Goal: Contribute content: Contribute content

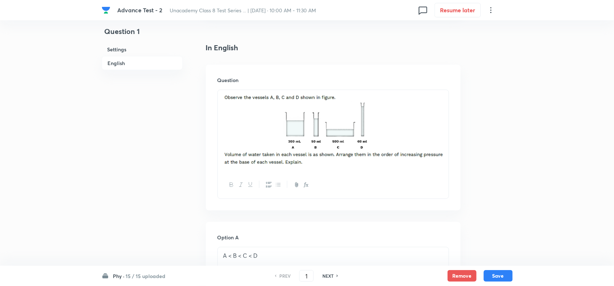
scroll to position [181, 0]
click at [142, 277] on h6 "15 / 15 uploaded" at bounding box center [146, 277] width 40 height 8
click at [142, 180] on p "2 / 15 uploaded" at bounding box center [147, 178] width 66 height 7
type input "16"
checkbox input "true"
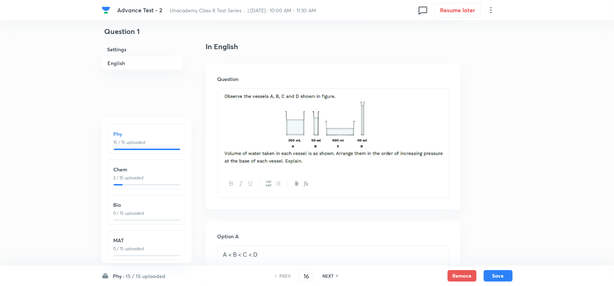
checkbox input "false"
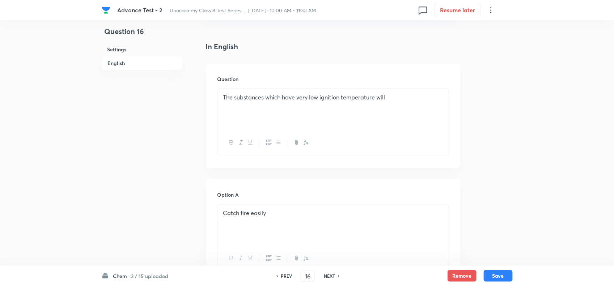
click at [339, 276] on icon at bounding box center [338, 276] width 1 height 2
checkbox input "false"
type input "17"
checkbox input "true"
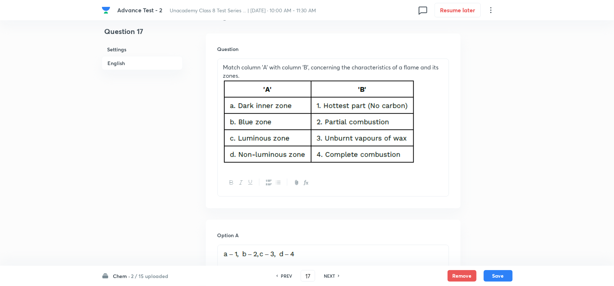
scroll to position [226, 0]
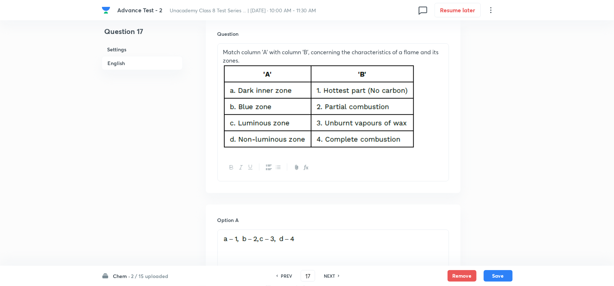
click at [328, 274] on h6 "NEXT" at bounding box center [329, 276] width 11 height 7
type input "18"
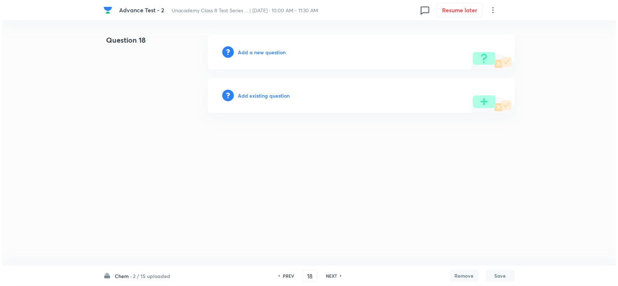
scroll to position [0, 0]
click at [279, 51] on h6 "Add a new question" at bounding box center [262, 52] width 48 height 8
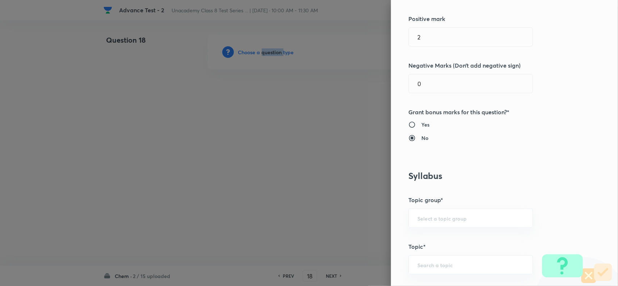
scroll to position [271, 0]
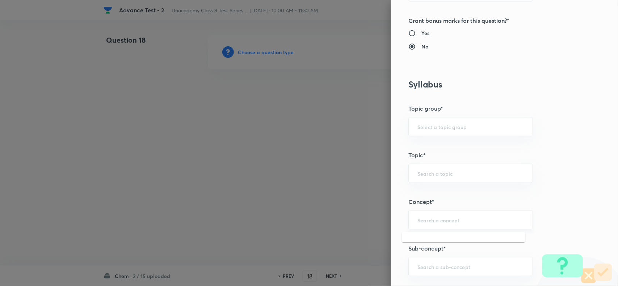
click at [435, 218] on input "text" at bounding box center [470, 220] width 106 height 7
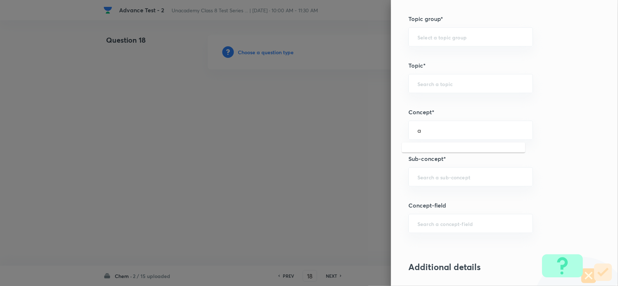
scroll to position [362, 0]
type input "a"
click at [419, 180] on input "text" at bounding box center [470, 176] width 106 height 7
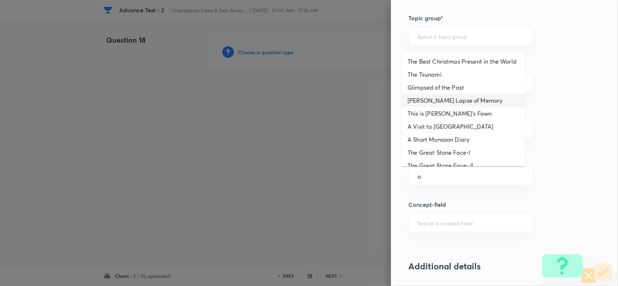
click at [435, 107] on li "Bepin Choudhury's Lapse of Memory" at bounding box center [463, 100] width 123 height 13
type input "Bepin Choudhury's Lapse of Memory"
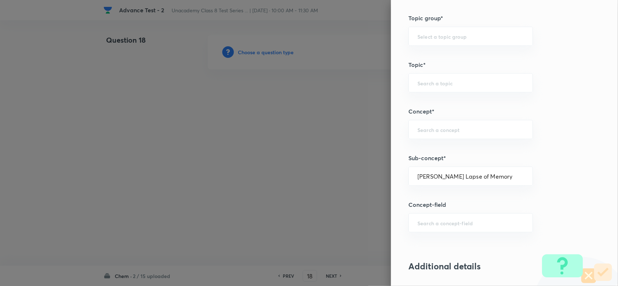
type input "Foundation Class 8"
type input "English"
type input "Bepin Choudhury's Lapse of Memory"
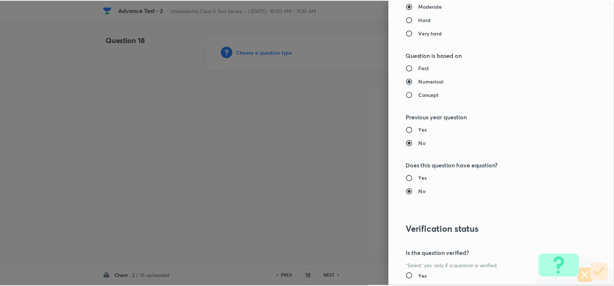
scroll to position [750, 0]
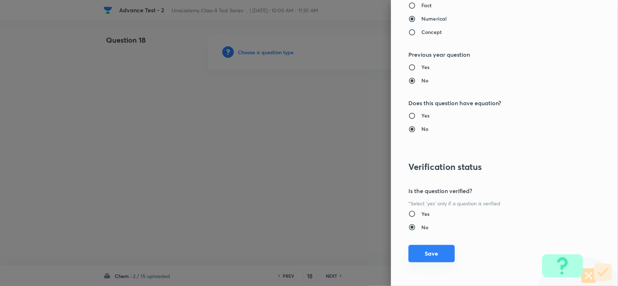
click at [429, 245] on button "Save" at bounding box center [431, 253] width 46 height 17
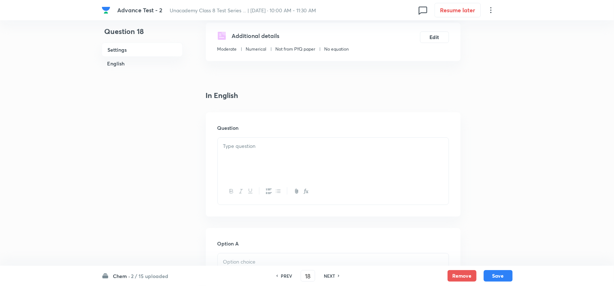
scroll to position [136, 0]
click at [265, 171] on div at bounding box center [333, 154] width 231 height 41
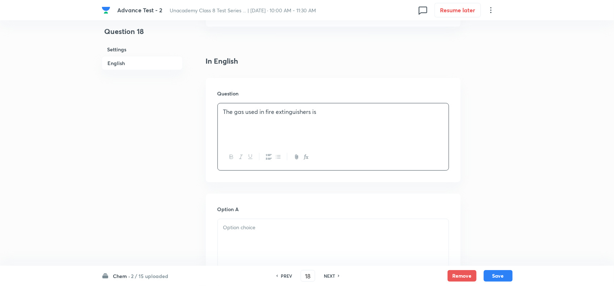
scroll to position [181, 0]
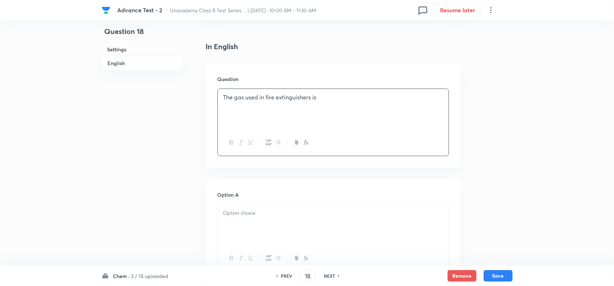
click at [274, 223] on div at bounding box center [333, 225] width 231 height 41
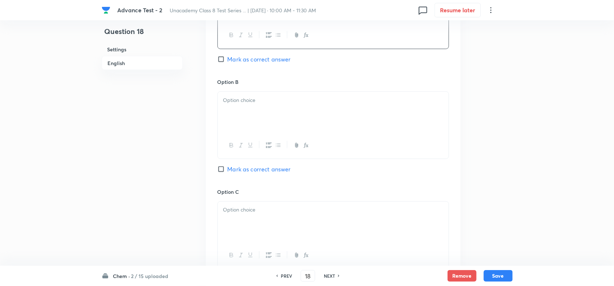
scroll to position [407, 0]
click at [280, 116] on div at bounding box center [333, 109] width 231 height 41
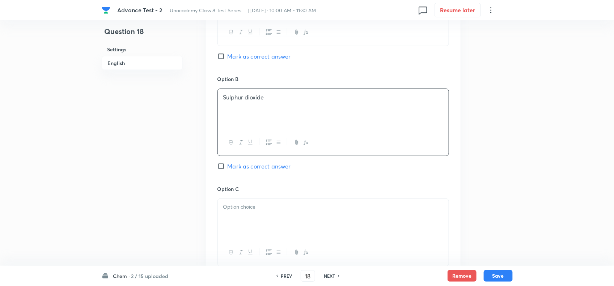
scroll to position [498, 0]
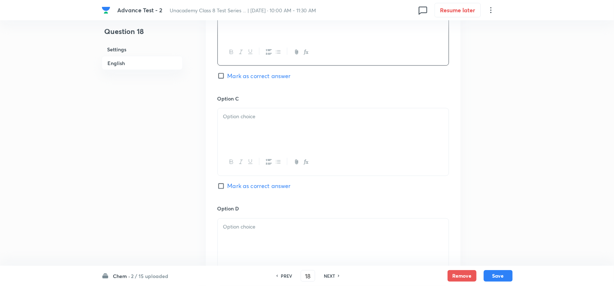
click at [293, 133] on div at bounding box center [333, 129] width 231 height 41
click at [229, 188] on span "Mark as correct answer" at bounding box center [259, 186] width 63 height 9
click at [228, 188] on input "Mark as correct answer" at bounding box center [223, 186] width 10 height 7
checkbox input "true"
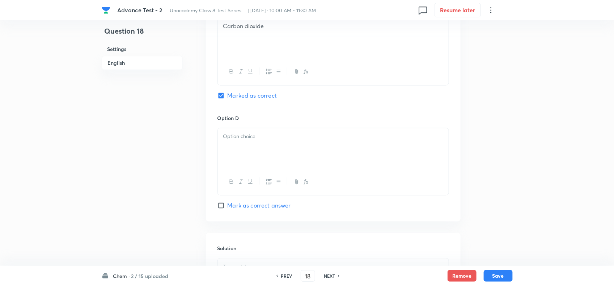
click at [288, 131] on div at bounding box center [333, 148] width 231 height 41
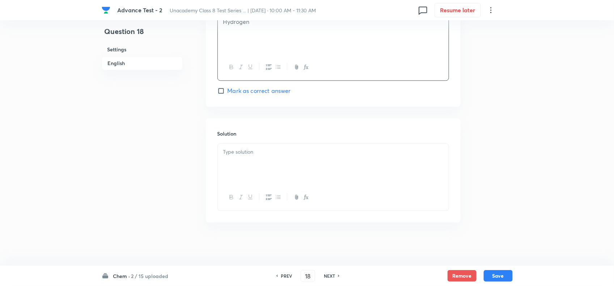
scroll to position [706, 0]
click at [265, 158] on div at bounding box center [333, 164] width 231 height 41
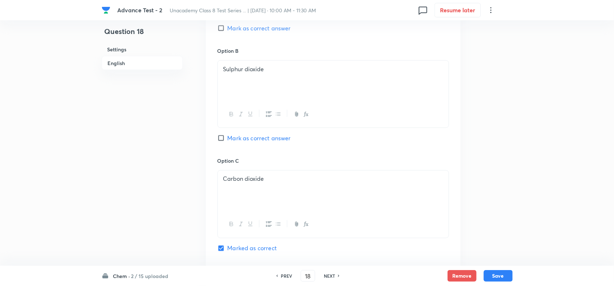
scroll to position [435, 0]
click at [506, 279] on button "Save" at bounding box center [498, 276] width 29 height 12
type input "19"
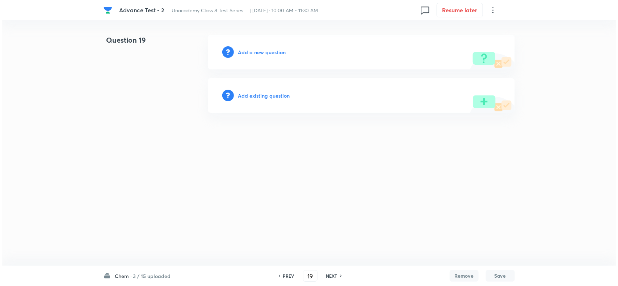
scroll to position [0, 0]
click at [258, 53] on h6 "Add a new question" at bounding box center [262, 52] width 48 height 8
click at [258, 53] on h6 "Choose a question type" at bounding box center [266, 52] width 56 height 8
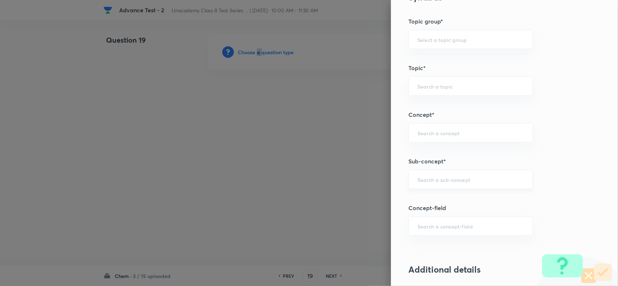
scroll to position [362, 0]
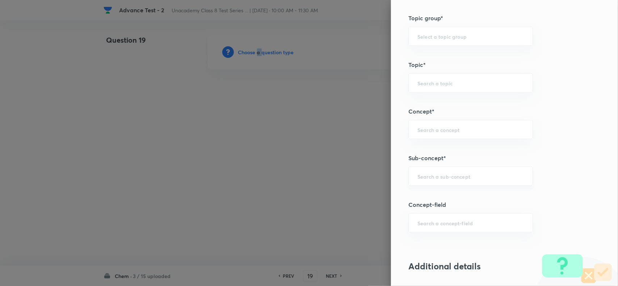
click at [439, 171] on div "​" at bounding box center [470, 176] width 124 height 19
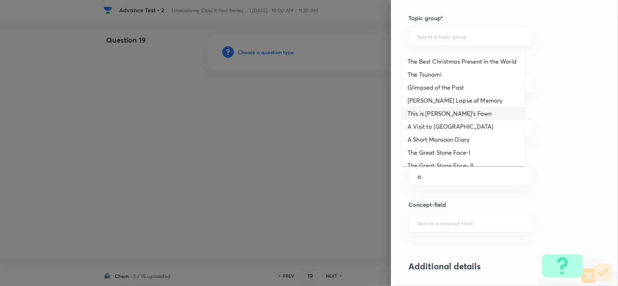
click at [441, 116] on li "This is Jody's Fawn" at bounding box center [463, 113] width 123 height 13
type input "This is Jody's Fawn"
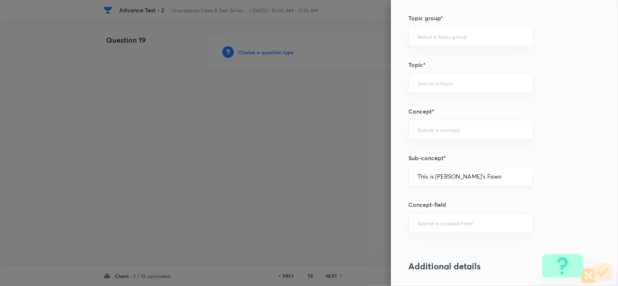
type input "Foundation Class 8"
type input "English"
type input "This is Jody's Fawn"
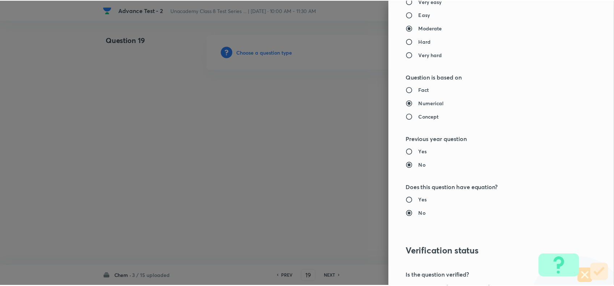
scroll to position [750, 0]
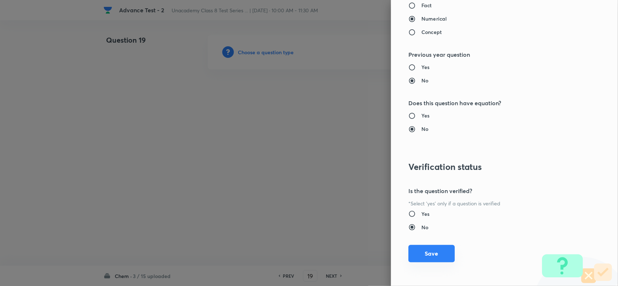
click at [429, 250] on button "Save" at bounding box center [431, 253] width 46 height 17
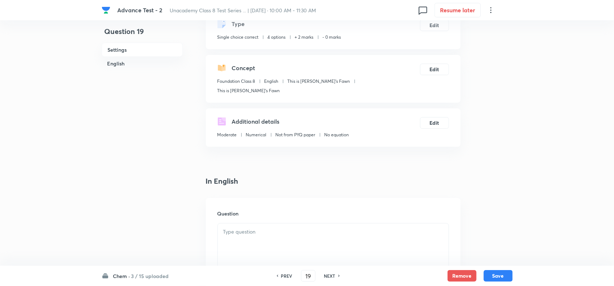
scroll to position [90, 0]
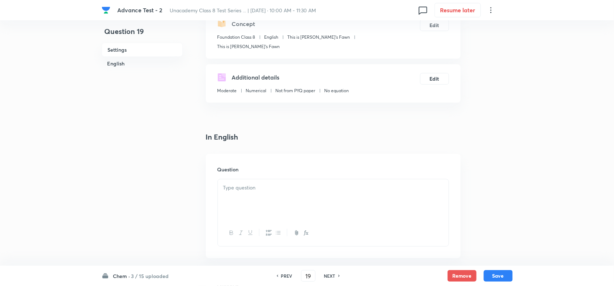
click at [297, 184] on p at bounding box center [333, 188] width 220 height 8
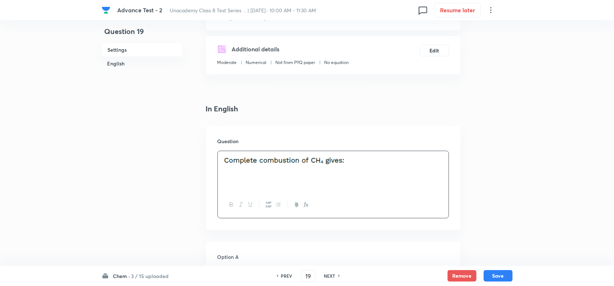
scroll to position [181, 0]
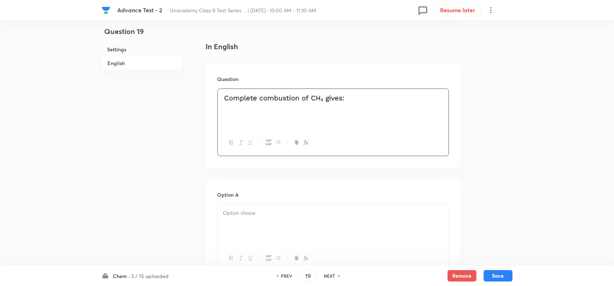
click at [277, 215] on div at bounding box center [333, 225] width 231 height 41
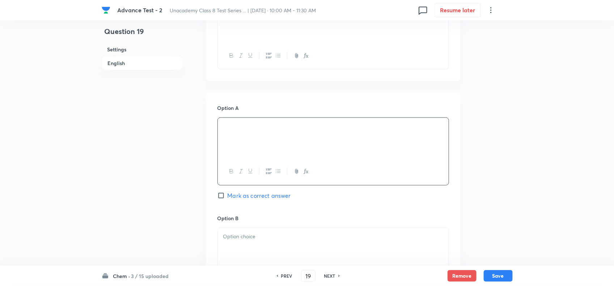
scroll to position [271, 0]
click at [228, 188] on span "Mark as correct answer" at bounding box center [259, 192] width 63 height 9
click at [228, 189] on input "Mark as correct answer" at bounding box center [223, 192] width 10 height 7
checkbox input "true"
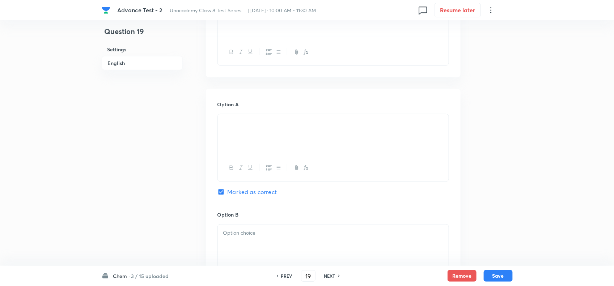
click at [252, 232] on div at bounding box center [333, 245] width 231 height 41
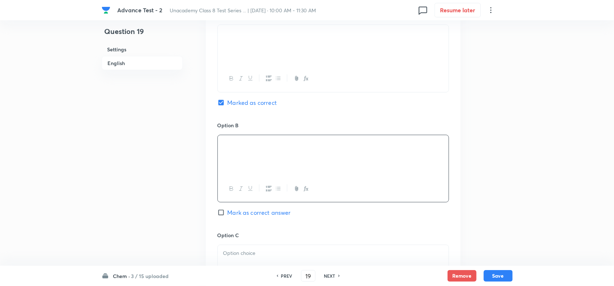
scroll to position [362, 0]
click at [270, 244] on div at bounding box center [333, 264] width 231 height 41
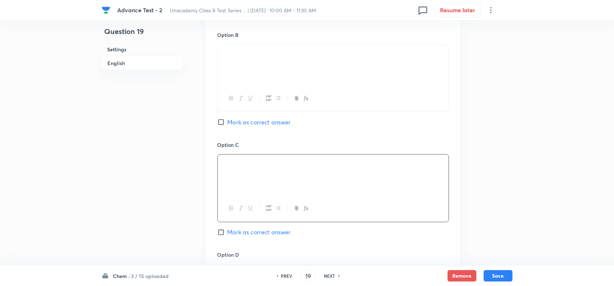
scroll to position [452, 0]
click at [273, 264] on div at bounding box center [333, 284] width 231 height 41
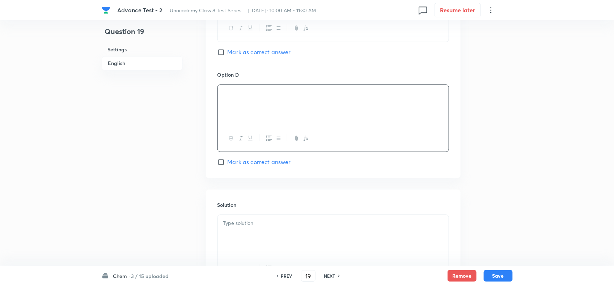
scroll to position [633, 0]
click at [252, 227] on div at bounding box center [333, 234] width 231 height 41
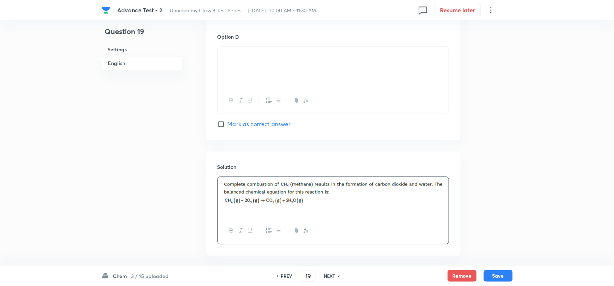
scroll to position [697, 0]
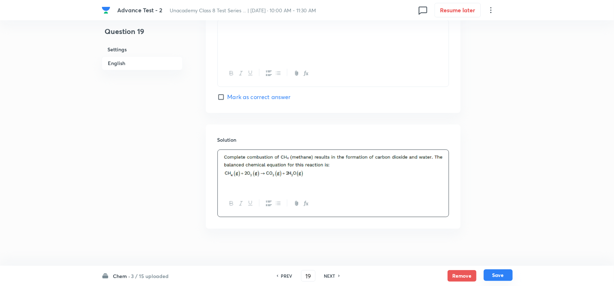
click at [502, 275] on button "Save" at bounding box center [498, 276] width 29 height 12
type input "20"
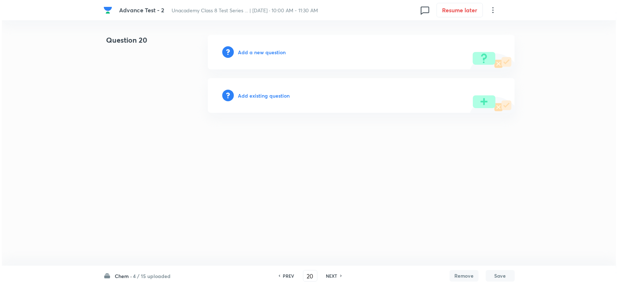
scroll to position [0, 0]
click at [262, 51] on h6 "Add a new question" at bounding box center [262, 52] width 48 height 8
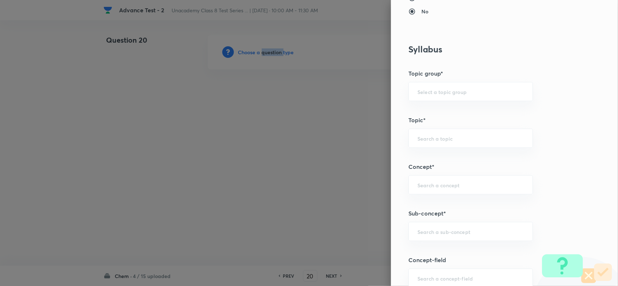
scroll to position [407, 0]
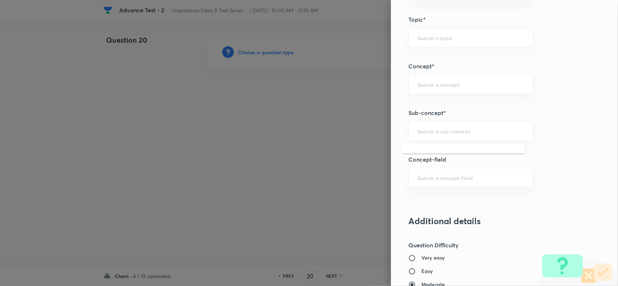
drag, startPoint x: 432, startPoint y: 134, endPoint x: 525, endPoint y: 158, distance: 95.3
click at [449, 139] on div "​" at bounding box center [470, 131] width 124 height 19
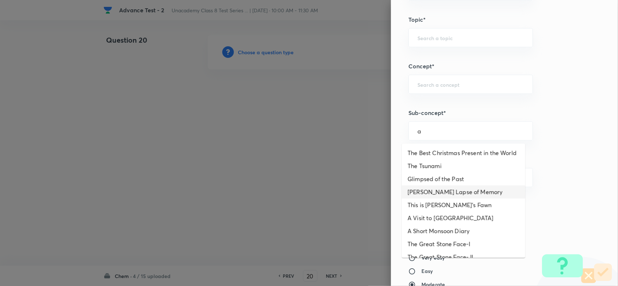
click at [453, 199] on li "Bepin Choudhury's Lapse of Memory" at bounding box center [463, 192] width 123 height 13
type input "Bepin Choudhury's Lapse of Memory"
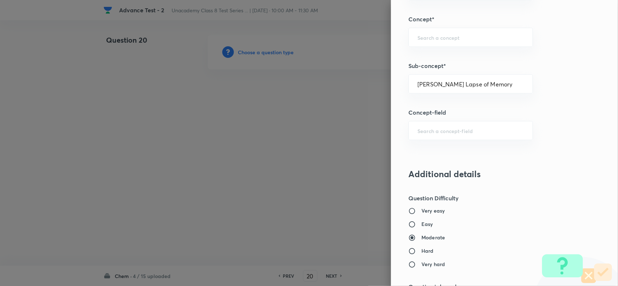
type input "Foundation Class 8"
type input "English"
type input "Bepin Choudhury's Lapse of Memory"
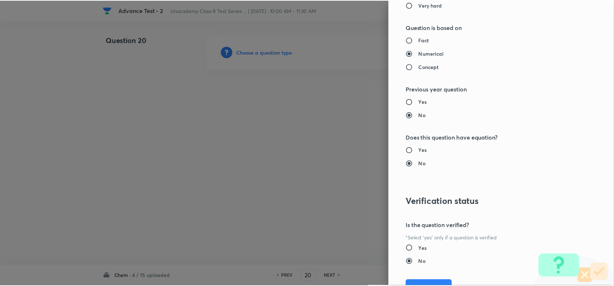
scroll to position [750, 0]
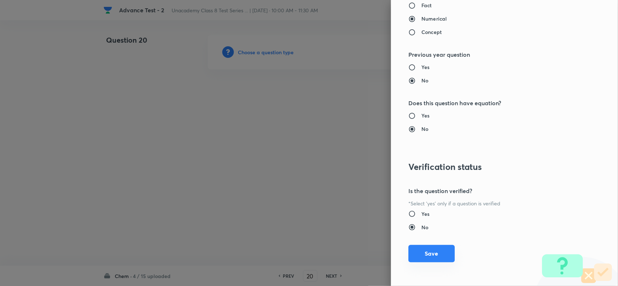
click at [434, 258] on button "Save" at bounding box center [431, 253] width 46 height 17
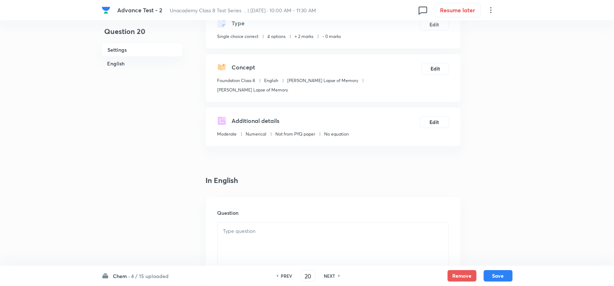
scroll to position [90, 0]
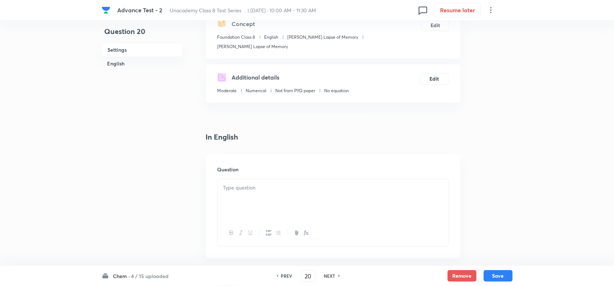
click at [274, 205] on div at bounding box center [333, 200] width 231 height 41
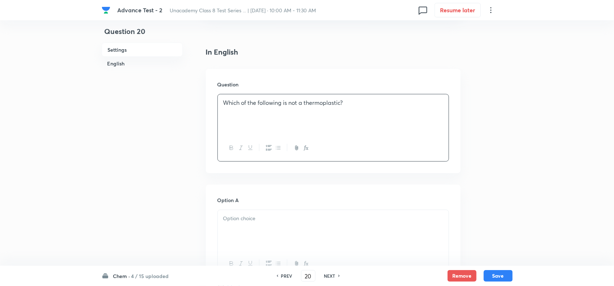
scroll to position [181, 0]
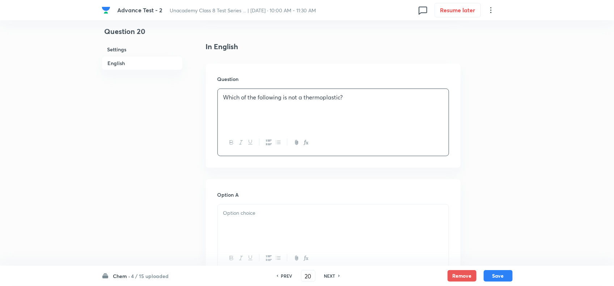
click at [279, 231] on div at bounding box center [333, 225] width 231 height 41
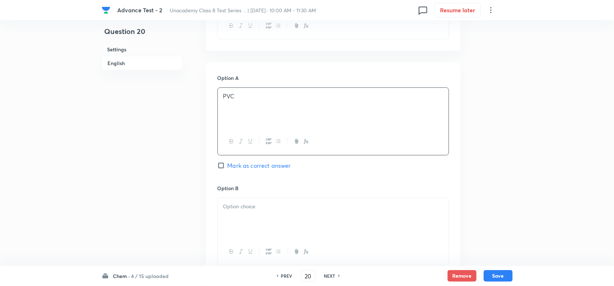
scroll to position [317, 0]
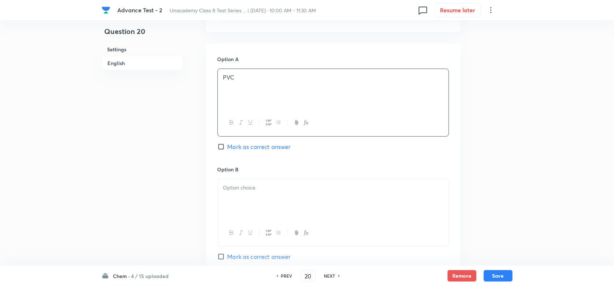
click at [274, 202] on div at bounding box center [333, 200] width 231 height 41
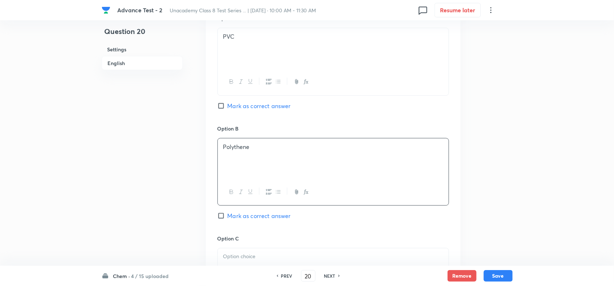
scroll to position [407, 0]
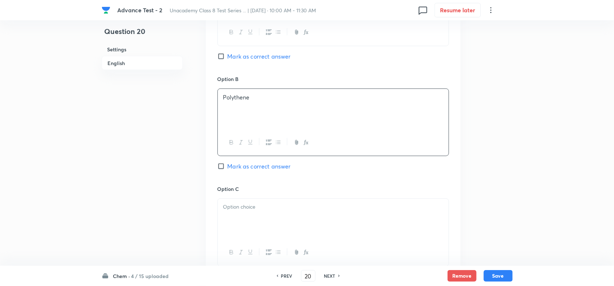
drag, startPoint x: 265, startPoint y: 191, endPoint x: 259, endPoint y: 216, distance: 25.2
click at [263, 204] on div "Option C Mark as correct answer" at bounding box center [334, 240] width 232 height 110
click at [259, 216] on div at bounding box center [333, 219] width 231 height 41
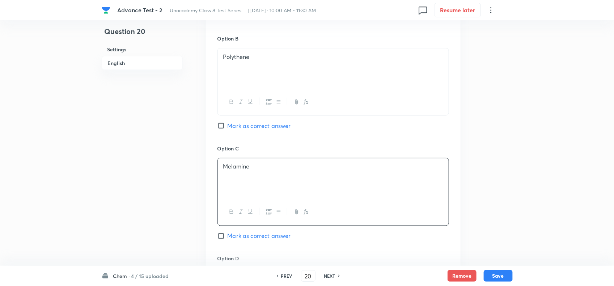
scroll to position [498, 0]
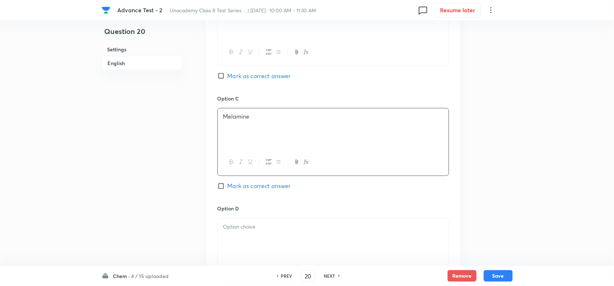
click at [224, 190] on input "Mark as correct answer" at bounding box center [223, 186] width 10 height 7
checkbox input "true"
click at [245, 236] on div at bounding box center [333, 239] width 231 height 41
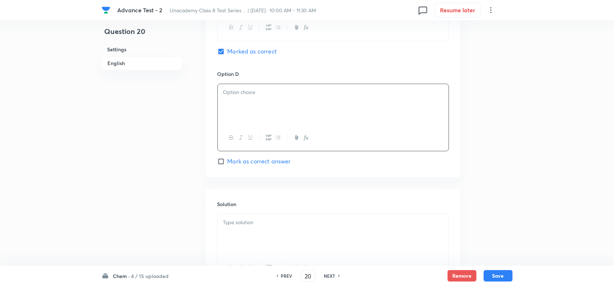
scroll to position [633, 0]
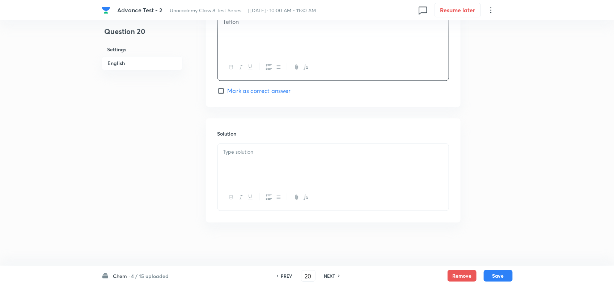
click at [281, 159] on div at bounding box center [333, 164] width 231 height 41
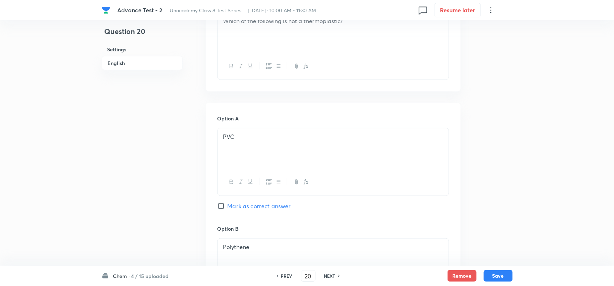
scroll to position [254, 0]
click at [503, 270] on div "Chem · 4 / 15 uploaded PREV 20 ​ NEXT Remove Save" at bounding box center [307, 276] width 411 height 20
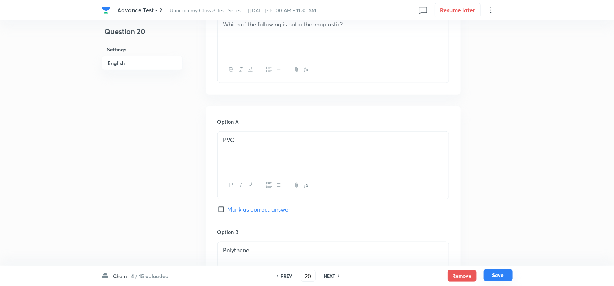
click at [503, 270] on div "Chem · 4 / 15 uploaded PREV 20 ​ NEXT Remove Save" at bounding box center [307, 276] width 411 height 20
click at [503, 271] on button "Save" at bounding box center [498, 276] width 29 height 12
type input "21"
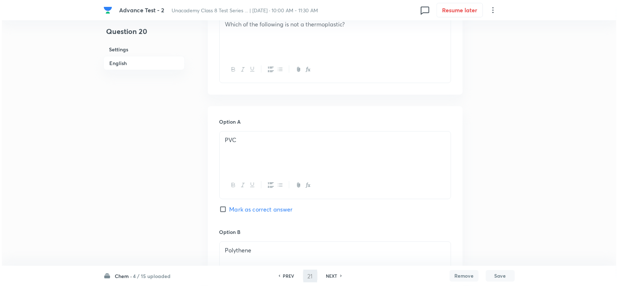
scroll to position [0, 0]
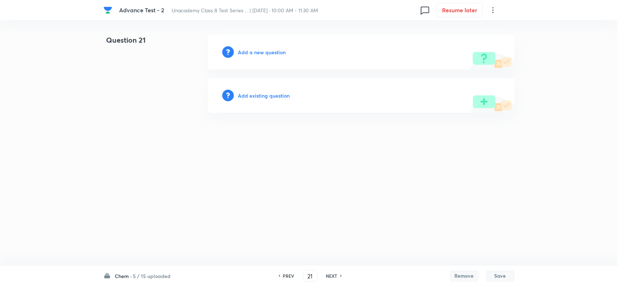
click at [261, 51] on h6 "Add a new question" at bounding box center [262, 52] width 48 height 8
click at [261, 51] on h6 "Choose a question type" at bounding box center [266, 52] width 56 height 8
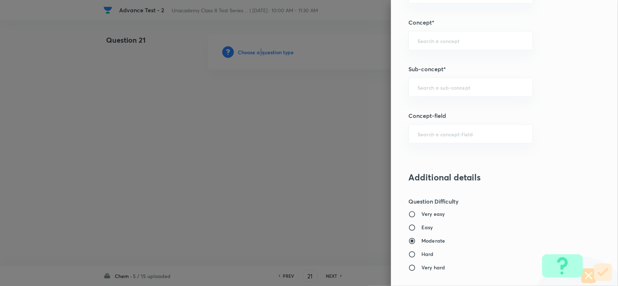
scroll to position [452, 0]
click at [426, 81] on div "​" at bounding box center [470, 85] width 124 height 19
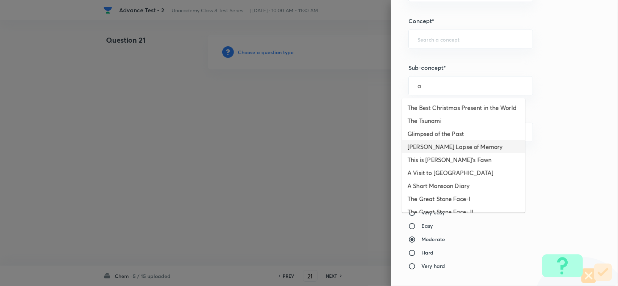
click at [435, 153] on li "Bepin Choudhury's Lapse of Memory" at bounding box center [463, 146] width 123 height 13
type input "Bepin Choudhury's Lapse of Memory"
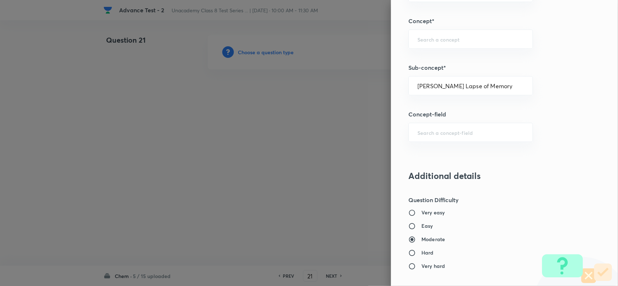
type input "Foundation Class 8"
type input "English"
type input "Bepin Choudhury's Lapse of Memory"
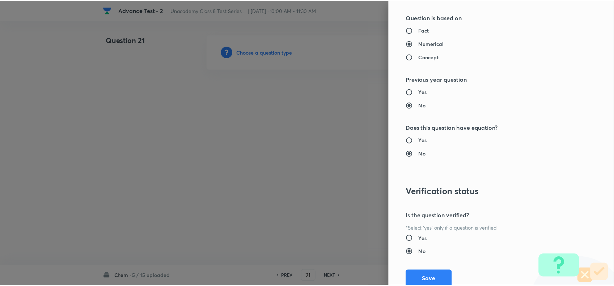
scroll to position [750, 0]
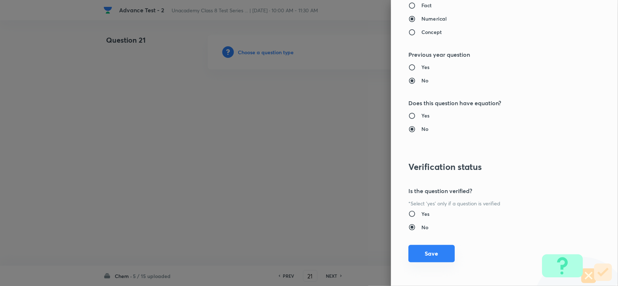
click at [433, 253] on button "Save" at bounding box center [431, 253] width 46 height 17
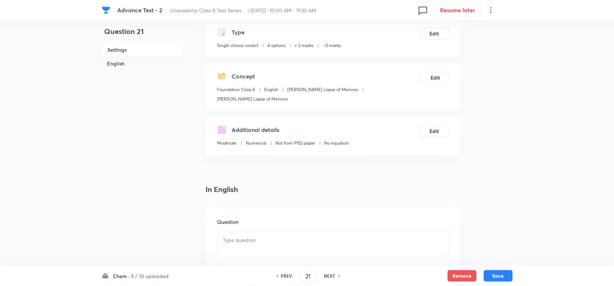
scroll to position [90, 0]
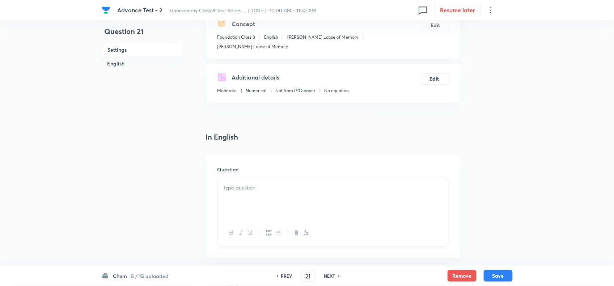
click at [305, 198] on div at bounding box center [333, 200] width 231 height 41
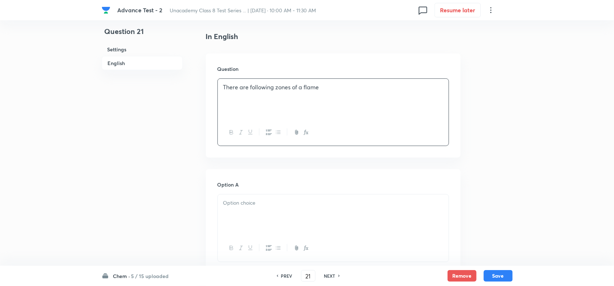
scroll to position [226, 0]
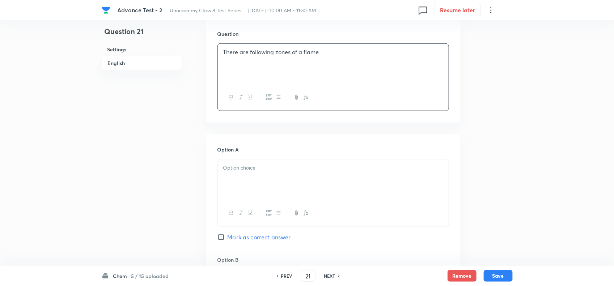
click at [272, 189] on div at bounding box center [333, 180] width 231 height 41
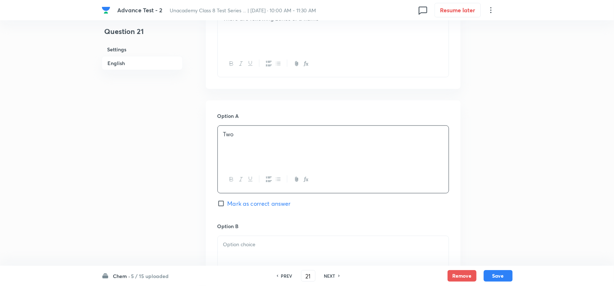
scroll to position [317, 0]
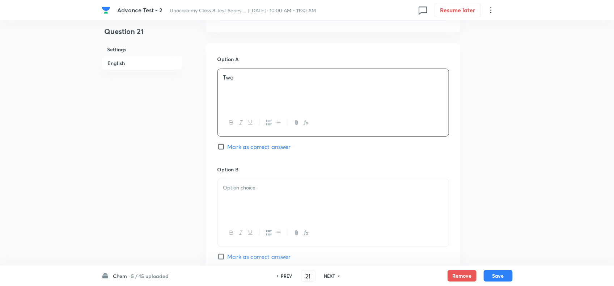
click at [257, 205] on div at bounding box center [333, 200] width 231 height 41
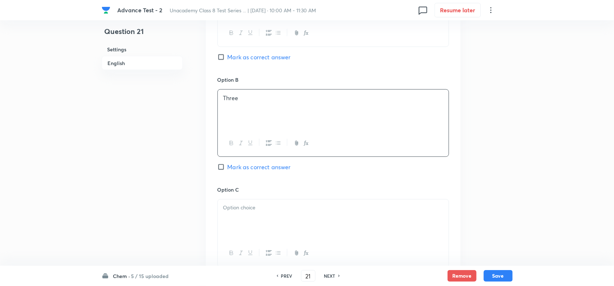
scroll to position [407, 0]
click at [226, 173] on div "Option B Three Mark as correct answer" at bounding box center [334, 130] width 232 height 110
click at [226, 168] on input "Mark as correct answer" at bounding box center [223, 166] width 10 height 7
checkbox input "true"
click at [242, 200] on div at bounding box center [334, 233] width 232 height 68
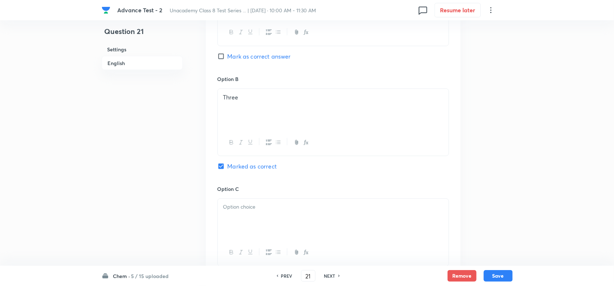
click at [248, 216] on div at bounding box center [333, 219] width 231 height 41
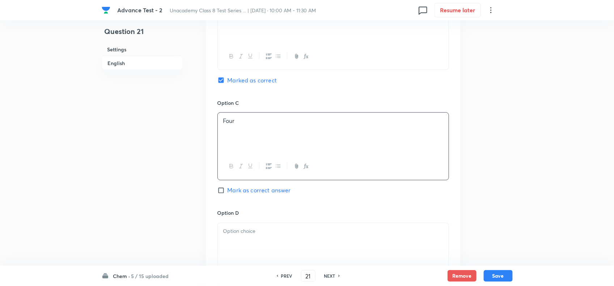
scroll to position [543, 0]
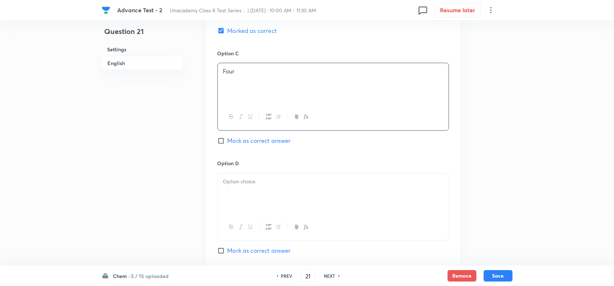
click at [281, 179] on div at bounding box center [333, 194] width 231 height 41
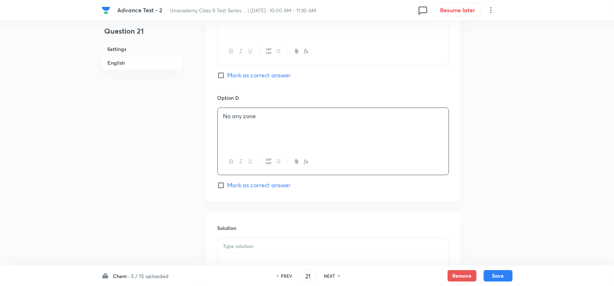
scroll to position [679, 0]
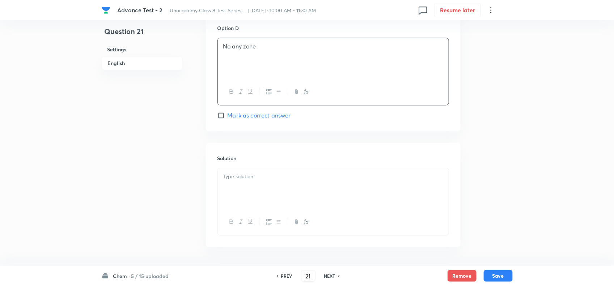
click at [306, 199] on div at bounding box center [333, 188] width 231 height 41
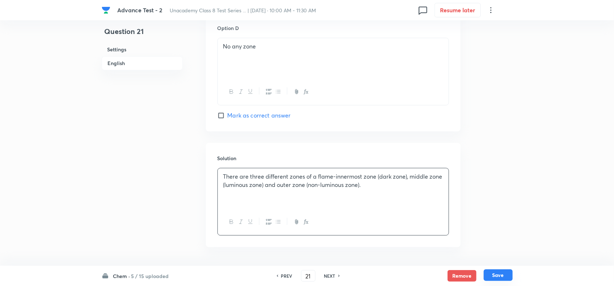
click at [509, 274] on button "Save" at bounding box center [498, 276] width 29 height 12
type input "22"
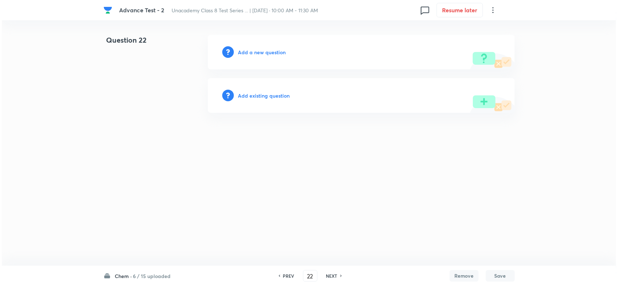
scroll to position [0, 0]
click at [266, 51] on h6 "Add a new question" at bounding box center [262, 52] width 48 height 8
click at [266, 51] on h6 "Choose a question type" at bounding box center [266, 52] width 56 height 8
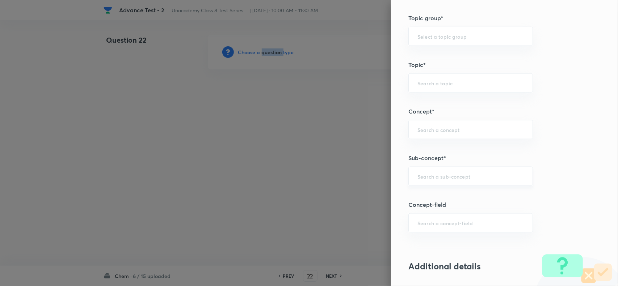
click at [425, 171] on div "​" at bounding box center [470, 176] width 124 height 19
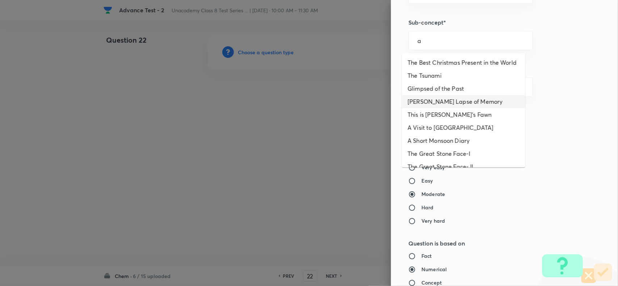
click at [430, 108] on li "Bepin Choudhury's Lapse of Memory" at bounding box center [463, 101] width 123 height 13
type input "Bepin Choudhury's Lapse of Memory"
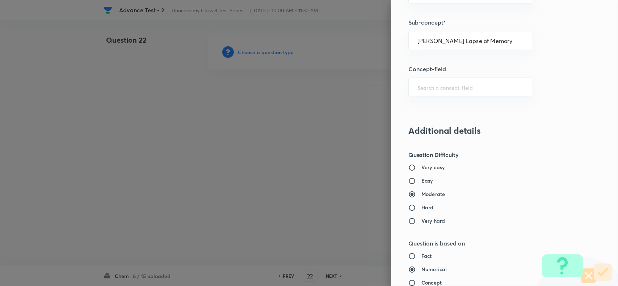
type input "Foundation Class 8"
type input "English"
type input "Bepin Choudhury's Lapse of Memory"
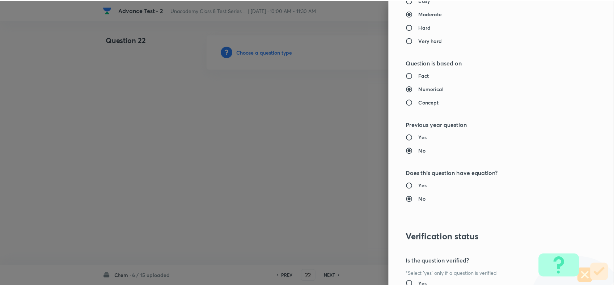
scroll to position [750, 0]
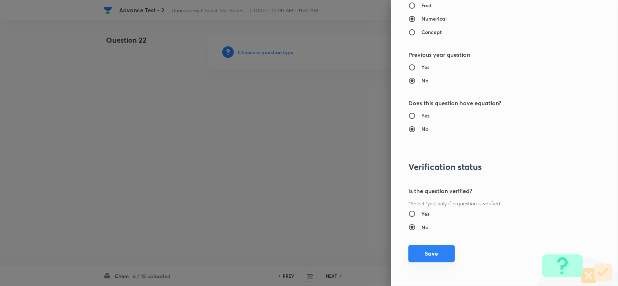
click at [420, 256] on button "Save" at bounding box center [431, 253] width 46 height 17
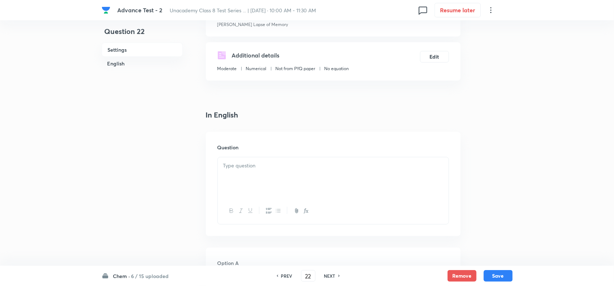
scroll to position [136, 0]
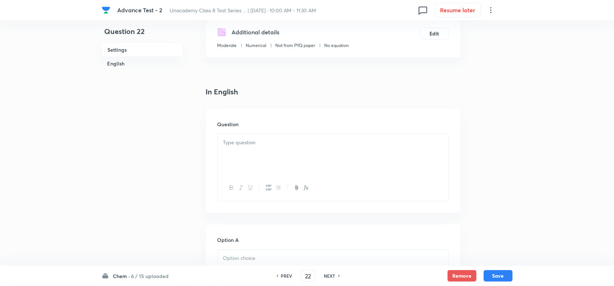
click at [279, 149] on div at bounding box center [333, 154] width 231 height 41
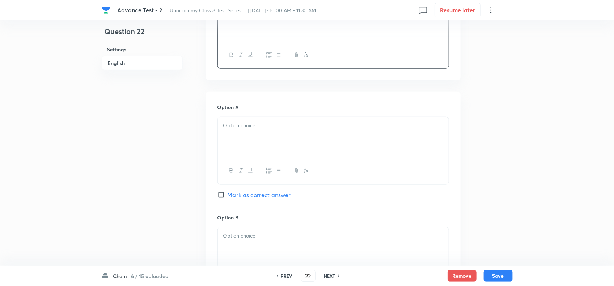
scroll to position [271, 0]
click at [275, 164] on div at bounding box center [333, 168] width 231 height 26
click at [261, 145] on div at bounding box center [333, 134] width 231 height 41
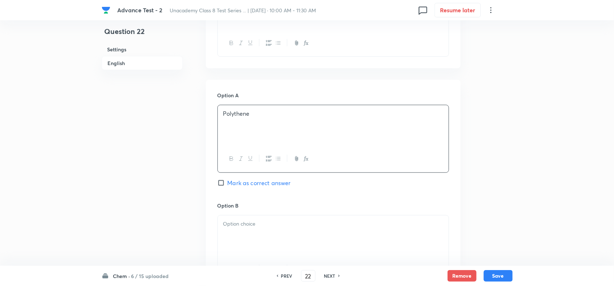
scroll to position [362, 0]
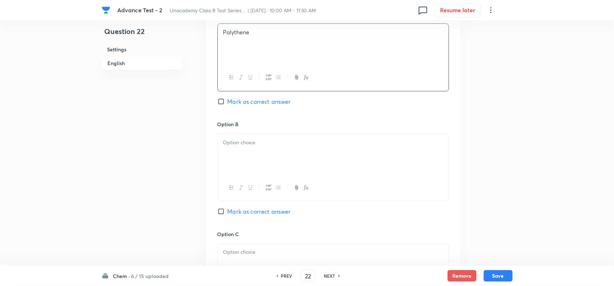
click at [292, 162] on div at bounding box center [333, 154] width 231 height 41
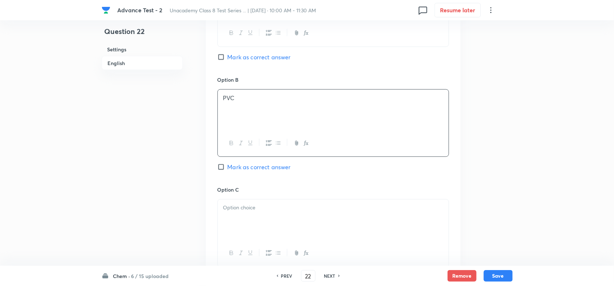
scroll to position [407, 0]
click at [266, 205] on p at bounding box center [333, 207] width 220 height 8
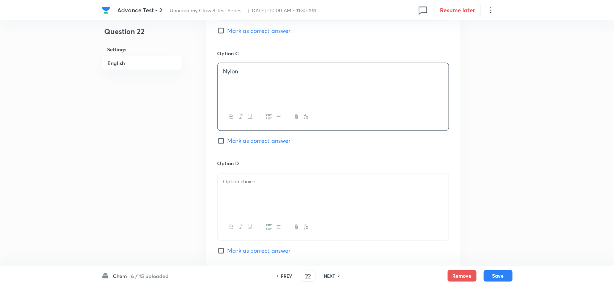
click at [247, 193] on div at bounding box center [333, 194] width 231 height 41
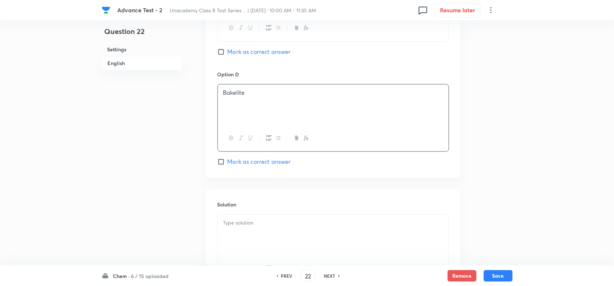
scroll to position [633, 0]
click at [230, 162] on span "Mark as correct answer" at bounding box center [259, 160] width 63 height 9
click at [228, 162] on input "Mark as correct answer" at bounding box center [223, 160] width 10 height 7
checkbox input "true"
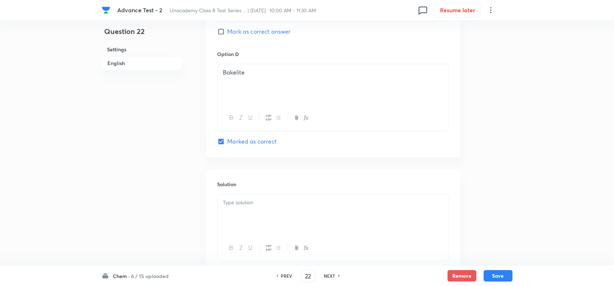
scroll to position [706, 0]
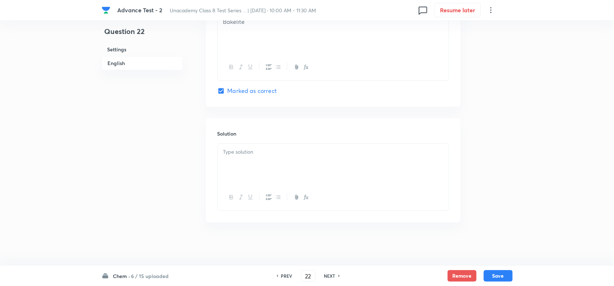
click at [281, 152] on p at bounding box center [333, 152] width 220 height 8
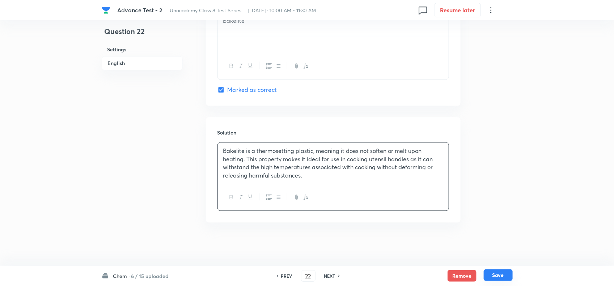
click at [487, 273] on button "Save" at bounding box center [498, 276] width 29 height 12
type input "23"
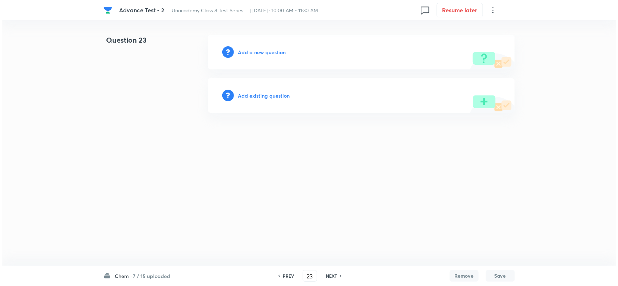
scroll to position [0, 0]
click at [253, 50] on h6 "Add a new question" at bounding box center [262, 52] width 48 height 8
click at [253, 50] on h6 "Choose a question type" at bounding box center [266, 52] width 56 height 8
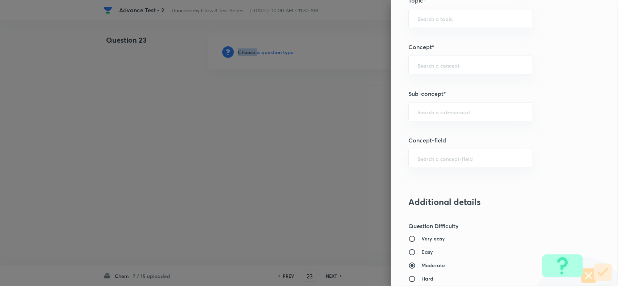
scroll to position [452, 0]
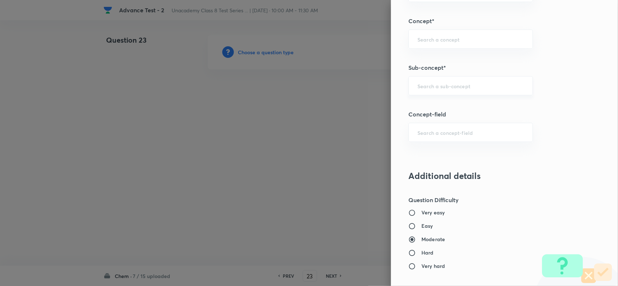
click at [425, 83] on div "​" at bounding box center [470, 85] width 124 height 19
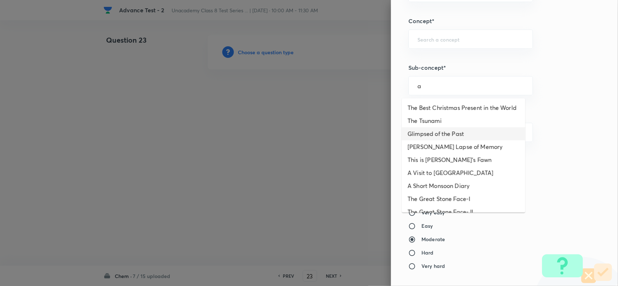
click at [440, 140] on li "Glimpsed of the Past" at bounding box center [463, 133] width 123 height 13
type input "Glimpsed of the Past"
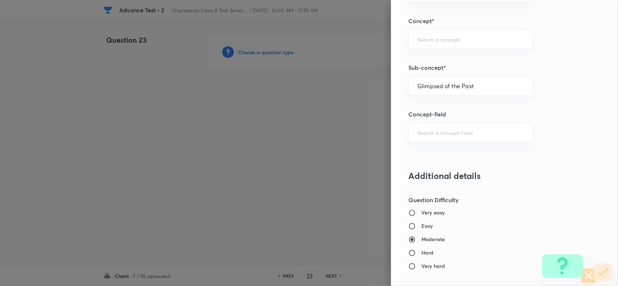
type input "Foundation Class 8"
type input "English"
type input "Glimpsed of the Past"
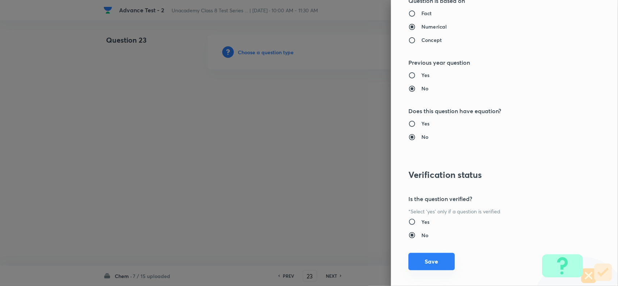
scroll to position [750, 0]
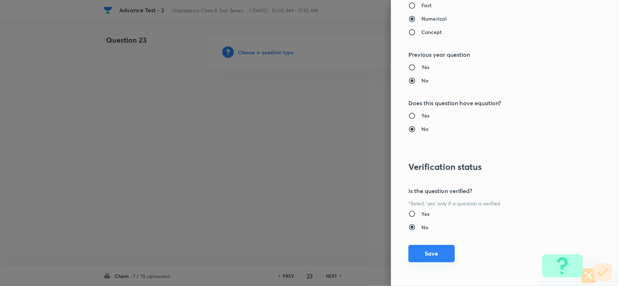
click at [435, 252] on button "Save" at bounding box center [431, 253] width 46 height 17
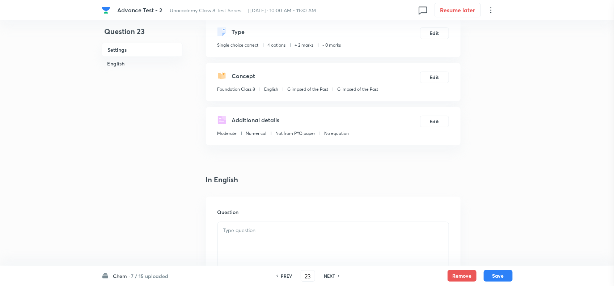
scroll to position [90, 0]
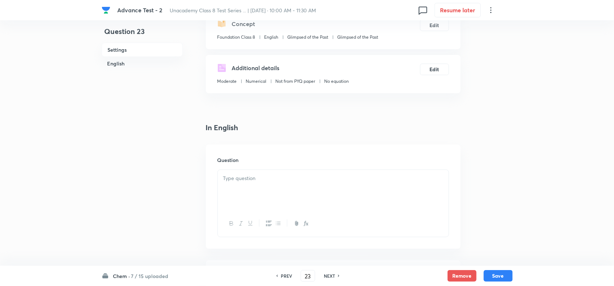
click at [278, 186] on div at bounding box center [333, 190] width 231 height 41
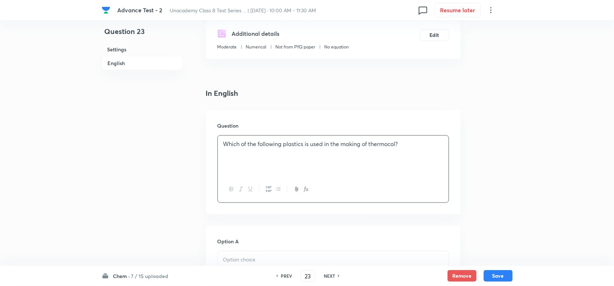
scroll to position [181, 0]
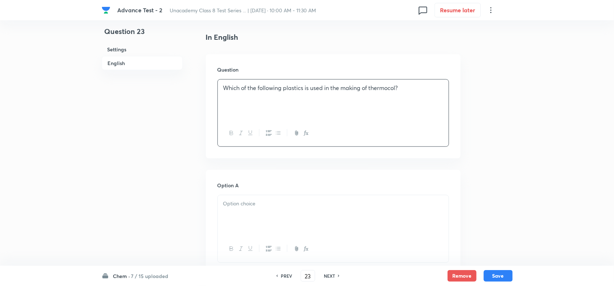
click at [280, 211] on div at bounding box center [333, 215] width 231 height 41
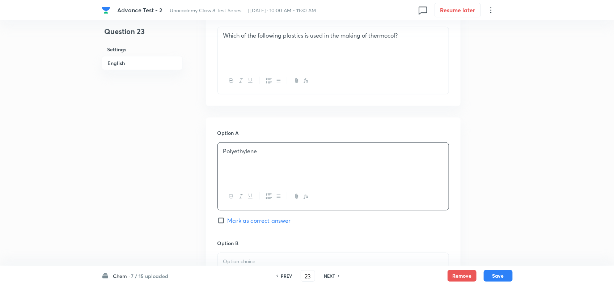
scroll to position [317, 0]
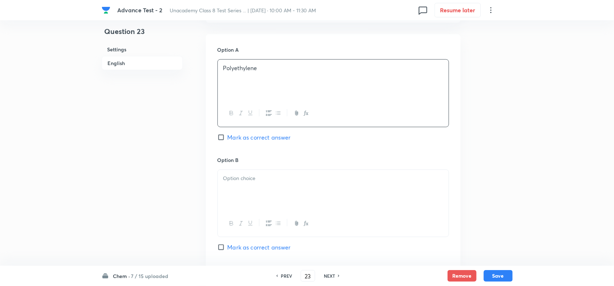
click at [249, 180] on p at bounding box center [333, 178] width 220 height 8
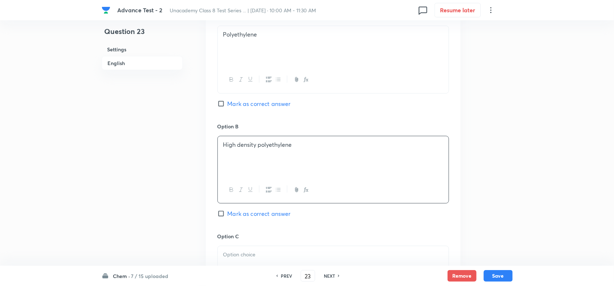
scroll to position [407, 0]
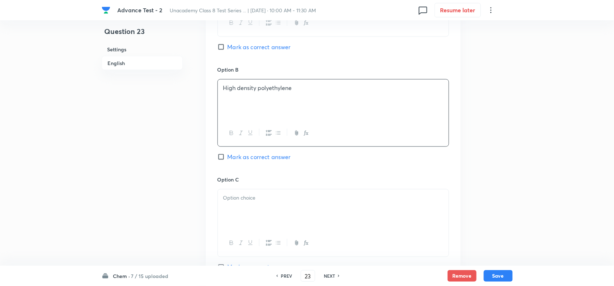
click at [266, 200] on p at bounding box center [333, 198] width 220 height 8
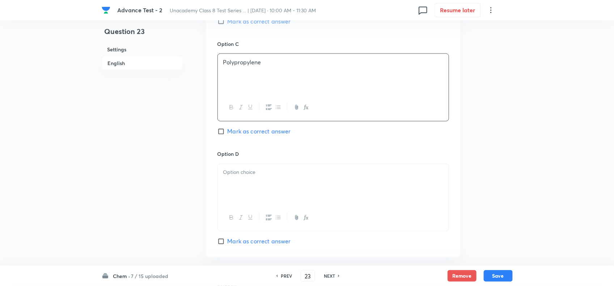
click at [278, 176] on p at bounding box center [333, 173] width 220 height 8
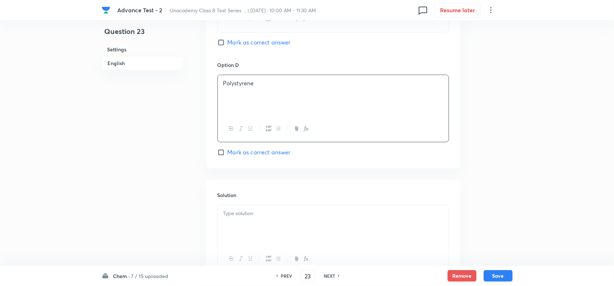
scroll to position [633, 0]
click at [221, 155] on input "Mark as correct answer" at bounding box center [223, 151] width 10 height 7
checkbox input "true"
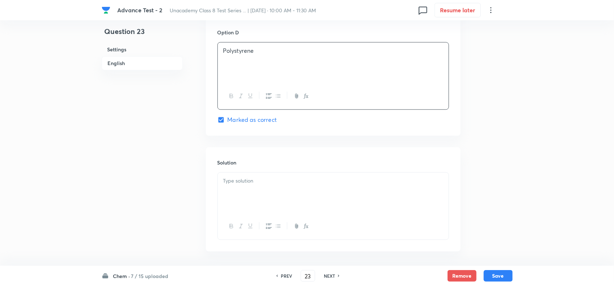
scroll to position [697, 0]
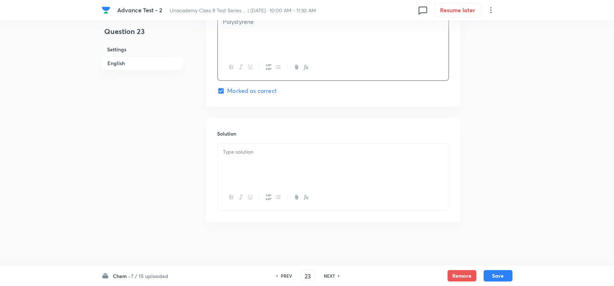
click at [249, 158] on div at bounding box center [333, 164] width 231 height 41
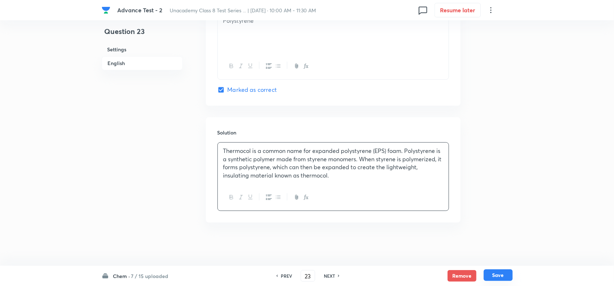
click at [497, 273] on button "Save" at bounding box center [498, 276] width 29 height 12
type input "24"
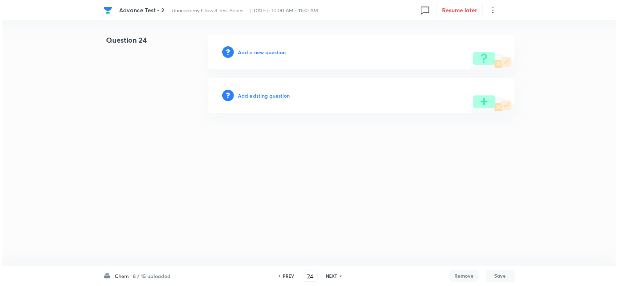
scroll to position [0, 0]
click at [267, 49] on h6 "Add a new question" at bounding box center [262, 52] width 48 height 8
click at [267, 49] on h6 "Choose a question type" at bounding box center [266, 52] width 56 height 8
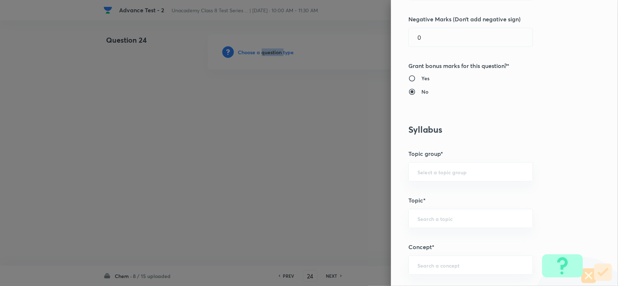
scroll to position [362, 0]
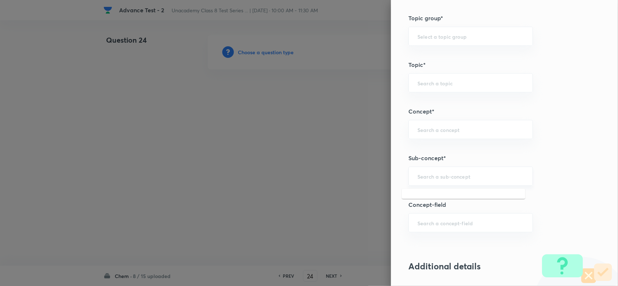
click at [426, 175] on input "text" at bounding box center [470, 176] width 106 height 7
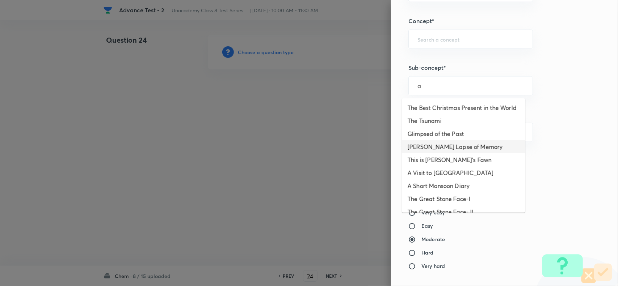
click at [450, 153] on li "Bepin Choudhury's Lapse of Memory" at bounding box center [463, 146] width 123 height 13
type input "Bepin Choudhury's Lapse of Memory"
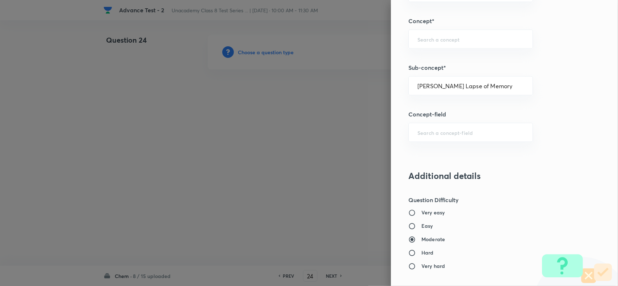
type input "Foundation Class 8"
type input "English"
type input "Bepin Choudhury's Lapse of Memory"
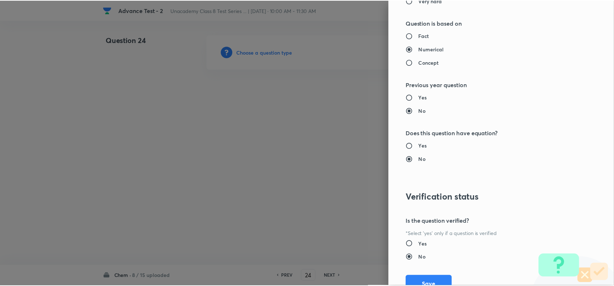
scroll to position [750, 0]
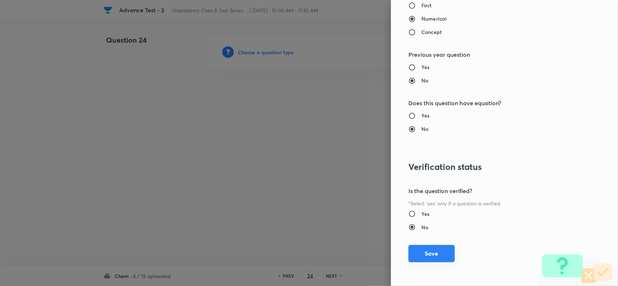
drag, startPoint x: 420, startPoint y: 259, endPoint x: 413, endPoint y: 257, distance: 7.5
click at [420, 258] on button "Save" at bounding box center [431, 253] width 46 height 17
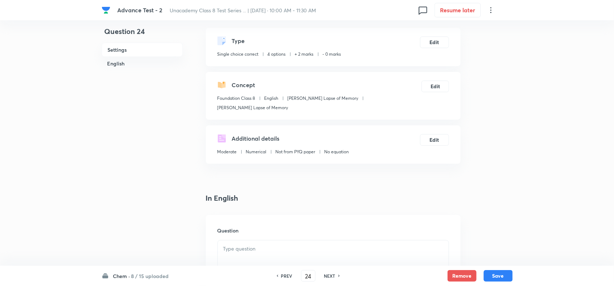
scroll to position [45, 0]
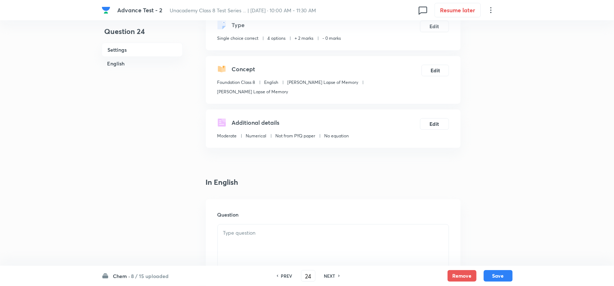
click at [272, 219] on div "Question" at bounding box center [333, 251] width 255 height 104
click at [271, 225] on div at bounding box center [333, 245] width 231 height 41
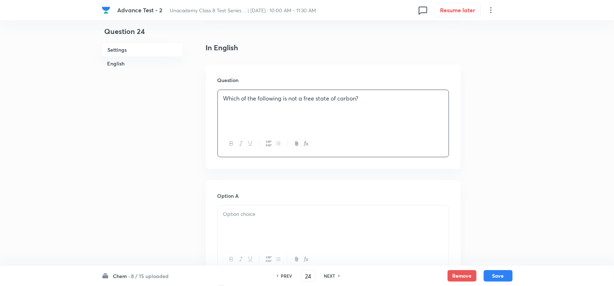
scroll to position [181, 0]
click at [289, 200] on div "Option A Mark as correct answer" at bounding box center [334, 246] width 232 height 110
click at [286, 219] on div at bounding box center [333, 225] width 231 height 41
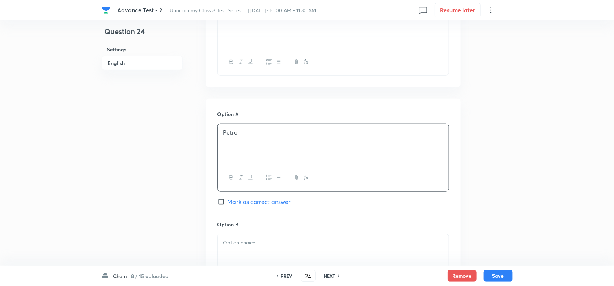
scroll to position [271, 0]
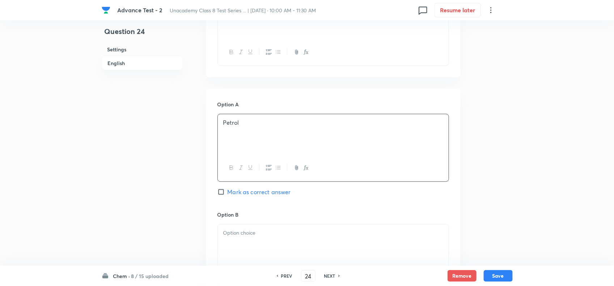
click at [249, 194] on span "Mark as correct answer" at bounding box center [259, 192] width 63 height 9
click at [228, 194] on input "Mark as correct answer" at bounding box center [223, 192] width 10 height 7
checkbox input "true"
click at [260, 233] on p at bounding box center [333, 233] width 220 height 8
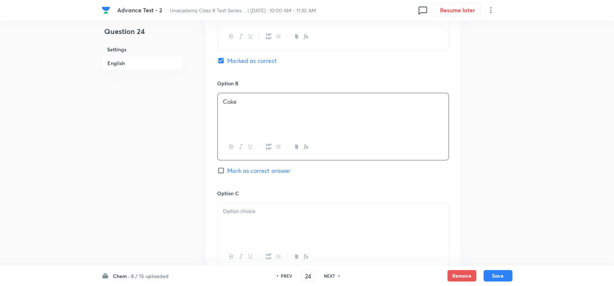
scroll to position [407, 0]
click at [238, 207] on p at bounding box center [333, 207] width 220 height 8
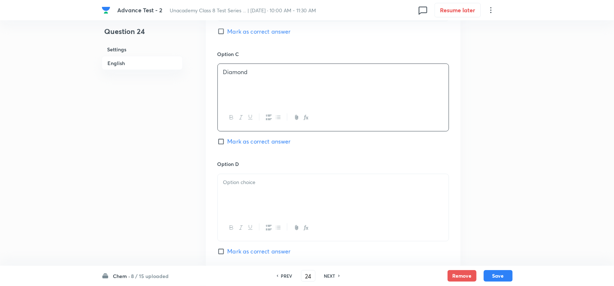
scroll to position [543, 0]
click at [271, 196] on div at bounding box center [333, 194] width 231 height 41
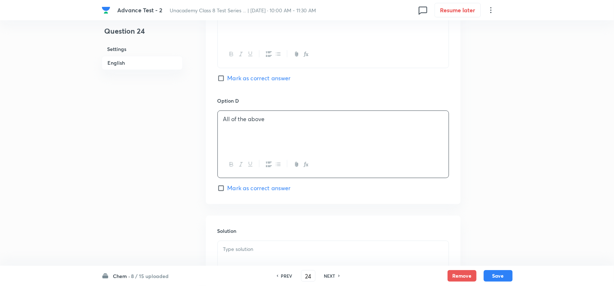
scroll to position [706, 0]
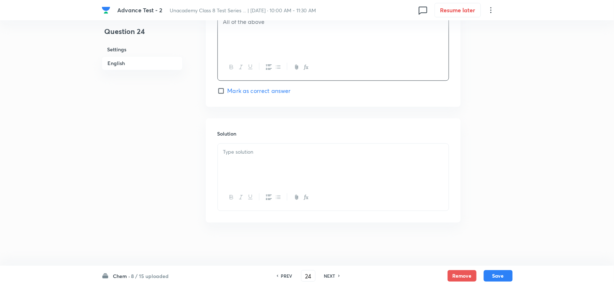
click at [256, 182] on div at bounding box center [333, 164] width 231 height 41
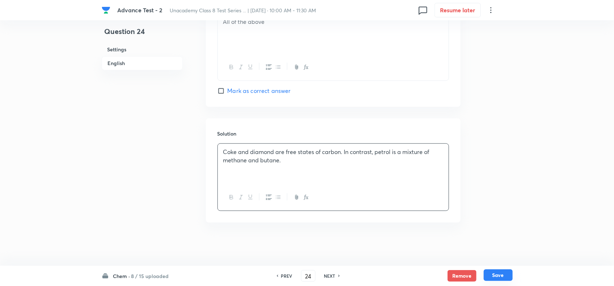
click at [499, 272] on button "Save" at bounding box center [498, 276] width 29 height 12
type input "25"
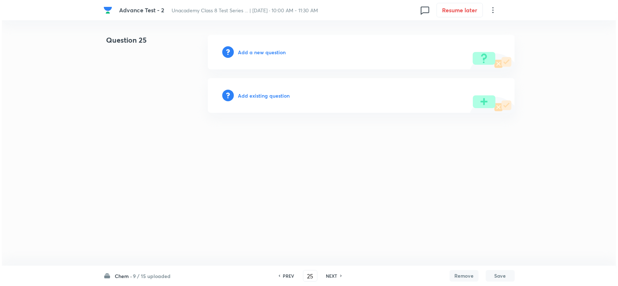
scroll to position [0, 0]
click at [263, 53] on h6 "Add a new question" at bounding box center [262, 52] width 48 height 8
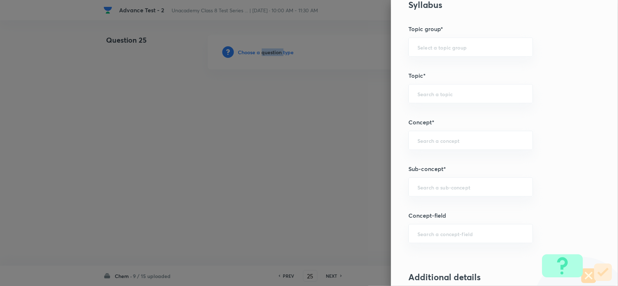
scroll to position [407, 0]
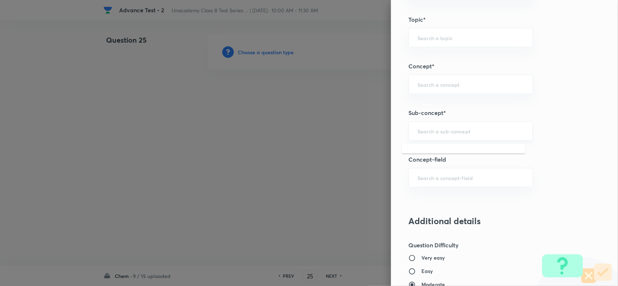
drag, startPoint x: 426, startPoint y: 128, endPoint x: 470, endPoint y: 131, distance: 44.2
click at [428, 128] on div "​" at bounding box center [470, 131] width 124 height 19
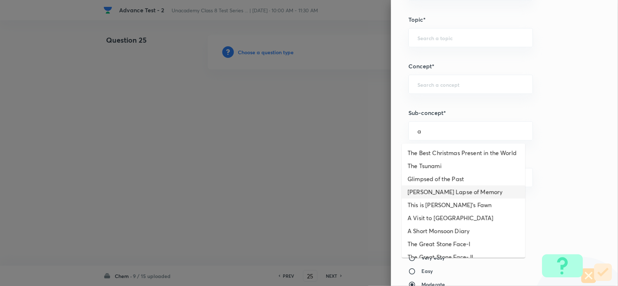
click at [449, 199] on li "Bepin Choudhury's Lapse of Memory" at bounding box center [463, 192] width 123 height 13
type input "Bepin Choudhury's Lapse of Memory"
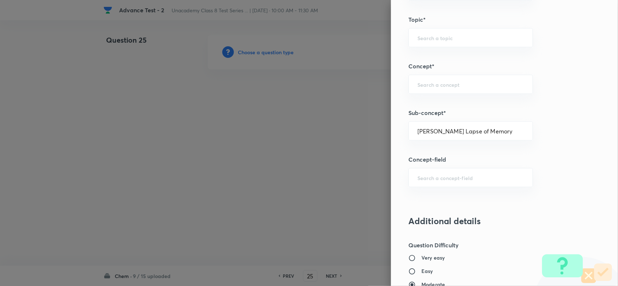
type input "Foundation Class 8"
type input "English"
type input "Bepin Choudhury's Lapse of Memory"
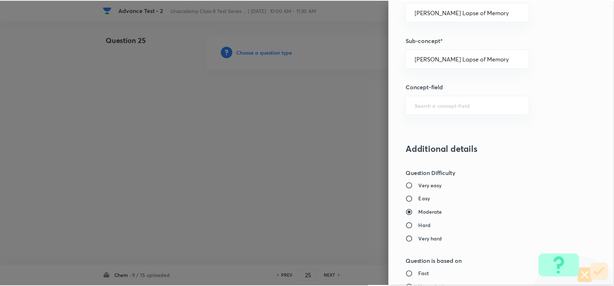
scroll to position [750, 0]
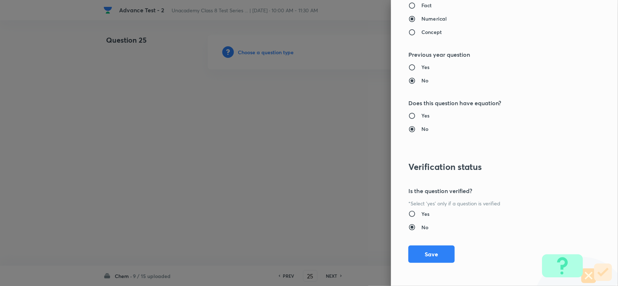
drag, startPoint x: 430, startPoint y: 254, endPoint x: 285, endPoint y: 220, distance: 149.2
click at [428, 256] on button "Save" at bounding box center [431, 254] width 46 height 17
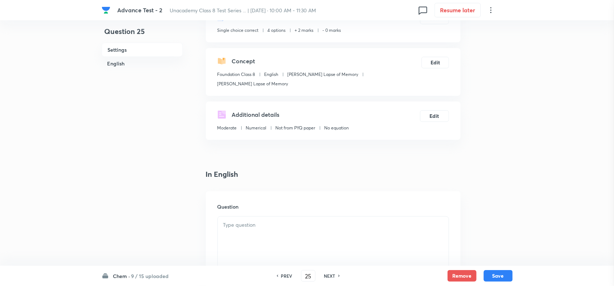
scroll to position [136, 0]
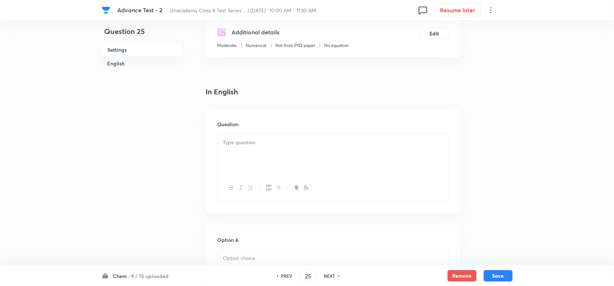
click at [255, 160] on div at bounding box center [333, 154] width 231 height 41
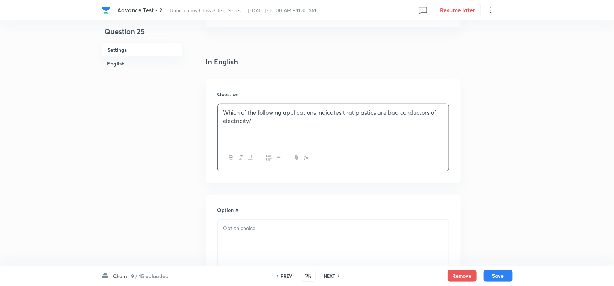
scroll to position [181, 0]
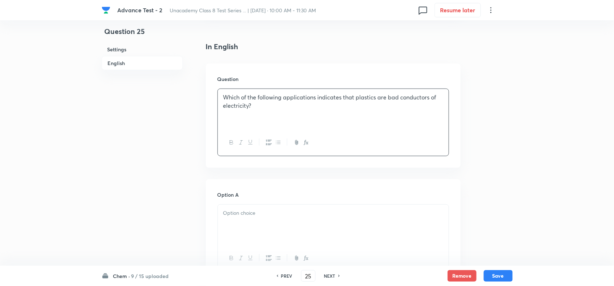
click at [267, 208] on div at bounding box center [333, 225] width 231 height 41
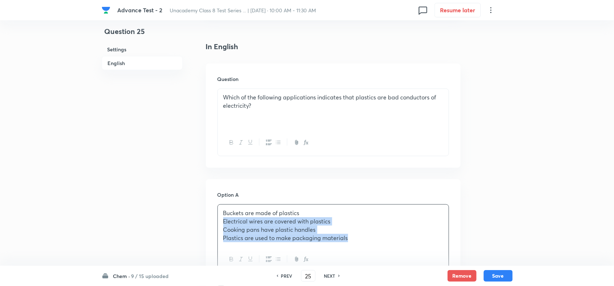
click at [326, 211] on p "Buckets are made of plastics" at bounding box center [333, 213] width 220 height 8
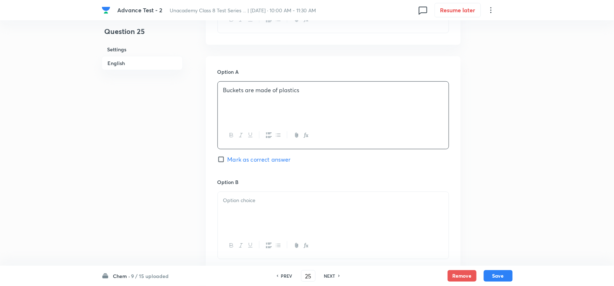
scroll to position [317, 0]
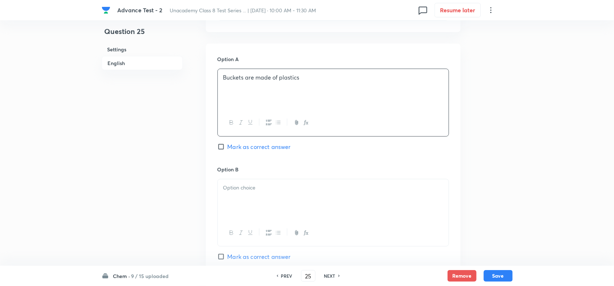
click at [256, 198] on div at bounding box center [333, 200] width 231 height 41
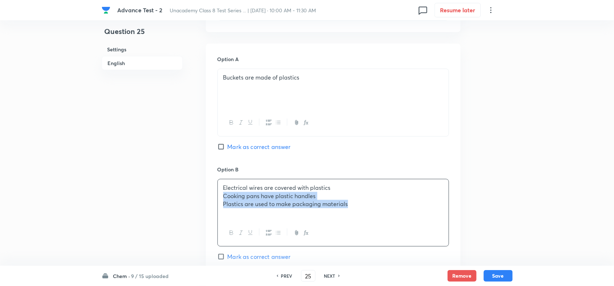
click at [337, 186] on p "Electrical wires are covered with plastics" at bounding box center [333, 188] width 220 height 8
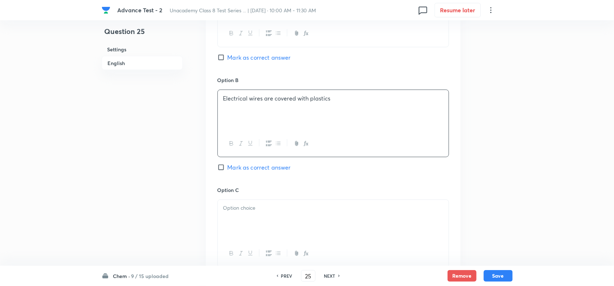
scroll to position [407, 0]
click at [224, 165] on input "Mark as correct answer" at bounding box center [223, 166] width 10 height 7
checkbox input "true"
click at [263, 231] on div at bounding box center [333, 219] width 231 height 41
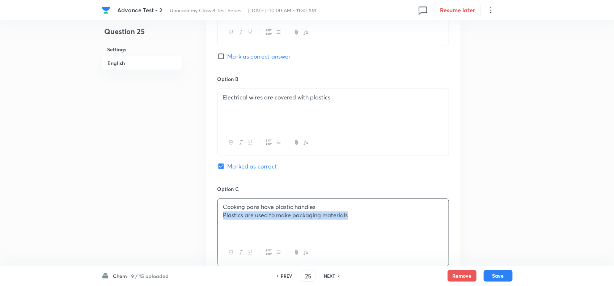
click at [344, 207] on p "Cooking pans have plastic handles" at bounding box center [333, 207] width 220 height 8
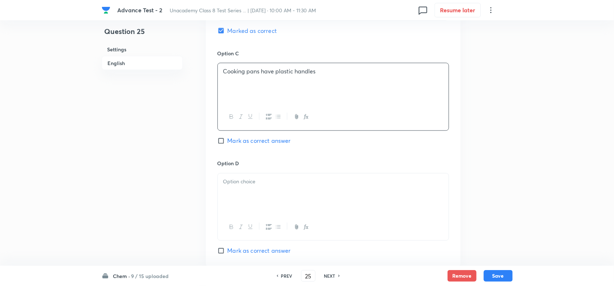
click at [307, 196] on div at bounding box center [333, 194] width 231 height 41
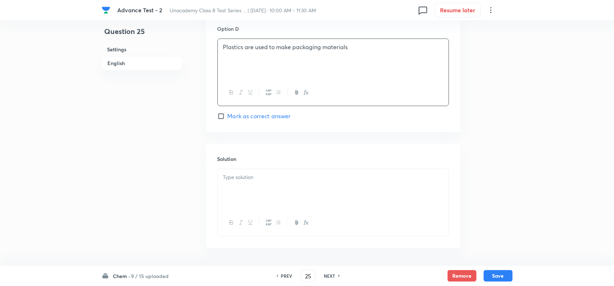
scroll to position [679, 0]
click at [303, 207] on div at bounding box center [333, 188] width 231 height 41
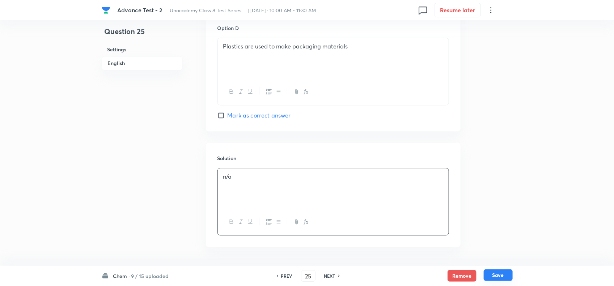
click at [502, 275] on button "Save" at bounding box center [498, 276] width 29 height 12
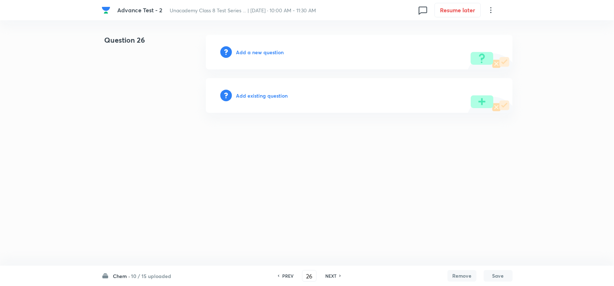
scroll to position [0, 0]
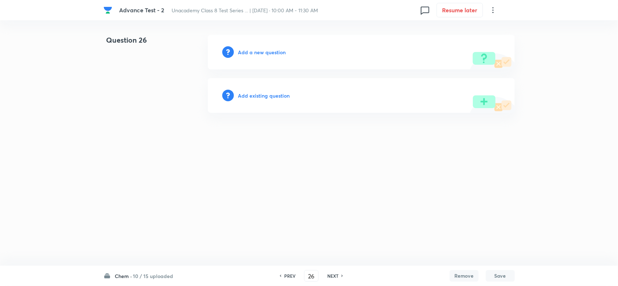
click at [285, 276] on h6 "PREV" at bounding box center [289, 276] width 11 height 7
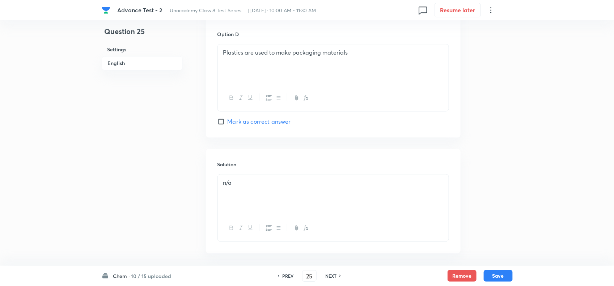
scroll to position [706, 0]
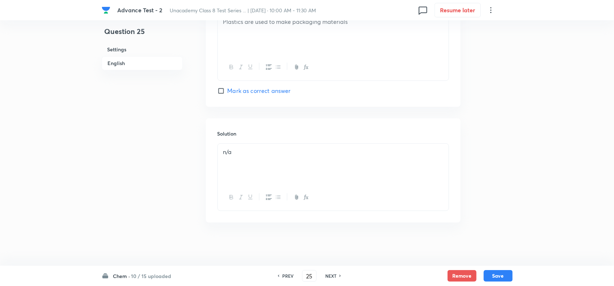
click at [315, 167] on div "n/a" at bounding box center [333, 164] width 231 height 41
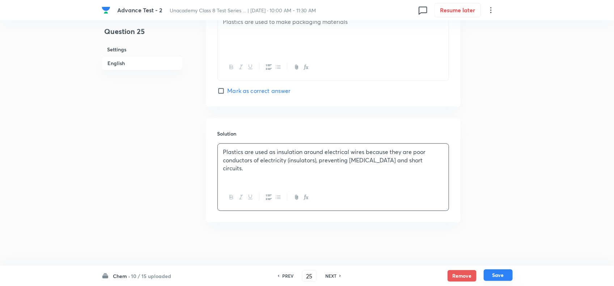
click at [497, 273] on button "Save" at bounding box center [498, 276] width 29 height 12
type input "26"
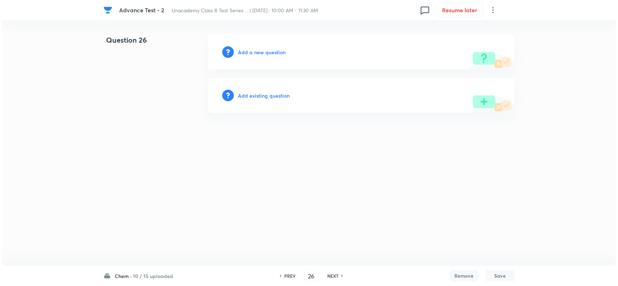
scroll to position [0, 0]
click at [262, 51] on h6 "Add a new question" at bounding box center [262, 52] width 48 height 8
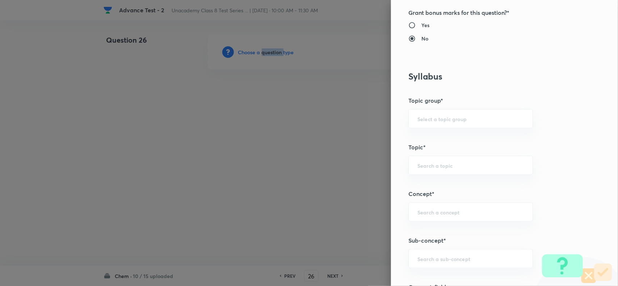
scroll to position [407, 0]
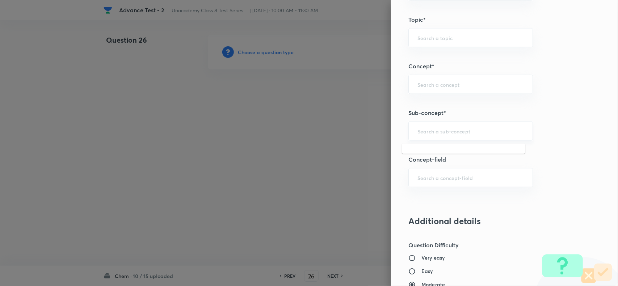
drag, startPoint x: 426, startPoint y: 133, endPoint x: 533, endPoint y: 172, distance: 113.9
click at [426, 133] on input "text" at bounding box center [470, 131] width 106 height 7
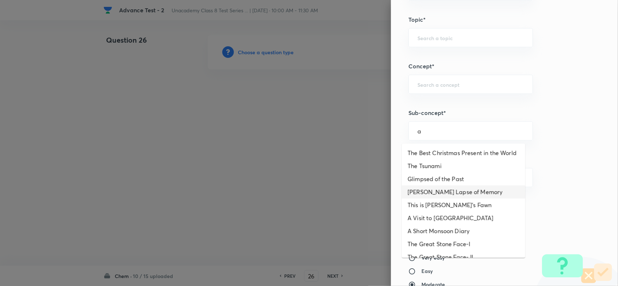
click at [437, 195] on li "Bepin Choudhury's Lapse of Memory" at bounding box center [463, 192] width 123 height 13
type input "Bepin Choudhury's Lapse of Memory"
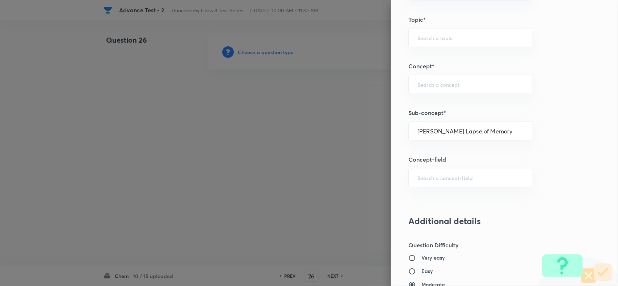
type input "Foundation Class 8"
type input "English"
type input "Bepin Choudhury's Lapse of Memory"
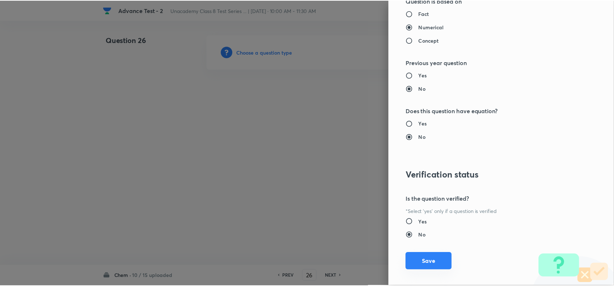
scroll to position [750, 0]
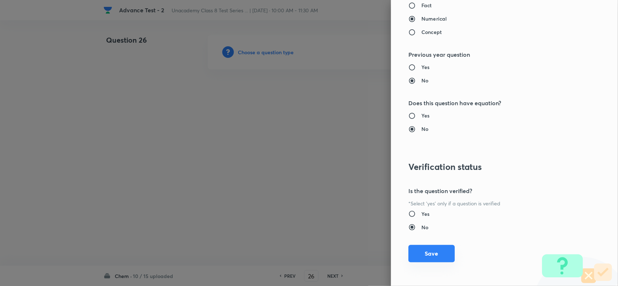
click at [423, 248] on button "Save" at bounding box center [431, 253] width 46 height 17
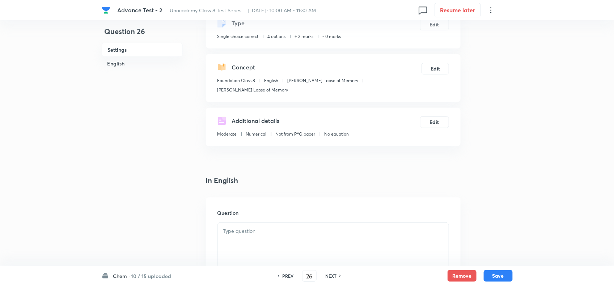
scroll to position [90, 0]
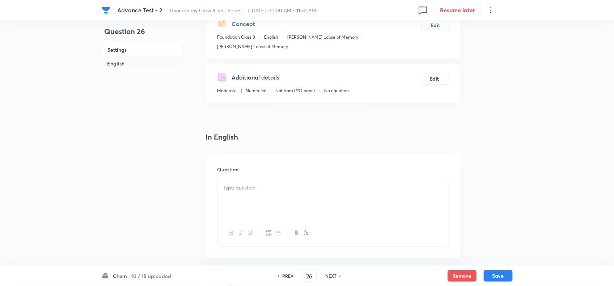
click at [262, 188] on p at bounding box center [333, 188] width 220 height 8
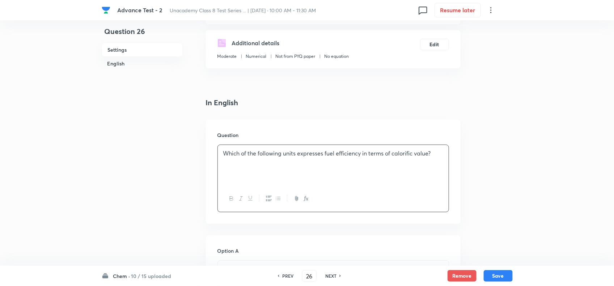
scroll to position [226, 0]
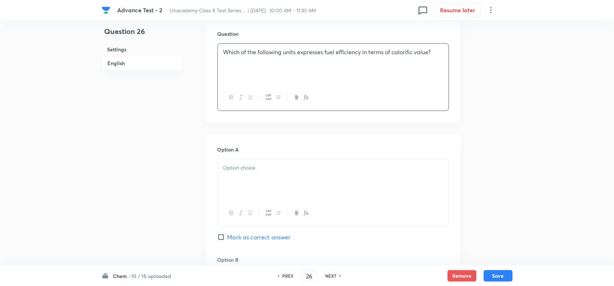
click at [280, 170] on p at bounding box center [333, 168] width 220 height 8
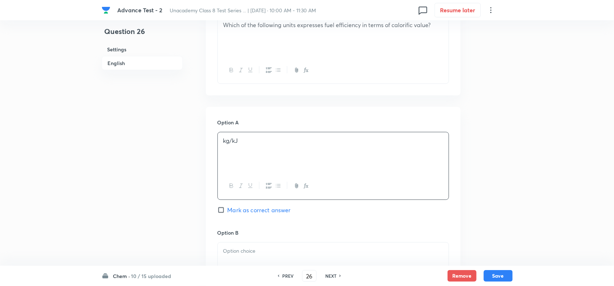
scroll to position [362, 0]
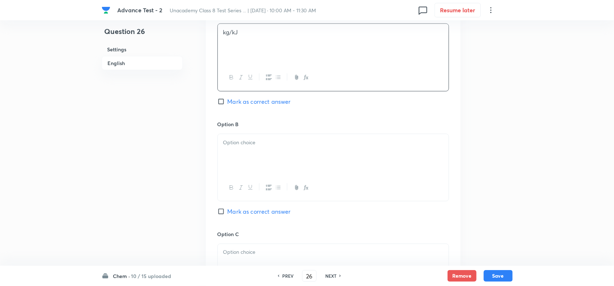
click at [265, 176] on div at bounding box center [333, 188] width 231 height 26
click at [259, 158] on div at bounding box center [333, 154] width 231 height 41
click at [230, 211] on span "Mark as correct answer" at bounding box center [259, 211] width 63 height 9
click at [228, 211] on input "Mark as correct answer" at bounding box center [223, 211] width 10 height 7
checkbox input "true"
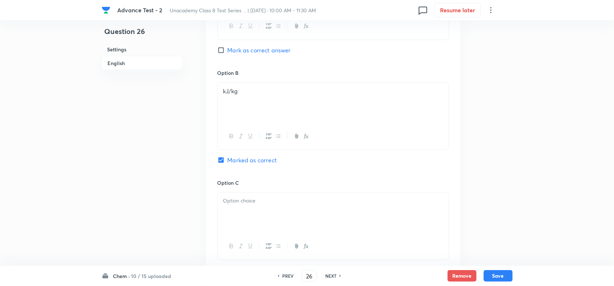
scroll to position [452, 0]
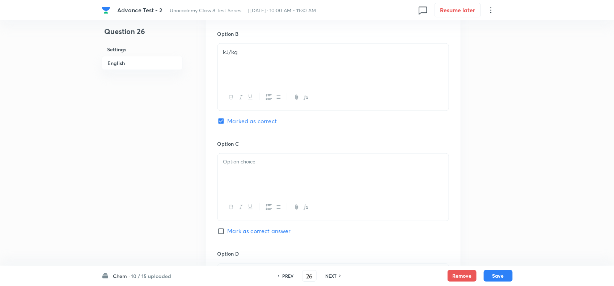
click at [278, 148] on h6 "Option C" at bounding box center [334, 144] width 232 height 8
click at [273, 186] on div at bounding box center [333, 174] width 231 height 41
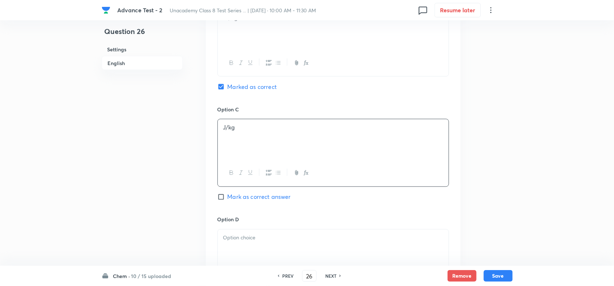
scroll to position [543, 0]
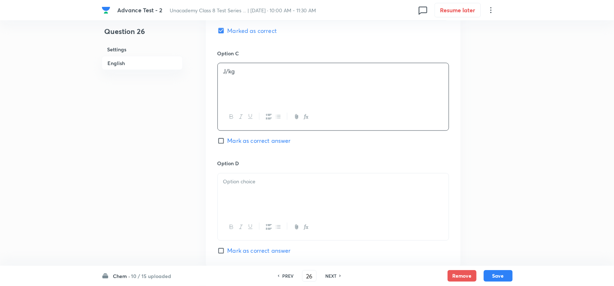
click at [274, 174] on div "Option D Mark as correct answer" at bounding box center [334, 208] width 232 height 96
click at [274, 198] on div at bounding box center [333, 194] width 231 height 41
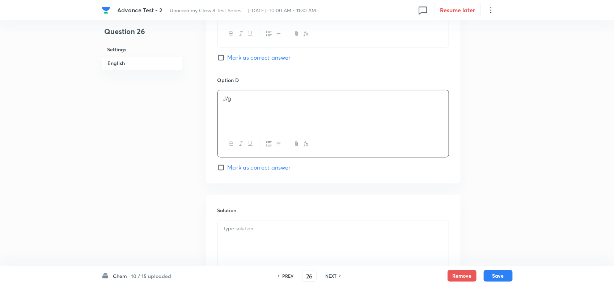
scroll to position [706, 0]
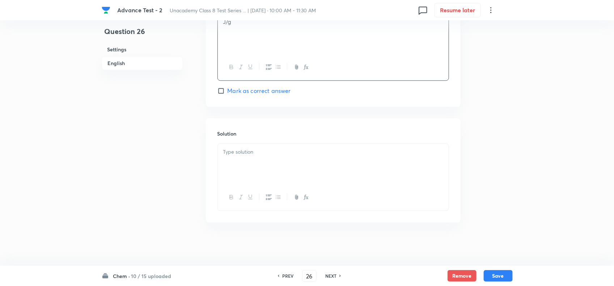
click at [254, 189] on div at bounding box center [333, 197] width 231 height 26
click at [252, 159] on div at bounding box center [333, 164] width 231 height 41
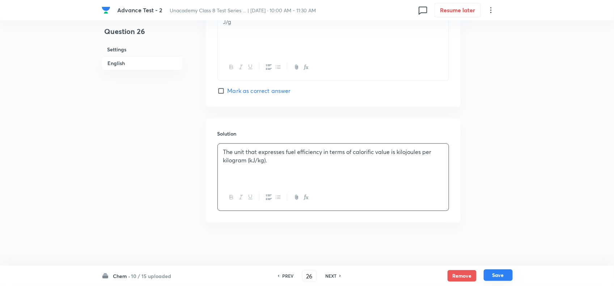
click at [500, 274] on button "Save" at bounding box center [498, 276] width 29 height 12
type input "27"
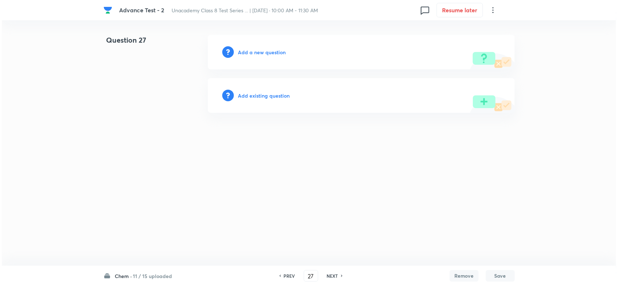
scroll to position [0, 0]
click at [254, 54] on h6 "Add a new question" at bounding box center [262, 52] width 48 height 8
click at [254, 54] on h6 "Choose a question type" at bounding box center [266, 52] width 56 height 8
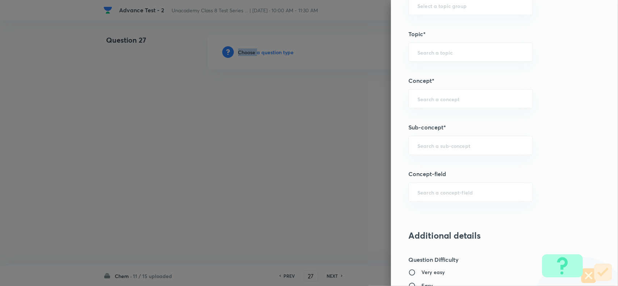
scroll to position [407, 0]
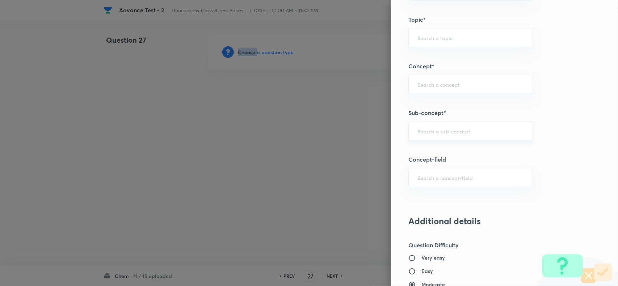
click at [418, 125] on div "​" at bounding box center [470, 131] width 124 height 19
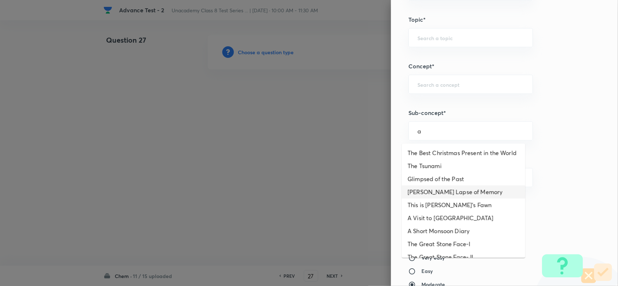
click at [438, 196] on li "Bepin Choudhury's Lapse of Memory" at bounding box center [463, 192] width 123 height 13
type input "Bepin Choudhury's Lapse of Memory"
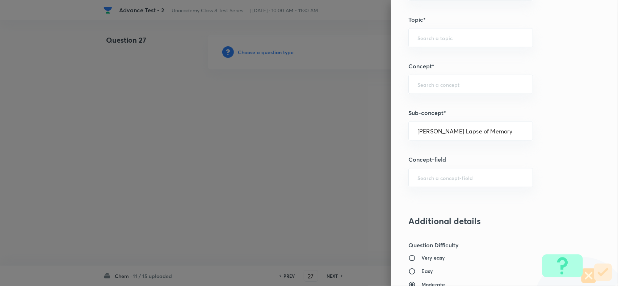
type input "Foundation Class 8"
type input "English"
type input "Bepin Choudhury's Lapse of Memory"
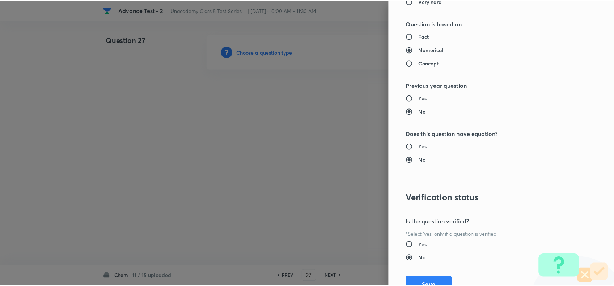
scroll to position [750, 0]
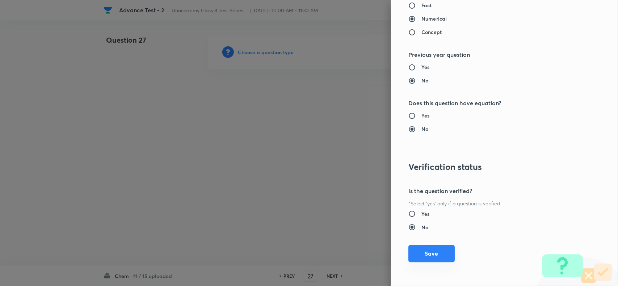
click at [427, 258] on button "Save" at bounding box center [431, 253] width 46 height 17
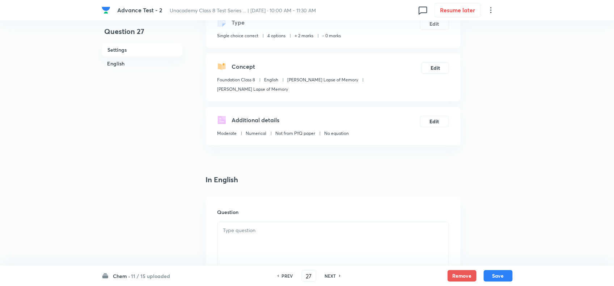
scroll to position [136, 0]
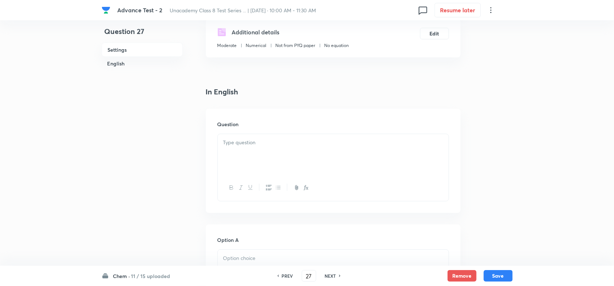
click at [252, 165] on div at bounding box center [333, 154] width 231 height 41
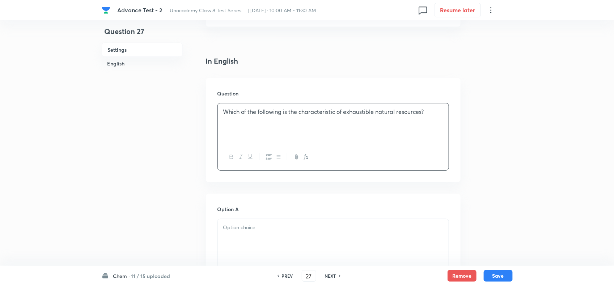
scroll to position [181, 0]
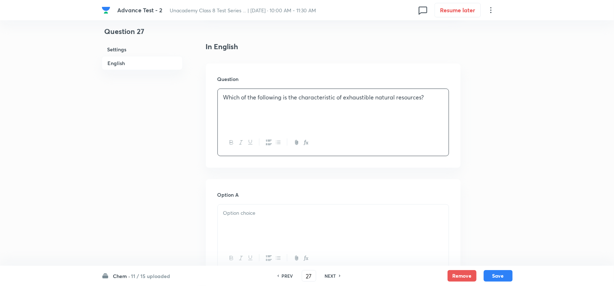
click at [291, 222] on div at bounding box center [333, 225] width 231 height 41
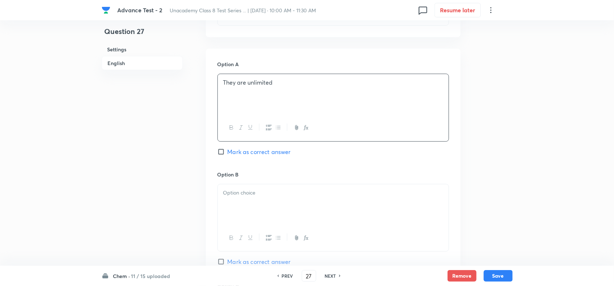
scroll to position [317, 0]
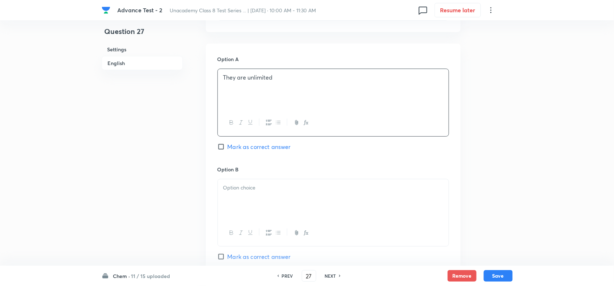
click at [276, 174] on div "Option B Mark as correct answer" at bounding box center [334, 221] width 232 height 110
click at [277, 196] on div at bounding box center [333, 200] width 231 height 41
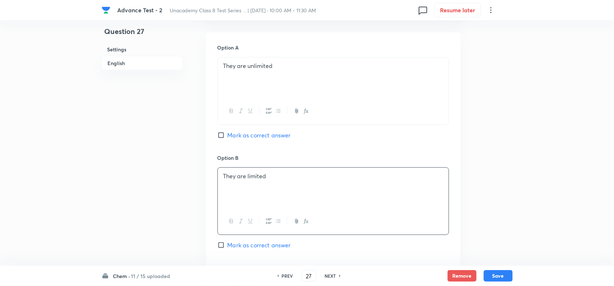
scroll to position [362, 0]
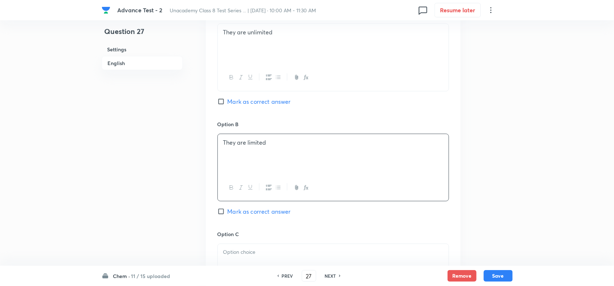
click at [228, 213] on span "Mark as correct answer" at bounding box center [259, 211] width 63 height 9
click at [228, 213] on input "Mark as correct answer" at bounding box center [223, 211] width 10 height 7
checkbox input "true"
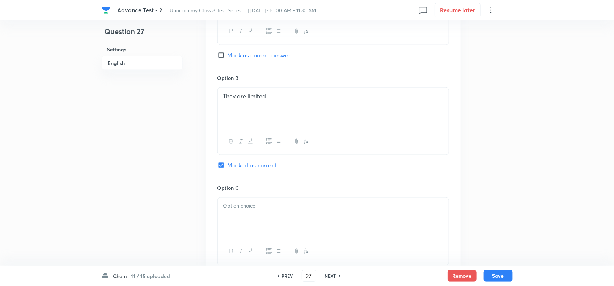
scroll to position [452, 0]
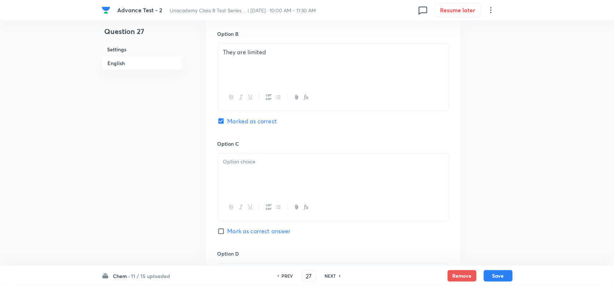
click at [292, 181] on div at bounding box center [333, 174] width 231 height 41
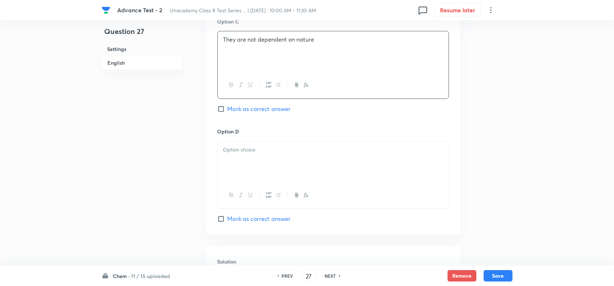
scroll to position [588, 0]
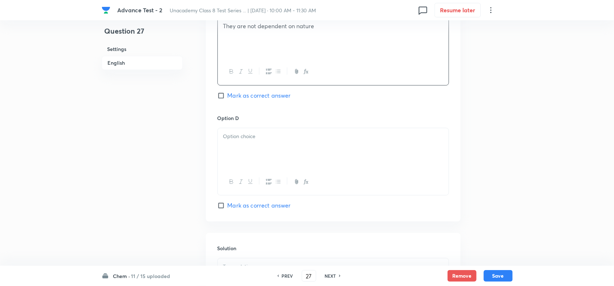
click at [286, 167] on div at bounding box center [333, 148] width 231 height 41
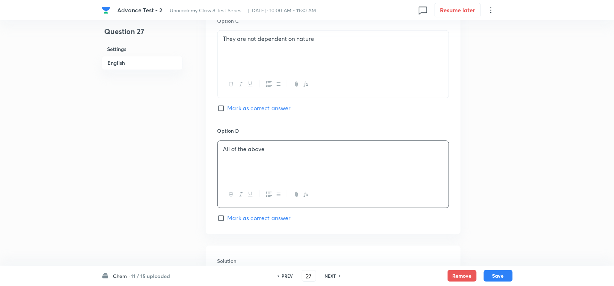
scroll to position [706, 0]
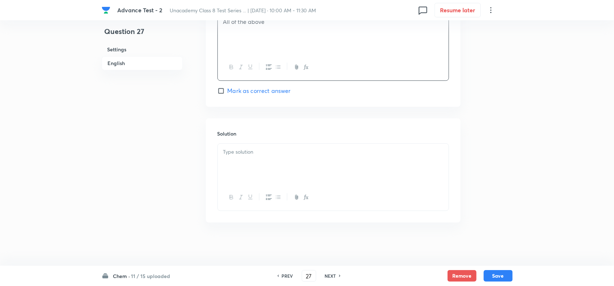
click at [253, 167] on div at bounding box center [333, 164] width 231 height 41
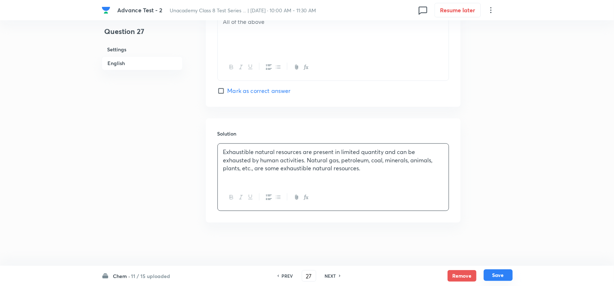
click at [501, 277] on button "Save" at bounding box center [498, 276] width 29 height 12
type input "28"
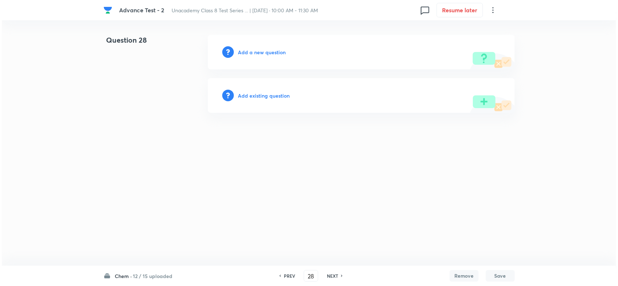
scroll to position [0, 0]
click at [254, 50] on h6 "Add a new question" at bounding box center [262, 52] width 48 height 8
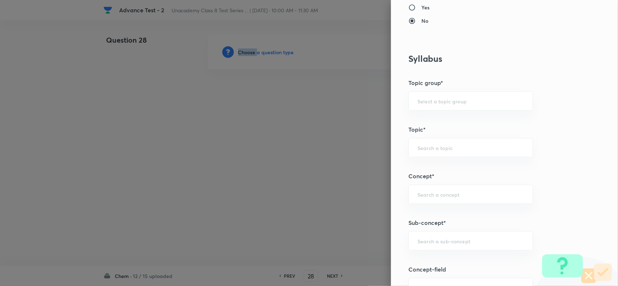
scroll to position [407, 0]
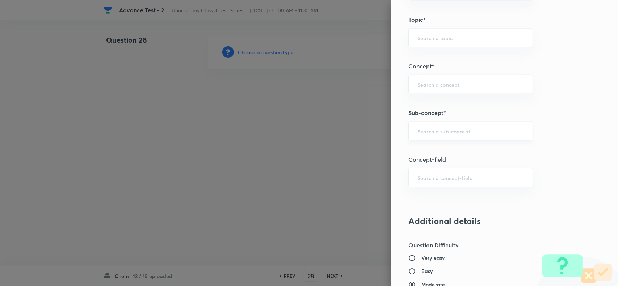
click at [424, 133] on input "text" at bounding box center [470, 131] width 106 height 7
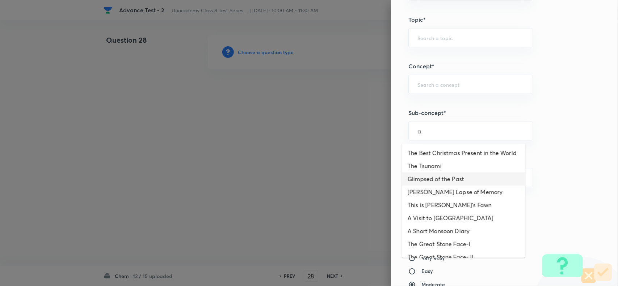
click at [431, 186] on li "Glimpsed of the Past" at bounding box center [463, 179] width 123 height 13
type input "Glimpsed of the Past"
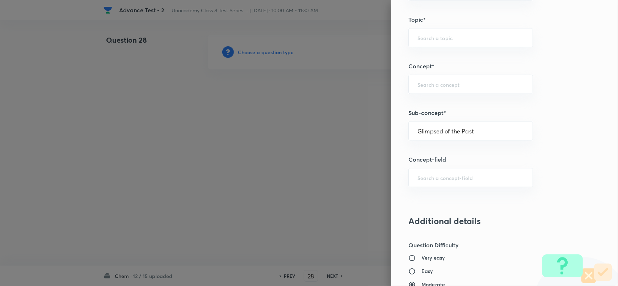
type input "Foundation Class 8"
type input "English"
type input "Glimpsed of the Past"
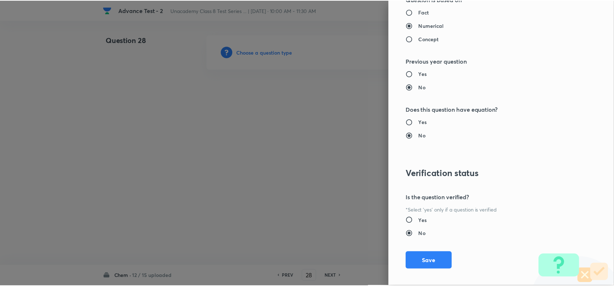
scroll to position [750, 0]
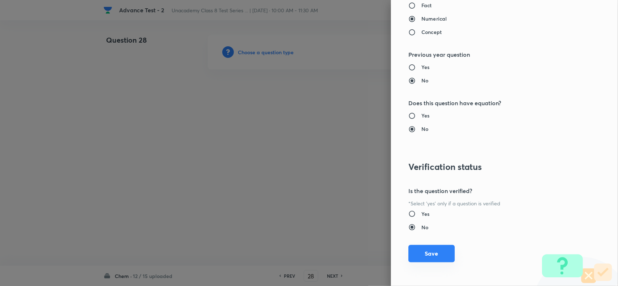
click at [429, 248] on button "Save" at bounding box center [431, 253] width 46 height 17
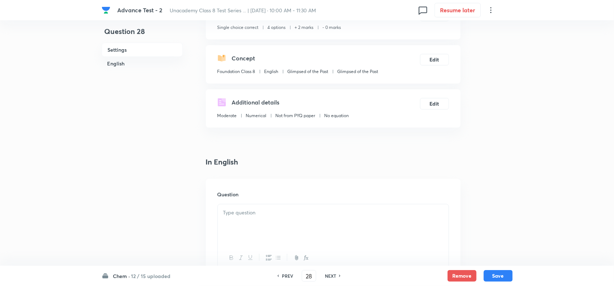
scroll to position [136, 0]
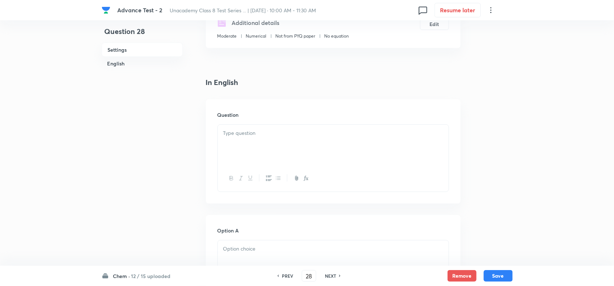
click at [290, 144] on div at bounding box center [333, 145] width 231 height 41
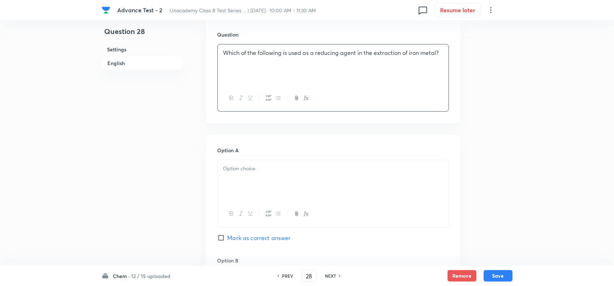
scroll to position [226, 0]
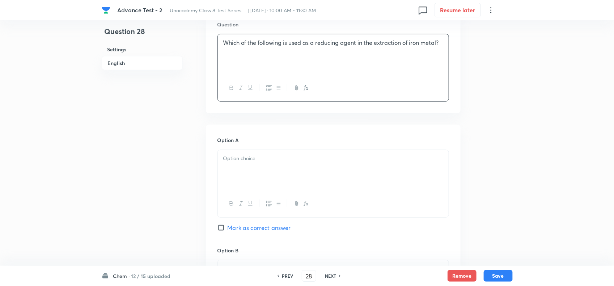
click at [274, 177] on div at bounding box center [333, 170] width 231 height 41
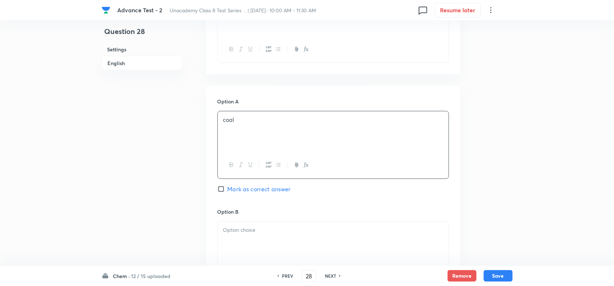
scroll to position [317, 0]
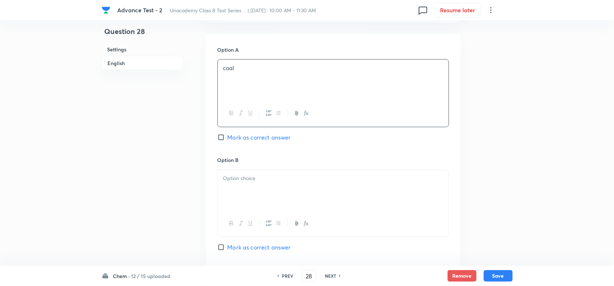
click at [268, 180] on p at bounding box center [333, 178] width 220 height 8
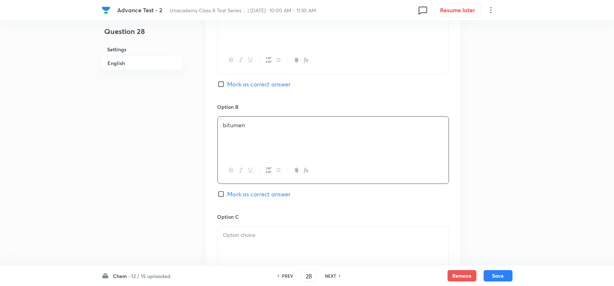
scroll to position [452, 0]
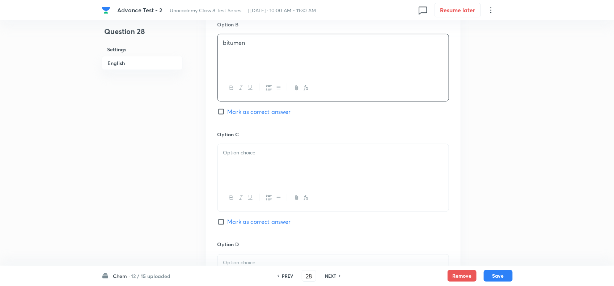
click at [257, 165] on div at bounding box center [333, 164] width 231 height 41
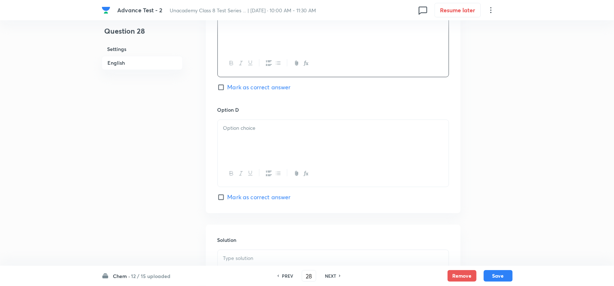
scroll to position [588, 0]
click at [276, 156] on div at bounding box center [333, 139] width 231 height 41
click at [232, 201] on span "Mark as correct answer" at bounding box center [259, 196] width 63 height 9
click at [228, 200] on input "Mark as correct answer" at bounding box center [223, 196] width 10 height 7
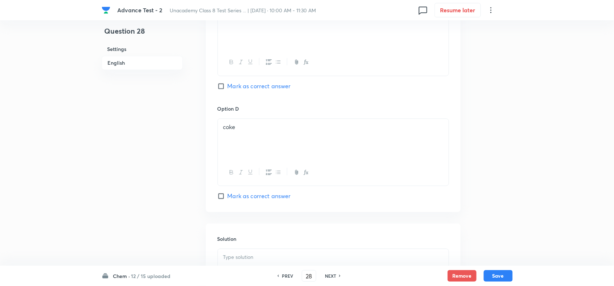
checkbox input "true"
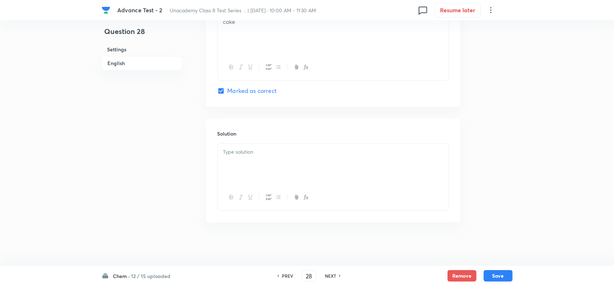
scroll to position [697, 0]
click at [288, 149] on div at bounding box center [333, 164] width 231 height 41
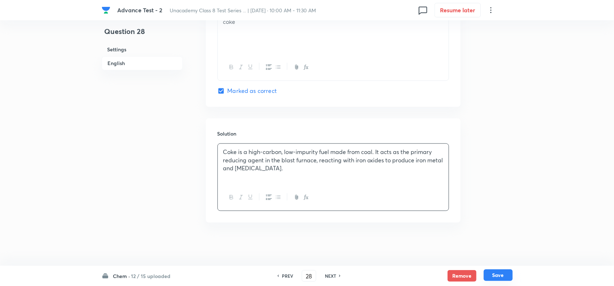
click at [499, 274] on button "Save" at bounding box center [498, 276] width 29 height 12
type input "29"
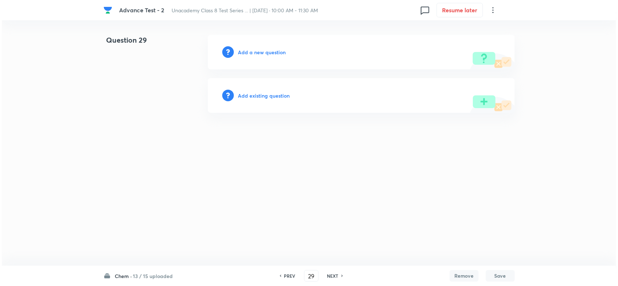
scroll to position [0, 0]
click at [272, 50] on h6 "Add a new question" at bounding box center [262, 52] width 48 height 8
click at [272, 50] on h6 "Choose a question type" at bounding box center [266, 52] width 56 height 8
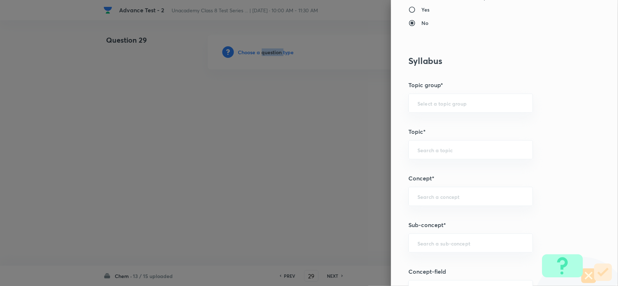
scroll to position [407, 0]
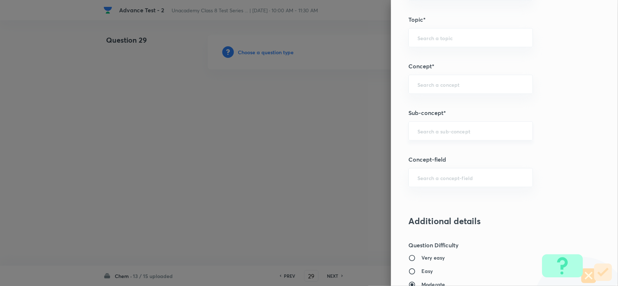
click at [418, 131] on input "text" at bounding box center [470, 131] width 106 height 7
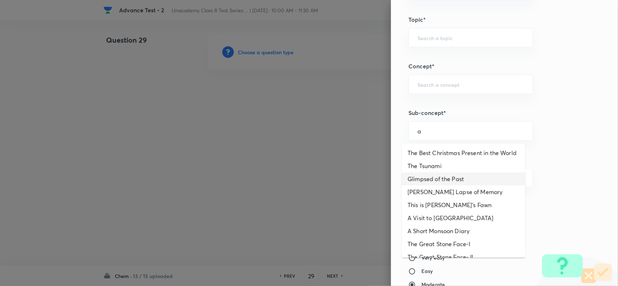
click at [444, 186] on li "Glimpsed of the Past" at bounding box center [463, 179] width 123 height 13
type input "Glimpsed of the Past"
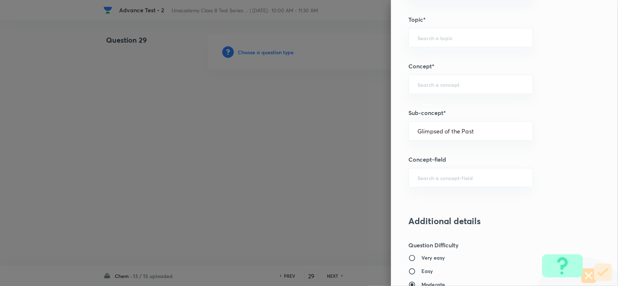
type input "Foundation Class 8"
type input "English"
type input "Glimpsed of the Past"
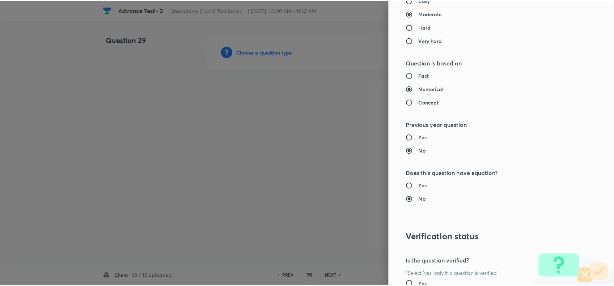
scroll to position [750, 0]
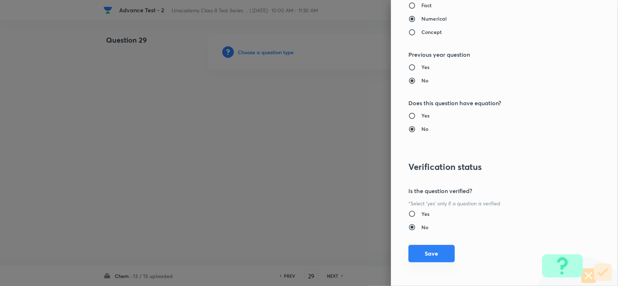
click at [436, 259] on button "Save" at bounding box center [431, 253] width 46 height 17
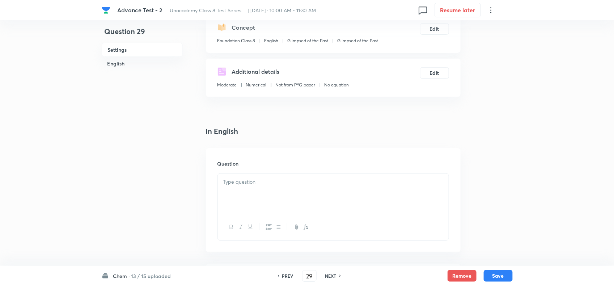
scroll to position [90, 0]
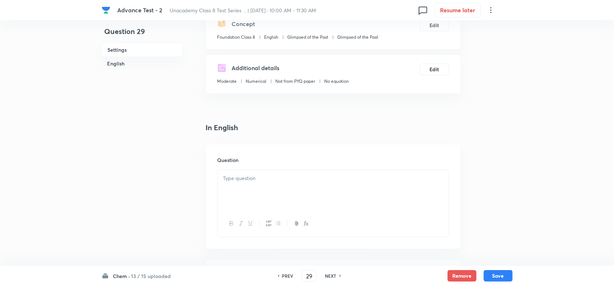
click at [282, 207] on div at bounding box center [333, 190] width 231 height 41
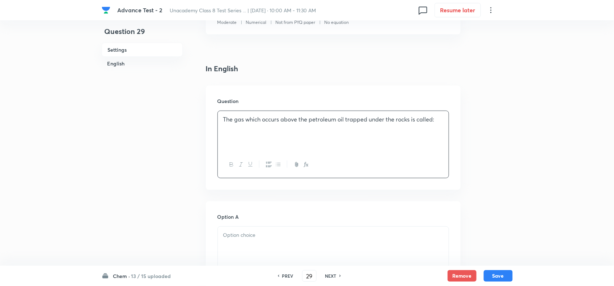
scroll to position [181, 0]
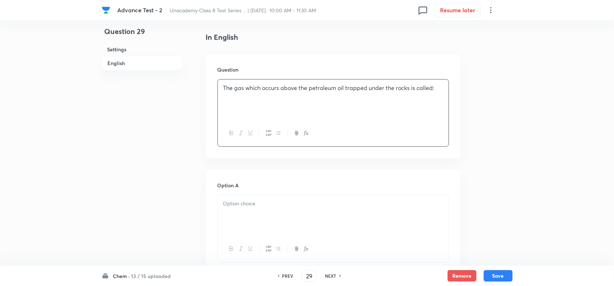
click at [274, 218] on div at bounding box center [333, 215] width 231 height 41
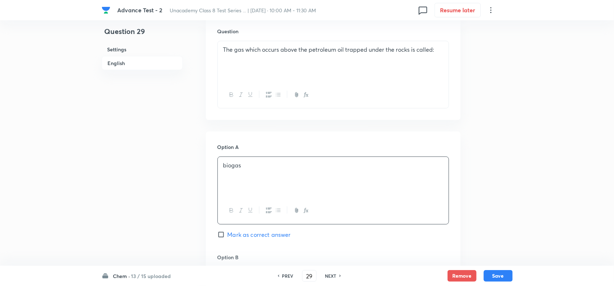
scroll to position [271, 0]
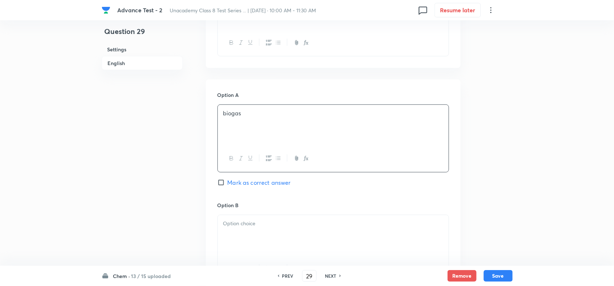
click at [265, 231] on div at bounding box center [333, 235] width 231 height 41
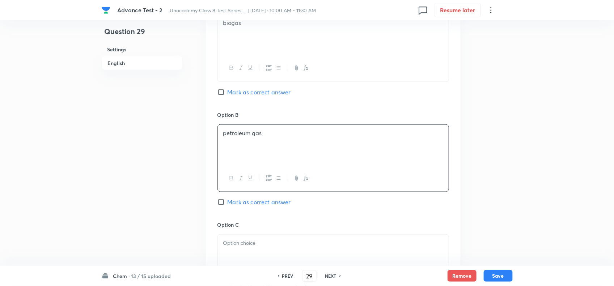
click at [265, 244] on p at bounding box center [333, 243] width 220 height 8
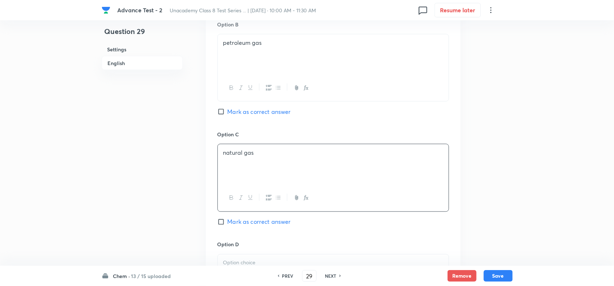
click at [232, 227] on span "Mark as correct answer" at bounding box center [259, 222] width 63 height 9
click at [228, 226] on input "Mark as correct answer" at bounding box center [223, 222] width 10 height 7
checkbox input "true"
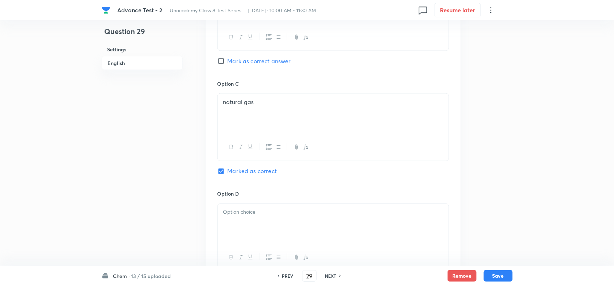
scroll to position [543, 0]
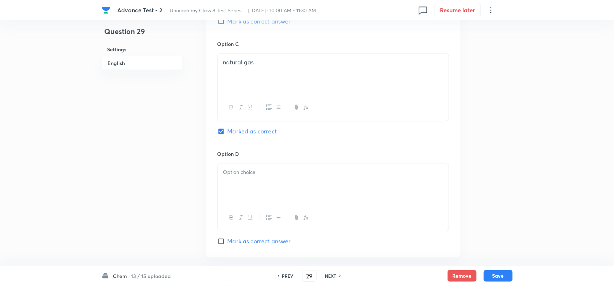
click at [263, 191] on div at bounding box center [333, 184] width 231 height 41
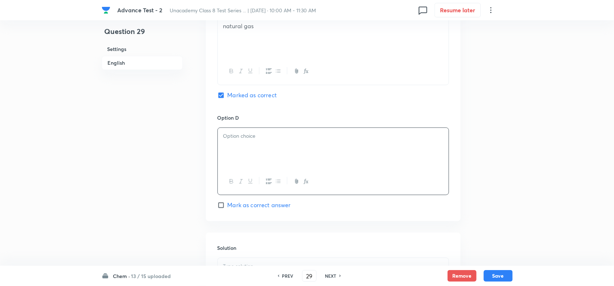
scroll to position [633, 0]
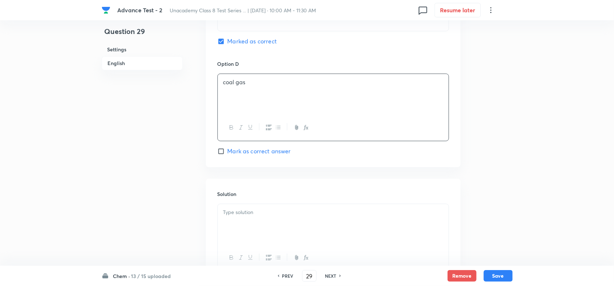
click at [284, 216] on p at bounding box center [333, 212] width 220 height 8
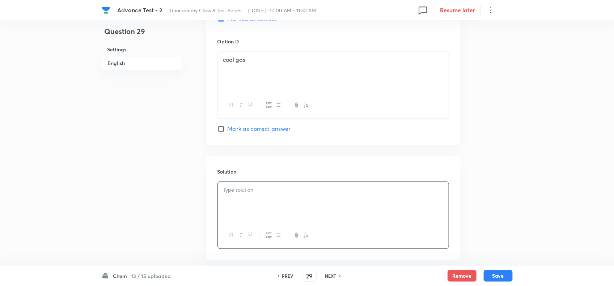
scroll to position [697, 0]
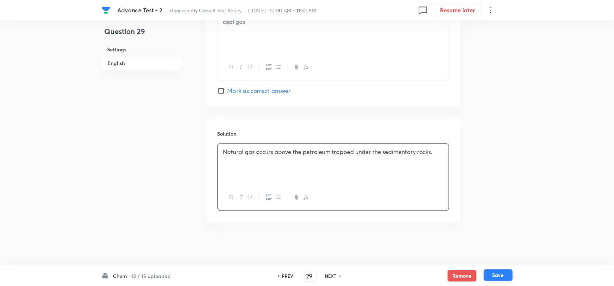
click at [497, 275] on button "Save" at bounding box center [498, 276] width 29 height 12
type input "30"
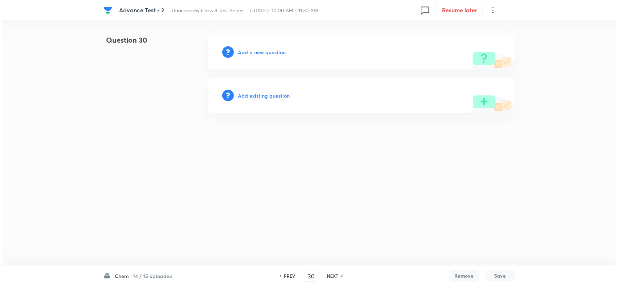
scroll to position [0, 0]
click at [273, 50] on h6 "Add a new question" at bounding box center [262, 52] width 48 height 8
click at [273, 50] on h6 "Choose a question type" at bounding box center [266, 52] width 56 height 8
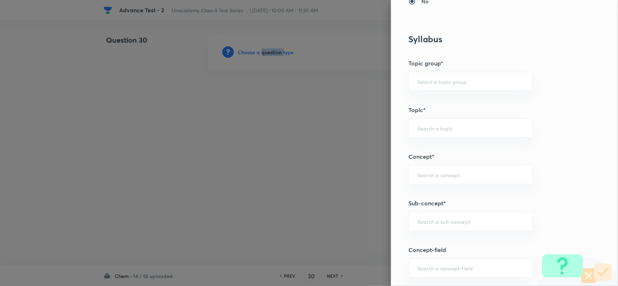
scroll to position [498, 0]
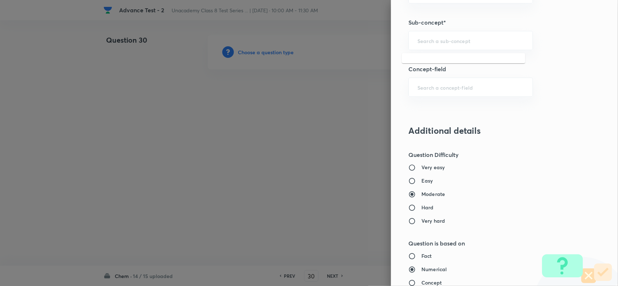
drag, startPoint x: 428, startPoint y: 45, endPoint x: 494, endPoint y: 67, distance: 69.7
click at [438, 47] on div "​" at bounding box center [470, 40] width 124 height 19
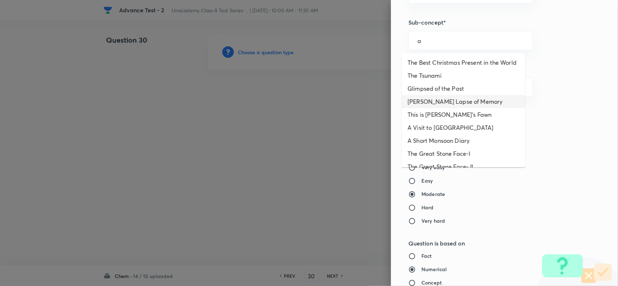
click at [432, 107] on li "Bepin Choudhury's Lapse of Memory" at bounding box center [463, 101] width 123 height 13
type input "Bepin Choudhury's Lapse of Memory"
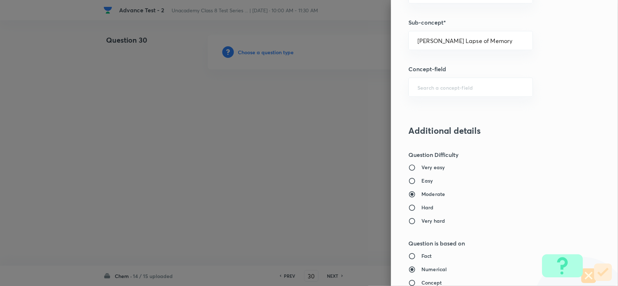
type input "Foundation Class 8"
type input "English"
type input "Bepin Choudhury's Lapse of Memory"
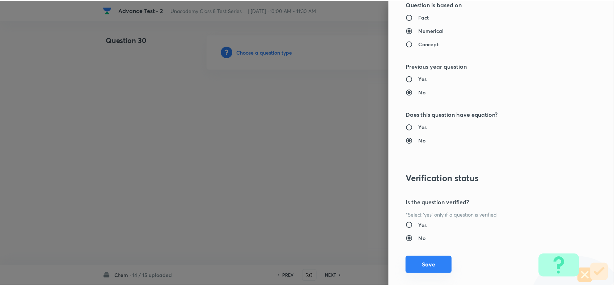
scroll to position [750, 0]
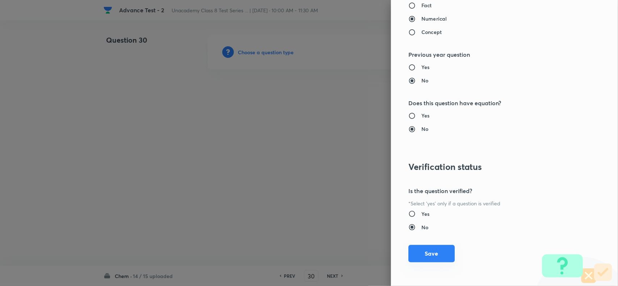
drag, startPoint x: 433, startPoint y: 249, endPoint x: 368, endPoint y: 241, distance: 64.8
click at [432, 250] on button "Save" at bounding box center [431, 253] width 46 height 17
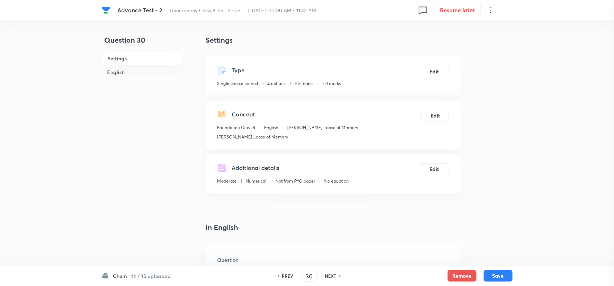
scroll to position [90, 0]
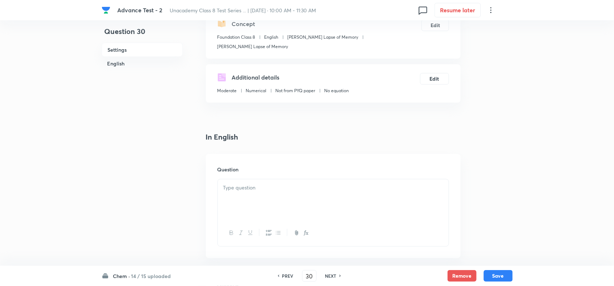
click at [259, 204] on div at bounding box center [333, 200] width 231 height 41
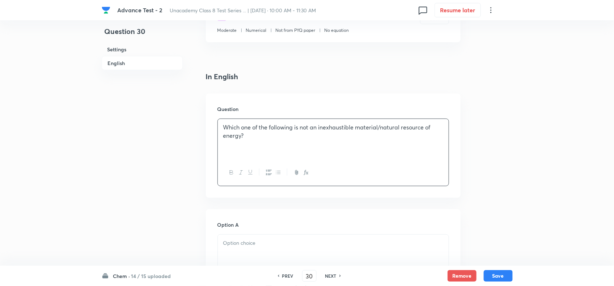
scroll to position [226, 0]
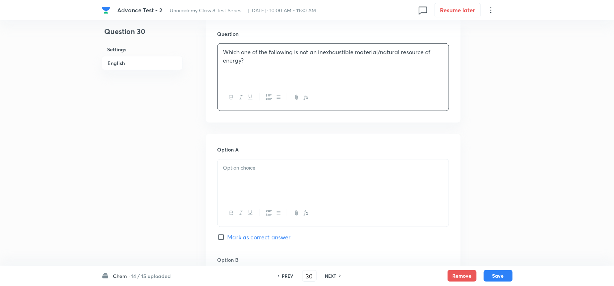
click at [256, 193] on div at bounding box center [333, 180] width 231 height 41
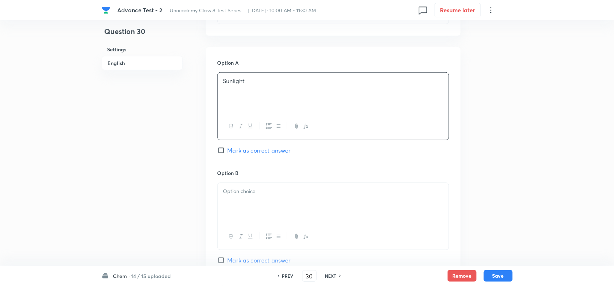
scroll to position [317, 0]
click at [261, 203] on div at bounding box center [333, 200] width 231 height 41
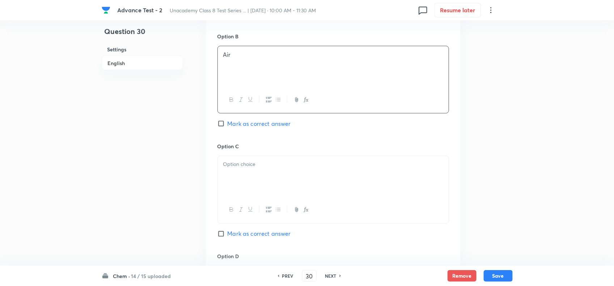
scroll to position [452, 0]
click at [288, 161] on p at bounding box center [333, 162] width 220 height 8
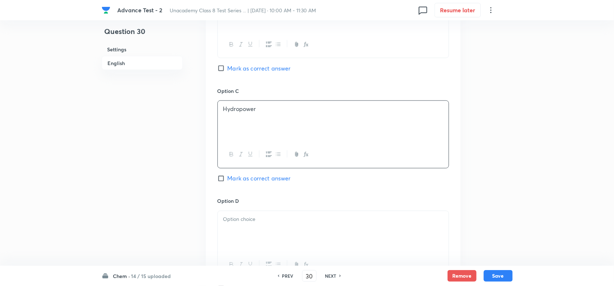
scroll to position [588, 0]
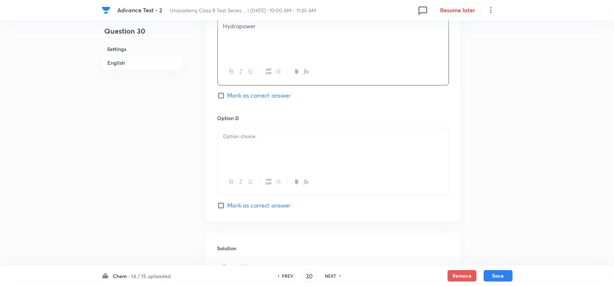
click at [280, 161] on div at bounding box center [333, 148] width 231 height 41
click at [244, 203] on div "Option D Coal Mark as correct answer" at bounding box center [334, 163] width 232 height 96
click at [244, 207] on span "Mark as correct answer" at bounding box center [259, 206] width 63 height 9
click at [228, 207] on input "Mark as correct answer" at bounding box center [223, 205] width 10 height 7
checkbox input "true"
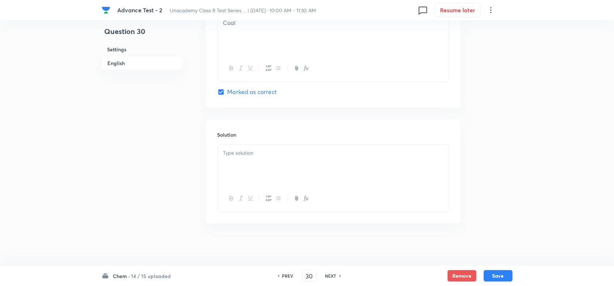
scroll to position [706, 0]
click at [265, 178] on div at bounding box center [333, 164] width 231 height 41
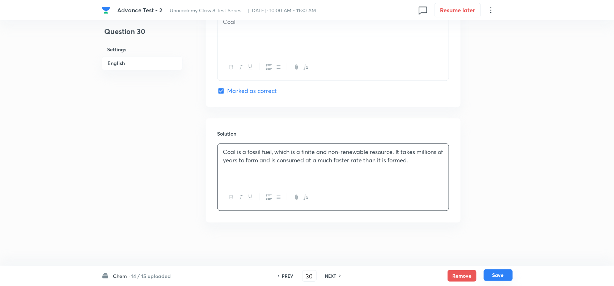
click at [511, 274] on button "Save" at bounding box center [498, 276] width 29 height 12
type input "31"
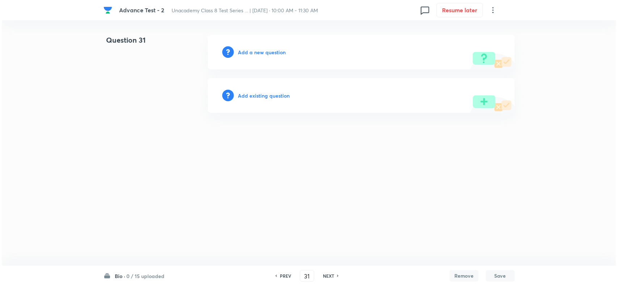
scroll to position [0, 0]
click at [254, 53] on h6 "Add a new question" at bounding box center [262, 52] width 48 height 8
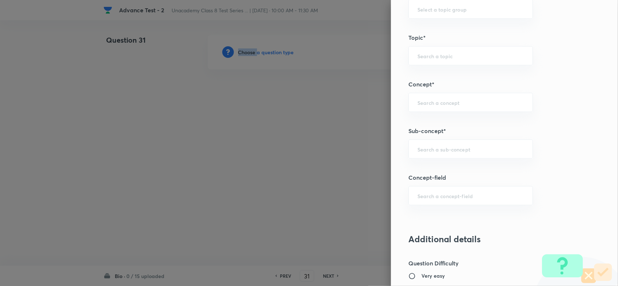
scroll to position [407, 0]
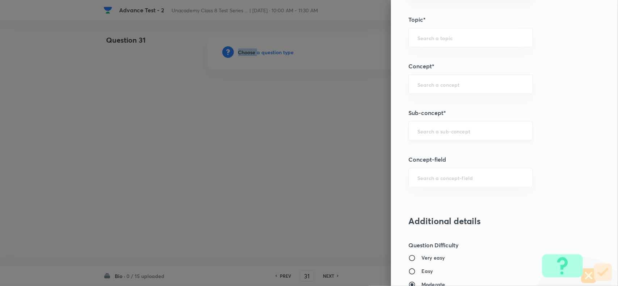
click at [434, 138] on div "​" at bounding box center [470, 131] width 124 height 19
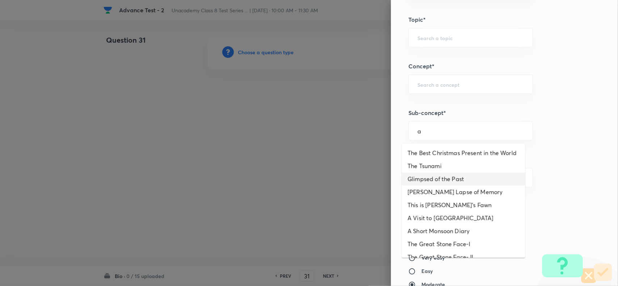
click at [432, 186] on li "Glimpsed of the Past" at bounding box center [463, 179] width 123 height 13
type input "Glimpsed of the Past"
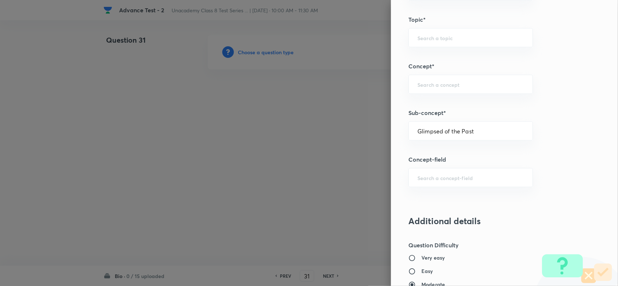
type input "Foundation Class 8"
type input "English"
type input "Glimpsed of the Past"
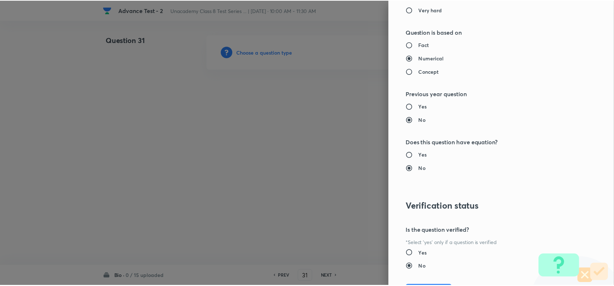
scroll to position [750, 0]
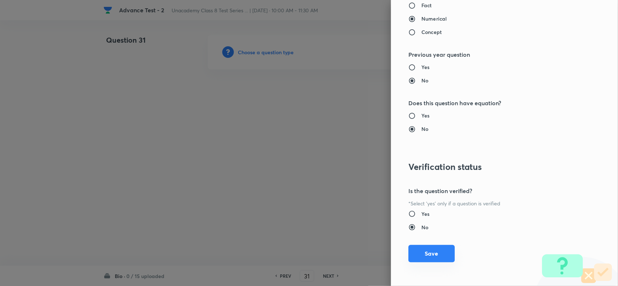
click at [427, 254] on button "Save" at bounding box center [431, 253] width 46 height 17
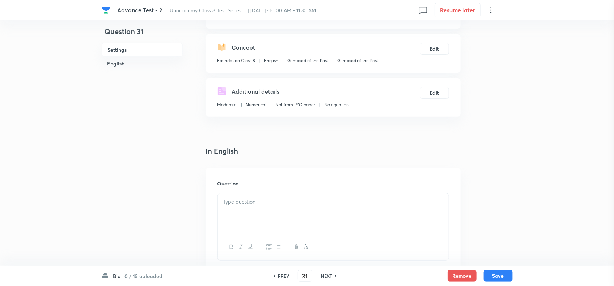
scroll to position [181, 0]
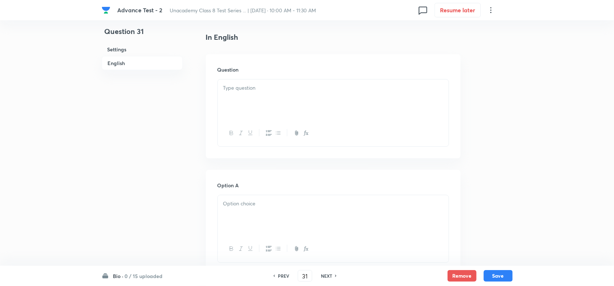
click at [259, 113] on div at bounding box center [333, 100] width 231 height 41
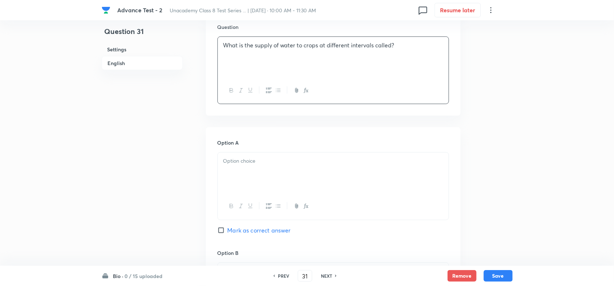
scroll to position [271, 0]
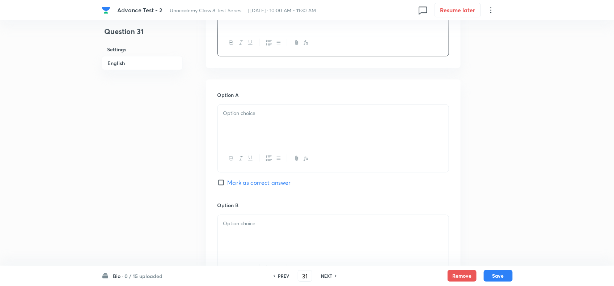
click at [287, 105] on div at bounding box center [334, 139] width 232 height 68
click at [288, 128] on div at bounding box center [333, 125] width 231 height 41
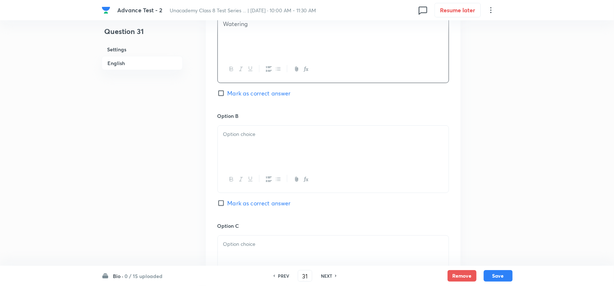
scroll to position [362, 0]
click at [270, 152] on div at bounding box center [333, 145] width 231 height 41
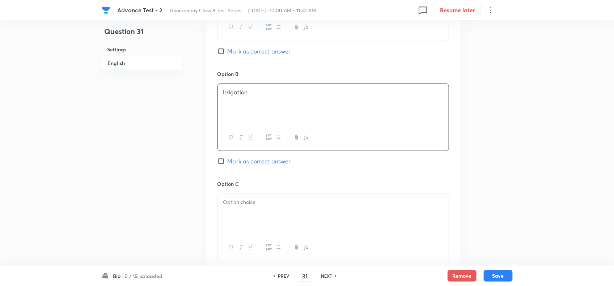
scroll to position [452, 0]
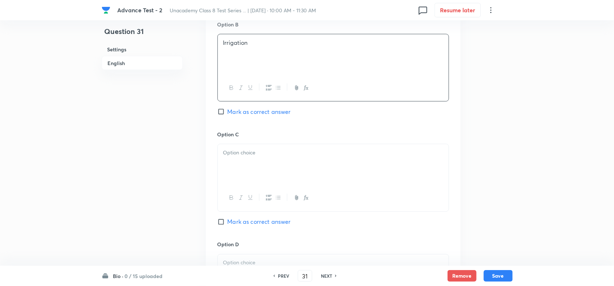
click at [227, 104] on div "Option B Irrigation Mark as correct answer" at bounding box center [334, 76] width 232 height 110
click at [226, 107] on div "Option B Irrigation Mark as correct answer" at bounding box center [334, 76] width 232 height 110
click at [230, 114] on span "Mark as correct answer" at bounding box center [259, 111] width 63 height 9
click at [228, 114] on input "Mark as correct answer" at bounding box center [223, 111] width 10 height 7
checkbox input "true"
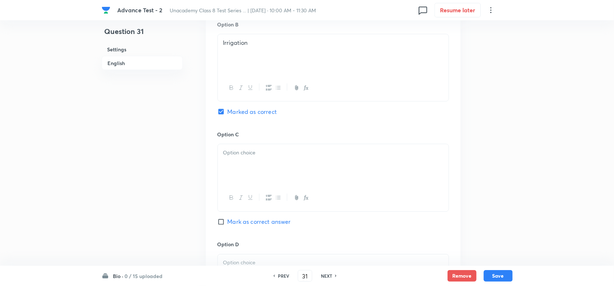
click at [256, 166] on div at bounding box center [333, 164] width 231 height 41
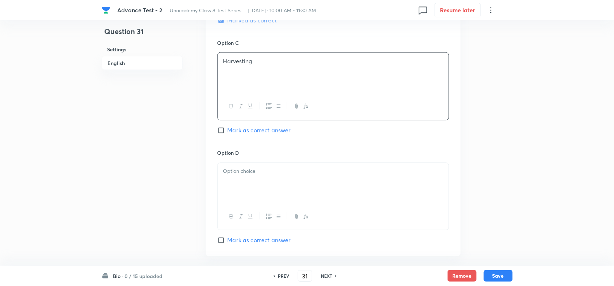
scroll to position [588, 0]
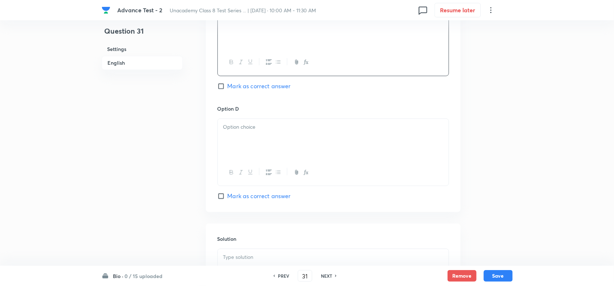
click at [302, 151] on div at bounding box center [333, 139] width 231 height 41
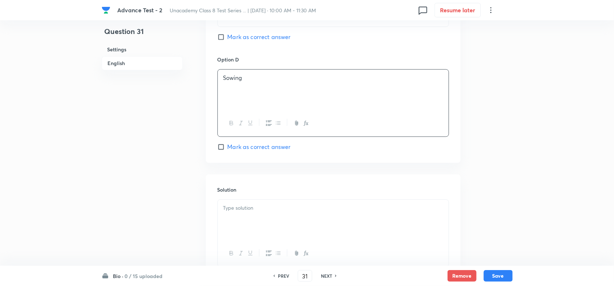
scroll to position [697, 0]
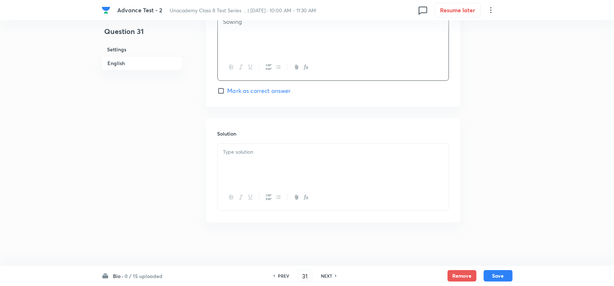
click at [305, 169] on div at bounding box center [333, 164] width 231 height 41
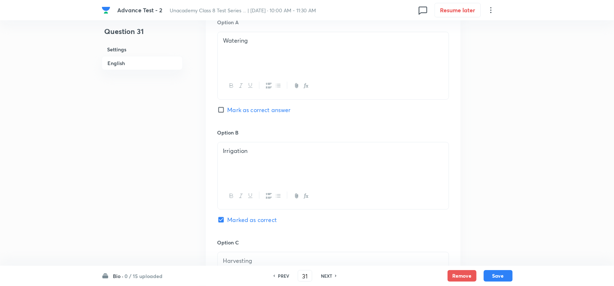
scroll to position [335, 0]
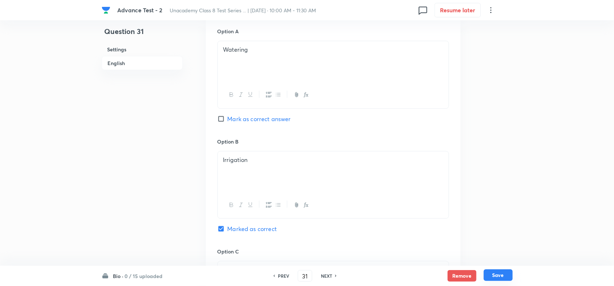
click at [496, 274] on button "Save" at bounding box center [498, 276] width 29 height 12
type input "32"
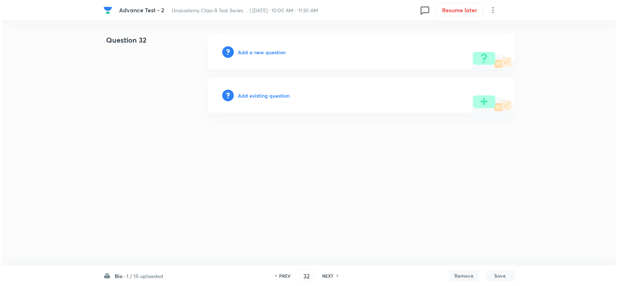
scroll to position [0, 0]
click at [269, 49] on h6 "Add a new question" at bounding box center [262, 52] width 48 height 8
click at [269, 49] on h6 "Choose a question type" at bounding box center [266, 52] width 56 height 8
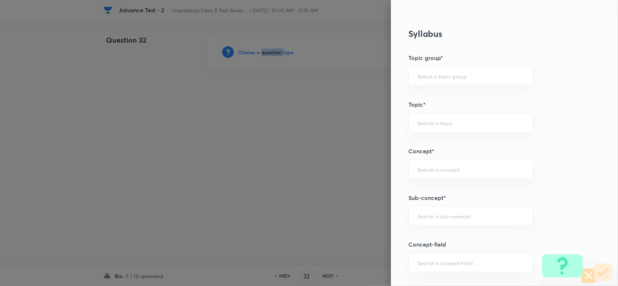
scroll to position [498, 0]
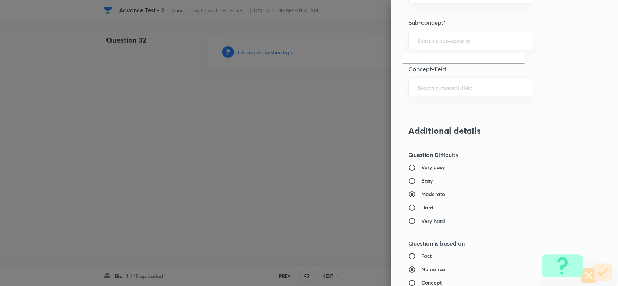
drag, startPoint x: 421, startPoint y: 40, endPoint x: 557, endPoint y: 91, distance: 145.5
click at [423, 40] on input "text" at bounding box center [470, 40] width 106 height 7
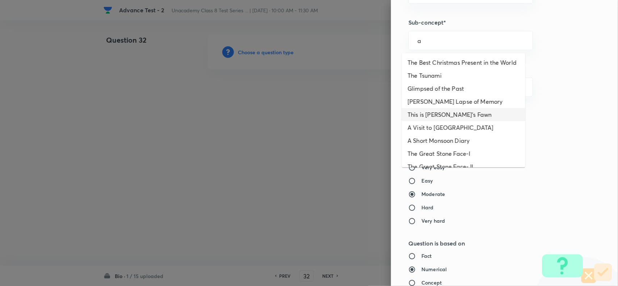
click at [431, 121] on li "This is Jody's Fawn" at bounding box center [463, 114] width 123 height 13
type input "This is Jody's Fawn"
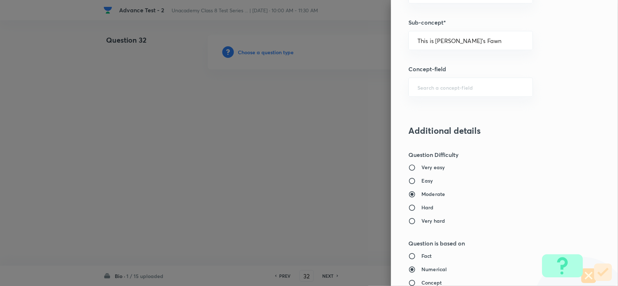
type input "Foundation Class 8"
type input "English"
type input "This is Jody's Fawn"
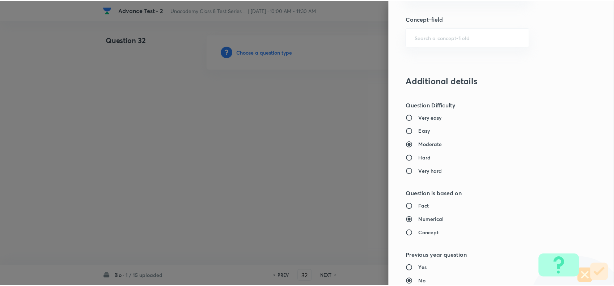
scroll to position [750, 0]
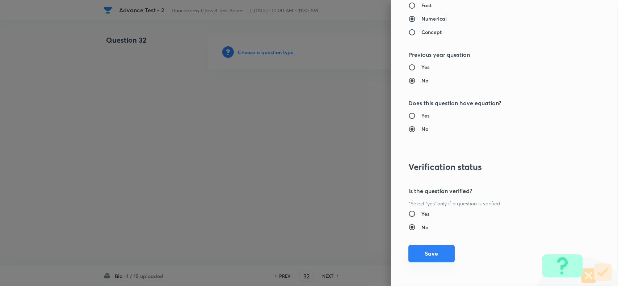
click at [426, 254] on button "Save" at bounding box center [431, 253] width 46 height 17
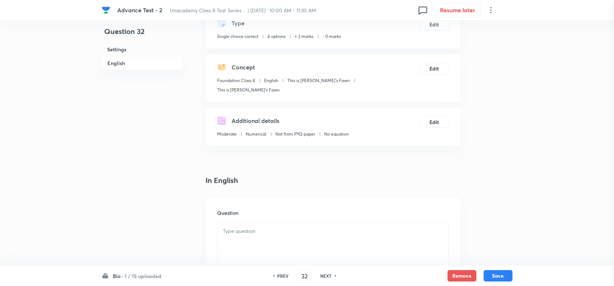
scroll to position [90, 0]
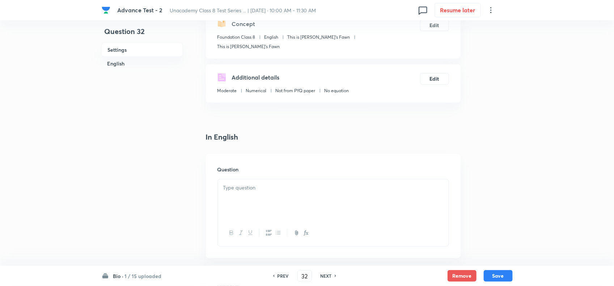
click at [277, 184] on p at bounding box center [333, 188] width 220 height 8
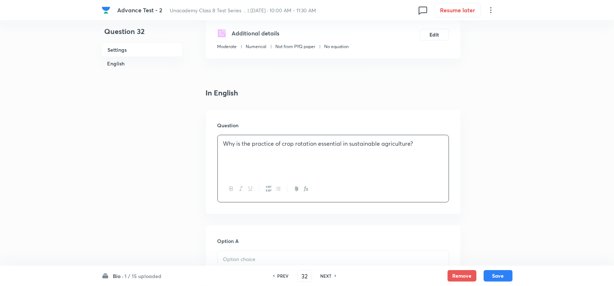
scroll to position [226, 0]
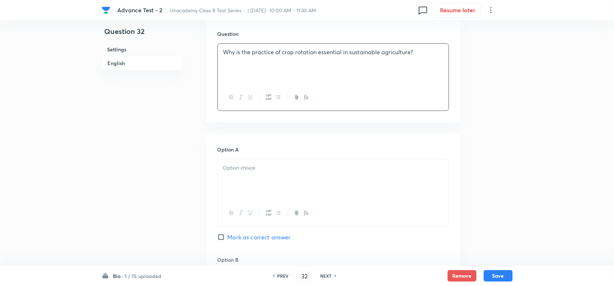
click at [262, 164] on p at bounding box center [333, 168] width 220 height 8
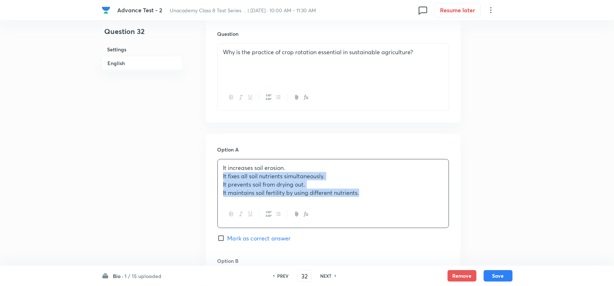
click at [298, 164] on p "It increases soil erosion." at bounding box center [333, 168] width 220 height 8
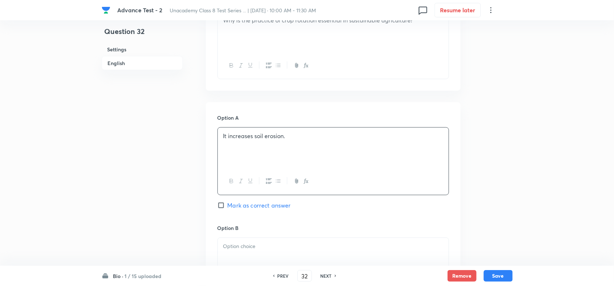
scroll to position [271, 0]
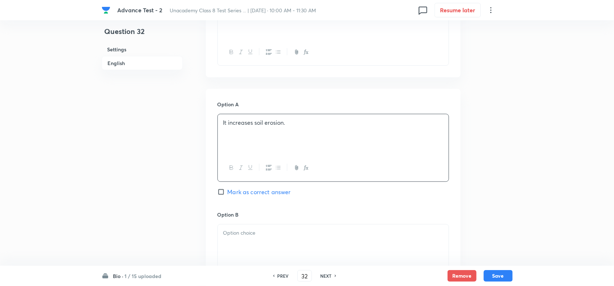
click at [272, 231] on div at bounding box center [333, 245] width 231 height 41
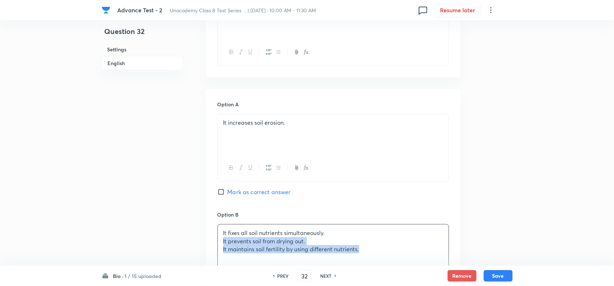
click at [332, 229] on p "It fixes all soil nutrients simultaneously." at bounding box center [333, 233] width 220 height 8
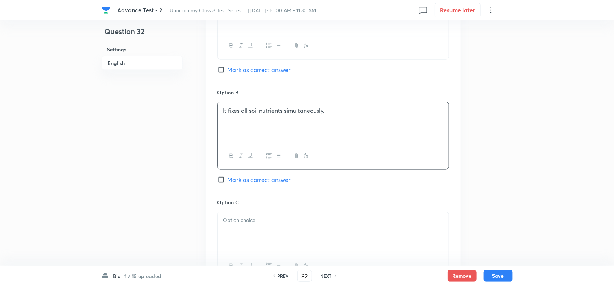
scroll to position [407, 0]
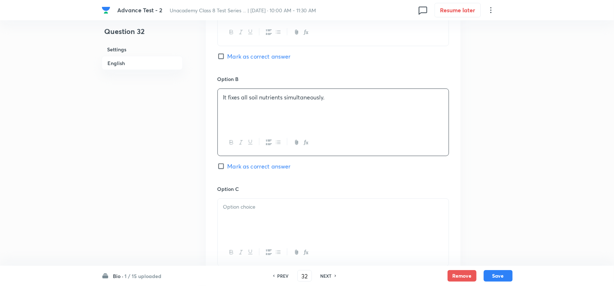
click at [307, 217] on div at bounding box center [333, 219] width 231 height 41
click at [339, 203] on p "It prevents soil from drying out." at bounding box center [333, 207] width 220 height 8
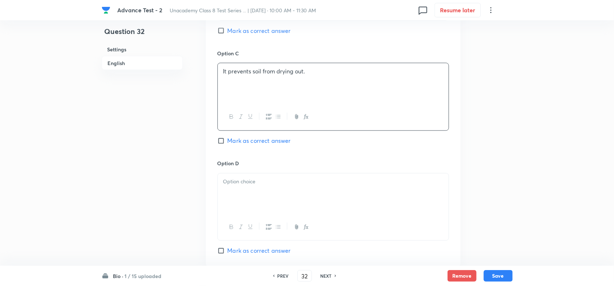
click at [269, 189] on div at bounding box center [333, 194] width 231 height 41
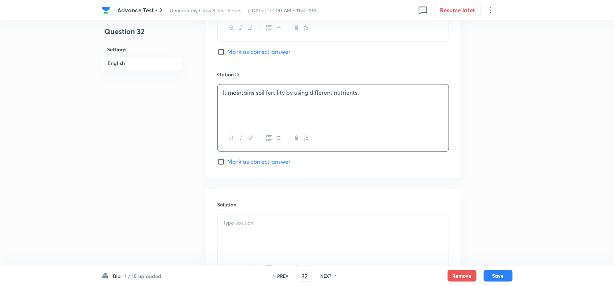
scroll to position [633, 0]
click at [234, 158] on span "Mark as correct answer" at bounding box center [259, 160] width 63 height 9
click at [228, 158] on input "Mark as correct answer" at bounding box center [223, 160] width 10 height 7
checkbox input "true"
click at [247, 218] on p at bounding box center [333, 222] width 220 height 8
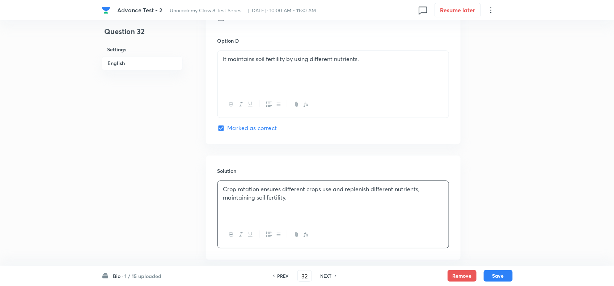
scroll to position [697, 0]
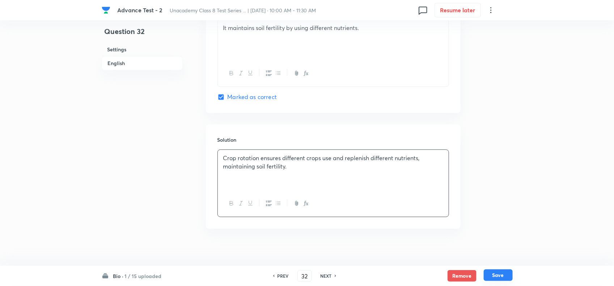
click at [491, 272] on button "Save" at bounding box center [498, 276] width 29 height 12
type input "33"
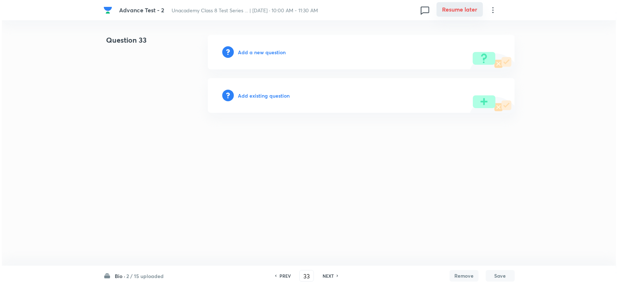
scroll to position [0, 0]
click at [269, 51] on h6 "Add a new question" at bounding box center [262, 52] width 48 height 8
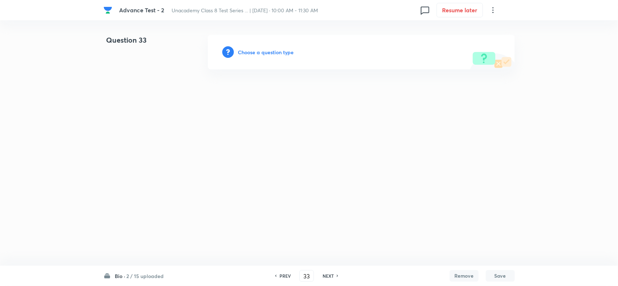
click at [269, 51] on h6 "Choose a question type" at bounding box center [266, 52] width 56 height 8
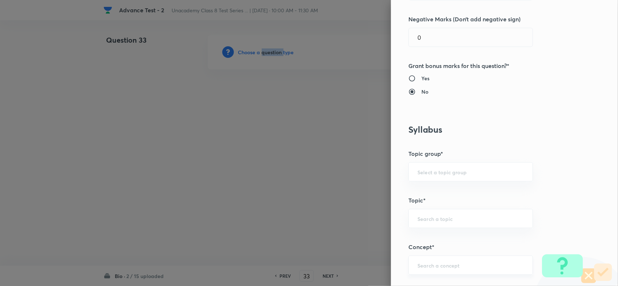
scroll to position [362, 0]
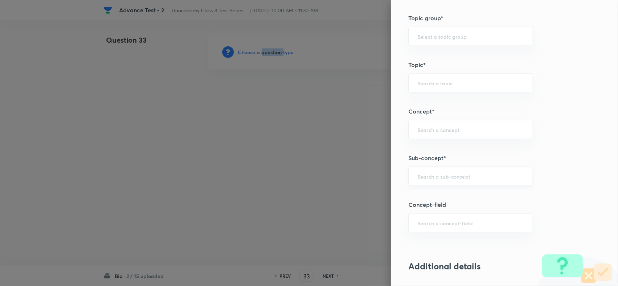
click at [427, 171] on div "​" at bounding box center [470, 176] width 124 height 19
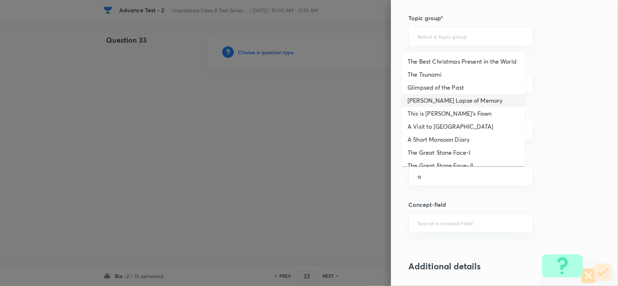
click at [436, 105] on li "Bepin Choudhury's Lapse of Memory" at bounding box center [463, 100] width 123 height 13
type input "Bepin Choudhury's Lapse of Memory"
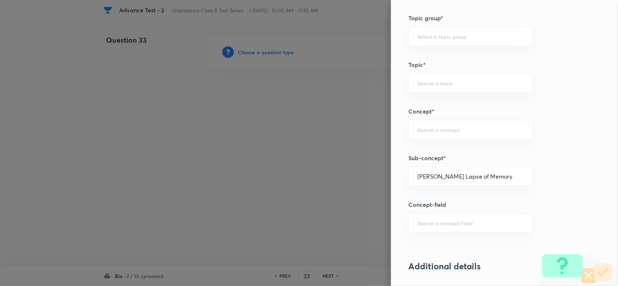
type input "Foundation Class 8"
type input "English"
type input "Bepin Choudhury's Lapse of Memory"
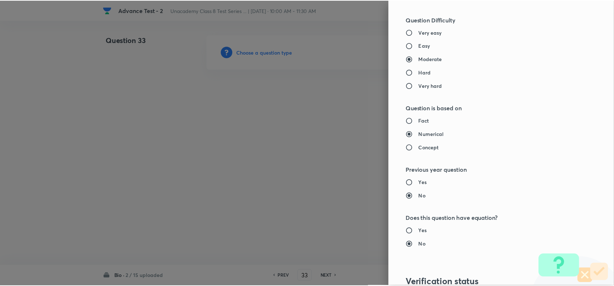
scroll to position [750, 0]
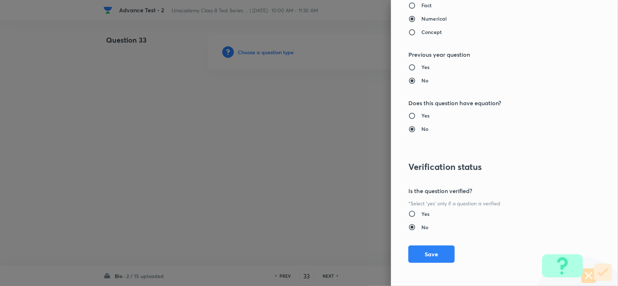
drag, startPoint x: 434, startPoint y: 253, endPoint x: 366, endPoint y: 233, distance: 71.4
click at [434, 254] on button "Save" at bounding box center [431, 254] width 46 height 17
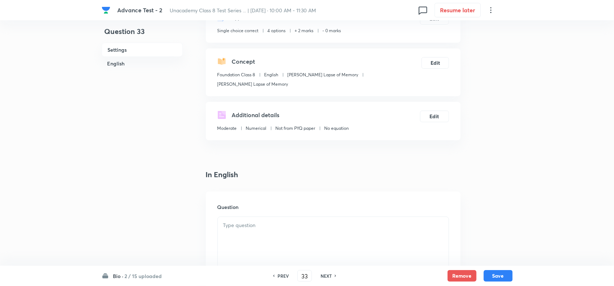
scroll to position [136, 0]
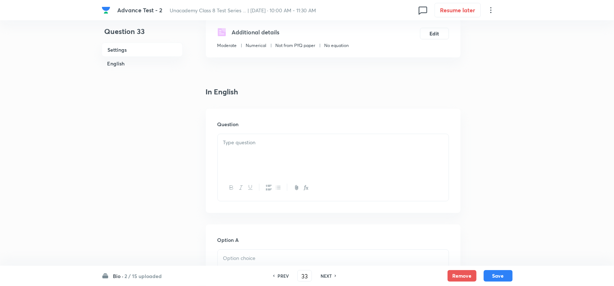
click at [281, 183] on button "button" at bounding box center [277, 187] width 9 height 9
click at [276, 154] on div at bounding box center [333, 154] width 231 height 41
click at [277, 189] on icon "button" at bounding box center [278, 188] width 6 height 6
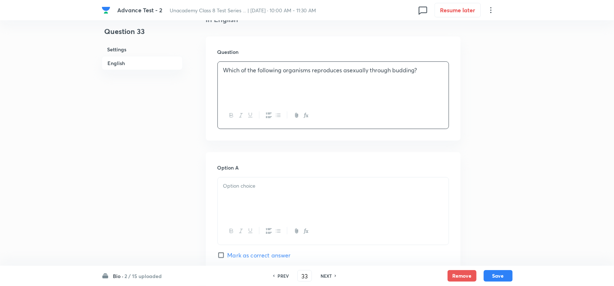
scroll to position [271, 0]
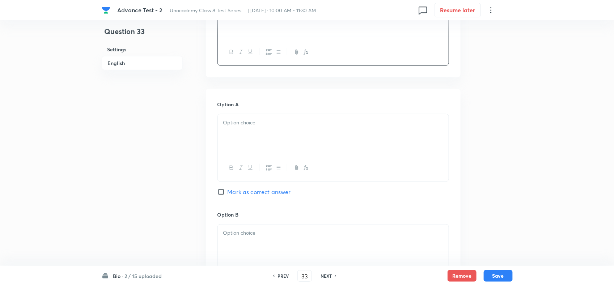
click at [300, 130] on div at bounding box center [333, 134] width 231 height 41
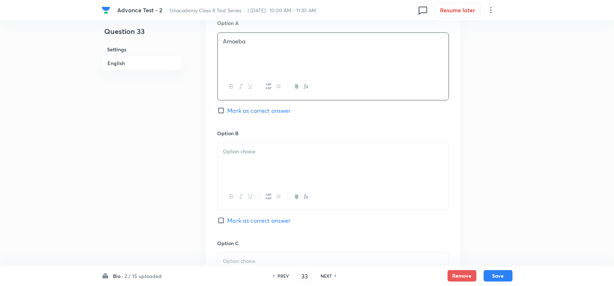
scroll to position [362, 0]
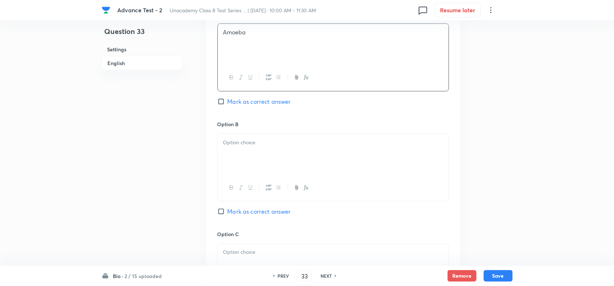
click at [298, 171] on div at bounding box center [333, 154] width 231 height 41
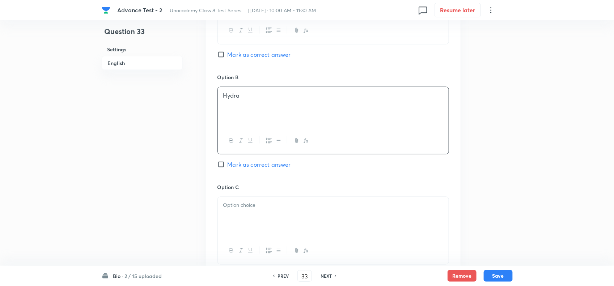
scroll to position [452, 0]
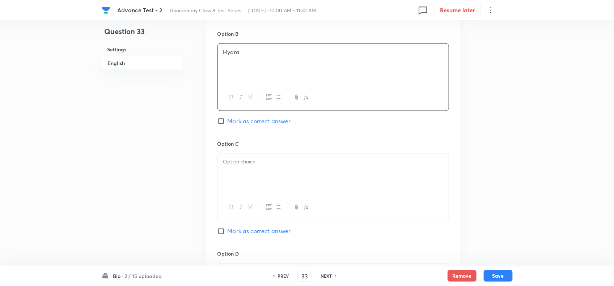
click at [284, 169] on div at bounding box center [333, 174] width 231 height 41
click at [231, 120] on span "Mark as correct answer" at bounding box center [259, 121] width 63 height 9
click at [228, 120] on input "Mark as correct answer" at bounding box center [223, 121] width 10 height 7
checkbox input "true"
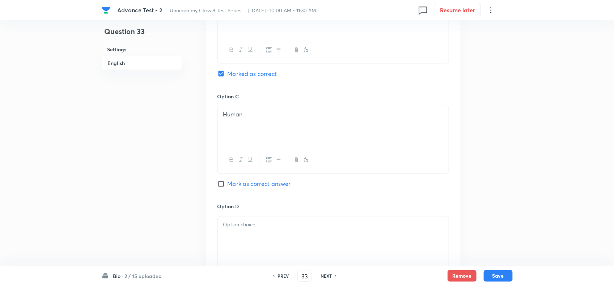
scroll to position [543, 0]
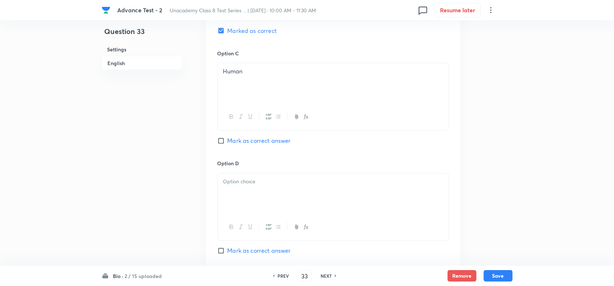
click at [261, 183] on p at bounding box center [333, 182] width 220 height 8
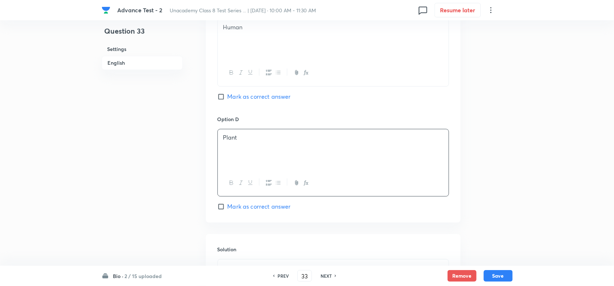
scroll to position [679, 0]
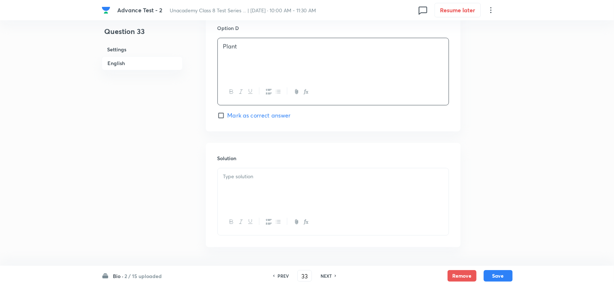
click at [297, 194] on div at bounding box center [333, 188] width 231 height 41
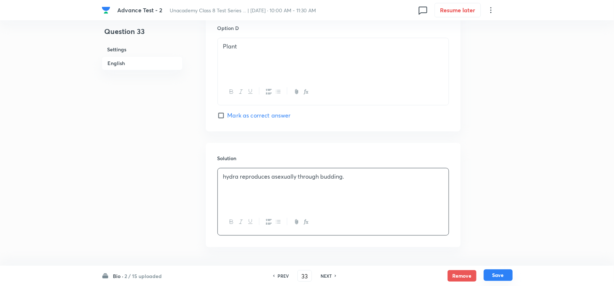
click at [508, 277] on button "Save" at bounding box center [498, 276] width 29 height 12
type input "34"
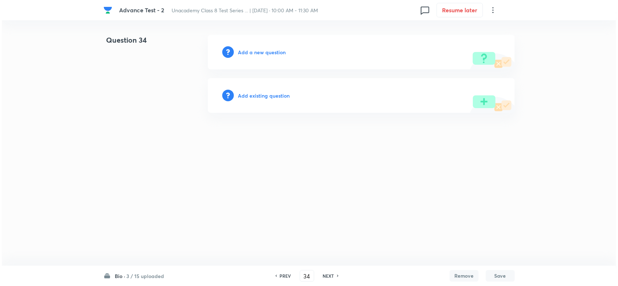
scroll to position [0, 0]
click at [262, 52] on h6 "Add a new question" at bounding box center [262, 52] width 48 height 8
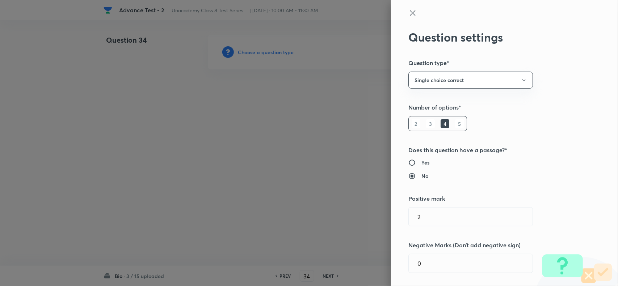
type input "Foundation Class 8"
type input "English"
type input "Bepin Choudhury's Lapse of Memory"
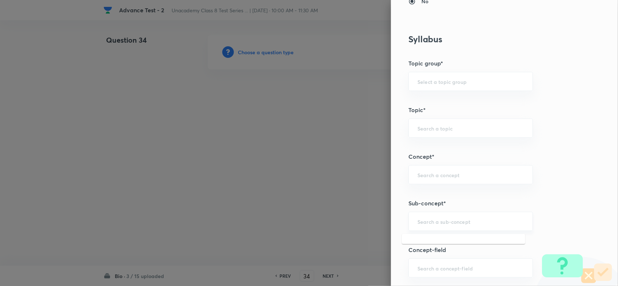
click at [423, 219] on input "text" at bounding box center [470, 221] width 106 height 7
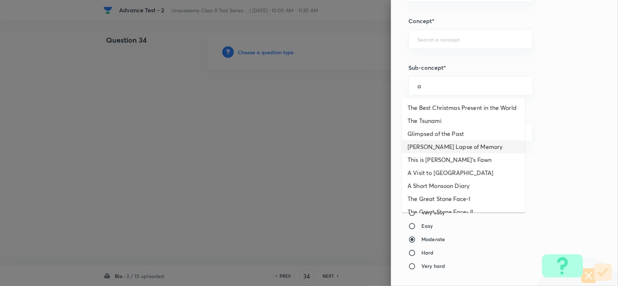
click at [438, 153] on li "Bepin Choudhury's Lapse of Memory" at bounding box center [463, 146] width 123 height 13
type input "Bepin Choudhury's Lapse of Memory"
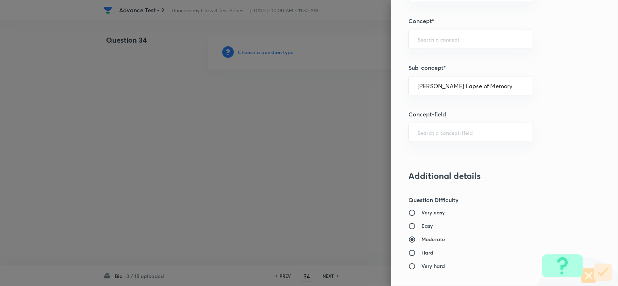
type input "Foundation Class 8"
type input "English"
type input "Bepin Choudhury's Lapse of Memory"
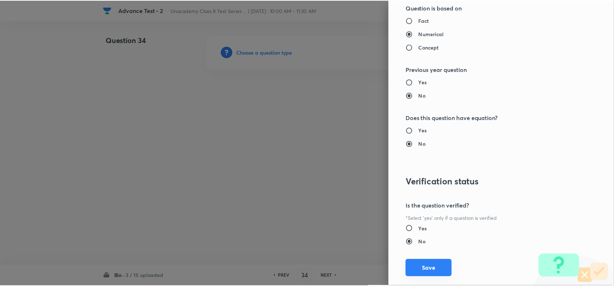
scroll to position [750, 0]
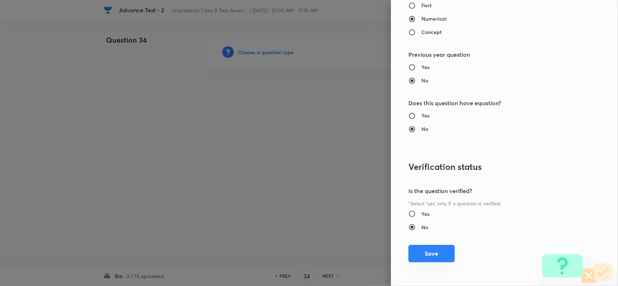
click at [428, 255] on button "Save" at bounding box center [431, 253] width 46 height 17
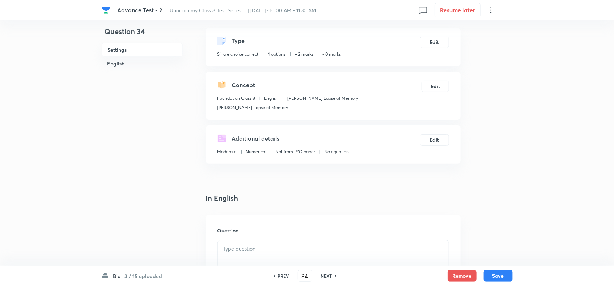
scroll to position [45, 0]
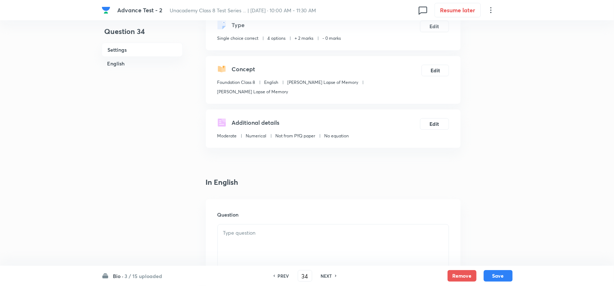
click at [289, 223] on div "Question" at bounding box center [333, 251] width 255 height 104
click at [288, 236] on p at bounding box center [333, 233] width 220 height 8
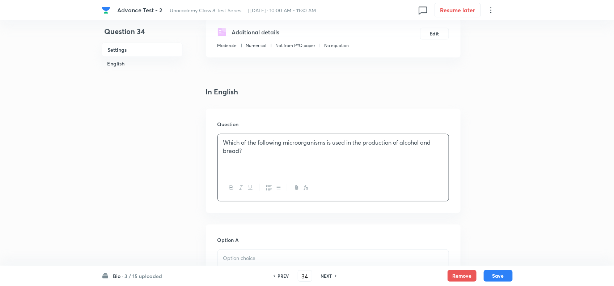
click at [258, 263] on p at bounding box center [333, 258] width 220 height 8
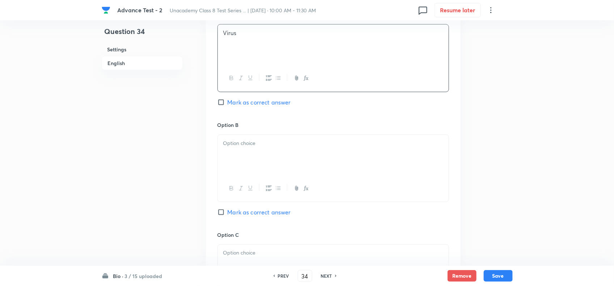
scroll to position [362, 0]
click at [263, 167] on div at bounding box center [333, 154] width 231 height 41
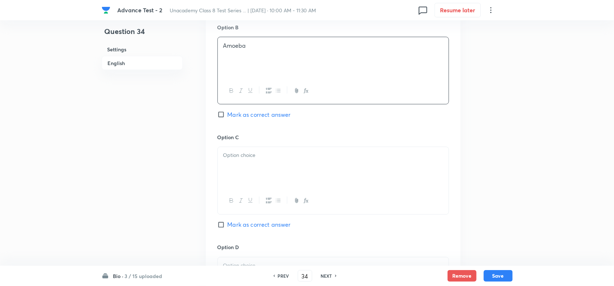
scroll to position [498, 0]
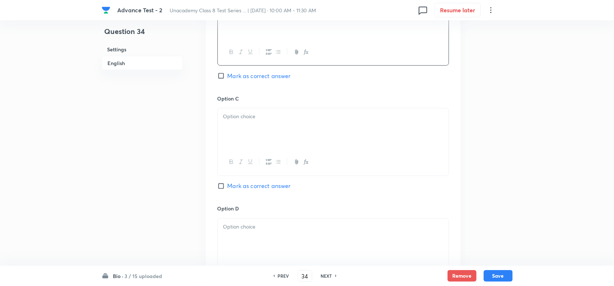
click at [299, 147] on div at bounding box center [333, 129] width 231 height 41
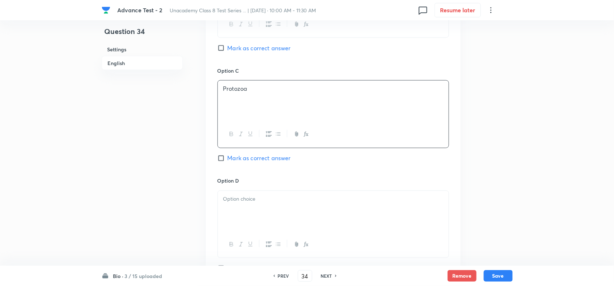
scroll to position [588, 0]
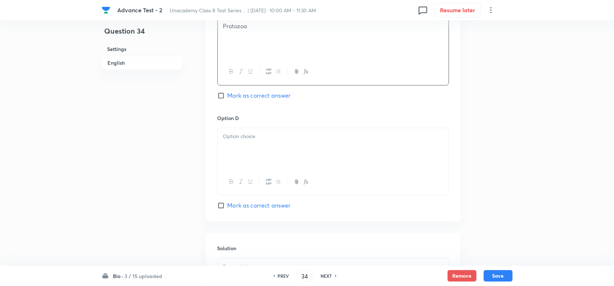
click at [242, 131] on div at bounding box center [333, 148] width 231 height 41
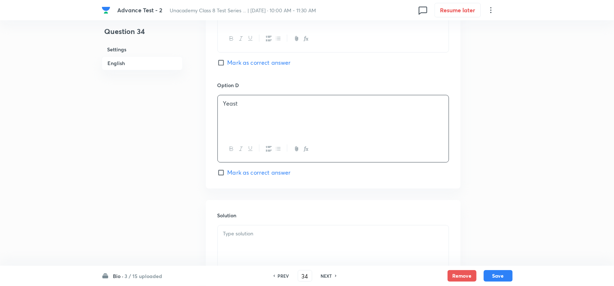
scroll to position [679, 0]
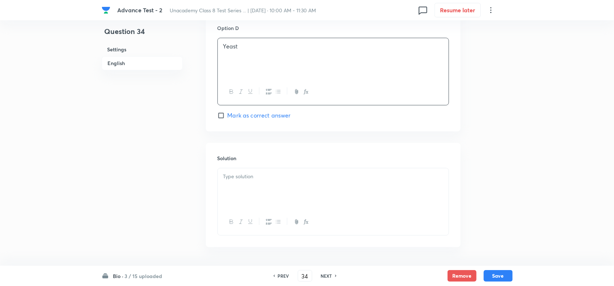
click at [233, 119] on span "Mark as correct answer" at bounding box center [259, 115] width 63 height 9
click at [228, 119] on input "Mark as correct answer" at bounding box center [223, 115] width 10 height 7
checkbox input "true"
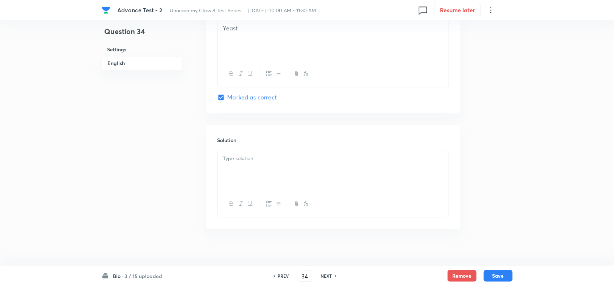
scroll to position [706, 0]
click at [309, 162] on div at bounding box center [333, 164] width 231 height 41
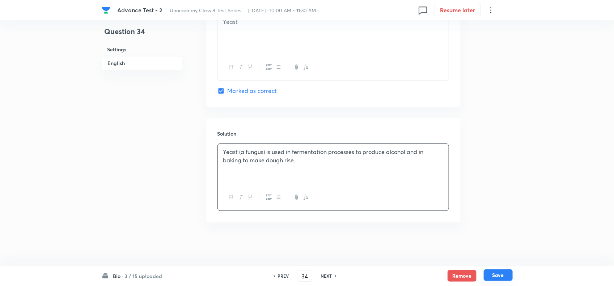
click at [498, 272] on button "Save" at bounding box center [498, 276] width 29 height 12
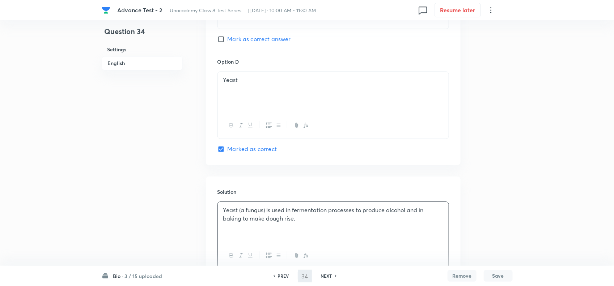
scroll to position [525, 0]
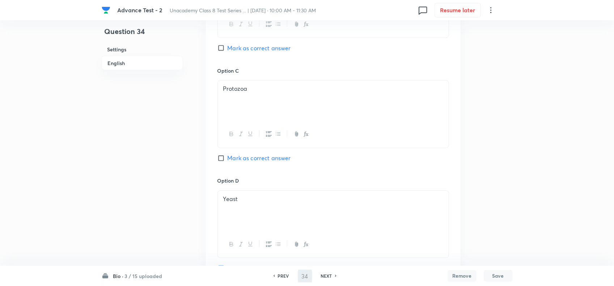
type input "35"
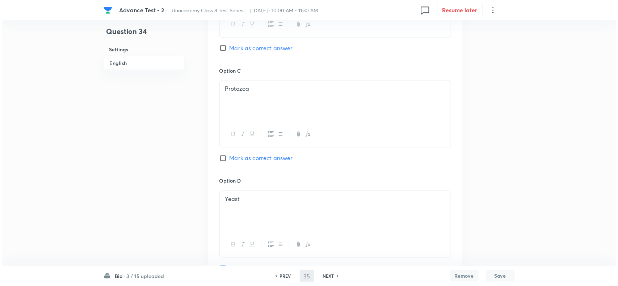
scroll to position [0, 0]
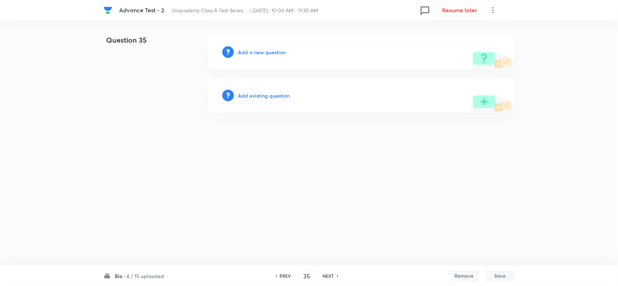
click at [254, 51] on h6 "Add a new question" at bounding box center [262, 52] width 48 height 8
click at [254, 51] on h6 "Choose a question type" at bounding box center [266, 52] width 56 height 8
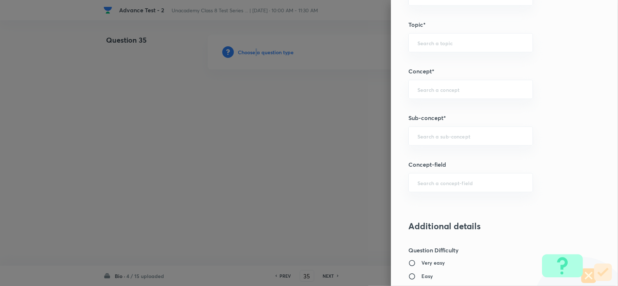
scroll to position [407, 0]
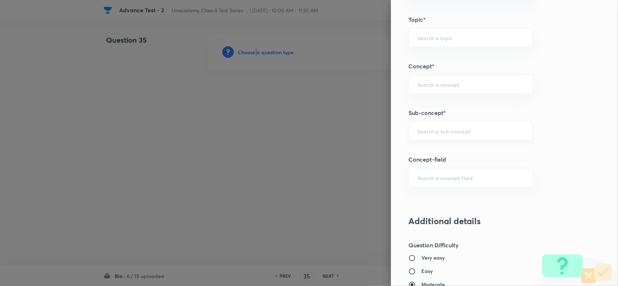
click at [415, 137] on div "​" at bounding box center [470, 131] width 124 height 19
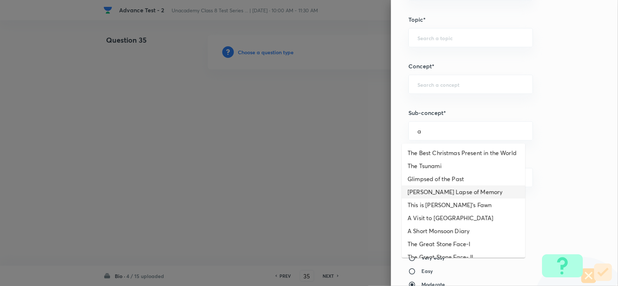
click at [442, 199] on li "Bepin Choudhury's Lapse of Memory" at bounding box center [463, 192] width 123 height 13
type input "Bepin Choudhury's Lapse of Memory"
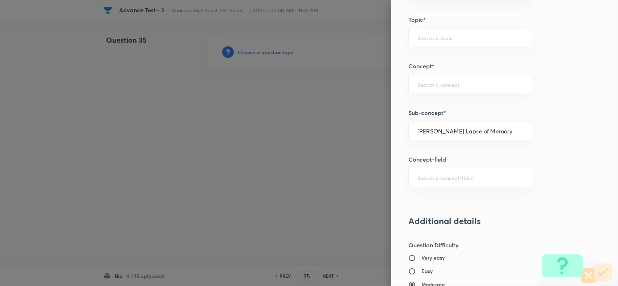
type input "Foundation Class 8"
type input "English"
type input "Bepin Choudhury's Lapse of Memory"
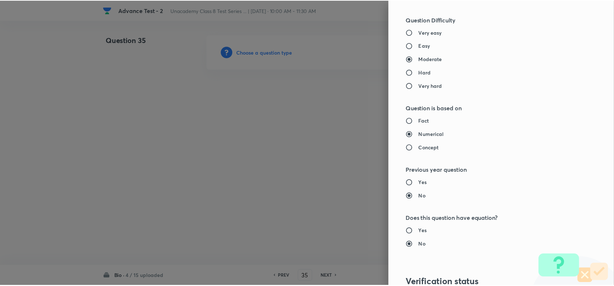
scroll to position [750, 0]
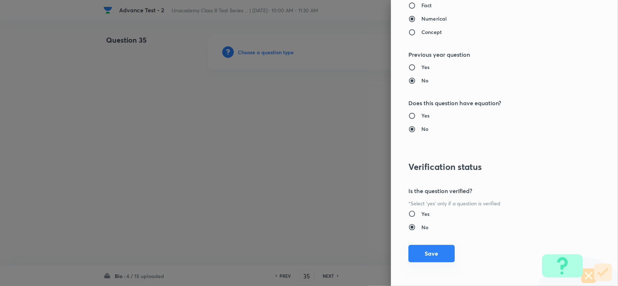
click at [437, 259] on button "Save" at bounding box center [431, 253] width 46 height 17
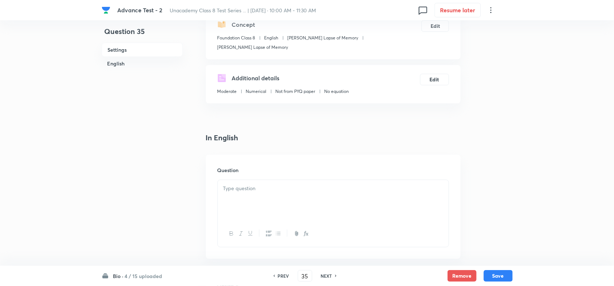
scroll to position [181, 0]
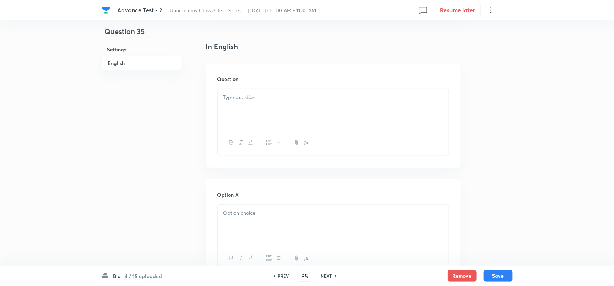
click at [270, 99] on p at bounding box center [333, 97] width 220 height 8
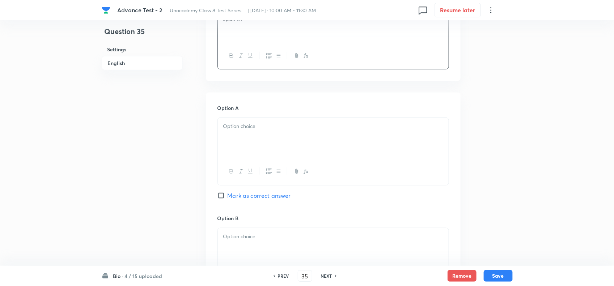
scroll to position [317, 0]
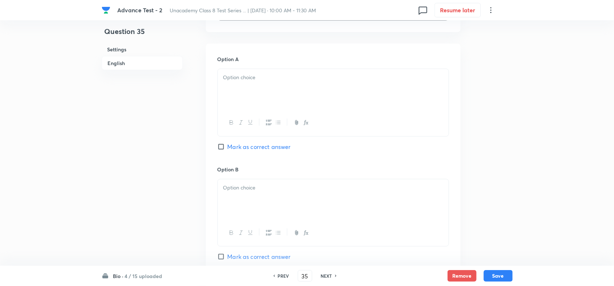
click at [283, 104] on div at bounding box center [333, 89] width 231 height 41
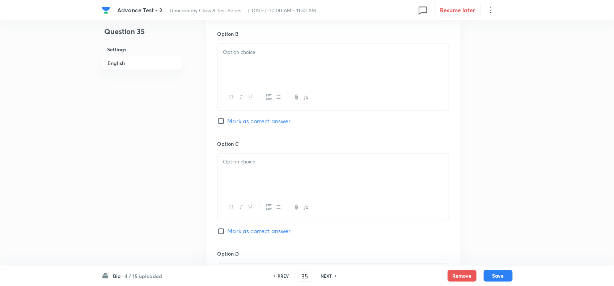
click at [259, 60] on div at bounding box center [333, 64] width 231 height 41
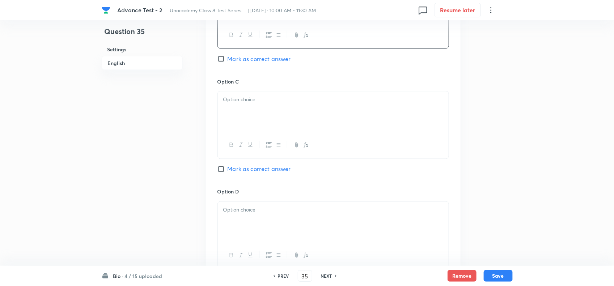
scroll to position [588, 0]
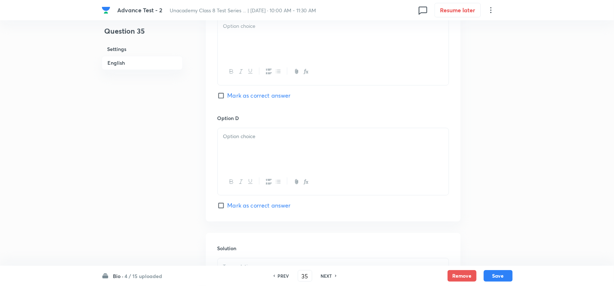
click at [253, 41] on div at bounding box center [333, 38] width 231 height 41
click at [225, 95] on input "Mark as correct answer" at bounding box center [223, 95] width 10 height 7
checkbox input "true"
click at [235, 140] on p at bounding box center [333, 137] width 220 height 8
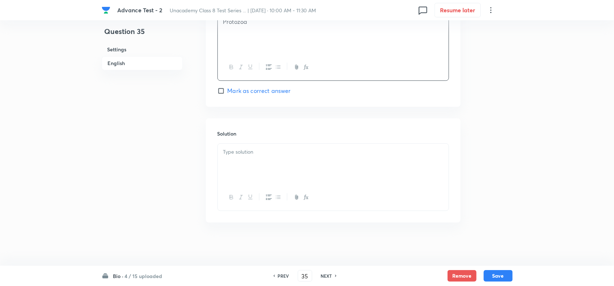
click at [322, 140] on div "Solution" at bounding box center [333, 170] width 255 height 104
click at [321, 167] on div at bounding box center [333, 164] width 231 height 41
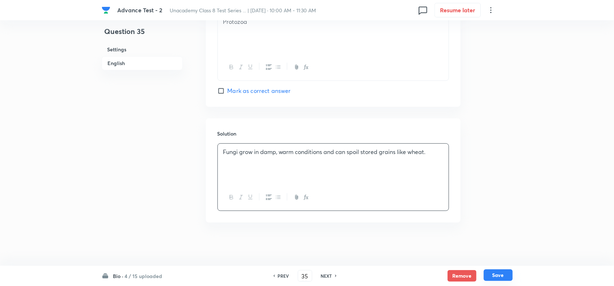
click at [508, 277] on button "Save" at bounding box center [498, 276] width 29 height 12
type input "36"
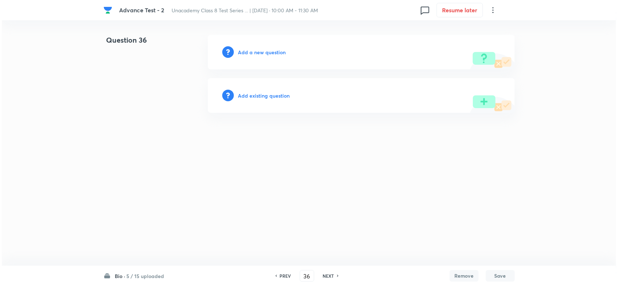
scroll to position [0, 0]
click at [258, 51] on h6 "Add a new question" at bounding box center [262, 52] width 48 height 8
click at [258, 51] on h6 "Choose a question type" at bounding box center [266, 52] width 56 height 8
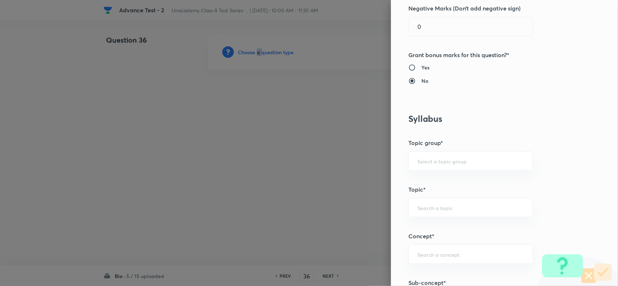
scroll to position [317, 0]
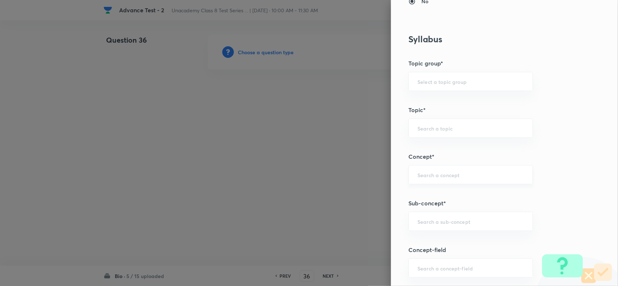
click at [430, 177] on input "text" at bounding box center [470, 175] width 106 height 7
type input "a"
click at [460, 212] on div "Question settings Question type* Single choice correct Number of options* 2 3 4…" at bounding box center [504, 143] width 227 height 286
click at [475, 221] on input "text" at bounding box center [470, 221] width 106 height 7
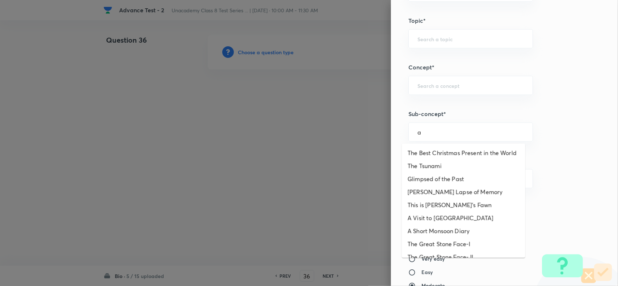
scroll to position [407, 0]
click at [440, 199] on li "Bepin Choudhury's Lapse of Memory" at bounding box center [463, 192] width 123 height 13
type input "Bepin Choudhury's Lapse of Memory"
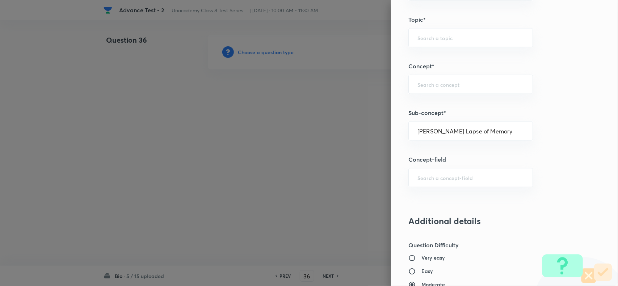
type input "Foundation Class 8"
type input "English"
type input "Bepin Choudhury's Lapse of Memory"
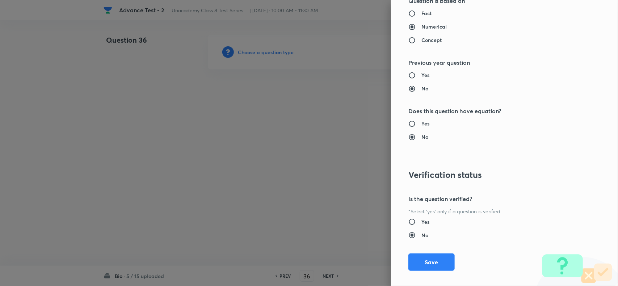
scroll to position [750, 0]
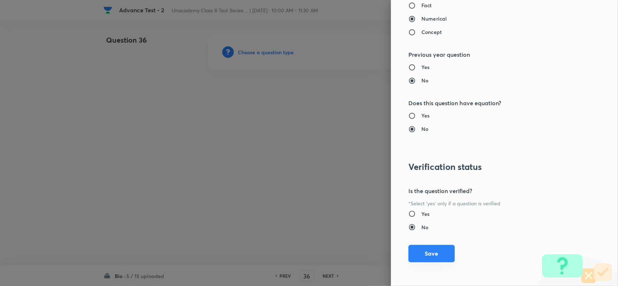
drag, startPoint x: 430, startPoint y: 250, endPoint x: 325, endPoint y: 239, distance: 105.8
click at [430, 250] on button "Save" at bounding box center [431, 253] width 46 height 17
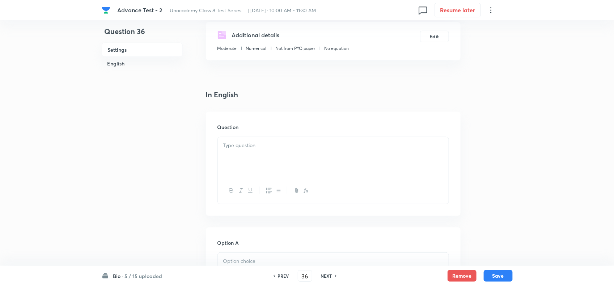
scroll to position [136, 0]
click at [262, 144] on p at bounding box center [333, 143] width 220 height 8
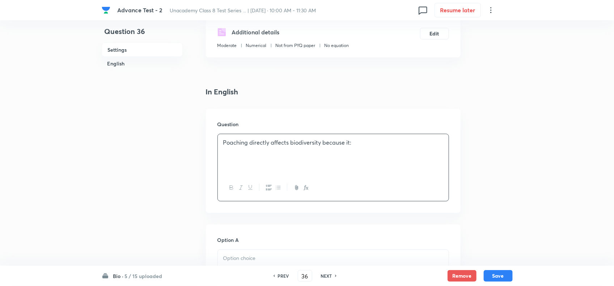
scroll to position [271, 0]
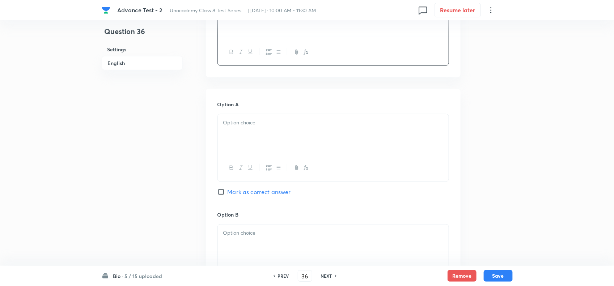
click at [303, 115] on div at bounding box center [333, 134] width 231 height 41
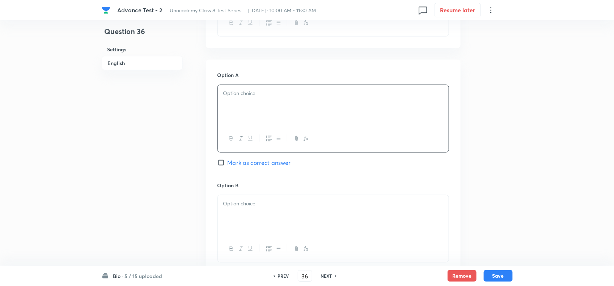
scroll to position [317, 0]
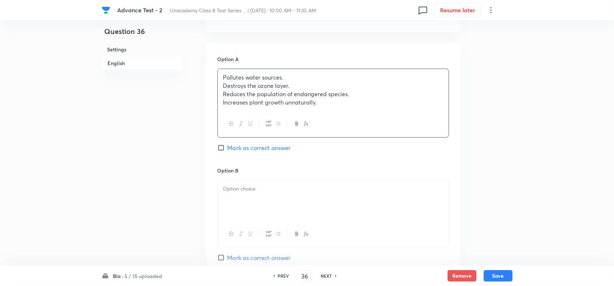
click at [341, 95] on p "Reduces the population of endangered species." at bounding box center [333, 94] width 220 height 8
click at [344, 102] on p "Increases plant growth unnaturally." at bounding box center [333, 102] width 220 height 8
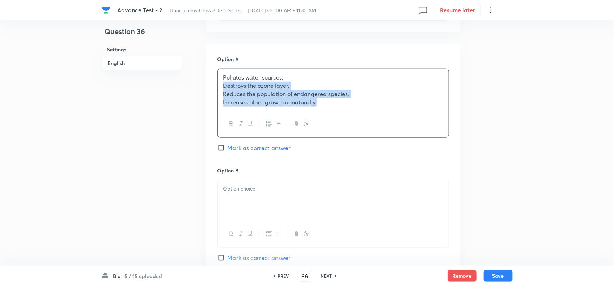
click at [309, 80] on p "Pollutes water sources." at bounding box center [333, 77] width 220 height 8
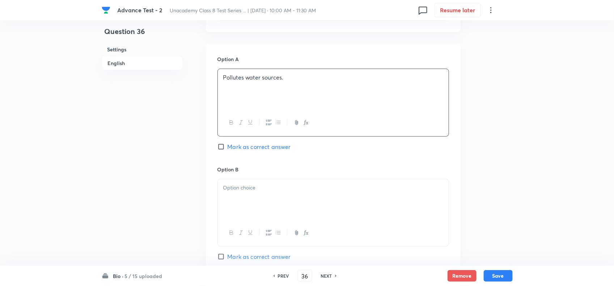
click at [271, 208] on div at bounding box center [333, 200] width 231 height 41
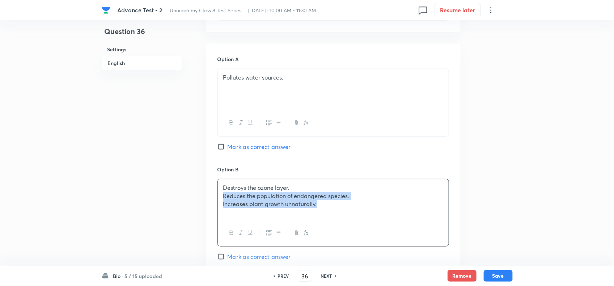
click at [361, 191] on p "Destroys the ozone layer." at bounding box center [333, 188] width 220 height 8
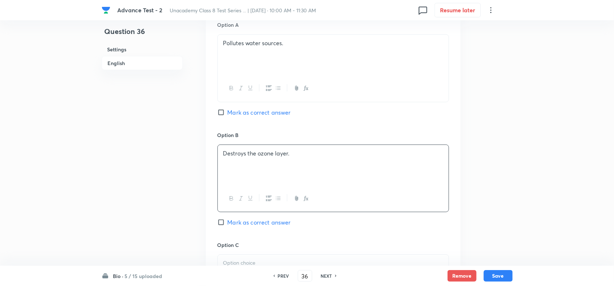
scroll to position [452, 0]
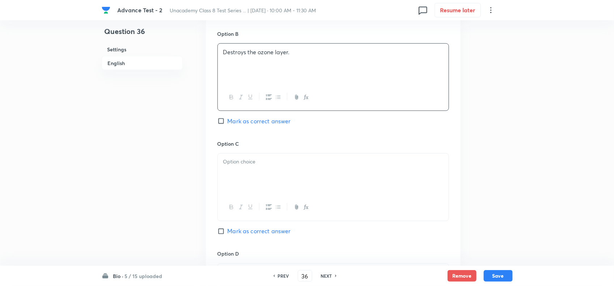
click at [292, 170] on div at bounding box center [333, 174] width 231 height 41
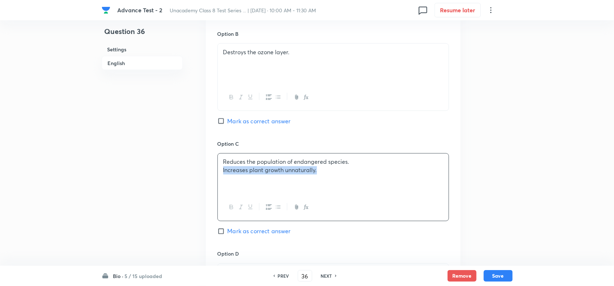
click at [363, 164] on p "Reduces the population of endangered species." at bounding box center [333, 162] width 220 height 8
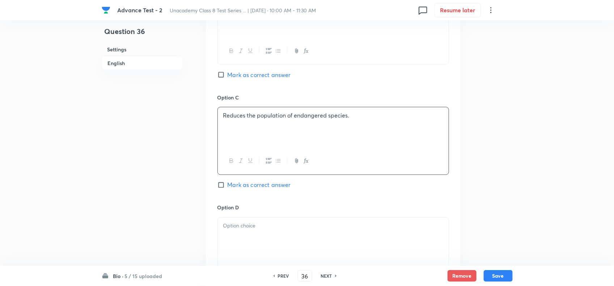
scroll to position [543, 0]
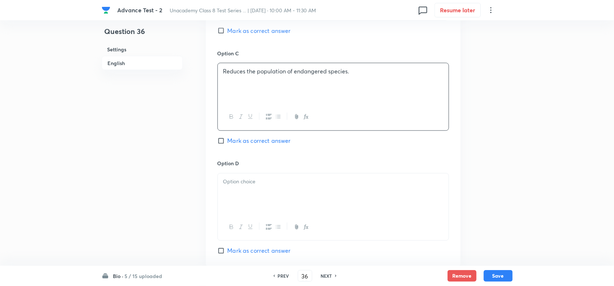
click at [225, 142] on input "Mark as correct answer" at bounding box center [223, 141] width 10 height 7
checkbox input "true"
click at [247, 198] on div at bounding box center [333, 194] width 231 height 41
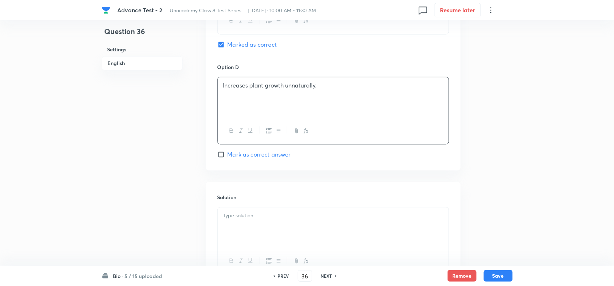
scroll to position [706, 0]
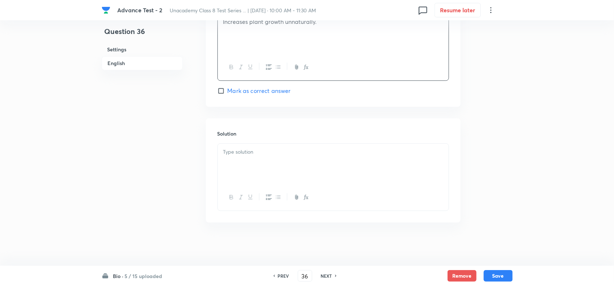
click at [266, 160] on div at bounding box center [333, 164] width 231 height 41
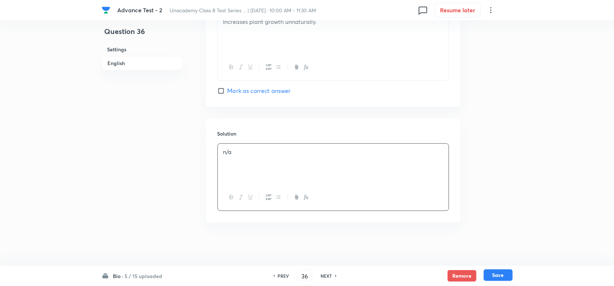
click at [504, 277] on button "Save" at bounding box center [498, 276] width 29 height 12
type input "37"
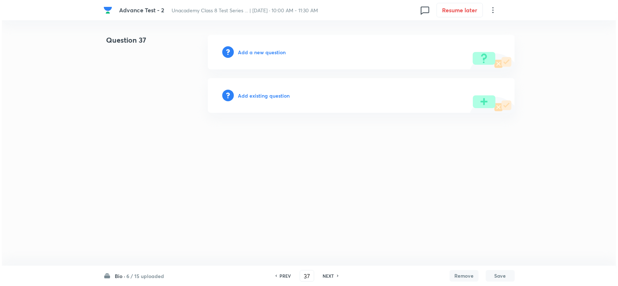
scroll to position [0, 0]
click at [262, 49] on h6 "Add a new question" at bounding box center [262, 52] width 48 height 8
click at [262, 49] on h6 "Choose a question type" at bounding box center [266, 52] width 56 height 8
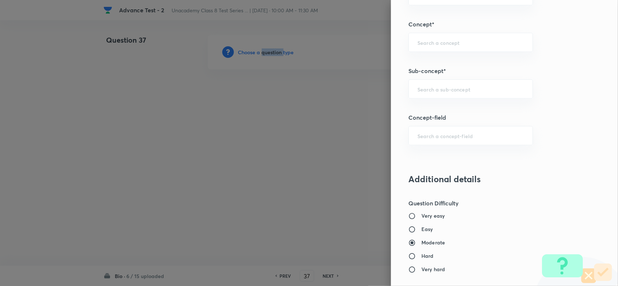
scroll to position [452, 0]
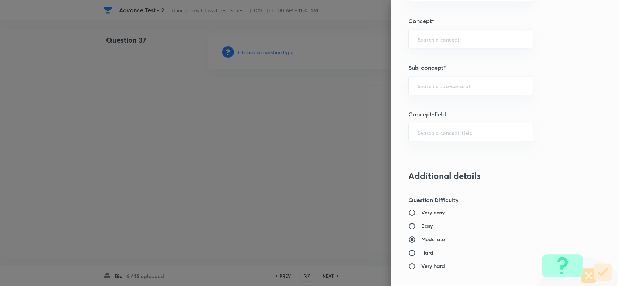
click at [417, 77] on div "Question settings Question type* Single choice correct Number of options* 2 3 4…" at bounding box center [504, 143] width 227 height 286
click at [496, 92] on div "​" at bounding box center [470, 85] width 124 height 19
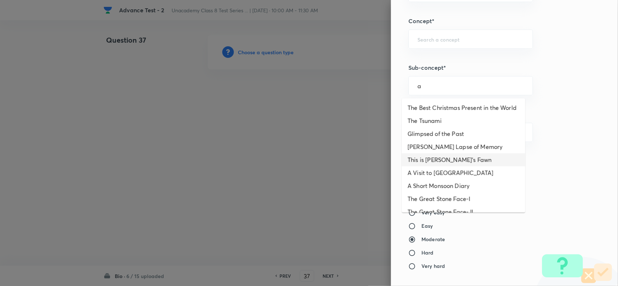
click at [436, 164] on li "This is Jody's Fawn" at bounding box center [463, 159] width 123 height 13
type input "This is Jody's Fawn"
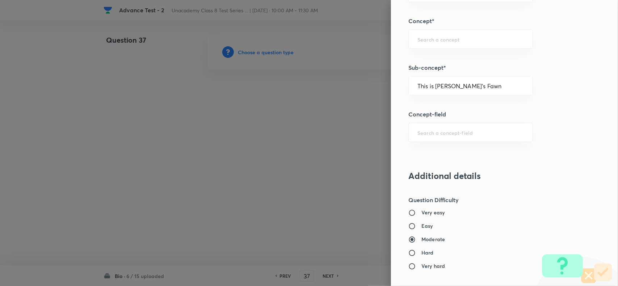
type input "Foundation Class 8"
type input "English"
type input "This is Jody's Fawn"
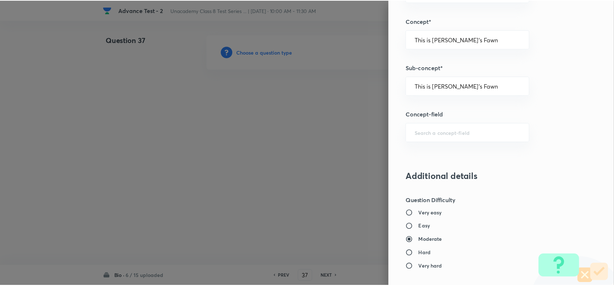
scroll to position [750, 0]
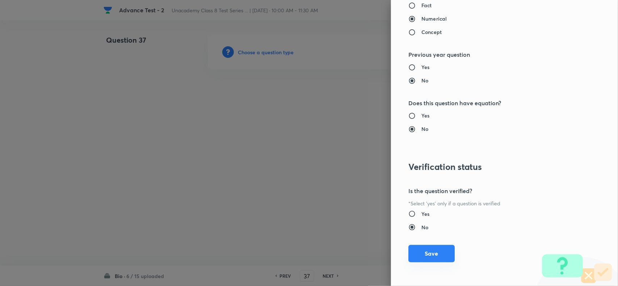
click at [426, 252] on button "Save" at bounding box center [431, 253] width 46 height 17
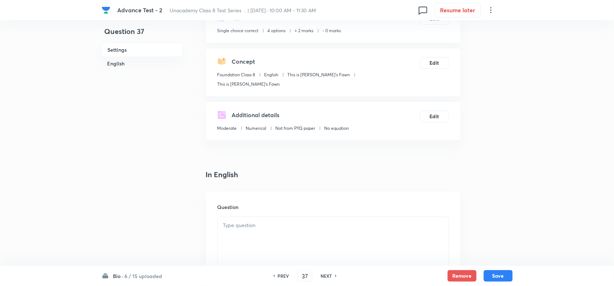
scroll to position [136, 0]
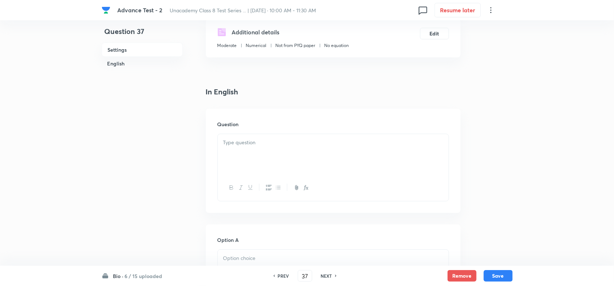
click at [257, 155] on div at bounding box center [333, 154] width 231 height 41
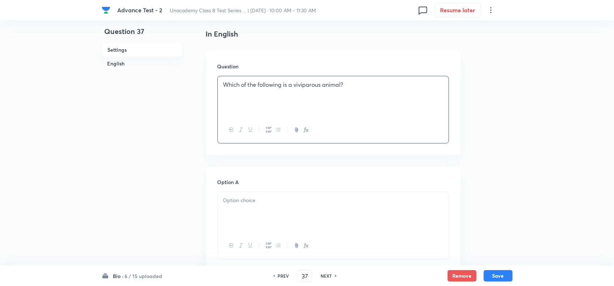
scroll to position [226, 0]
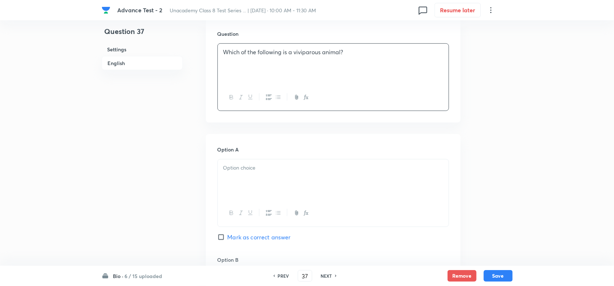
click at [282, 164] on div at bounding box center [333, 180] width 231 height 41
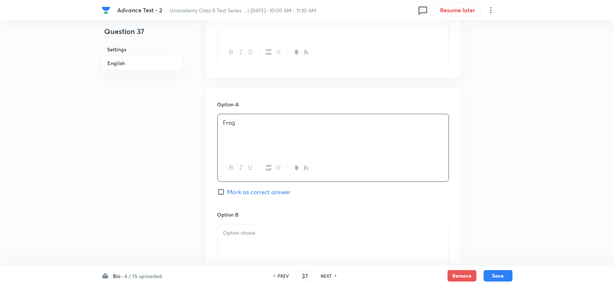
click at [272, 232] on div at bounding box center [333, 245] width 231 height 41
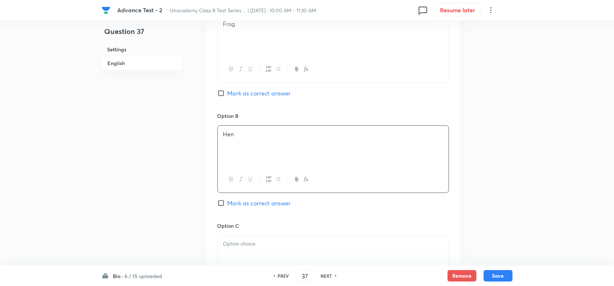
scroll to position [452, 0]
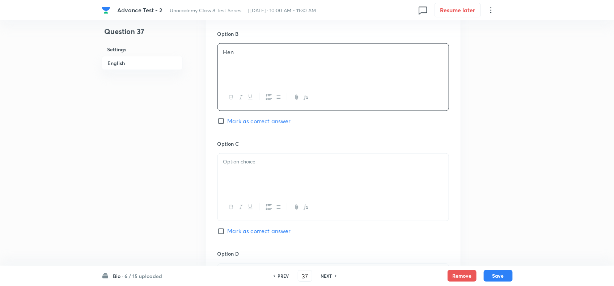
click at [297, 158] on p at bounding box center [333, 162] width 220 height 8
click at [237, 227] on span "Mark as correct answer" at bounding box center [259, 231] width 63 height 9
click at [228, 228] on input "Mark as correct answer" at bounding box center [223, 231] width 10 height 7
checkbox input "true"
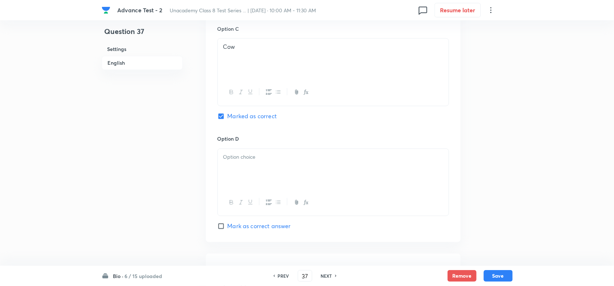
scroll to position [588, 0]
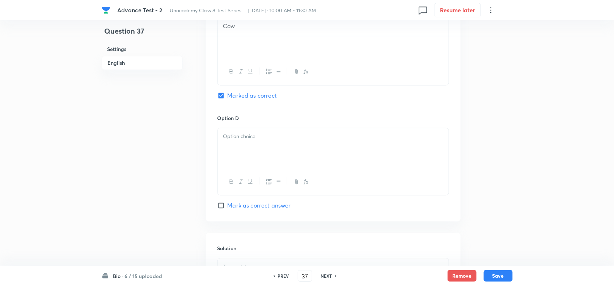
click at [297, 151] on div at bounding box center [333, 148] width 231 height 41
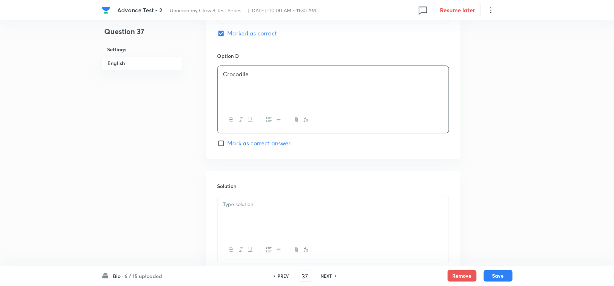
scroll to position [697, 0]
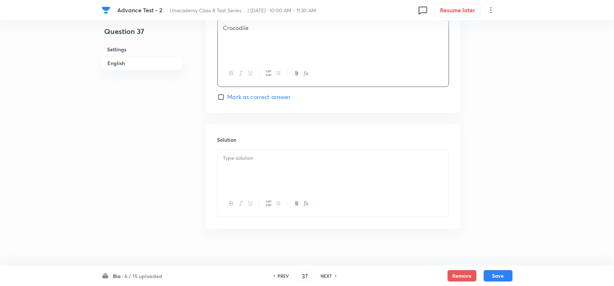
click at [282, 142] on div "Solution" at bounding box center [333, 176] width 255 height 104
click at [294, 164] on div at bounding box center [333, 170] width 231 height 41
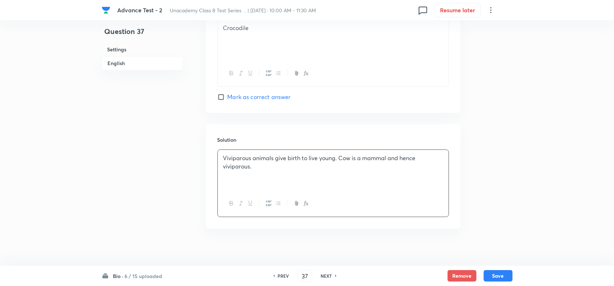
click at [505, 270] on div "Bio · 6 / 15 uploaded PREV 37 ​ NEXT Remove Save" at bounding box center [307, 276] width 411 height 20
click at [502, 272] on button "Save" at bounding box center [498, 276] width 29 height 12
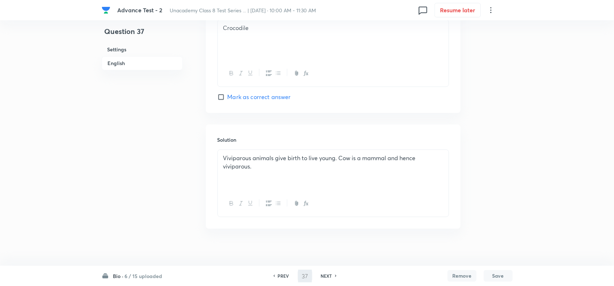
type input "38"
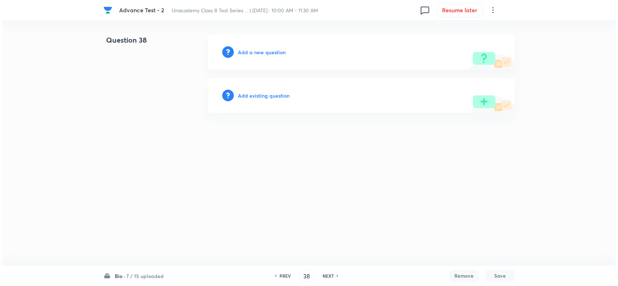
scroll to position [0, 0]
click at [250, 47] on div "Add a new question" at bounding box center [361, 52] width 307 height 35
click at [257, 54] on h6 "Add a new question" at bounding box center [262, 52] width 48 height 8
click at [257, 54] on h6 "Choose a question type" at bounding box center [266, 52] width 56 height 8
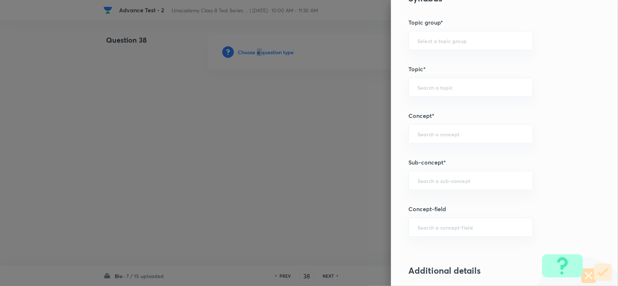
scroll to position [362, 0]
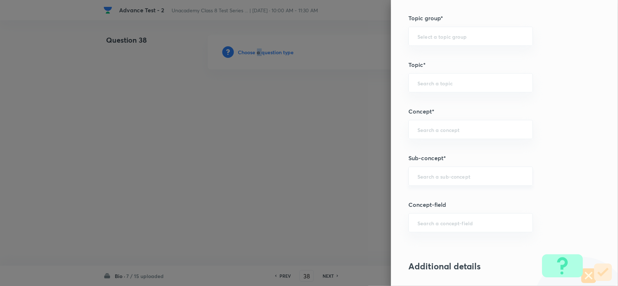
drag, startPoint x: 429, startPoint y: 172, endPoint x: 449, endPoint y: 170, distance: 20.7
click at [434, 170] on div "​" at bounding box center [470, 176] width 124 height 19
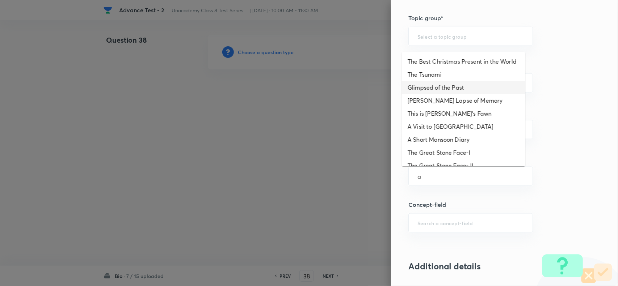
click at [436, 91] on li "Glimpsed of the Past" at bounding box center [463, 87] width 123 height 13
type input "Glimpsed of the Past"
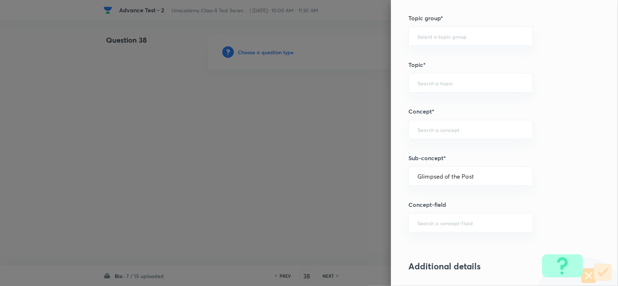
type input "Foundation Class 8"
type input "English"
type input "Glimpsed of the Past"
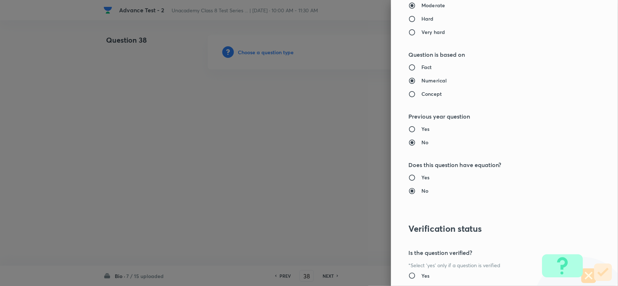
scroll to position [750, 0]
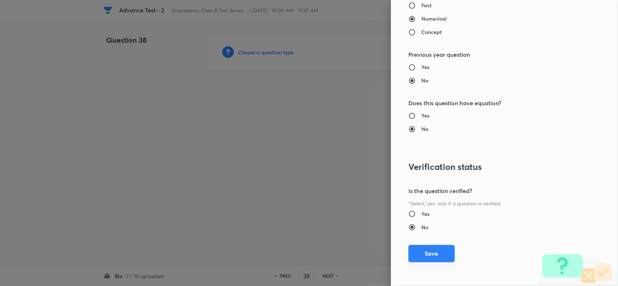
click at [428, 255] on button "Save" at bounding box center [431, 253] width 46 height 17
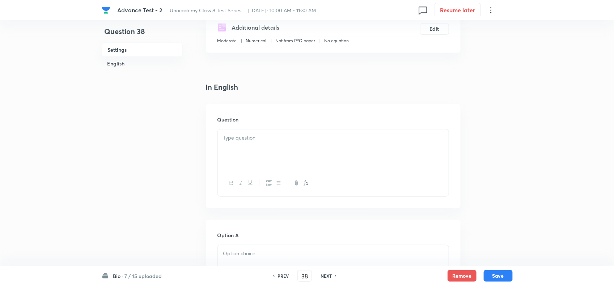
scroll to position [136, 0]
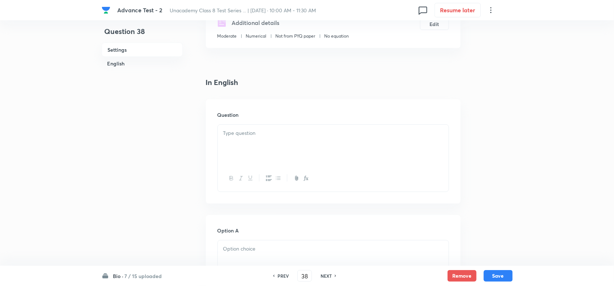
click at [268, 147] on div at bounding box center [333, 145] width 231 height 41
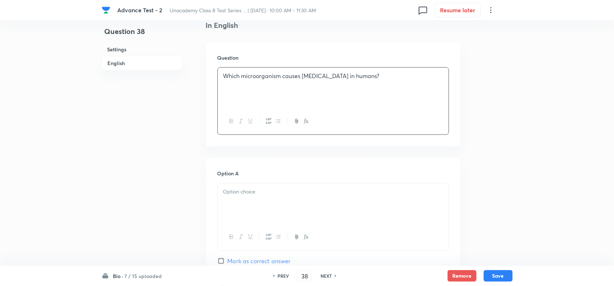
scroll to position [226, 0]
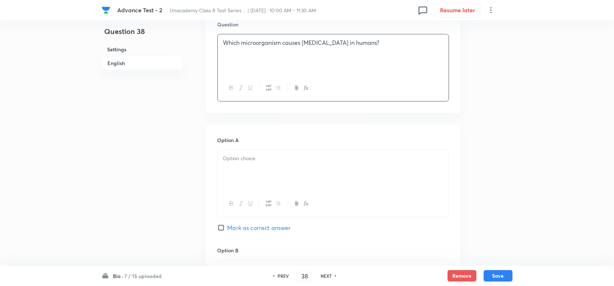
click at [293, 185] on div at bounding box center [333, 170] width 231 height 41
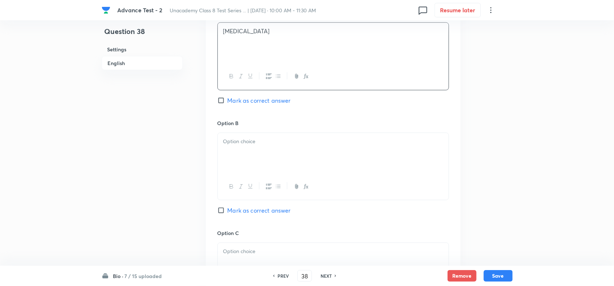
scroll to position [362, 0]
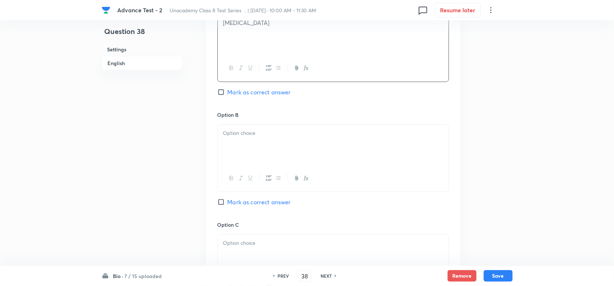
click at [228, 94] on span "Mark as correct answer" at bounding box center [259, 92] width 63 height 9
click at [228, 94] on input "Mark as correct answer" at bounding box center [223, 92] width 10 height 7
checkbox input "true"
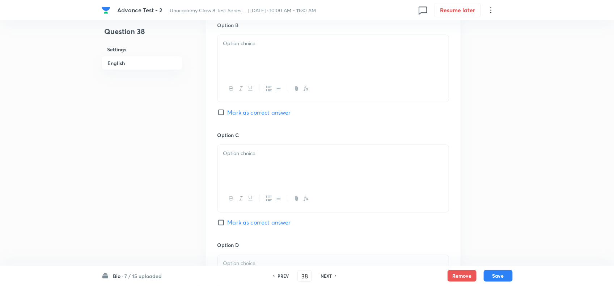
scroll to position [452, 0]
click at [248, 68] on div at bounding box center [333, 54] width 231 height 41
click at [266, 147] on div at bounding box center [333, 164] width 231 height 41
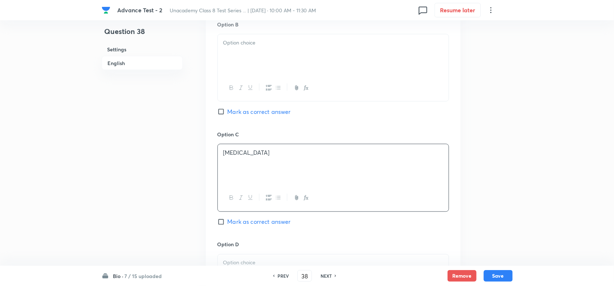
click at [245, 64] on div at bounding box center [333, 54] width 231 height 41
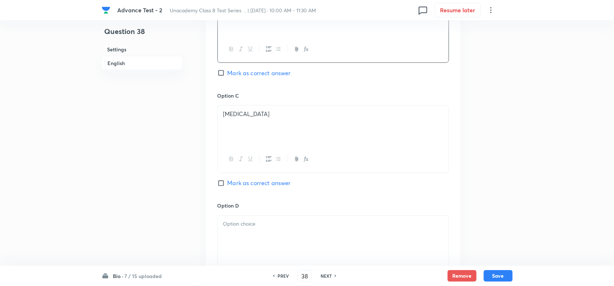
scroll to position [543, 0]
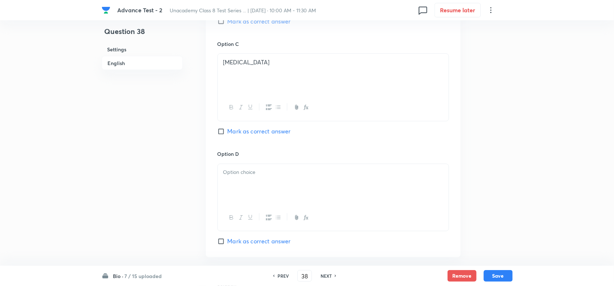
click at [259, 177] on p at bounding box center [333, 173] width 220 height 8
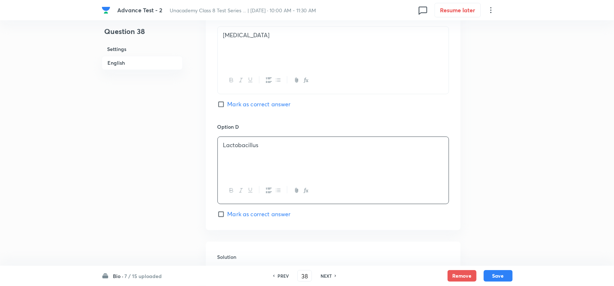
scroll to position [679, 0]
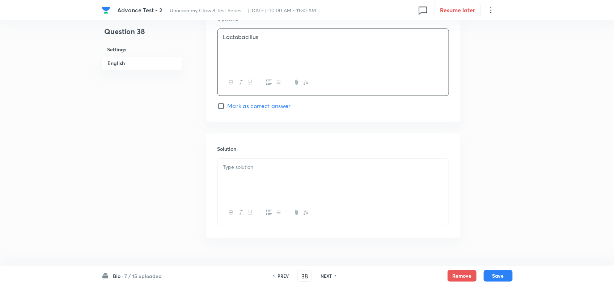
click at [261, 181] on div at bounding box center [333, 179] width 231 height 41
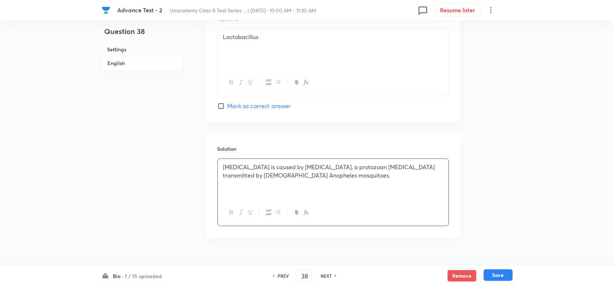
click at [495, 271] on button "Save" at bounding box center [498, 276] width 29 height 12
type input "39"
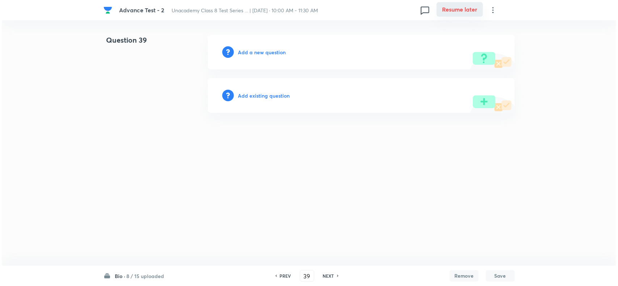
scroll to position [0, 0]
click at [267, 49] on h6 "Add a new question" at bounding box center [262, 52] width 48 height 8
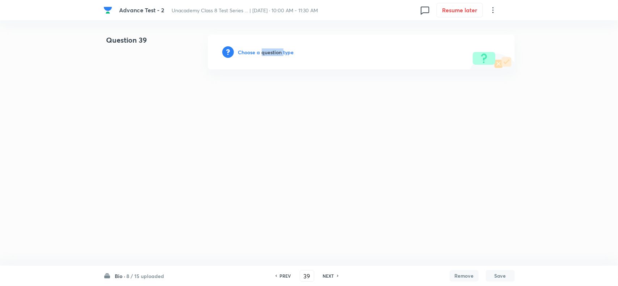
click at [267, 49] on h6 "Choose a question type" at bounding box center [266, 52] width 56 height 8
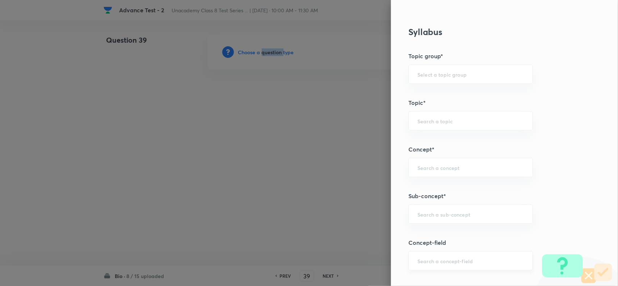
scroll to position [407, 0]
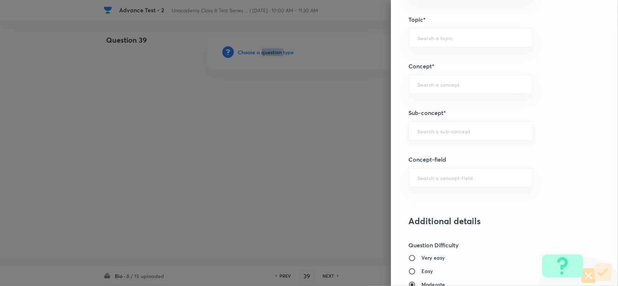
click at [408, 127] on div "​" at bounding box center [470, 131] width 124 height 19
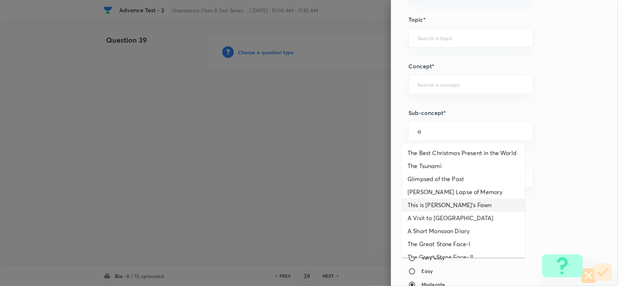
click at [448, 211] on li "This is Jody's Fawn" at bounding box center [463, 205] width 123 height 13
type input "This is Jody's Fawn"
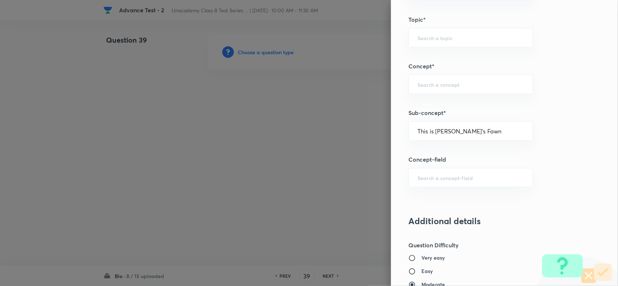
type input "Foundation Class 8"
type input "English"
type input "This is Jody's Fawn"
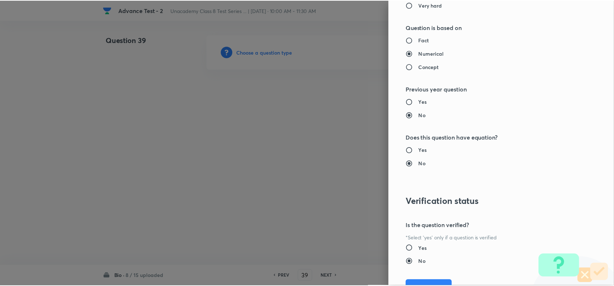
scroll to position [750, 0]
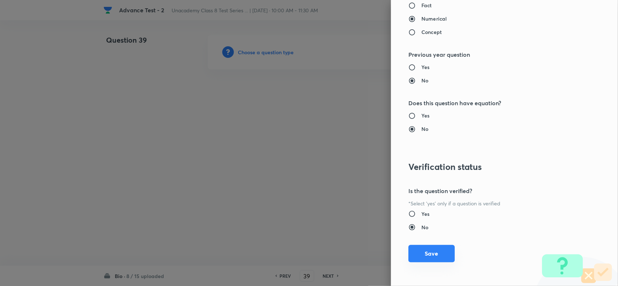
click at [433, 256] on button "Save" at bounding box center [431, 253] width 46 height 17
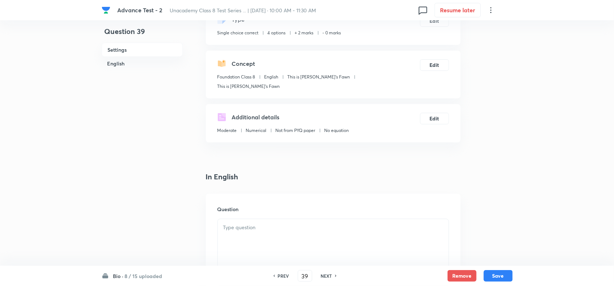
scroll to position [90, 0]
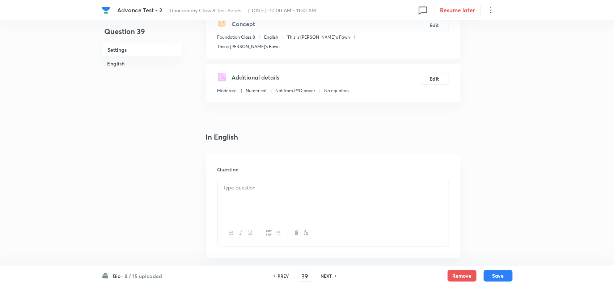
click at [241, 194] on div at bounding box center [333, 200] width 231 height 41
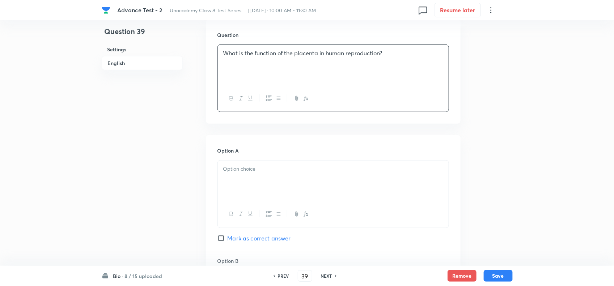
scroll to position [226, 0]
click at [321, 190] on div at bounding box center [333, 180] width 231 height 41
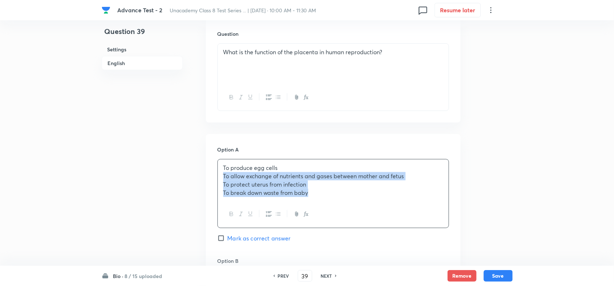
click at [342, 164] on p "To produce egg cells" at bounding box center [333, 168] width 220 height 8
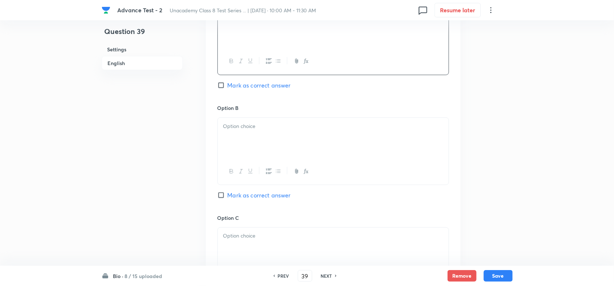
scroll to position [407, 0]
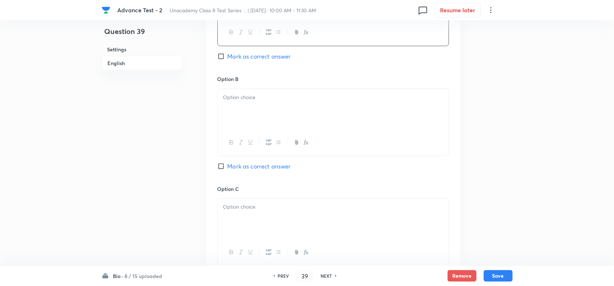
click at [258, 115] on div at bounding box center [333, 109] width 231 height 41
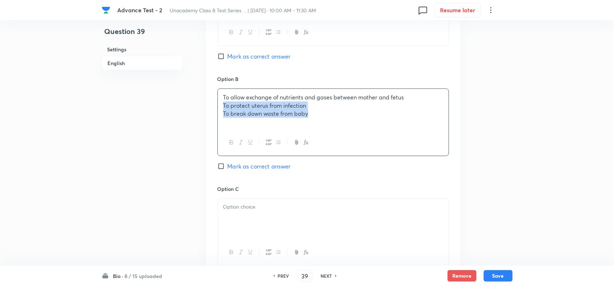
click at [419, 93] on p "To allow exchange of nutrients and gases between mother and fetus" at bounding box center [333, 97] width 220 height 8
click at [223, 163] on input "Mark as correct answer" at bounding box center [223, 166] width 10 height 7
checkbox input "true"
click at [243, 208] on div at bounding box center [333, 219] width 231 height 41
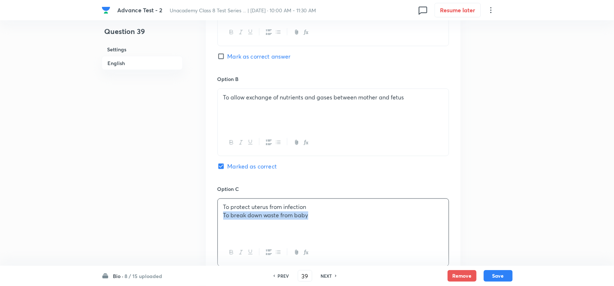
click at [404, 199] on div "To protect uterus from infection To break down waste from baby" at bounding box center [333, 219] width 231 height 41
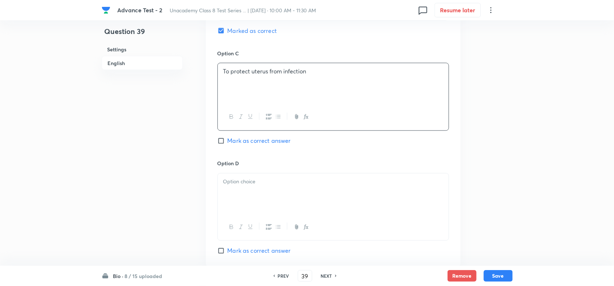
click at [323, 195] on div at bounding box center [333, 194] width 231 height 41
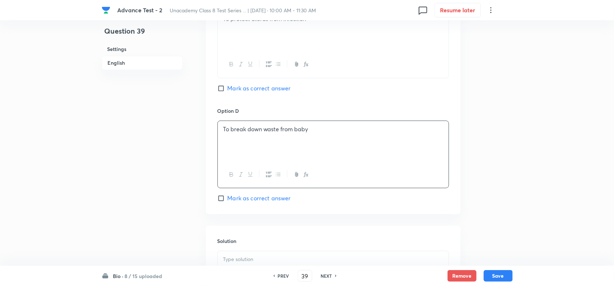
scroll to position [679, 0]
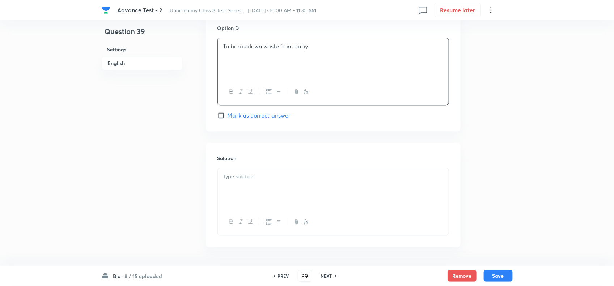
click at [294, 199] on div at bounding box center [333, 188] width 231 height 41
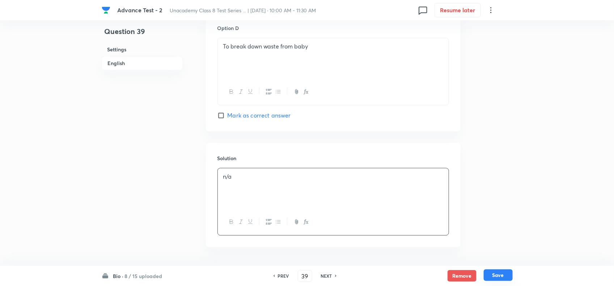
click at [502, 280] on button "Save" at bounding box center [498, 276] width 29 height 12
type input "40"
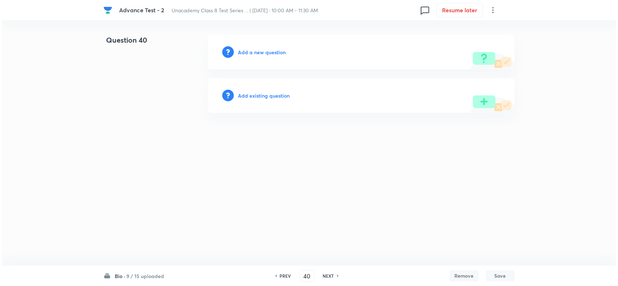
scroll to position [0, 0]
click at [254, 51] on h6 "Add a new question" at bounding box center [262, 52] width 48 height 8
click at [254, 51] on h6 "Choose a question type" at bounding box center [266, 52] width 56 height 8
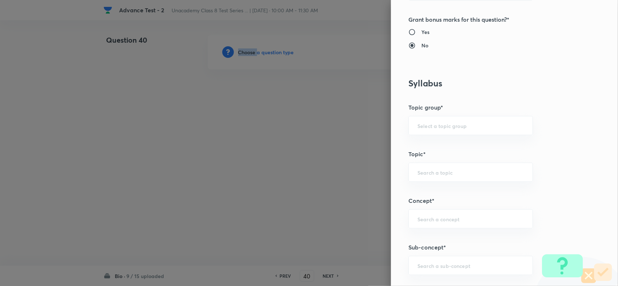
scroll to position [407, 0]
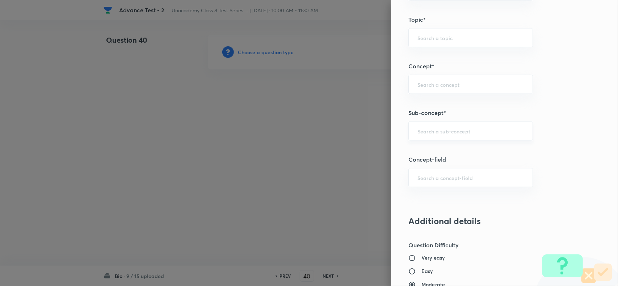
click at [424, 132] on input "text" at bounding box center [470, 131] width 106 height 7
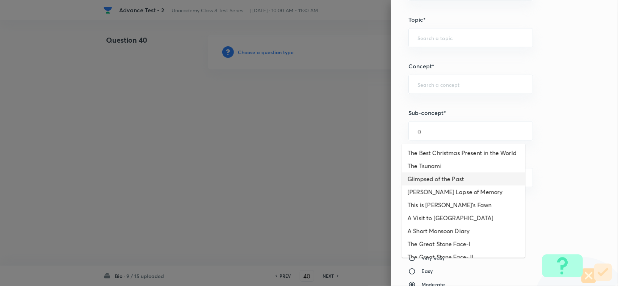
click at [427, 185] on li "Glimpsed of the Past" at bounding box center [463, 179] width 123 height 13
type input "Glimpsed of the Past"
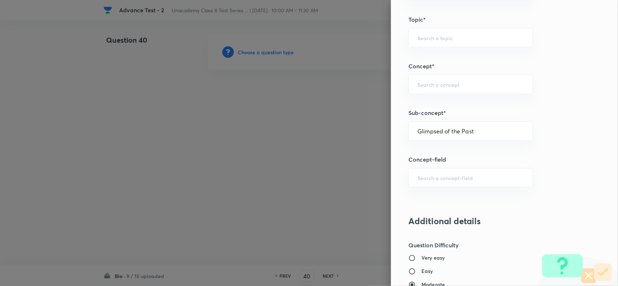
type input "Foundation Class 8"
type input "English"
type input "Glimpsed of the Past"
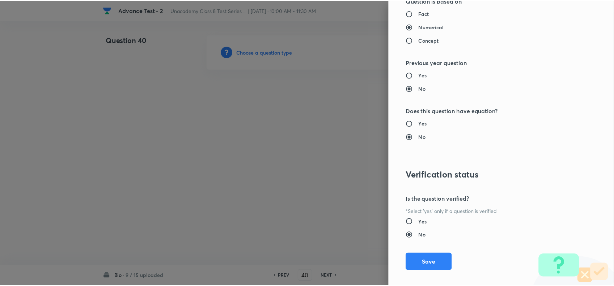
scroll to position [750, 0]
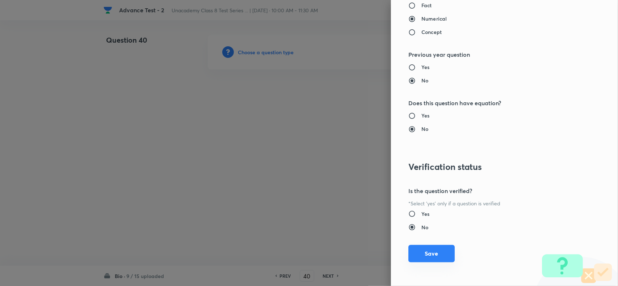
click at [422, 250] on button "Save" at bounding box center [431, 253] width 46 height 17
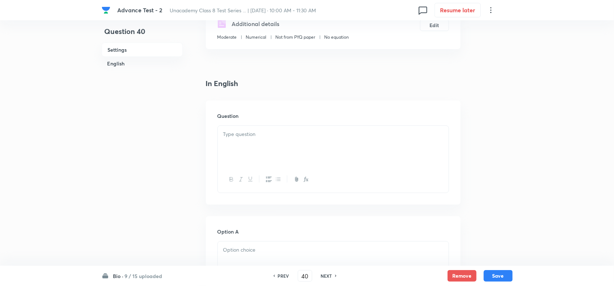
scroll to position [136, 0]
click at [274, 149] on div at bounding box center [333, 145] width 231 height 41
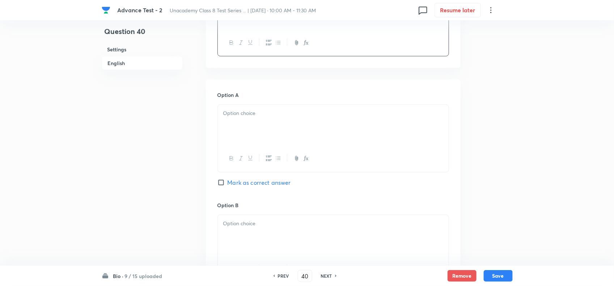
click at [310, 119] on div at bounding box center [333, 125] width 231 height 41
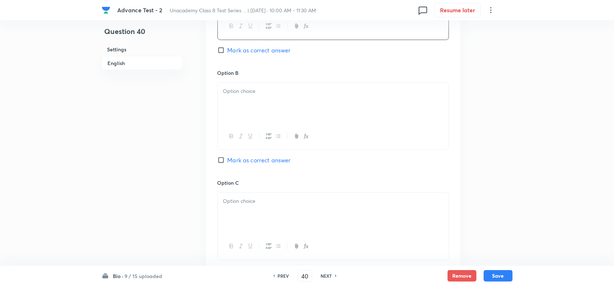
scroll to position [407, 0]
click at [280, 102] on div at bounding box center [333, 100] width 231 height 41
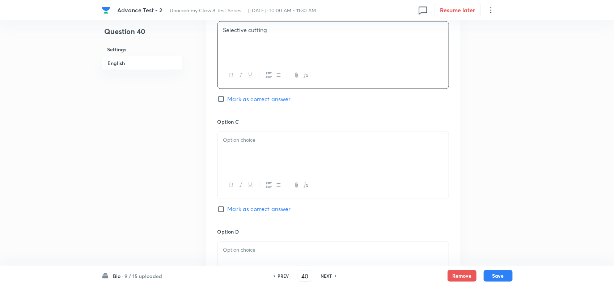
scroll to position [543, 0]
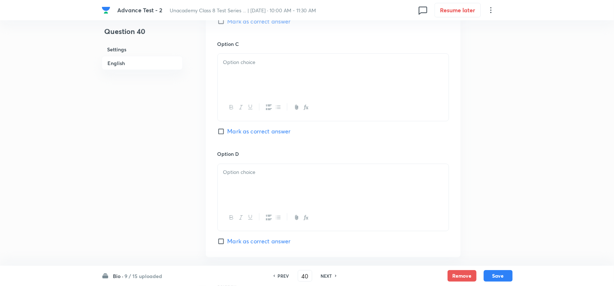
click at [242, 131] on span "Mark as correct answer" at bounding box center [259, 131] width 63 height 9
click at [228, 131] on input "Mark as correct answer" at bounding box center [223, 131] width 10 height 7
checkbox input "true"
click at [242, 62] on p at bounding box center [333, 62] width 220 height 8
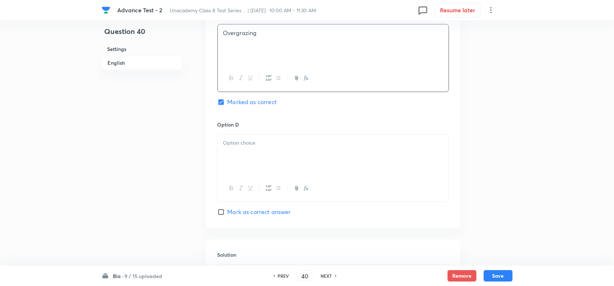
scroll to position [588, 0]
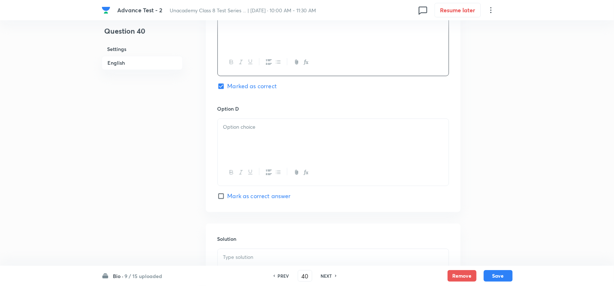
click at [275, 151] on div at bounding box center [333, 139] width 231 height 41
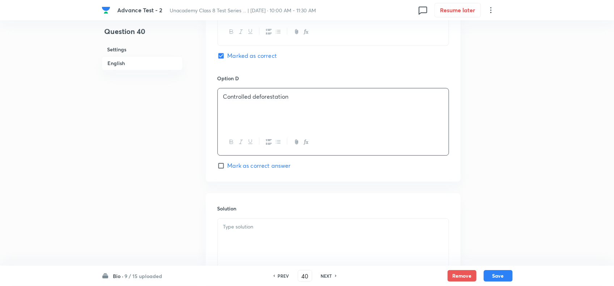
scroll to position [697, 0]
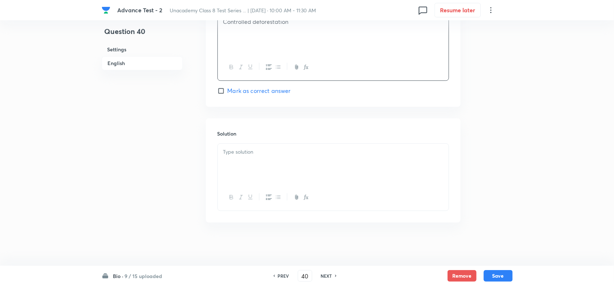
click at [276, 149] on p at bounding box center [333, 152] width 220 height 8
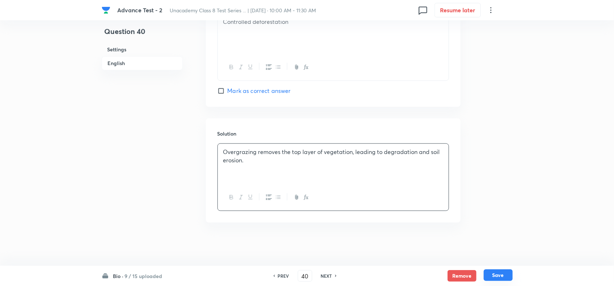
click at [497, 271] on button "Save" at bounding box center [498, 276] width 29 height 12
type input "41"
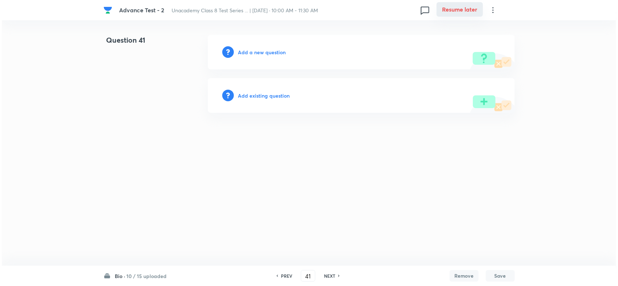
scroll to position [0, 0]
click at [270, 49] on h6 "Add a new question" at bounding box center [262, 52] width 48 height 8
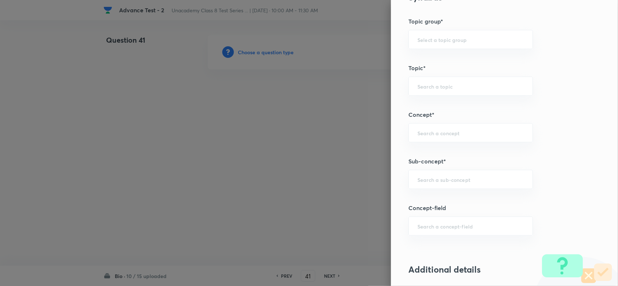
scroll to position [452, 0]
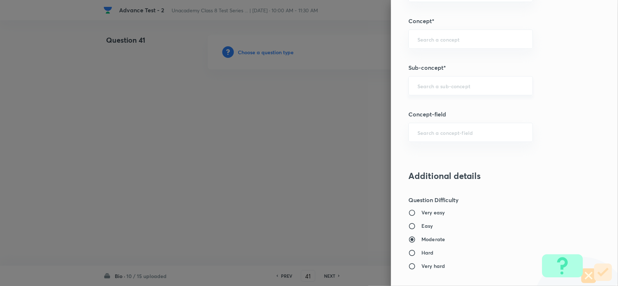
click at [418, 95] on div "​" at bounding box center [470, 85] width 124 height 19
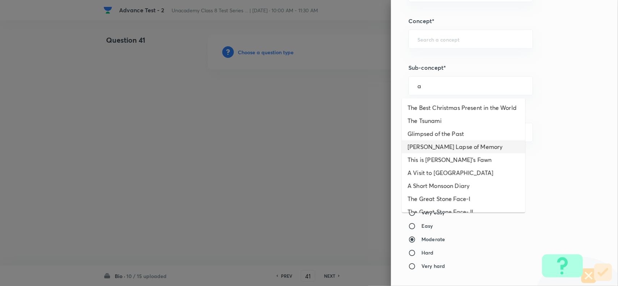
click at [426, 149] on li "Bepin Choudhury's Lapse of Memory" at bounding box center [463, 146] width 123 height 13
type input "Bepin Choudhury's Lapse of Memory"
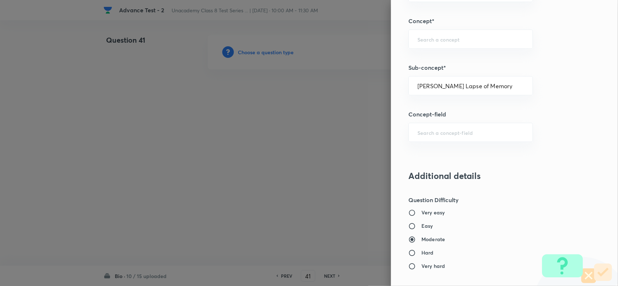
type input "Foundation Class 8"
type input "English"
type input "Bepin Choudhury's Lapse of Memory"
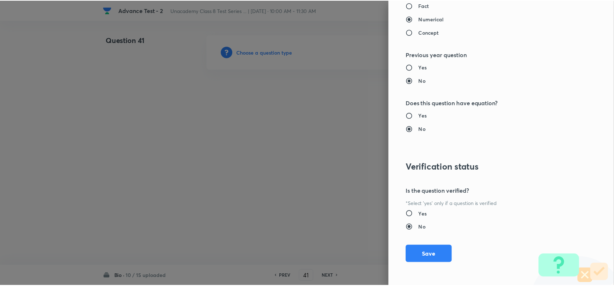
scroll to position [750, 0]
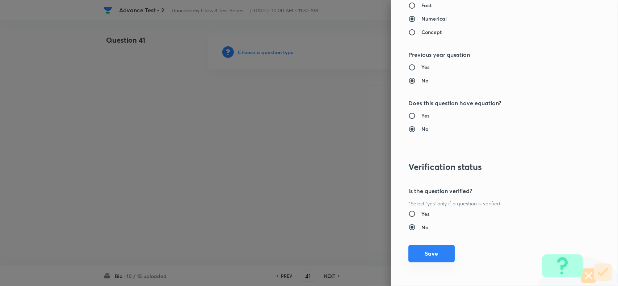
click at [427, 258] on button "Save" at bounding box center [431, 253] width 46 height 17
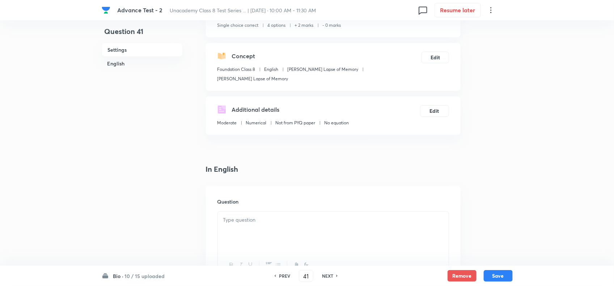
scroll to position [181, 0]
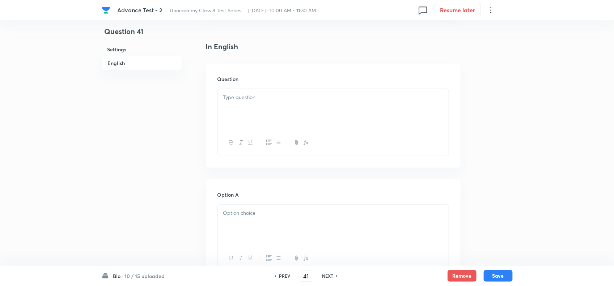
click at [271, 128] on div at bounding box center [333, 109] width 231 height 41
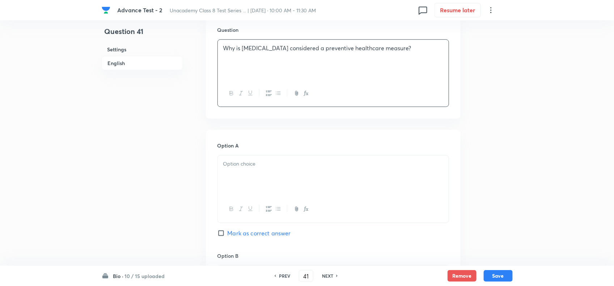
scroll to position [317, 0]
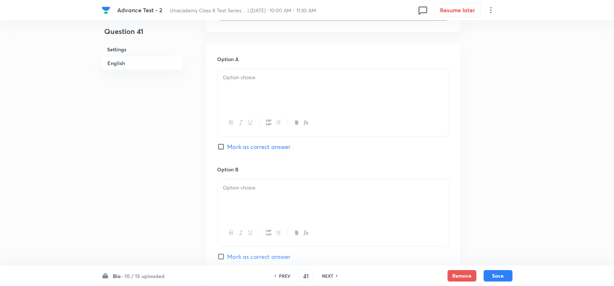
click at [262, 82] on p at bounding box center [333, 77] width 220 height 8
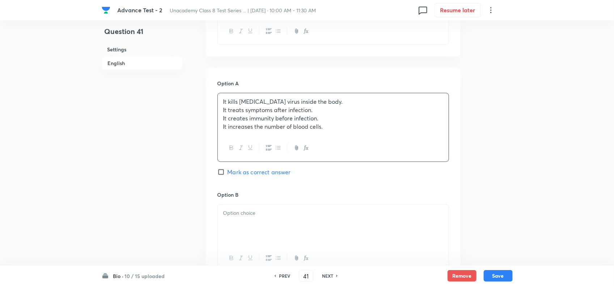
scroll to position [271, 0]
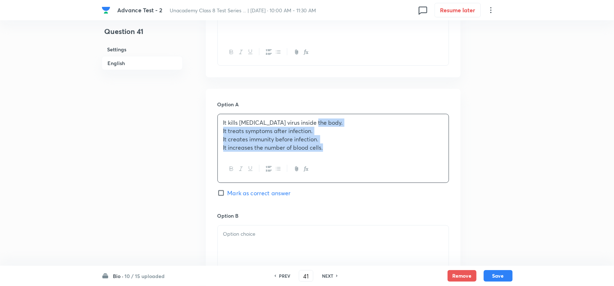
click at [324, 119] on p "It kills polio virus inside the body." at bounding box center [333, 123] width 220 height 8
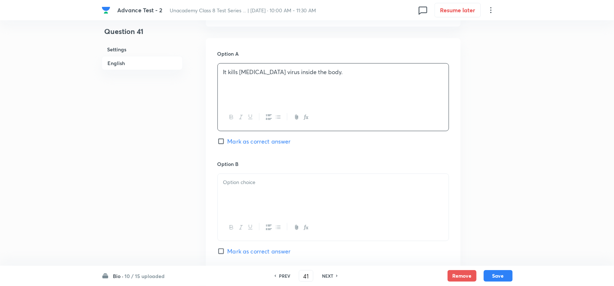
scroll to position [407, 0]
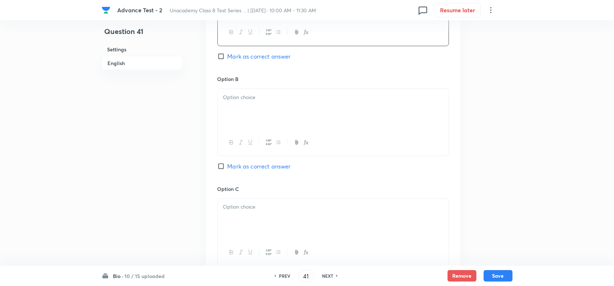
click at [290, 122] on div at bounding box center [333, 109] width 231 height 41
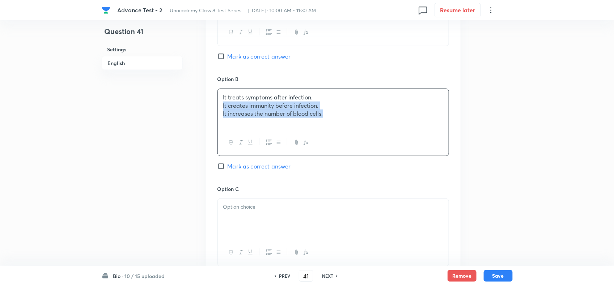
click at [339, 95] on p "It treats symptoms after infection." at bounding box center [333, 97] width 220 height 8
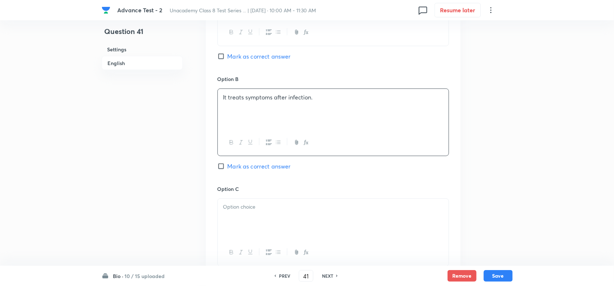
click at [268, 239] on div at bounding box center [333, 219] width 231 height 41
click at [338, 204] on div "It creates immunity before infection. It increases the number of blood cells." at bounding box center [333, 219] width 231 height 41
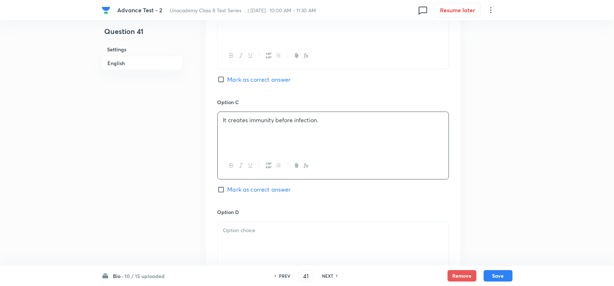
scroll to position [498, 0]
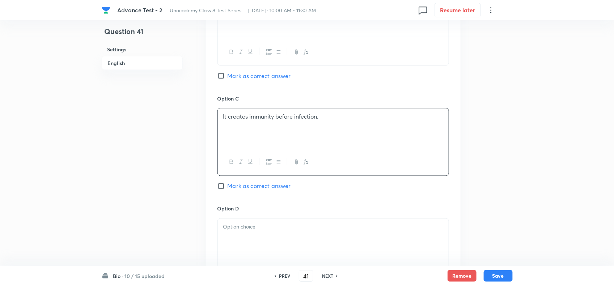
click at [242, 188] on span "Mark as correct answer" at bounding box center [259, 186] width 63 height 9
click at [228, 188] on input "Mark as correct answer" at bounding box center [223, 186] width 10 height 7
checkbox input "true"
click at [256, 238] on div at bounding box center [333, 239] width 231 height 41
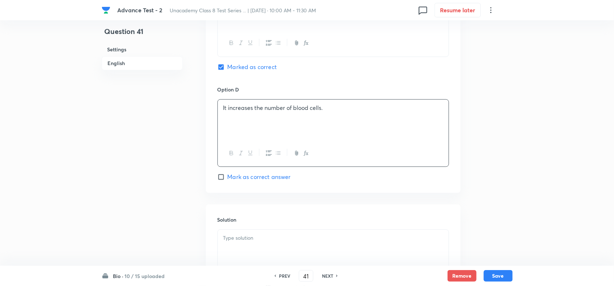
scroll to position [633, 0]
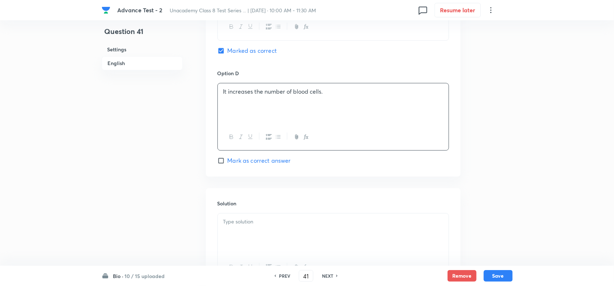
click at [287, 231] on div at bounding box center [333, 234] width 231 height 41
click at [507, 274] on button "Save" at bounding box center [498, 276] width 29 height 12
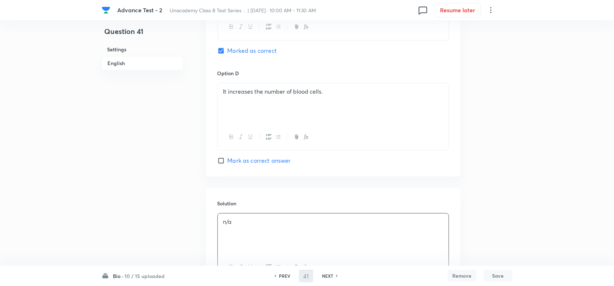
type input "42"
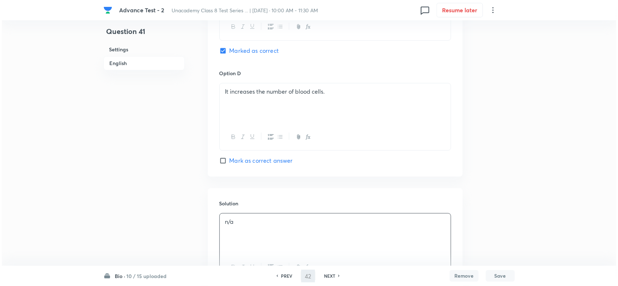
scroll to position [0, 0]
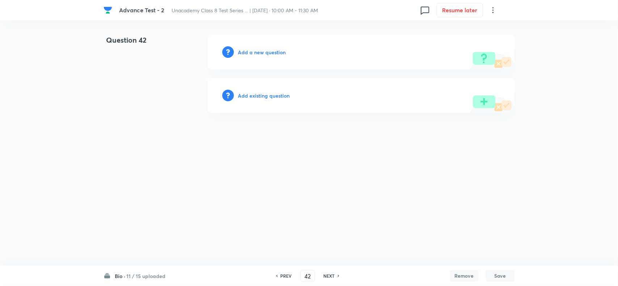
click at [265, 51] on h6 "Add a new question" at bounding box center [262, 52] width 48 height 8
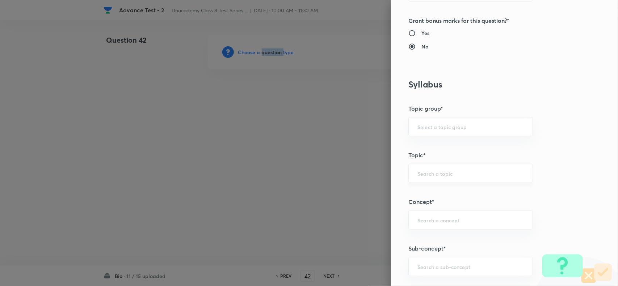
scroll to position [452, 0]
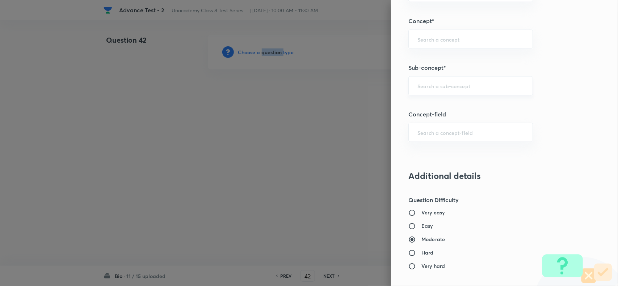
click at [415, 95] on div "​" at bounding box center [470, 85] width 124 height 19
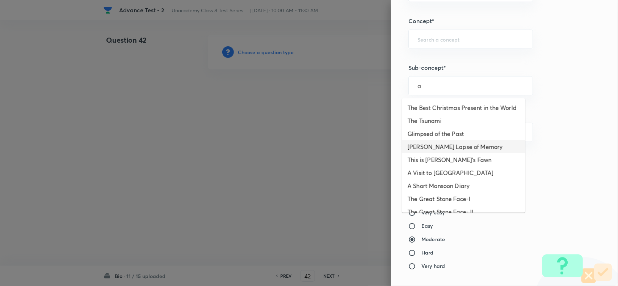
click at [437, 153] on li "Bepin Choudhury's Lapse of Memory" at bounding box center [463, 146] width 123 height 13
type input "Bepin Choudhury's Lapse of Memory"
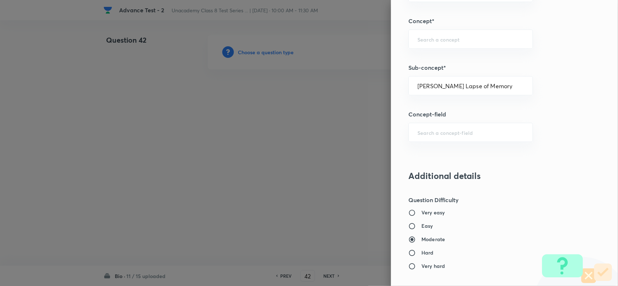
type input "Foundation Class 8"
type input "English"
type input "Bepin Choudhury's Lapse of Memory"
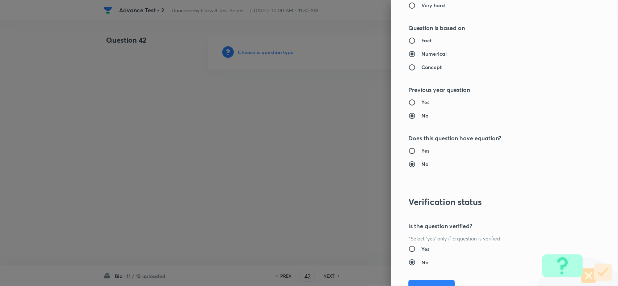
scroll to position [750, 0]
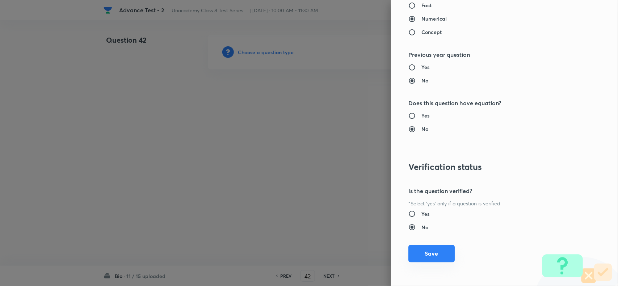
click at [431, 249] on button "Save" at bounding box center [431, 253] width 46 height 17
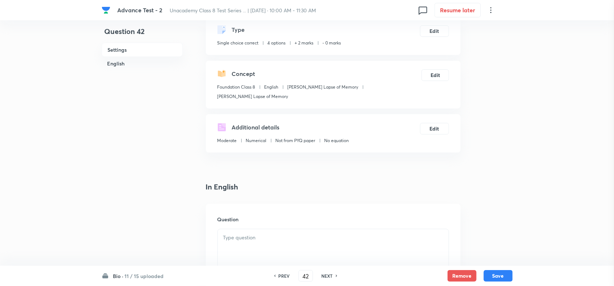
scroll to position [136, 0]
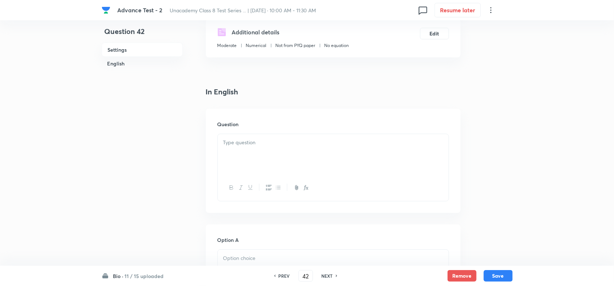
click at [272, 158] on div at bounding box center [333, 154] width 231 height 41
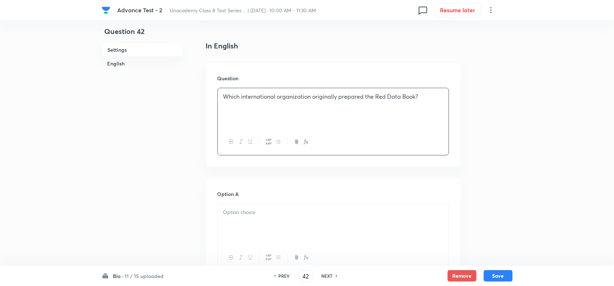
scroll to position [226, 0]
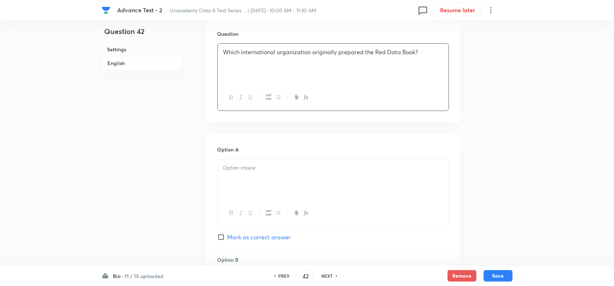
click at [234, 237] on span "Mark as correct answer" at bounding box center [259, 237] width 63 height 9
click at [228, 237] on input "Mark as correct answer" at bounding box center [223, 237] width 10 height 7
checkbox input "true"
click at [247, 191] on div at bounding box center [333, 180] width 231 height 41
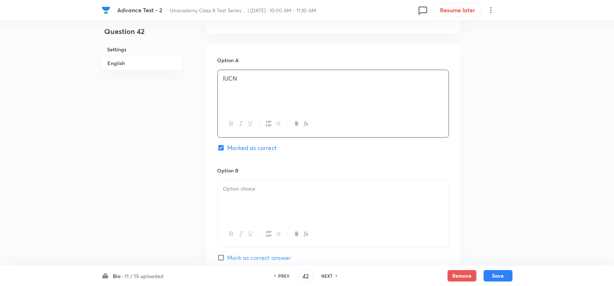
scroll to position [317, 0]
click at [294, 183] on div at bounding box center [333, 200] width 231 height 41
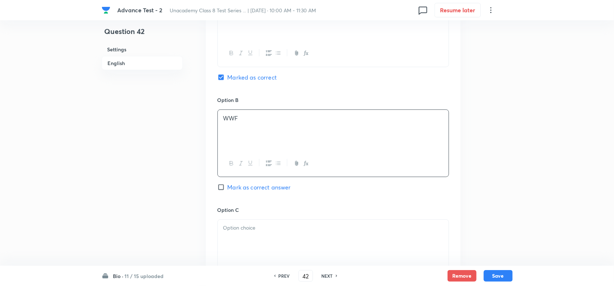
scroll to position [452, 0]
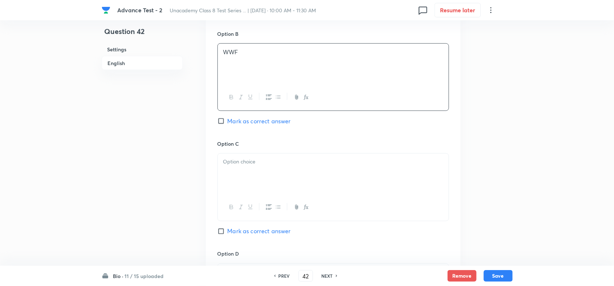
click at [286, 166] on p at bounding box center [333, 162] width 220 height 8
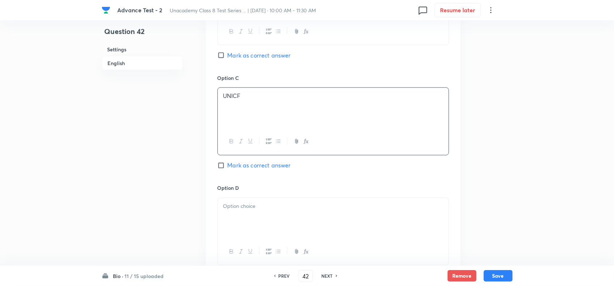
scroll to position [543, 0]
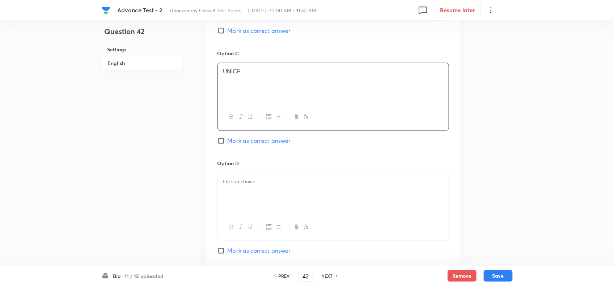
click at [299, 179] on div at bounding box center [333, 194] width 231 height 41
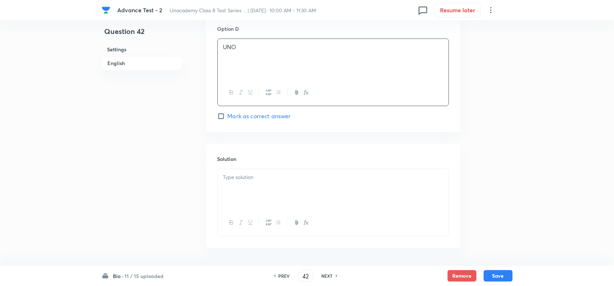
scroll to position [679, 0]
click at [300, 196] on div at bounding box center [333, 188] width 231 height 41
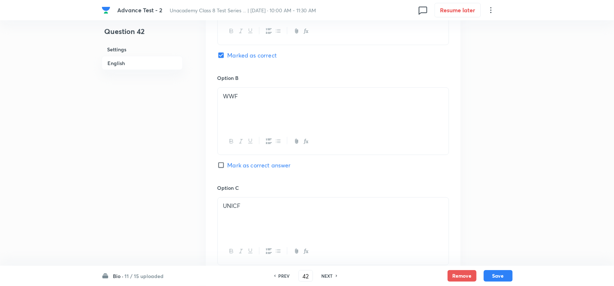
scroll to position [588, 0]
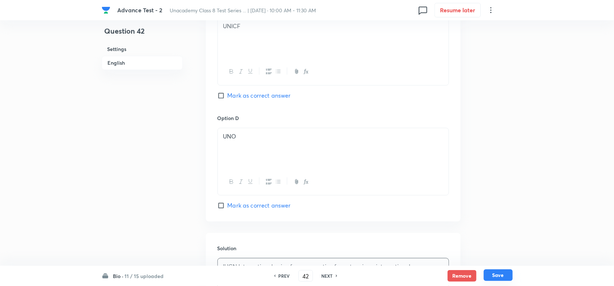
click at [501, 272] on button "Save" at bounding box center [498, 276] width 29 height 12
type input "43"
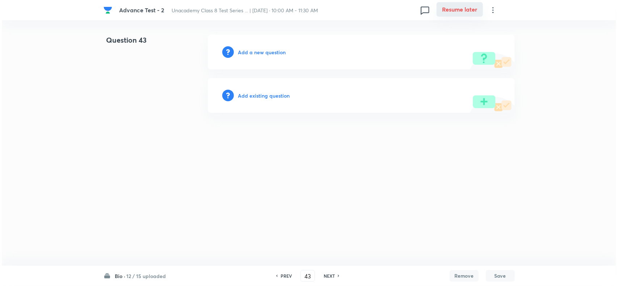
scroll to position [0, 0]
click at [251, 51] on h6 "Add a new question" at bounding box center [262, 52] width 48 height 8
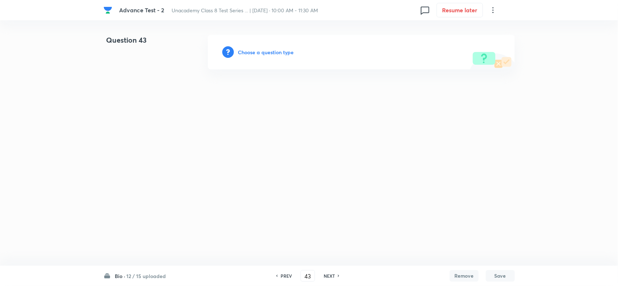
click at [251, 51] on h6 "Choose a question type" at bounding box center [266, 52] width 56 height 8
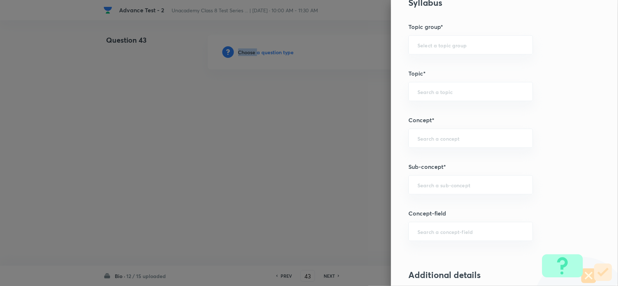
scroll to position [498, 0]
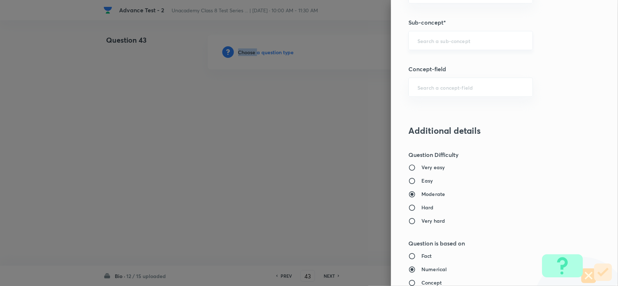
click at [428, 37] on div "​" at bounding box center [470, 40] width 124 height 19
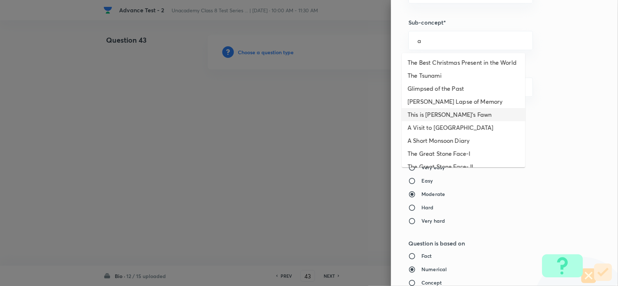
click at [428, 119] on li "This is Jody's Fawn" at bounding box center [463, 114] width 123 height 13
type input "This is Jody's Fawn"
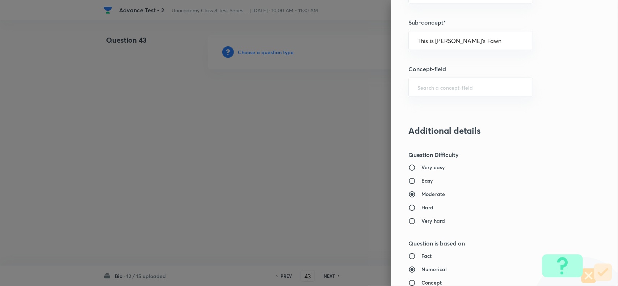
type input "Foundation Class 8"
type input "English"
type input "This is Jody's Fawn"
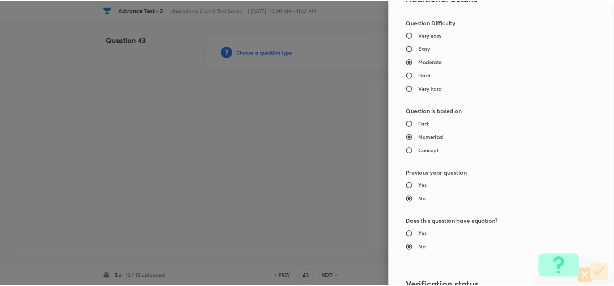
scroll to position [750, 0]
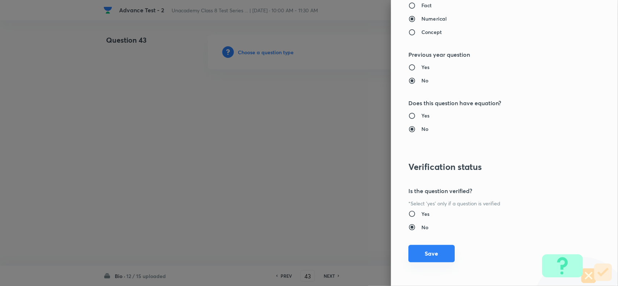
click at [426, 254] on button "Save" at bounding box center [431, 253] width 46 height 17
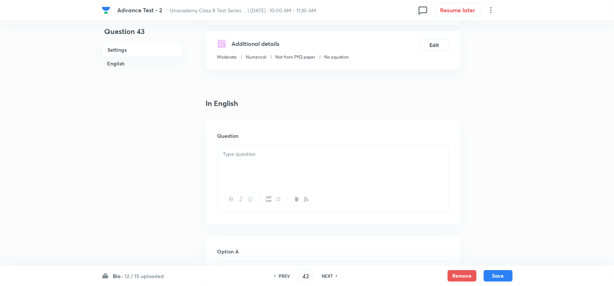
scroll to position [136, 0]
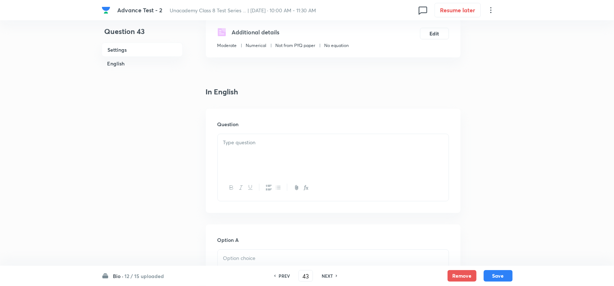
click at [274, 145] on div at bounding box center [333, 154] width 231 height 41
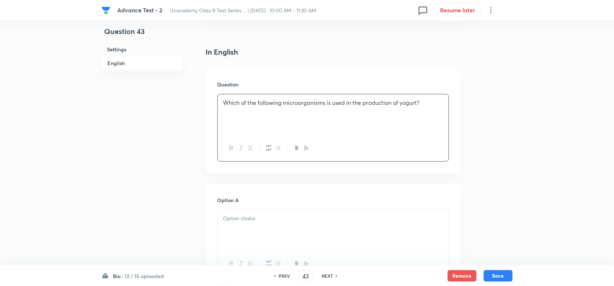
scroll to position [226, 0]
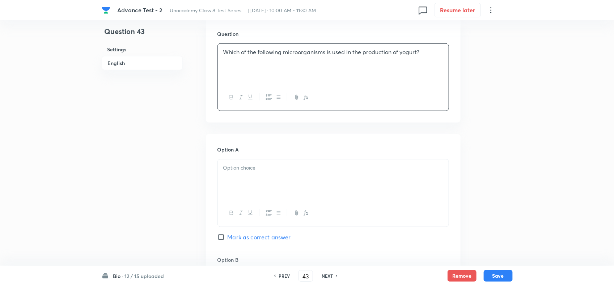
click at [260, 168] on div at bounding box center [333, 180] width 231 height 41
click at [235, 221] on div "Option A Bacteria Mark as correct answer" at bounding box center [334, 201] width 232 height 110
click at [234, 233] on span "Mark as correct answer" at bounding box center [259, 237] width 63 height 9
click at [228, 234] on input "Mark as correct answer" at bounding box center [223, 237] width 10 height 7
checkbox input "true"
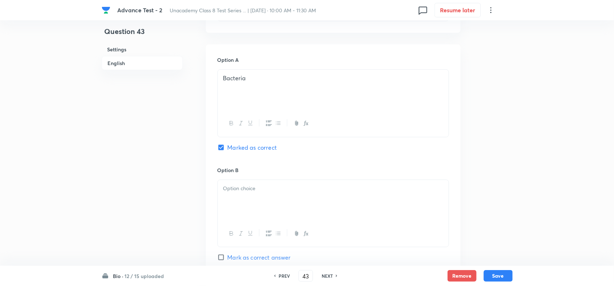
scroll to position [317, 0]
click at [261, 184] on p at bounding box center [333, 188] width 220 height 8
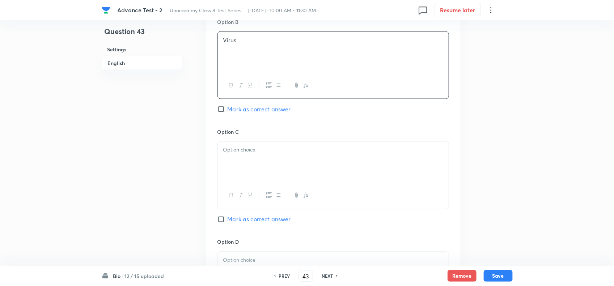
scroll to position [498, 0]
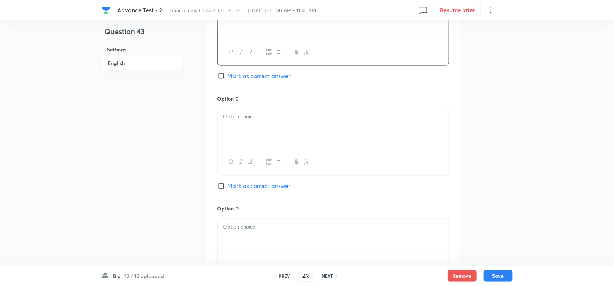
click at [310, 131] on div at bounding box center [333, 129] width 231 height 41
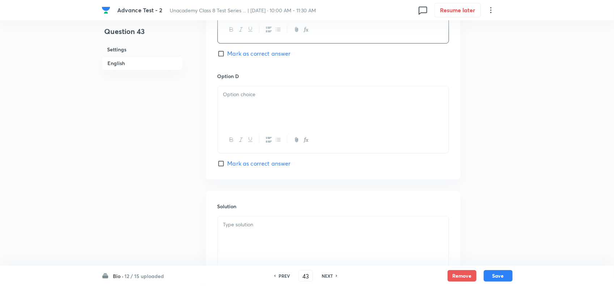
scroll to position [633, 0]
click at [250, 88] on p at bounding box center [333, 92] width 220 height 8
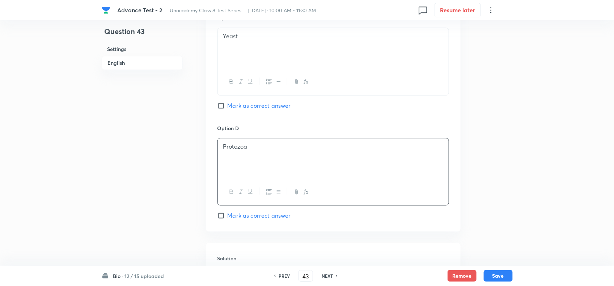
scroll to position [697, 0]
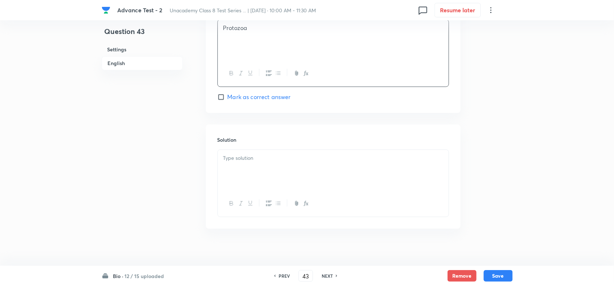
click at [273, 158] on div at bounding box center [333, 170] width 231 height 41
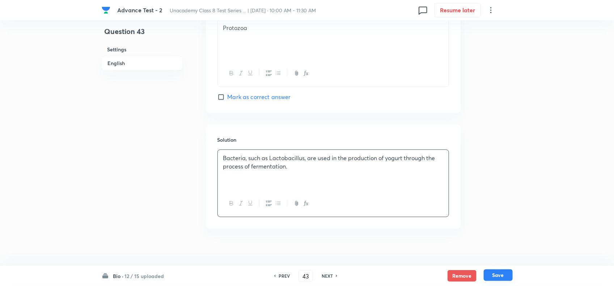
click at [494, 272] on button "Save" at bounding box center [498, 276] width 29 height 12
type input "44"
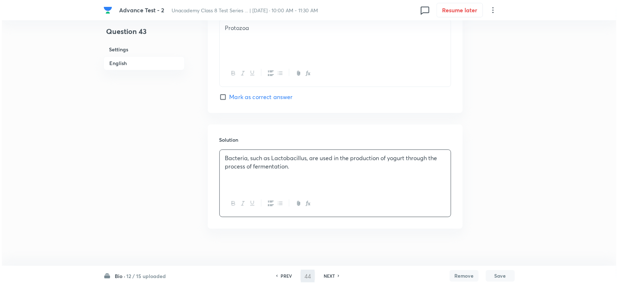
scroll to position [0, 0]
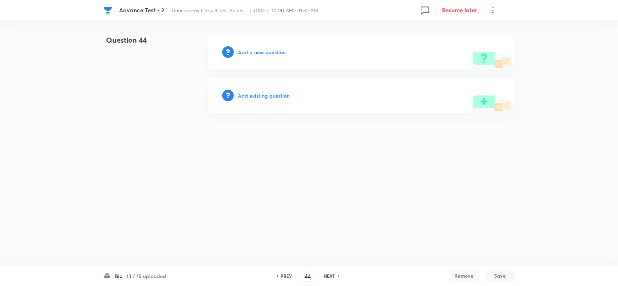
click at [269, 52] on h6 "Add a new question" at bounding box center [262, 52] width 48 height 8
click at [269, 52] on h6 "Choose a question type" at bounding box center [266, 52] width 56 height 8
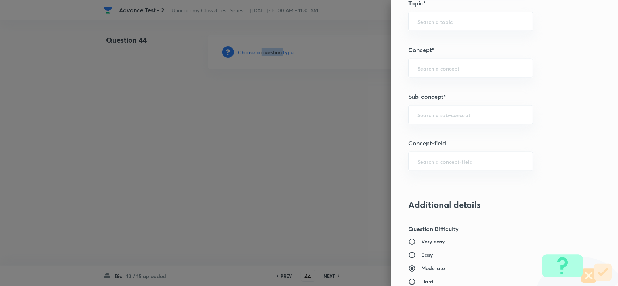
scroll to position [452, 0]
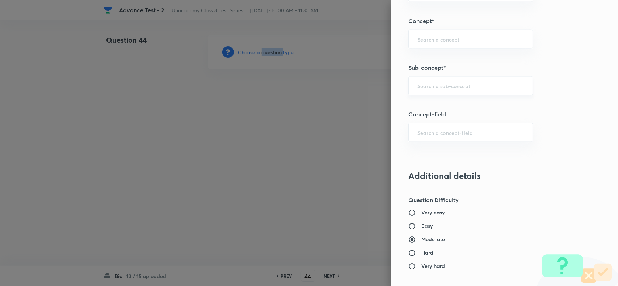
click at [408, 80] on div "​" at bounding box center [470, 85] width 124 height 19
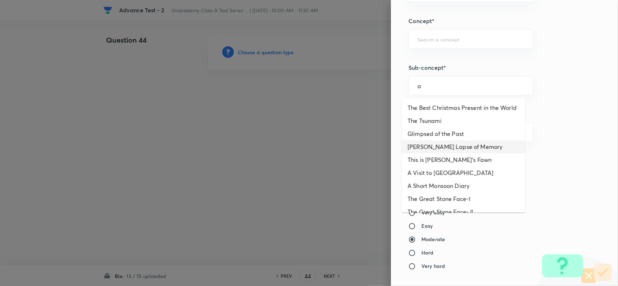
click at [442, 153] on li "Bepin Choudhury's Lapse of Memory" at bounding box center [463, 146] width 123 height 13
type input "Bepin Choudhury's Lapse of Memory"
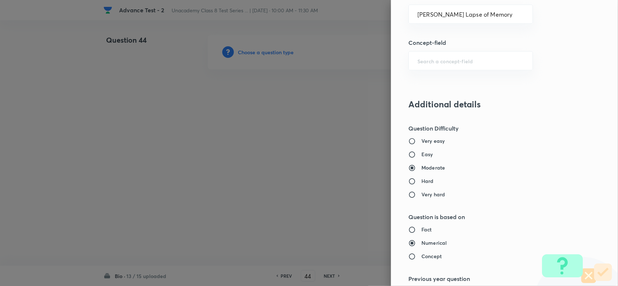
type input "Foundation Class 8"
type input "English"
type input "Bepin Choudhury's Lapse of Memory"
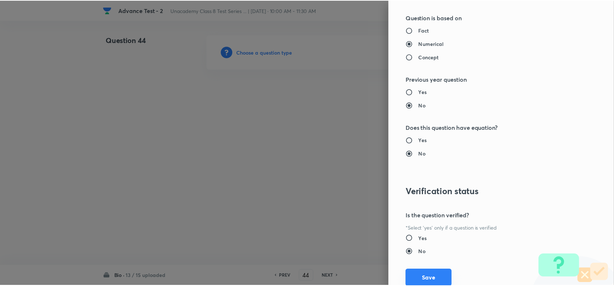
scroll to position [750, 0]
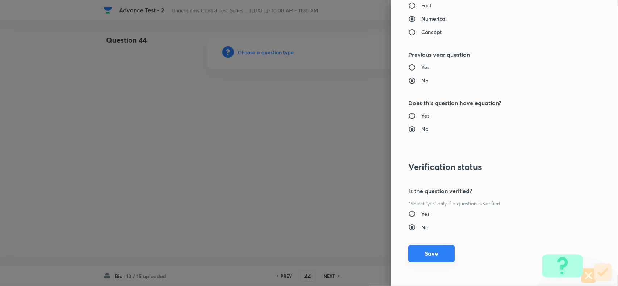
click at [432, 250] on button "Save" at bounding box center [431, 253] width 46 height 17
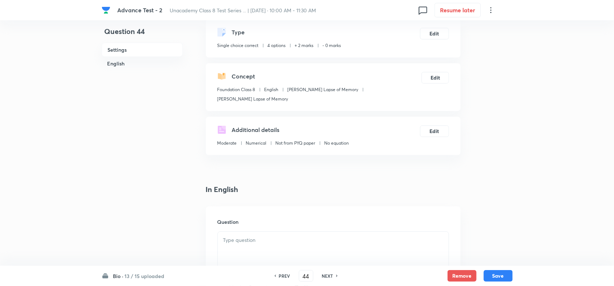
scroll to position [90, 0]
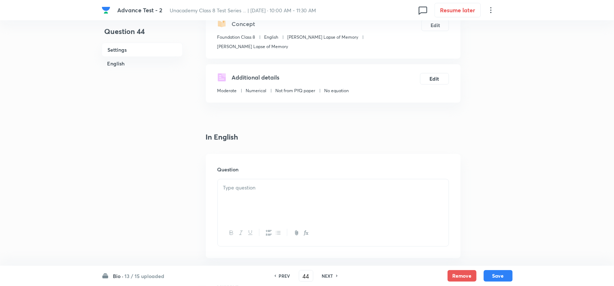
click at [273, 174] on div "Question" at bounding box center [333, 206] width 255 height 104
click at [273, 186] on p at bounding box center [333, 188] width 220 height 8
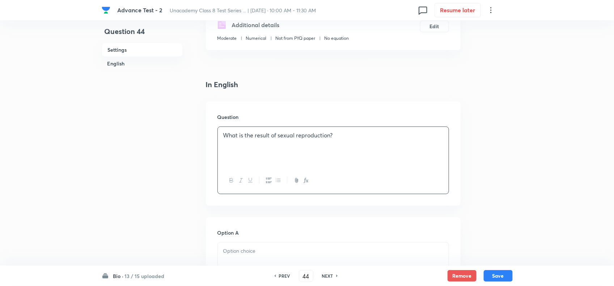
scroll to position [226, 0]
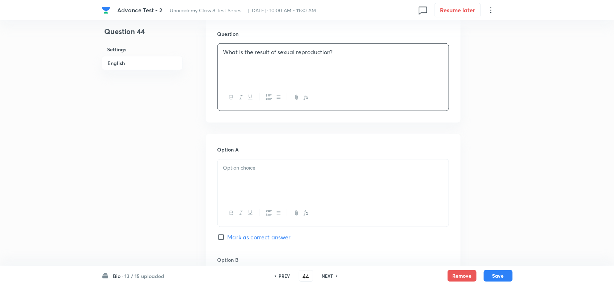
click at [305, 183] on div at bounding box center [333, 180] width 231 height 41
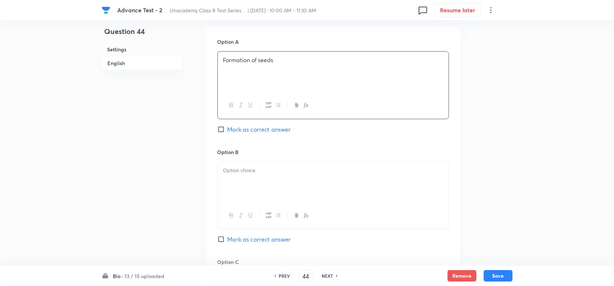
scroll to position [362, 0]
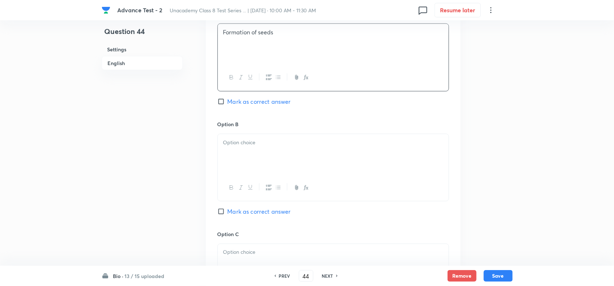
click at [270, 149] on div at bounding box center [333, 154] width 231 height 41
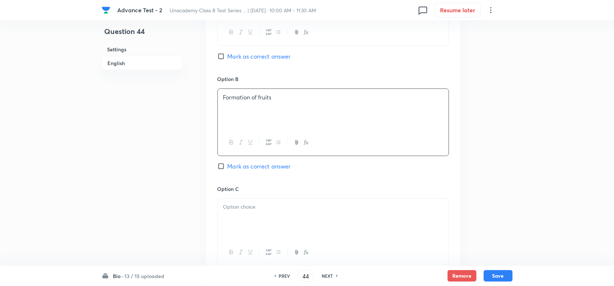
scroll to position [498, 0]
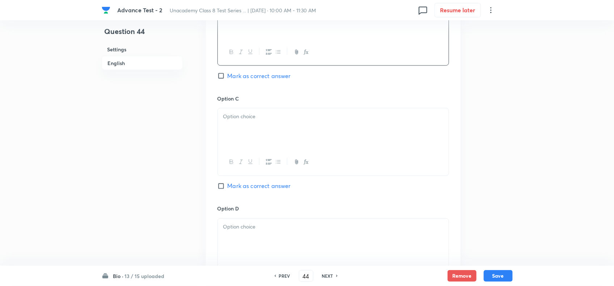
click at [305, 118] on p at bounding box center [333, 117] width 220 height 8
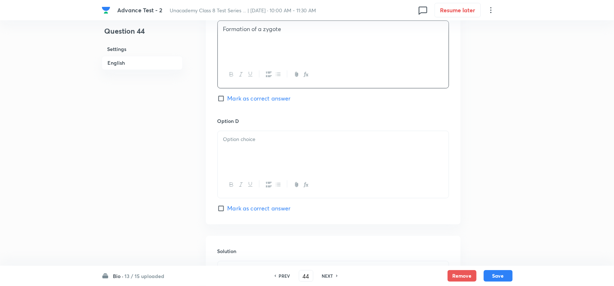
scroll to position [588, 0]
click at [294, 155] on div at bounding box center [333, 148] width 231 height 41
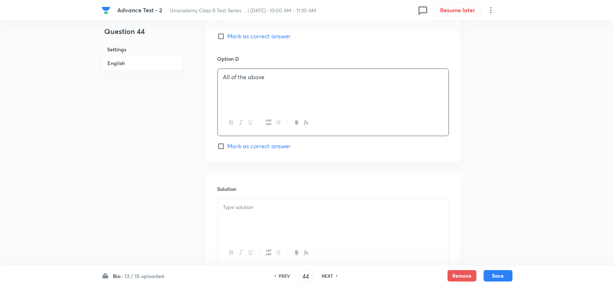
scroll to position [706, 0]
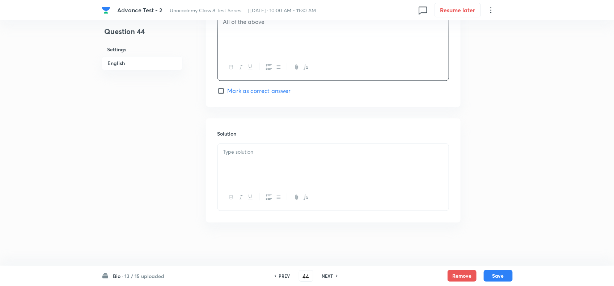
click at [220, 91] on input "Mark as correct answer" at bounding box center [223, 90] width 10 height 7
checkbox input "true"
click at [243, 159] on div at bounding box center [333, 164] width 231 height 41
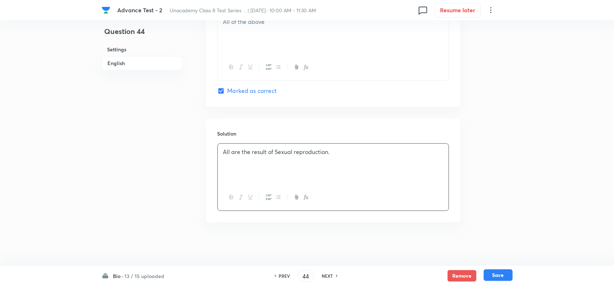
click at [504, 275] on button "Save" at bounding box center [498, 276] width 29 height 12
type input "45"
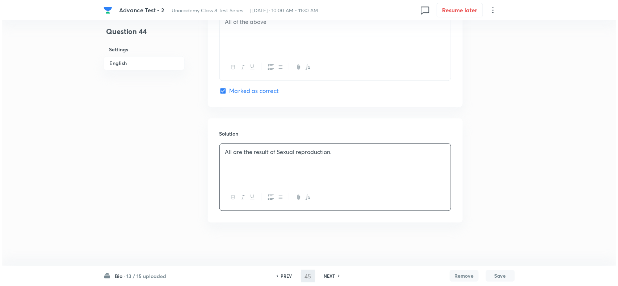
scroll to position [0, 0]
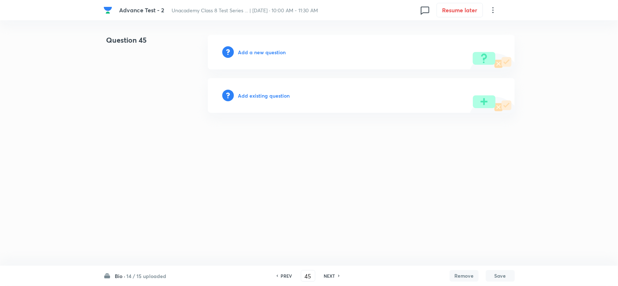
click at [268, 51] on h6 "Add a new question" at bounding box center [262, 52] width 48 height 8
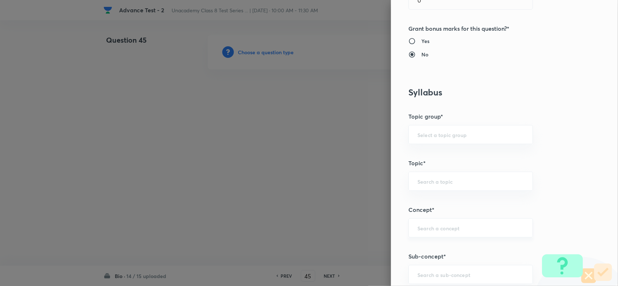
scroll to position [362, 0]
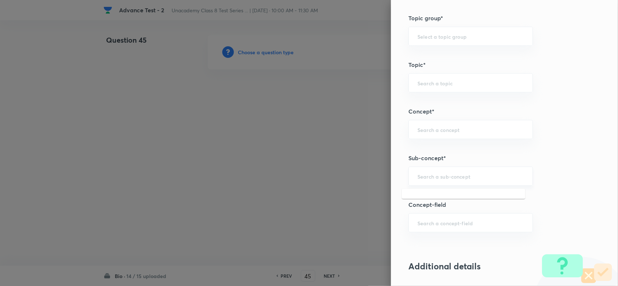
drag, startPoint x: 442, startPoint y: 180, endPoint x: 474, endPoint y: 185, distance: 32.6
click at [443, 180] on input "text" at bounding box center [470, 176] width 106 height 7
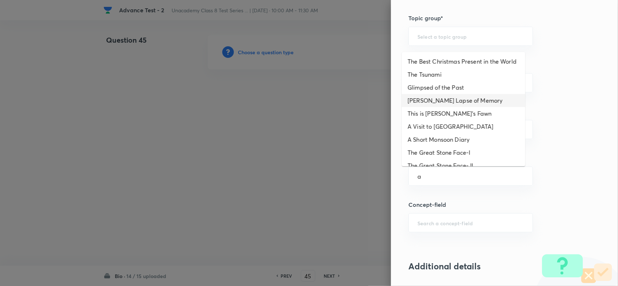
click at [444, 107] on li "Bepin Choudhury's Lapse of Memory" at bounding box center [463, 100] width 123 height 13
type input "Bepin Choudhury's Lapse of Memory"
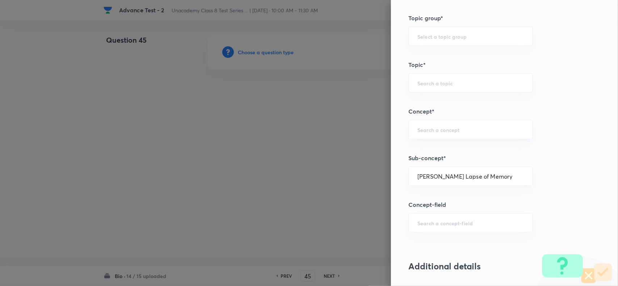
type input "Foundation Class 8"
type input "English"
type input "Bepin Choudhury's Lapse of Memory"
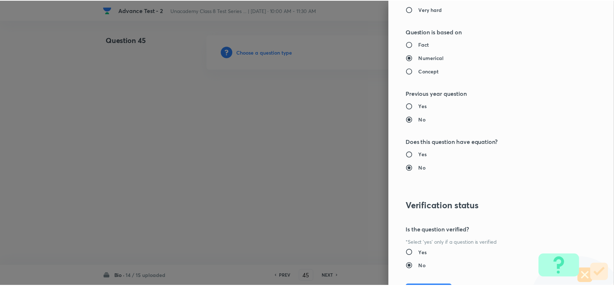
scroll to position [750, 0]
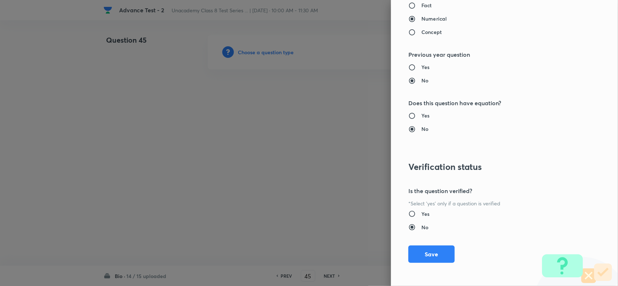
drag, startPoint x: 429, startPoint y: 254, endPoint x: 346, endPoint y: 223, distance: 88.3
click at [429, 255] on button "Save" at bounding box center [431, 254] width 46 height 17
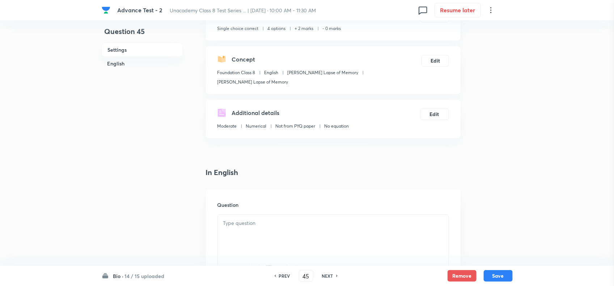
scroll to position [136, 0]
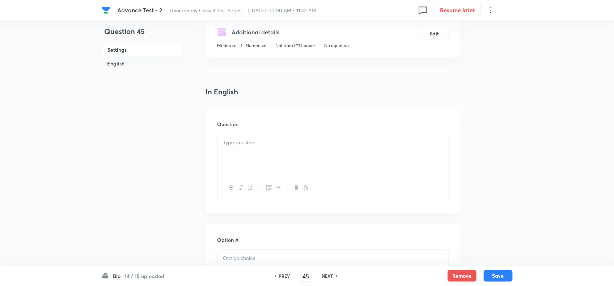
click at [263, 158] on div at bounding box center [333, 154] width 231 height 41
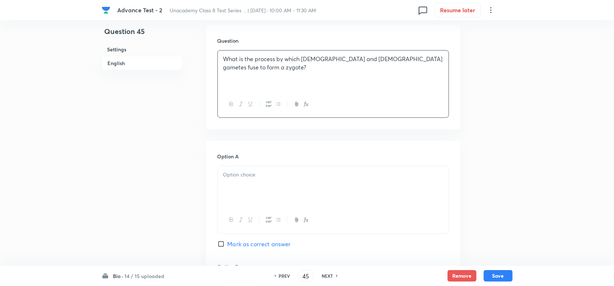
scroll to position [226, 0]
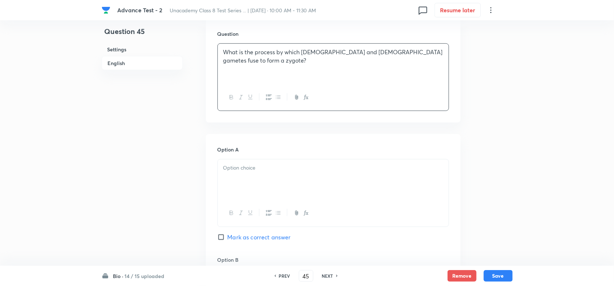
click at [297, 166] on p at bounding box center [333, 168] width 220 height 8
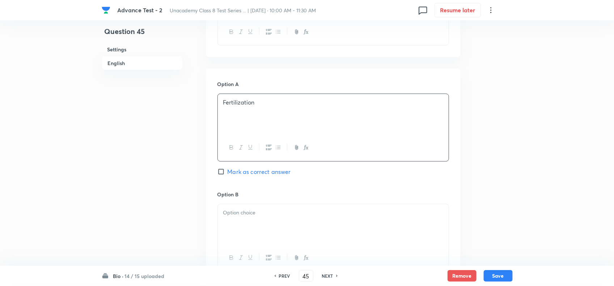
scroll to position [362, 0]
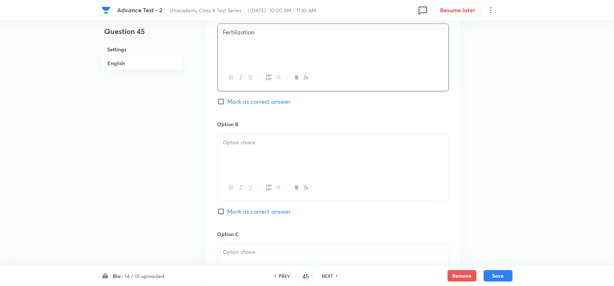
click at [268, 168] on div at bounding box center [333, 154] width 231 height 41
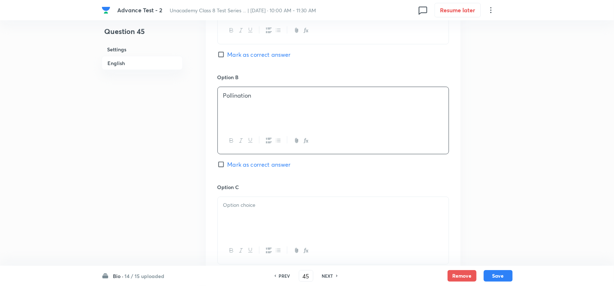
scroll to position [452, 0]
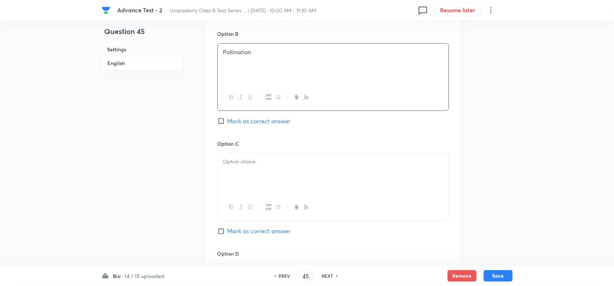
click at [315, 172] on div at bounding box center [333, 174] width 231 height 41
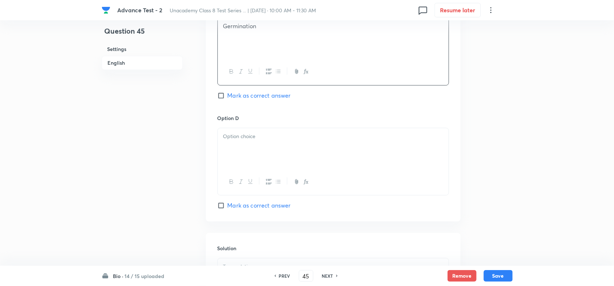
click at [284, 171] on div at bounding box center [333, 182] width 231 height 26
click at [285, 159] on div at bounding box center [333, 148] width 231 height 41
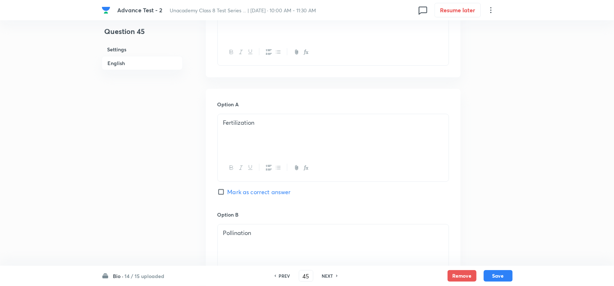
click at [229, 194] on span "Mark as correct answer" at bounding box center [259, 192] width 63 height 9
click at [228, 194] on input "Mark as correct answer" at bounding box center [223, 192] width 10 height 7
checkbox input "true"
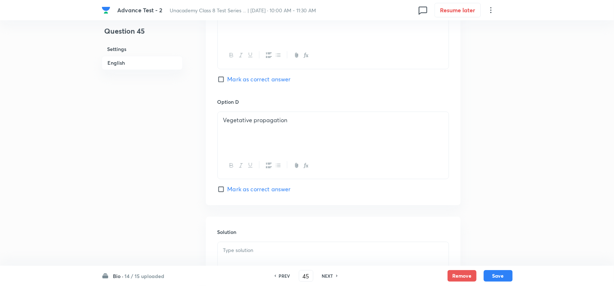
scroll to position [706, 0]
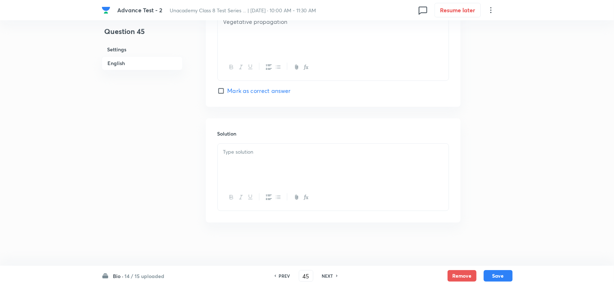
click at [252, 170] on div at bounding box center [333, 164] width 231 height 41
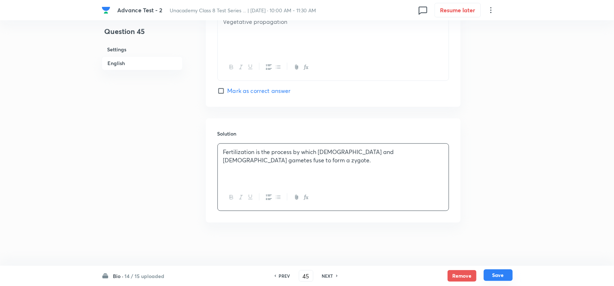
click at [498, 270] on button "Save" at bounding box center [498, 276] width 29 height 12
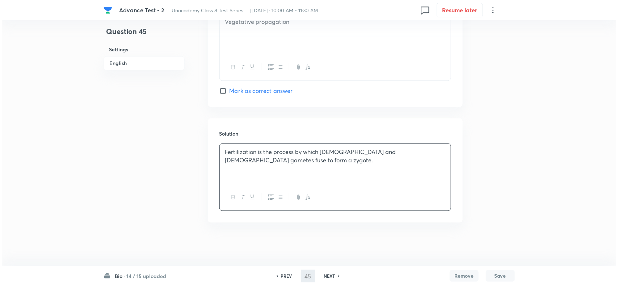
scroll to position [0, 0]
type input "46"
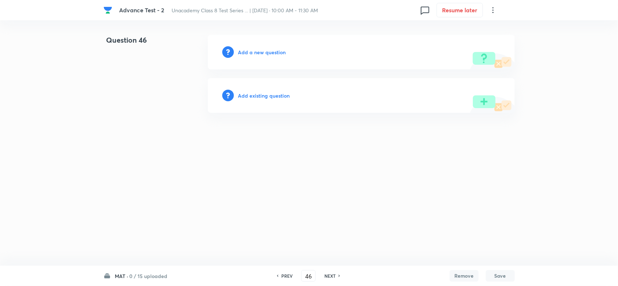
click at [274, 49] on h6 "Add a new question" at bounding box center [262, 52] width 48 height 8
click at [274, 49] on h6 "Choose a question type" at bounding box center [266, 52] width 56 height 8
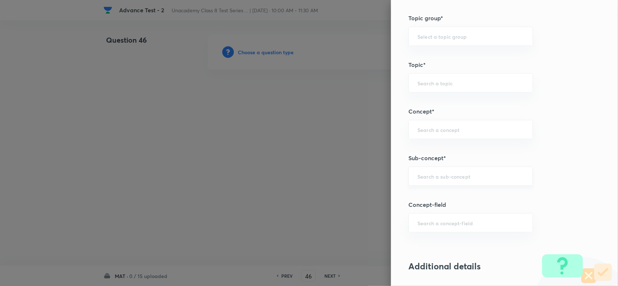
click at [433, 179] on input "text" at bounding box center [470, 176] width 106 height 7
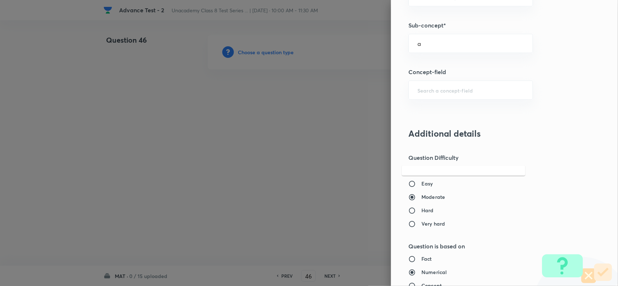
scroll to position [498, 0]
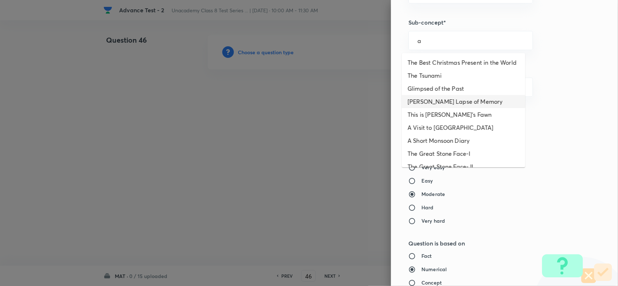
click at [422, 108] on li "Bepin Choudhury's Lapse of Memory" at bounding box center [463, 101] width 123 height 13
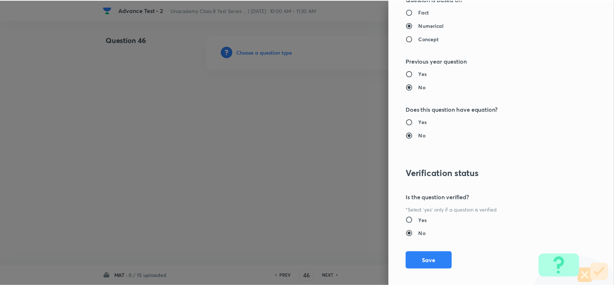
scroll to position [750, 0]
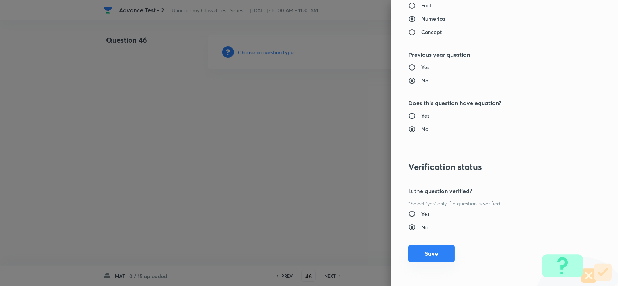
click at [436, 250] on button "Save" at bounding box center [431, 253] width 46 height 17
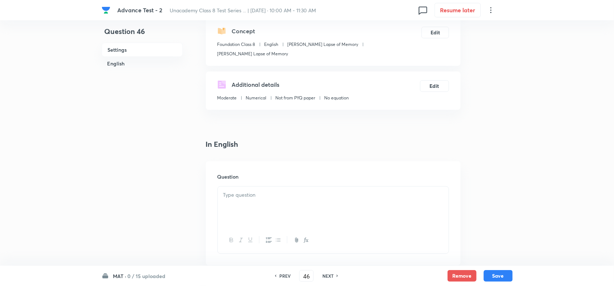
scroll to position [90, 0]
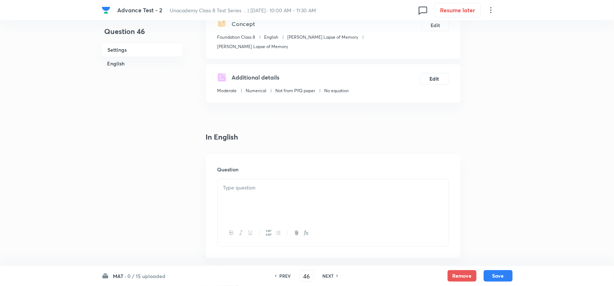
click at [254, 180] on div at bounding box center [333, 200] width 231 height 41
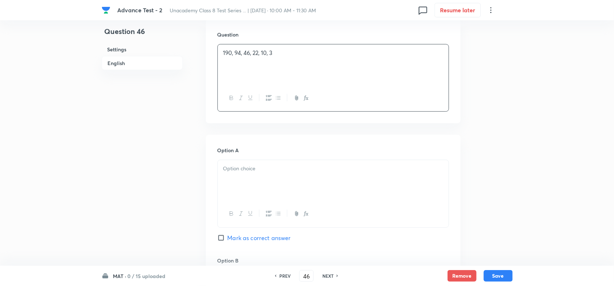
scroll to position [226, 0]
click at [264, 171] on p at bounding box center [333, 168] width 220 height 8
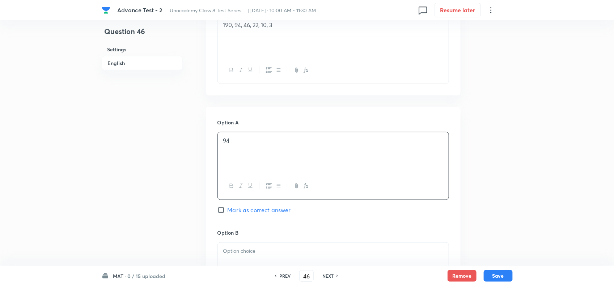
scroll to position [317, 0]
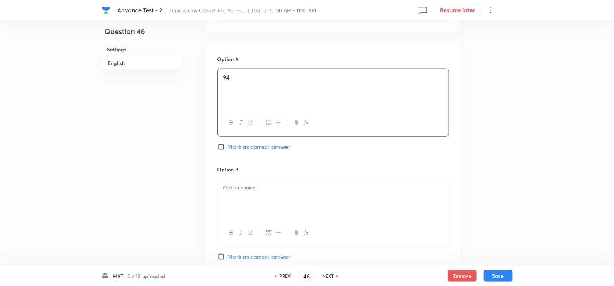
click at [265, 181] on div at bounding box center [333, 200] width 231 height 41
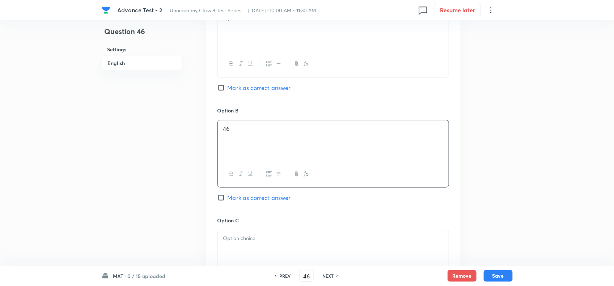
scroll to position [452, 0]
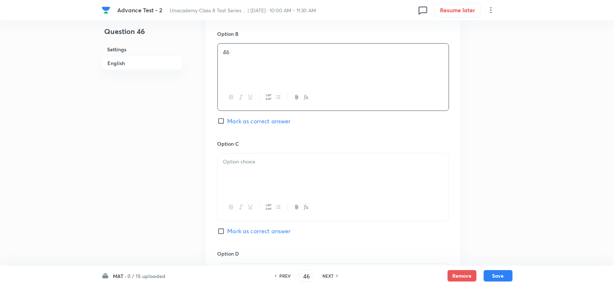
click at [307, 194] on div at bounding box center [333, 174] width 231 height 41
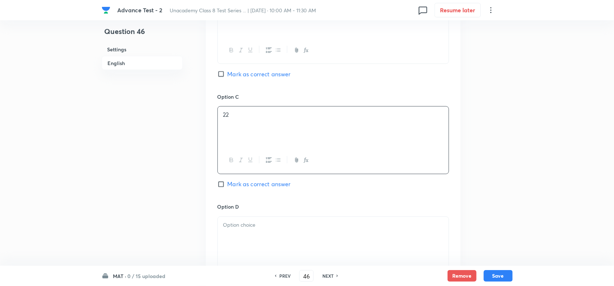
scroll to position [588, 0]
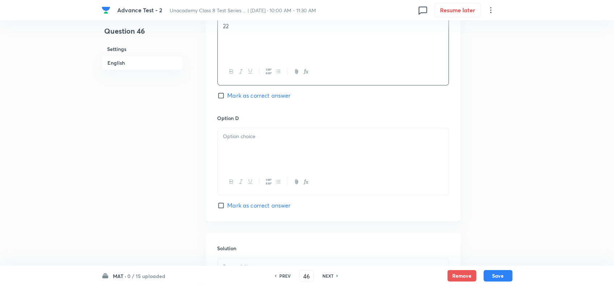
click at [273, 169] on div at bounding box center [333, 148] width 231 height 41
click at [233, 210] on span "Mark as correct answer" at bounding box center [259, 206] width 63 height 9
click at [228, 210] on input "Mark as correct answer" at bounding box center [223, 205] width 10 height 7
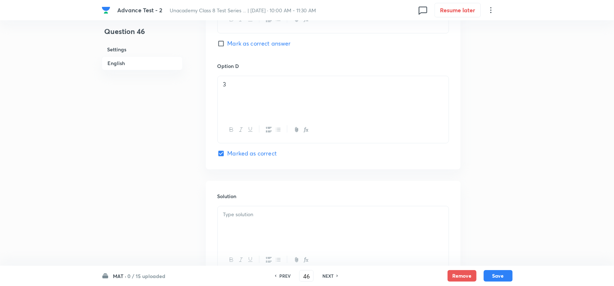
scroll to position [706, 0]
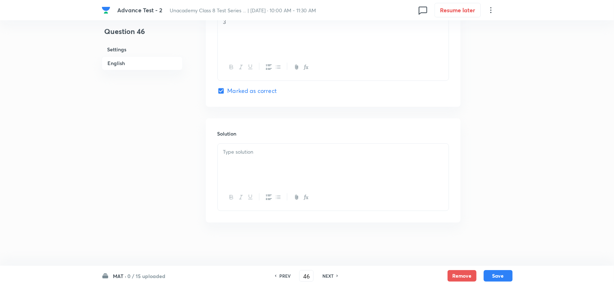
click at [273, 161] on div at bounding box center [333, 164] width 231 height 41
click at [493, 279] on button "Save" at bounding box center [498, 276] width 29 height 12
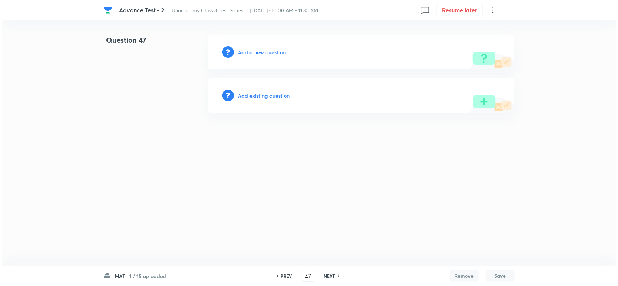
scroll to position [0, 0]
click at [258, 51] on h6 "Add a new question" at bounding box center [262, 52] width 48 height 8
click at [258, 51] on h6 "Choose a question type" at bounding box center [266, 52] width 56 height 8
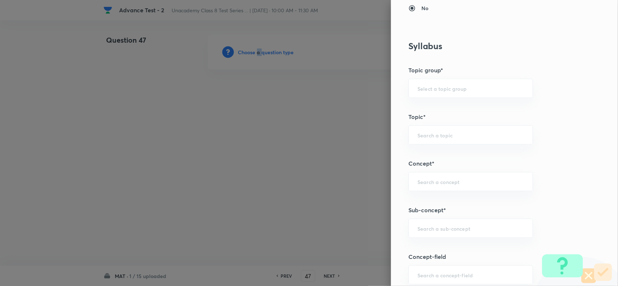
scroll to position [362, 0]
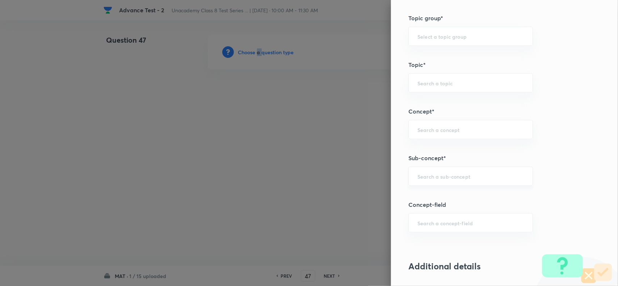
click at [429, 173] on div "​" at bounding box center [470, 176] width 124 height 19
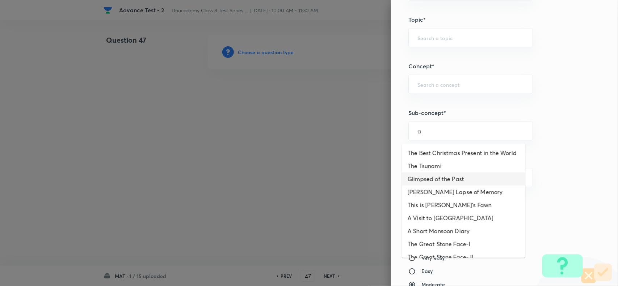
click at [441, 186] on li "Glimpsed of the Past" at bounding box center [463, 179] width 123 height 13
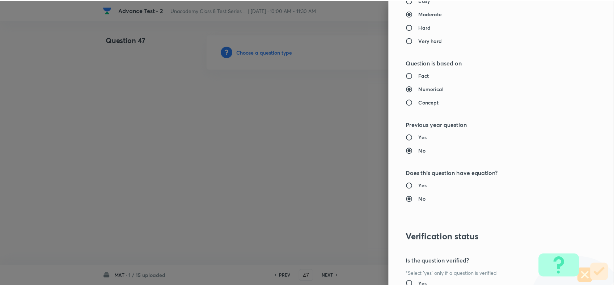
scroll to position [750, 0]
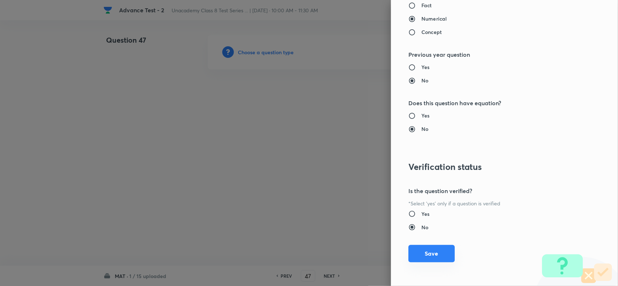
click at [431, 263] on div "Question settings Question type* Single choice correct Number of options* 2 3 4…" at bounding box center [504, 143] width 227 height 286
click at [424, 250] on button "Save" at bounding box center [431, 253] width 46 height 17
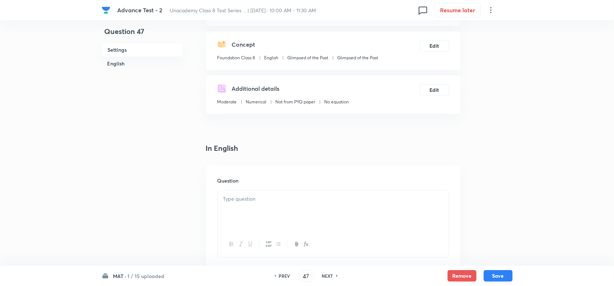
scroll to position [136, 0]
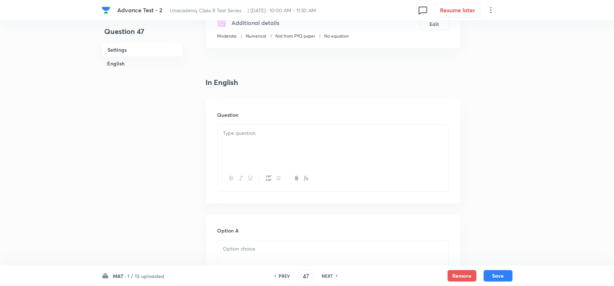
click at [257, 124] on div "Question" at bounding box center [333, 152] width 255 height 104
click at [270, 139] on div at bounding box center [333, 145] width 231 height 41
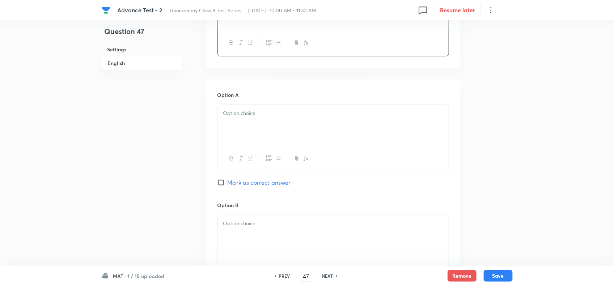
click at [287, 127] on div at bounding box center [333, 125] width 231 height 41
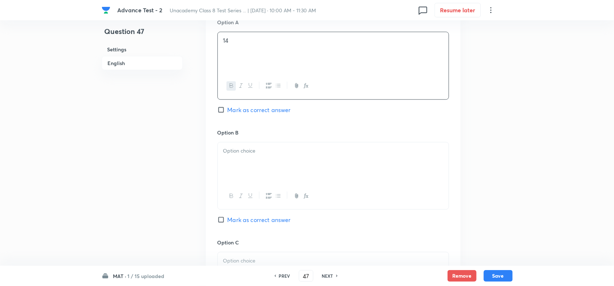
scroll to position [362, 0]
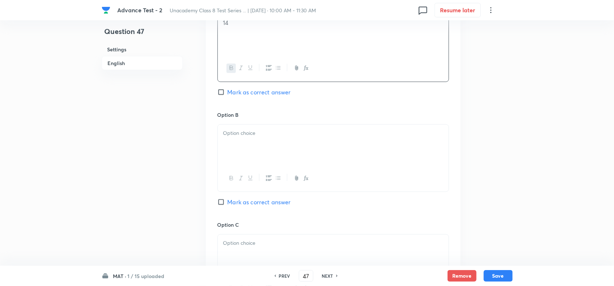
click at [296, 146] on div at bounding box center [333, 145] width 231 height 41
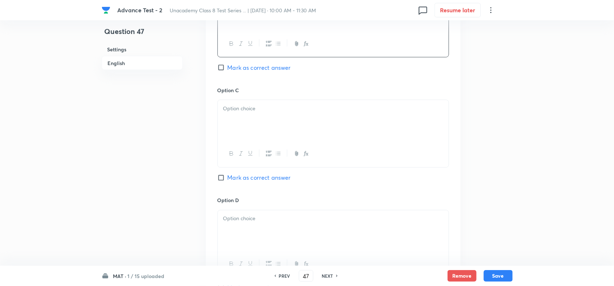
scroll to position [498, 0]
click at [235, 68] on span "Mark as correct answer" at bounding box center [259, 66] width 63 height 9
click at [228, 68] on input "Mark as correct answer" at bounding box center [223, 66] width 10 height 7
click at [249, 123] on div at bounding box center [333, 119] width 231 height 41
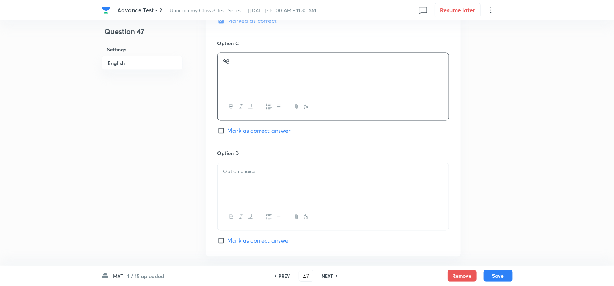
scroll to position [588, 0]
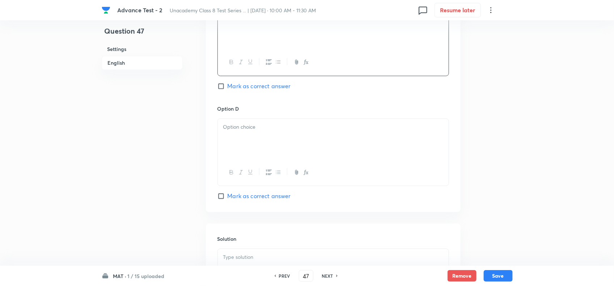
click at [297, 154] on div at bounding box center [333, 139] width 231 height 41
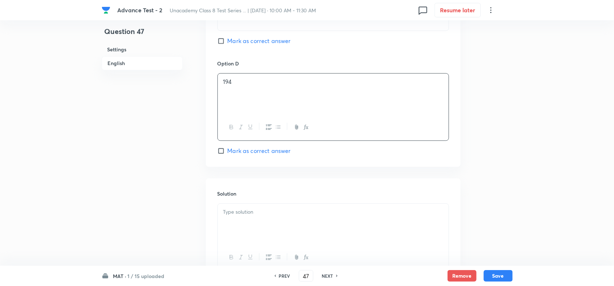
scroll to position [697, 0]
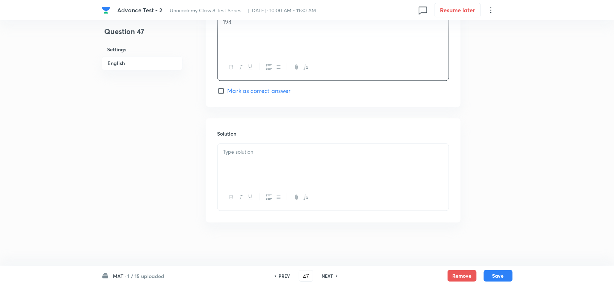
click at [305, 151] on p at bounding box center [333, 152] width 220 height 8
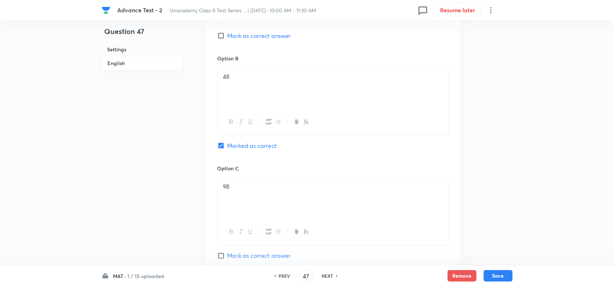
scroll to position [335, 0]
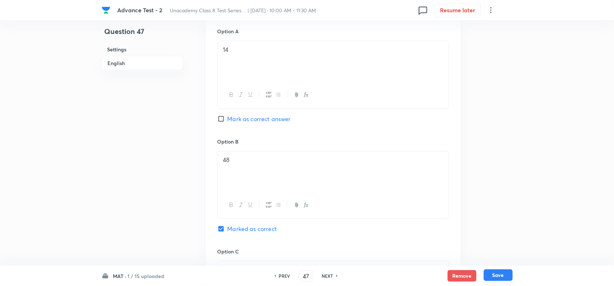
click at [504, 277] on button "Save" at bounding box center [498, 276] width 29 height 12
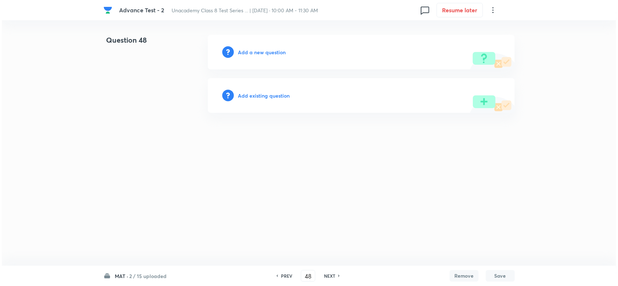
scroll to position [0, 0]
click at [259, 52] on h6 "Add a new question" at bounding box center [262, 52] width 48 height 8
click at [259, 52] on h6 "Choose a question type" at bounding box center [266, 52] width 56 height 8
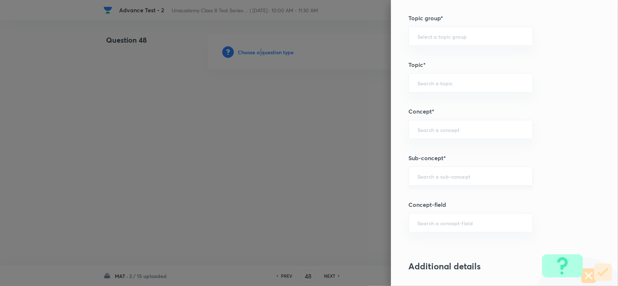
click at [427, 171] on div "​" at bounding box center [470, 176] width 124 height 19
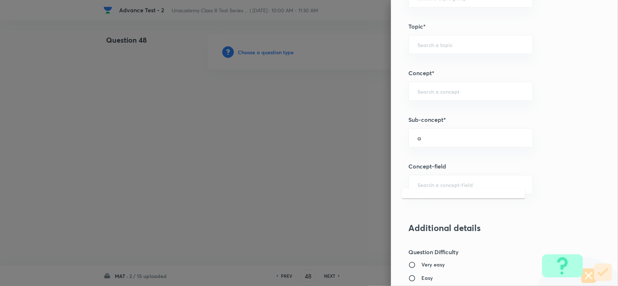
scroll to position [452, 0]
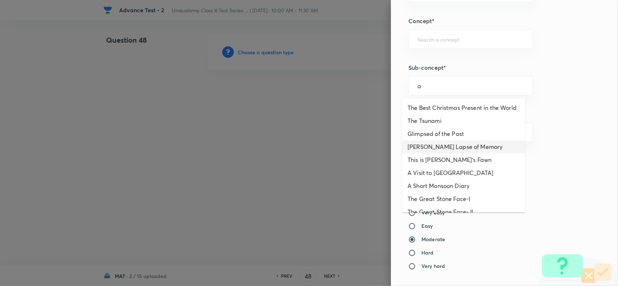
click at [442, 153] on li "Bepin Choudhury's Lapse of Memory" at bounding box center [463, 146] width 123 height 13
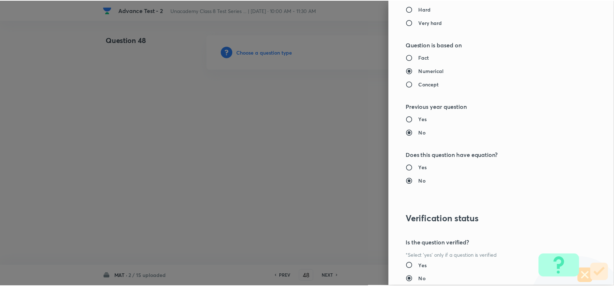
scroll to position [750, 0]
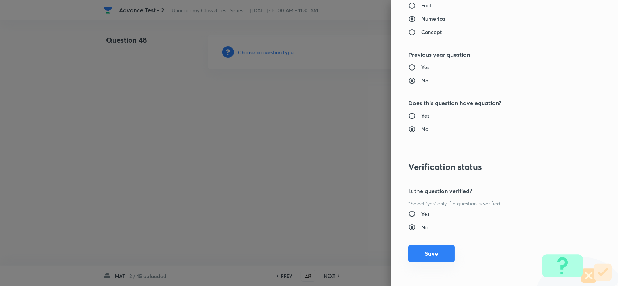
click at [440, 244] on div "Question settings Question type* Single choice correct Number of options* 2 3 4…" at bounding box center [504, 143] width 227 height 286
click at [432, 253] on button "Save" at bounding box center [431, 253] width 46 height 17
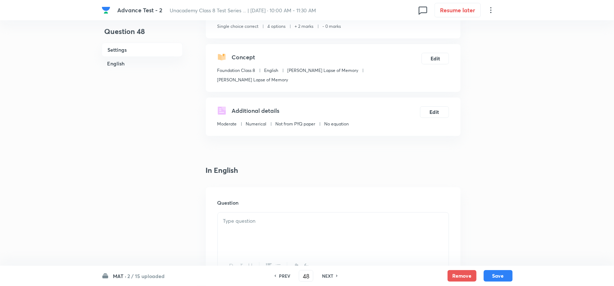
scroll to position [90, 0]
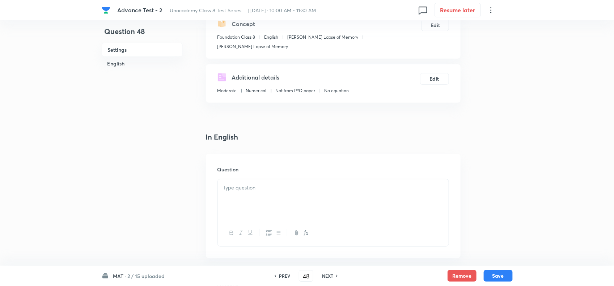
click at [274, 189] on p at bounding box center [333, 188] width 220 height 8
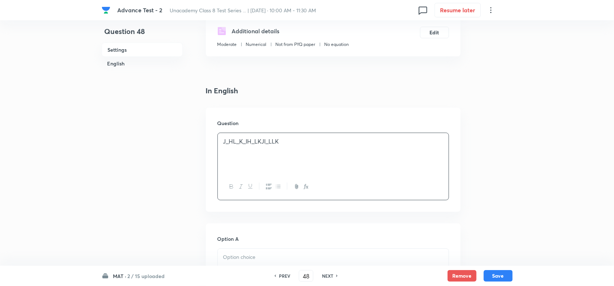
scroll to position [181, 0]
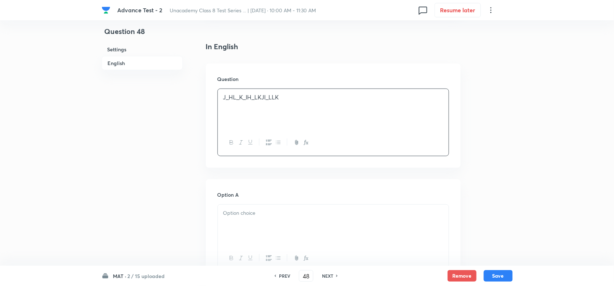
click at [270, 215] on p at bounding box center [333, 213] width 220 height 8
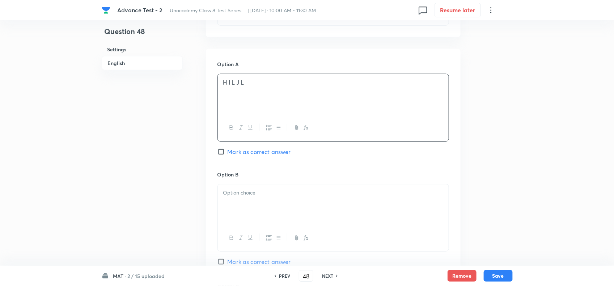
scroll to position [317, 0]
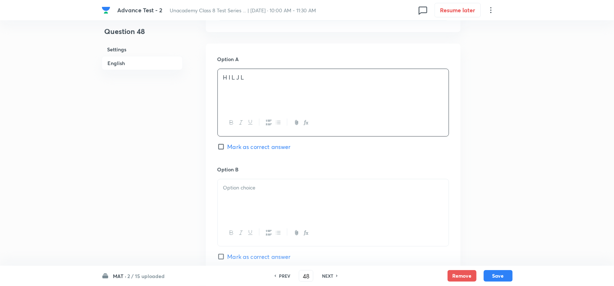
click at [280, 207] on div at bounding box center [333, 200] width 231 height 41
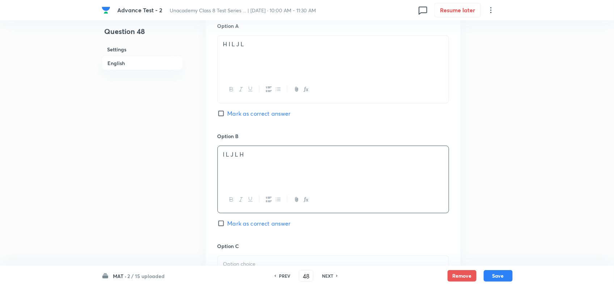
scroll to position [407, 0]
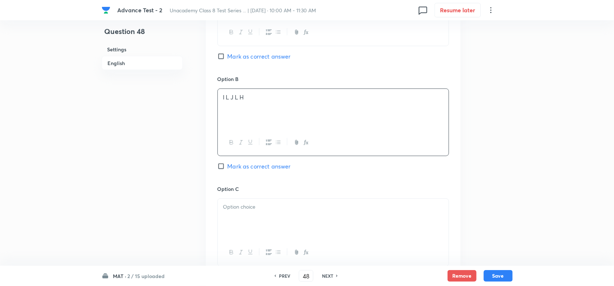
click at [247, 170] on span "Mark as correct answer" at bounding box center [259, 166] width 63 height 9
click at [228, 170] on input "Mark as correct answer" at bounding box center [223, 166] width 10 height 7
click at [258, 215] on div at bounding box center [333, 219] width 231 height 41
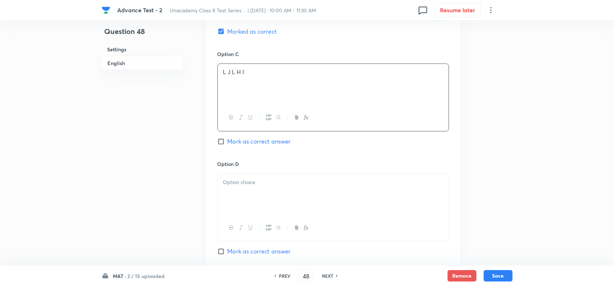
scroll to position [543, 0]
click at [310, 218] on div at bounding box center [333, 227] width 231 height 26
click at [312, 200] on div at bounding box center [333, 194] width 231 height 41
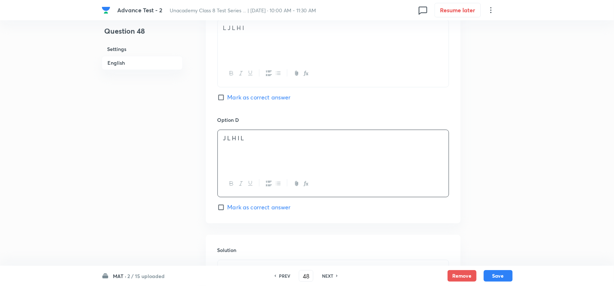
scroll to position [633, 0]
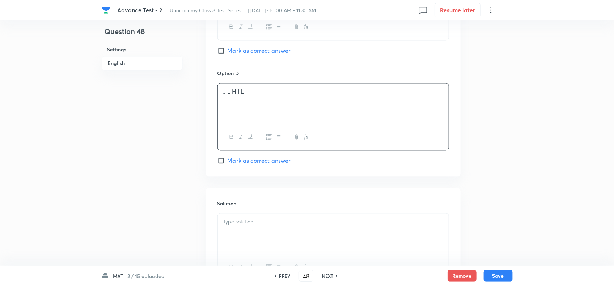
click at [315, 220] on div at bounding box center [333, 234] width 231 height 41
click at [494, 275] on button "Save" at bounding box center [498, 276] width 29 height 12
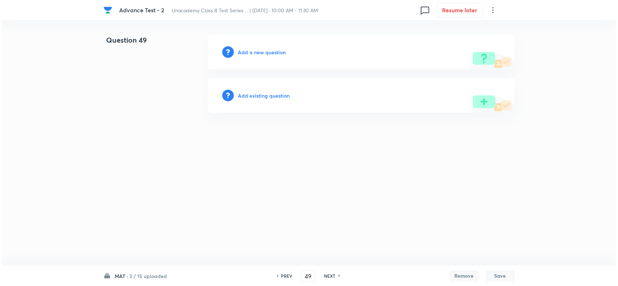
scroll to position [0, 0]
click at [257, 49] on h6 "Add a new question" at bounding box center [262, 52] width 48 height 8
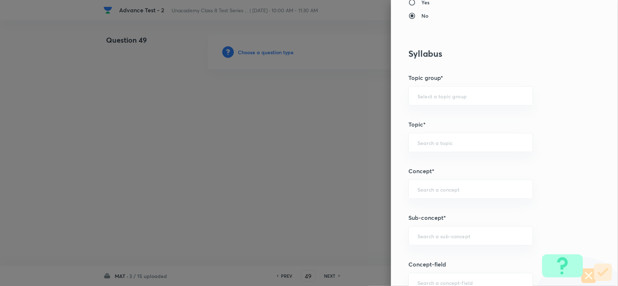
scroll to position [362, 0]
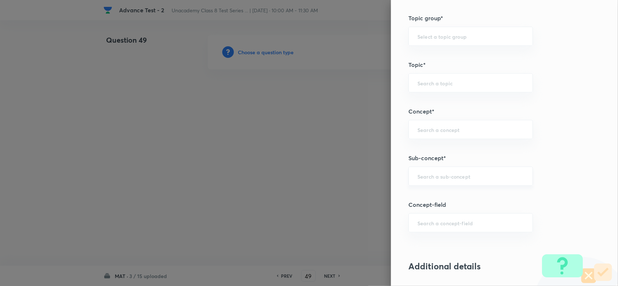
click at [447, 171] on div "​" at bounding box center [470, 176] width 124 height 19
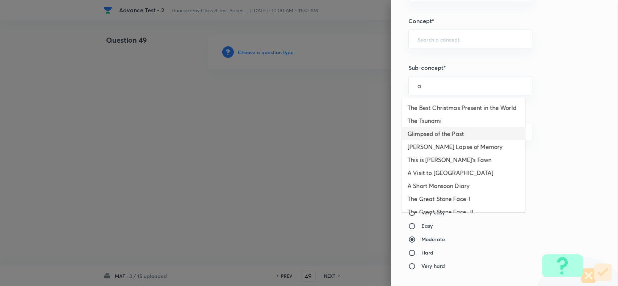
click at [435, 140] on li "Glimpsed of the Past" at bounding box center [463, 133] width 123 height 13
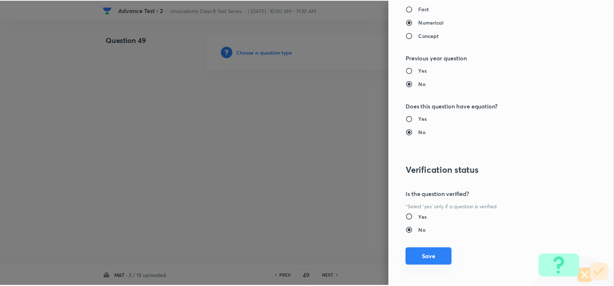
scroll to position [750, 0]
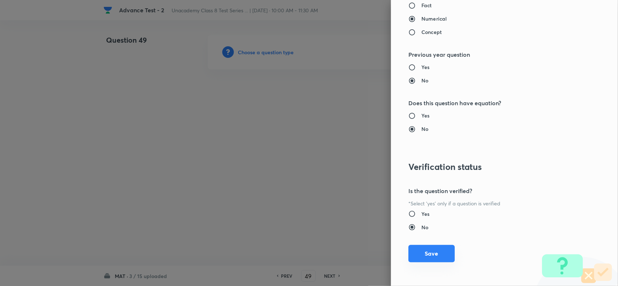
click at [430, 252] on button "Save" at bounding box center [431, 253] width 46 height 17
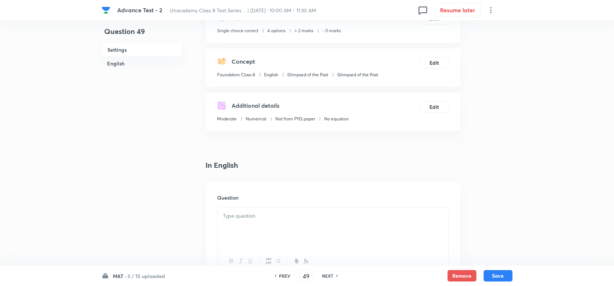
scroll to position [136, 0]
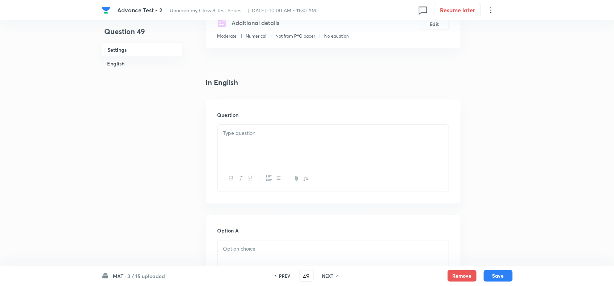
click at [258, 146] on div at bounding box center [333, 145] width 231 height 41
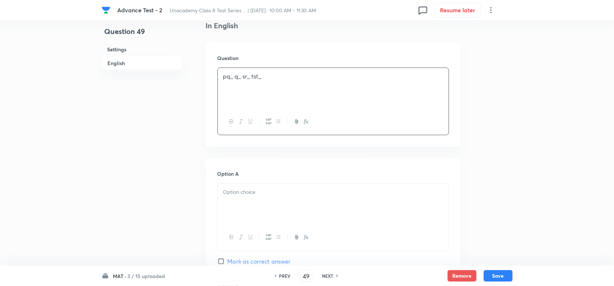
scroll to position [226, 0]
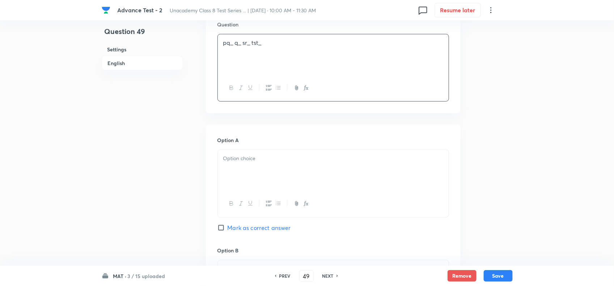
click at [294, 166] on div at bounding box center [333, 170] width 231 height 41
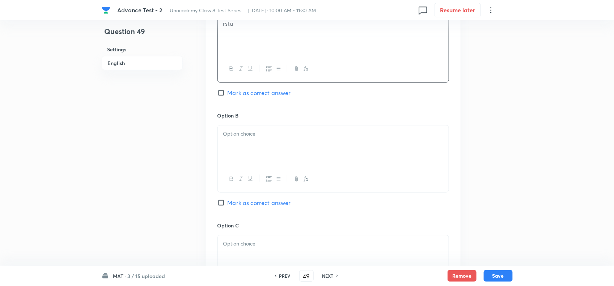
scroll to position [362, 0]
click at [290, 149] on div at bounding box center [333, 145] width 231 height 41
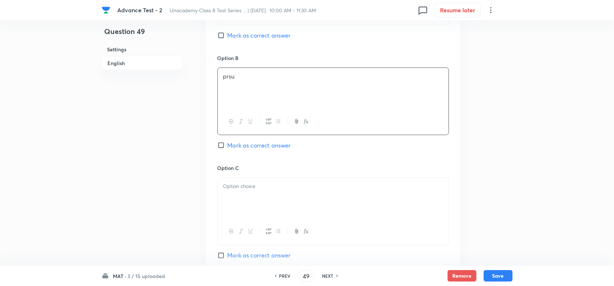
scroll to position [452, 0]
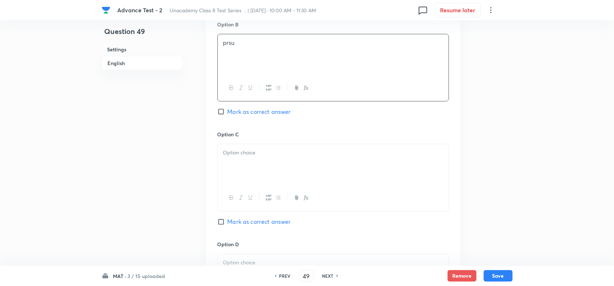
click at [242, 156] on p at bounding box center [333, 153] width 220 height 8
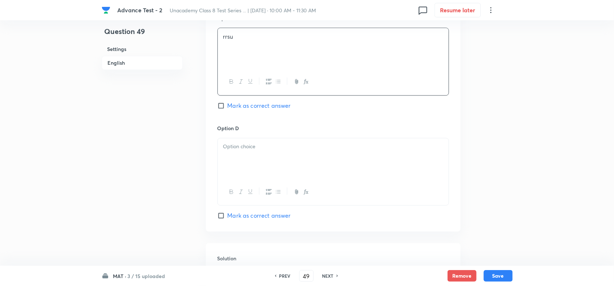
scroll to position [588, 0]
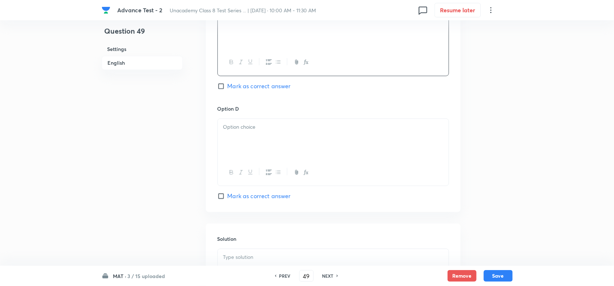
click at [273, 143] on div at bounding box center [333, 139] width 231 height 41
click at [230, 75] on div at bounding box center [333, 62] width 231 height 26
click at [229, 89] on span "Mark as correct answer" at bounding box center [259, 86] width 63 height 9
click at [228, 89] on input "Mark as correct answer" at bounding box center [223, 86] width 10 height 7
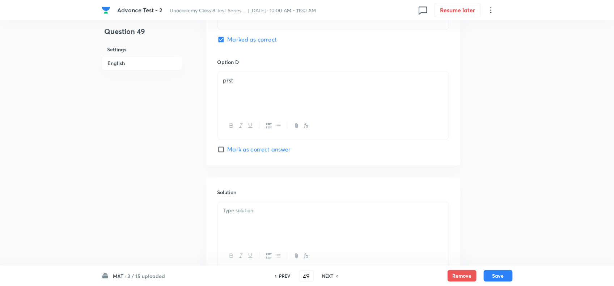
scroll to position [697, 0]
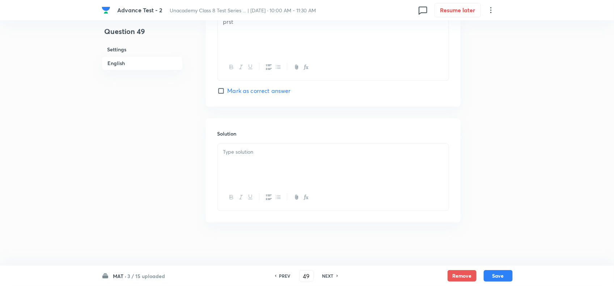
click at [267, 174] on div at bounding box center [333, 164] width 231 height 41
click at [503, 271] on button "Save" at bounding box center [498, 276] width 29 height 12
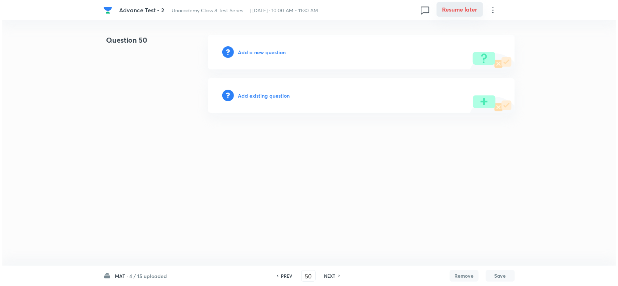
scroll to position [0, 0]
click at [267, 50] on h6 "Add a new question" at bounding box center [262, 52] width 48 height 8
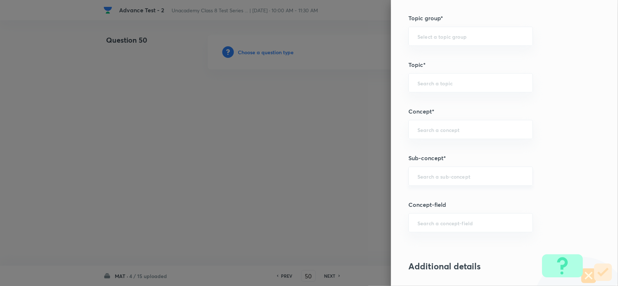
click at [432, 182] on div "​" at bounding box center [470, 176] width 124 height 19
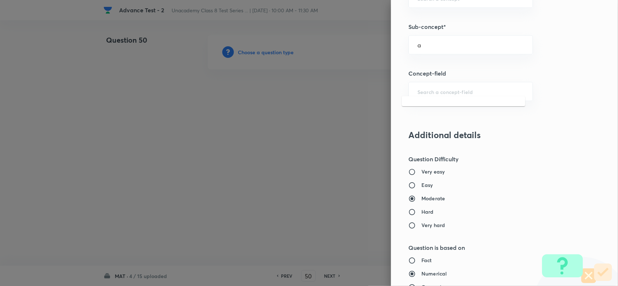
scroll to position [498, 0]
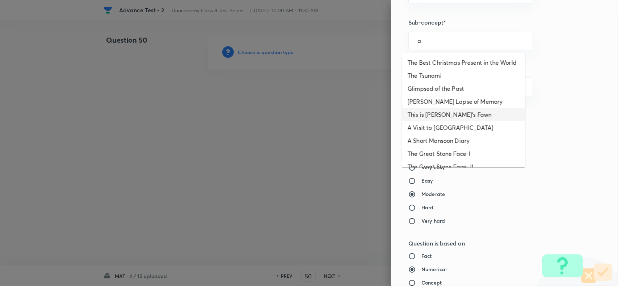
click at [428, 108] on li "Bepin Choudhury's Lapse of Memory" at bounding box center [463, 101] width 123 height 13
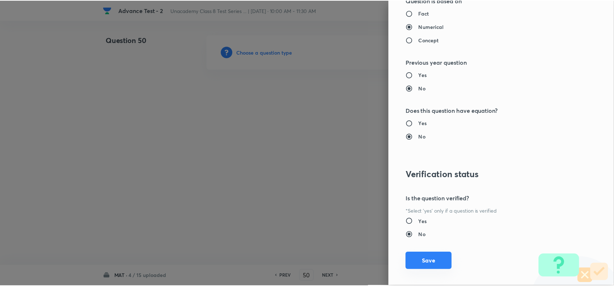
scroll to position [750, 0]
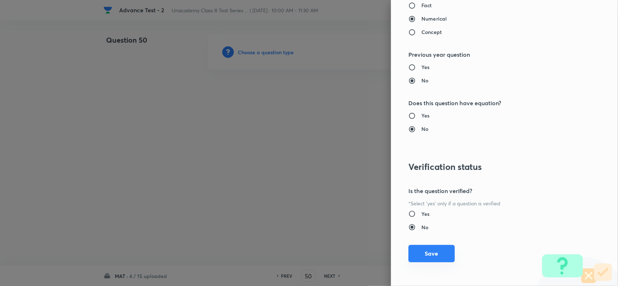
click at [422, 259] on button "Save" at bounding box center [431, 253] width 46 height 17
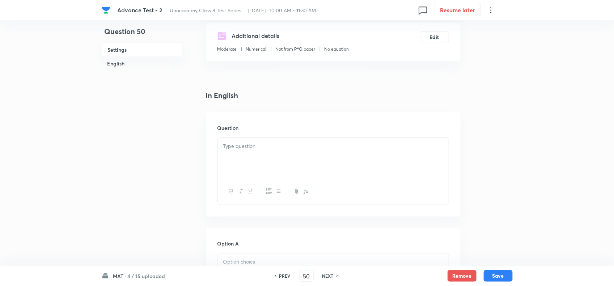
scroll to position [136, 0]
click at [256, 157] on div at bounding box center [333, 154] width 231 height 41
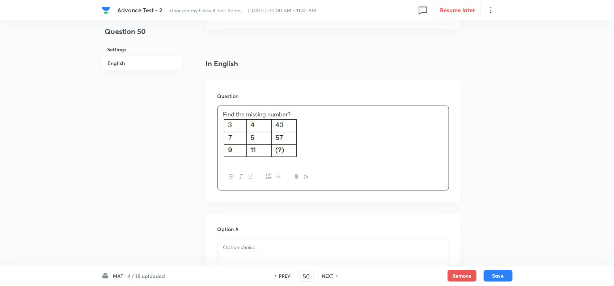
scroll to position [226, 0]
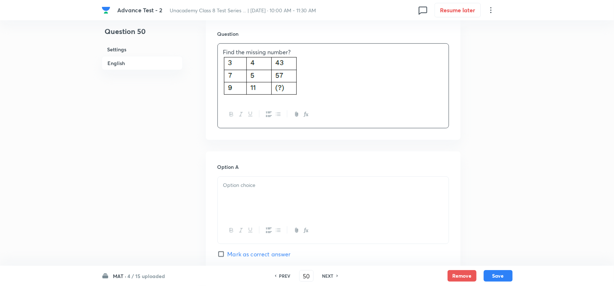
click at [281, 182] on p at bounding box center [333, 185] width 220 height 8
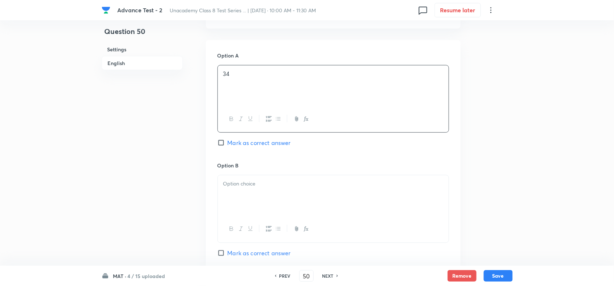
scroll to position [362, 0]
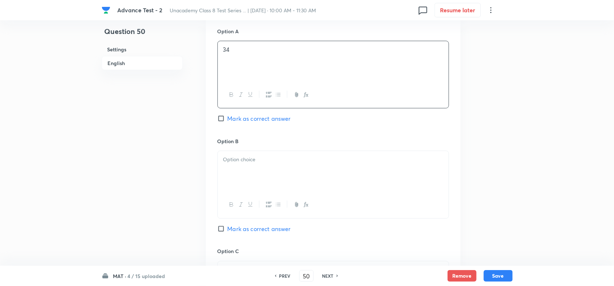
click at [293, 185] on div at bounding box center [333, 171] width 231 height 41
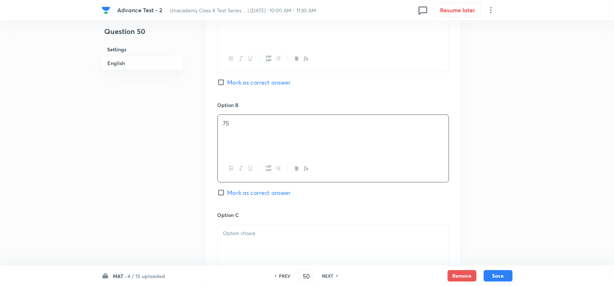
scroll to position [452, 0]
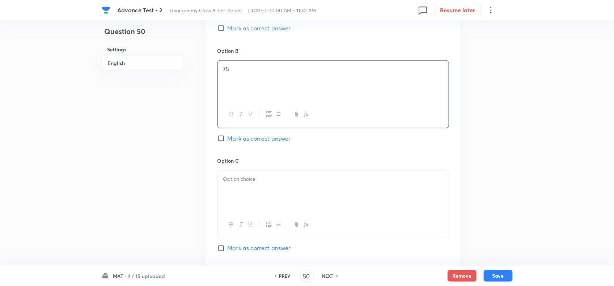
click at [269, 181] on p at bounding box center [333, 180] width 220 height 8
click at [230, 250] on span "Mark as correct answer" at bounding box center [259, 248] width 63 height 9
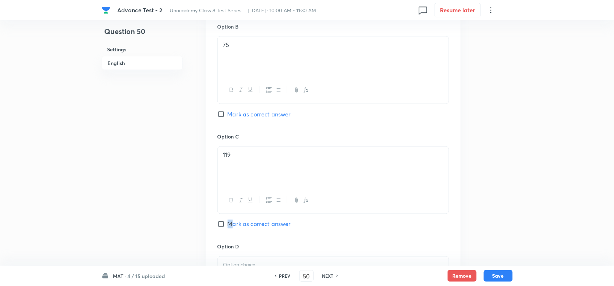
scroll to position [498, 0]
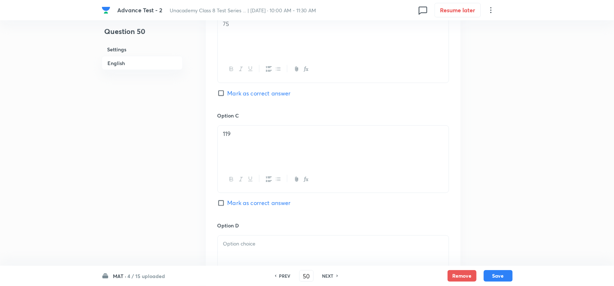
click at [236, 204] on span "Mark as correct answer" at bounding box center [259, 203] width 63 height 9
click at [228, 204] on input "Mark as correct answer" at bounding box center [223, 203] width 10 height 7
click at [249, 243] on p at bounding box center [333, 244] width 220 height 8
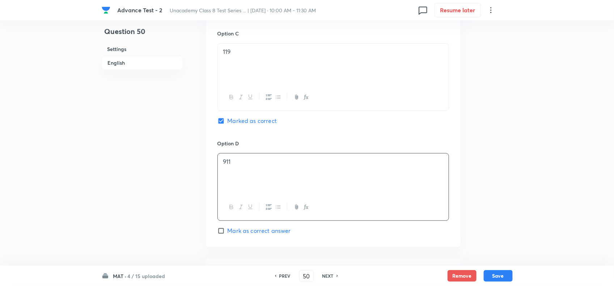
scroll to position [679, 0]
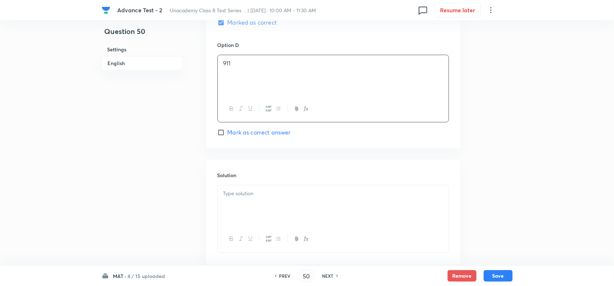
click at [277, 211] on div at bounding box center [333, 205] width 231 height 41
click at [507, 277] on button "Save" at bounding box center [498, 276] width 29 height 12
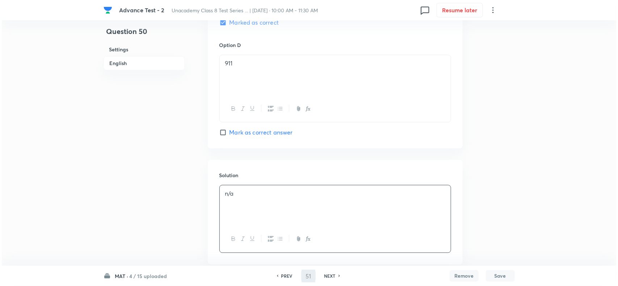
scroll to position [0, 0]
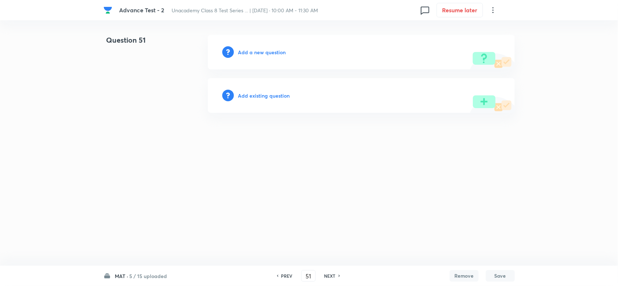
click at [252, 50] on h6 "Add a new question" at bounding box center [262, 52] width 48 height 8
click at [252, 50] on h6 "Choose a question type" at bounding box center [266, 52] width 56 height 8
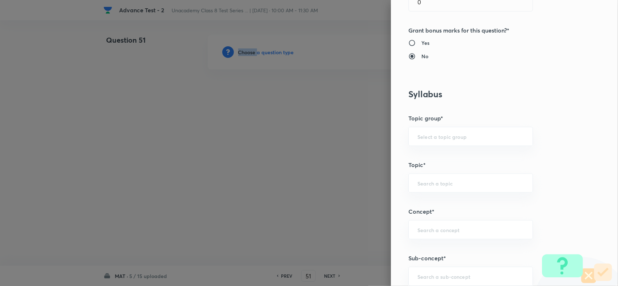
scroll to position [407, 0]
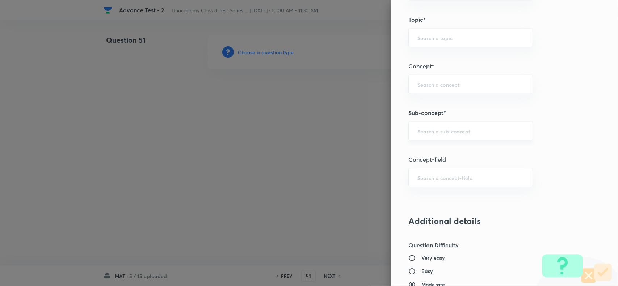
drag, startPoint x: 426, startPoint y: 134, endPoint x: 529, endPoint y: 155, distance: 105.5
click at [430, 134] on input "text" at bounding box center [470, 131] width 106 height 7
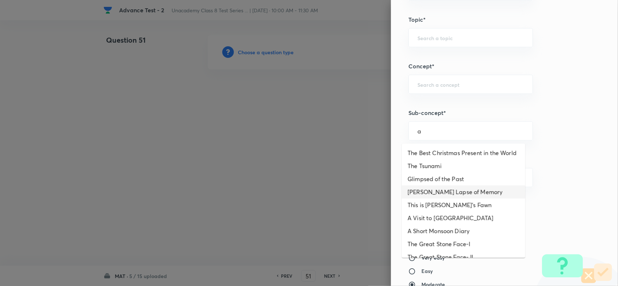
click at [450, 199] on li "Bepin Choudhury's Lapse of Memory" at bounding box center [463, 192] width 123 height 13
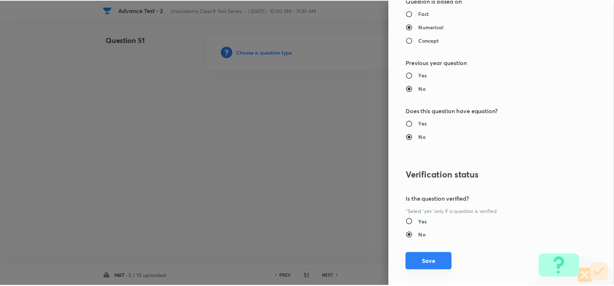
scroll to position [750, 0]
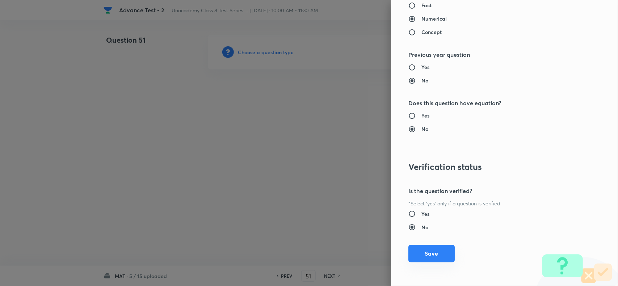
click at [427, 255] on button "Save" at bounding box center [431, 253] width 46 height 17
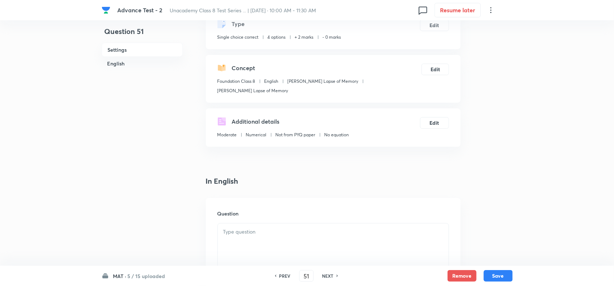
scroll to position [90, 0]
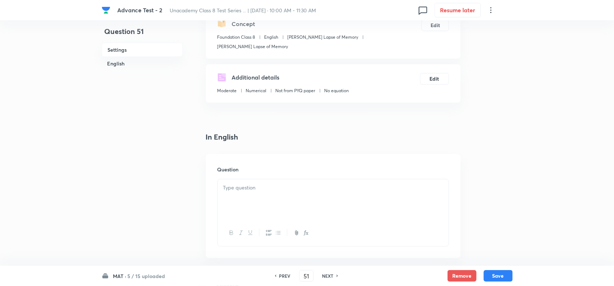
click at [282, 191] on p at bounding box center [333, 188] width 220 height 8
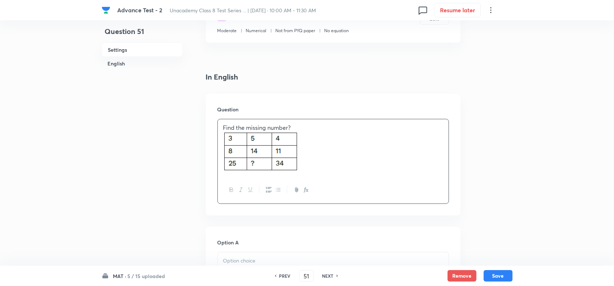
scroll to position [226, 0]
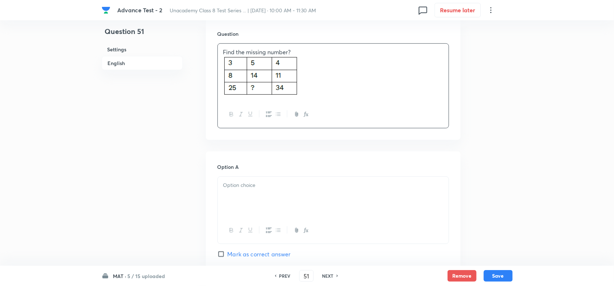
click at [281, 195] on div at bounding box center [333, 197] width 231 height 41
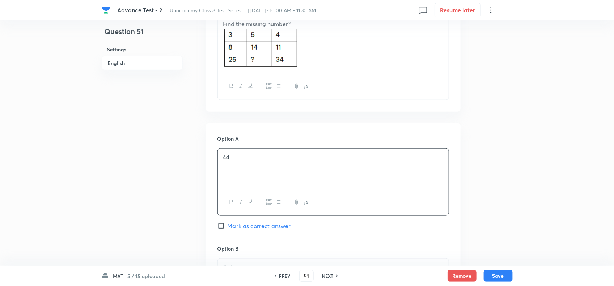
scroll to position [362, 0]
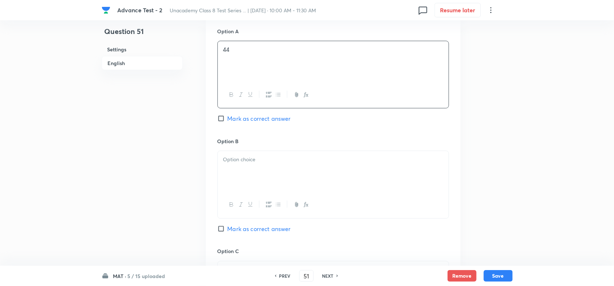
click at [289, 150] on div "Option B Mark as correct answer" at bounding box center [334, 193] width 232 height 110
click at [289, 169] on div at bounding box center [333, 171] width 231 height 41
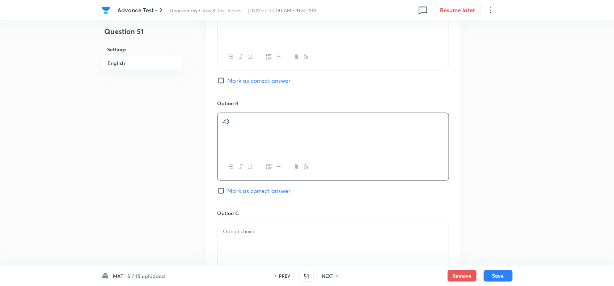
scroll to position [452, 0]
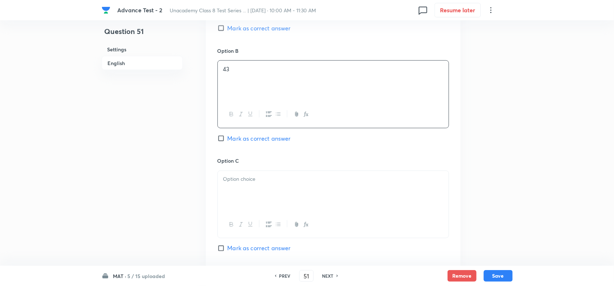
click at [239, 142] on span "Mark as correct answer" at bounding box center [259, 138] width 63 height 9
click at [228, 142] on input "Mark as correct answer" at bounding box center [223, 138] width 10 height 7
click at [248, 204] on div at bounding box center [333, 191] width 231 height 41
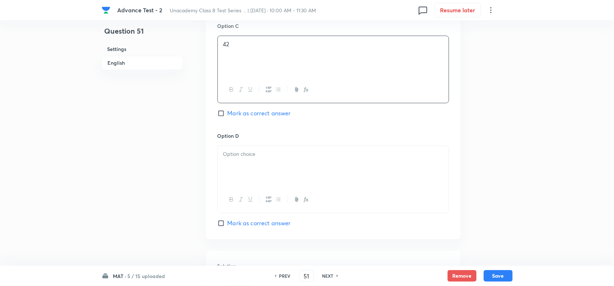
scroll to position [588, 0]
click at [305, 170] on div at bounding box center [333, 165] width 231 height 41
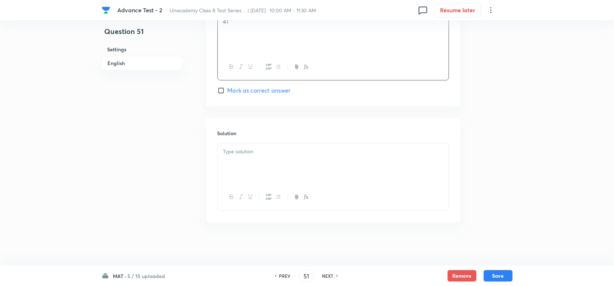
click at [304, 145] on div at bounding box center [333, 163] width 231 height 41
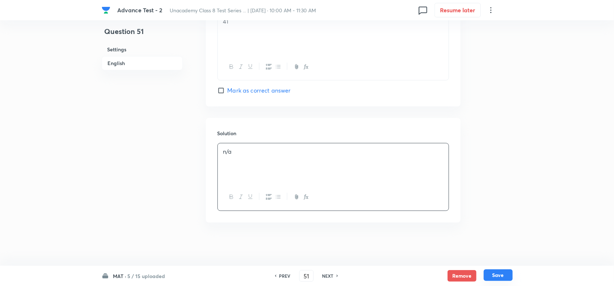
click at [493, 278] on button "Save" at bounding box center [498, 276] width 29 height 12
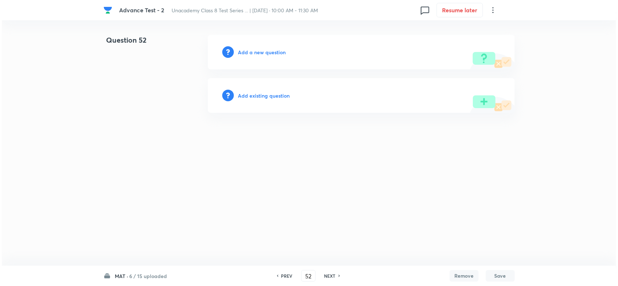
scroll to position [0, 0]
click at [265, 54] on h6 "Add a new question" at bounding box center [262, 52] width 48 height 8
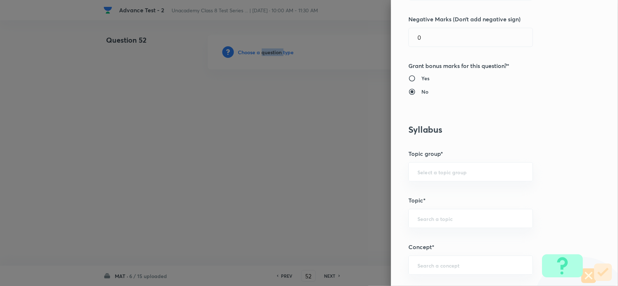
scroll to position [407, 0]
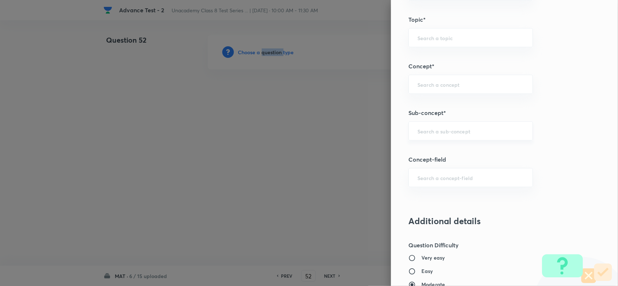
drag, startPoint x: 437, startPoint y: 142, endPoint x: 464, endPoint y: 139, distance: 26.9
click at [437, 141] on div "​" at bounding box center [470, 131] width 124 height 19
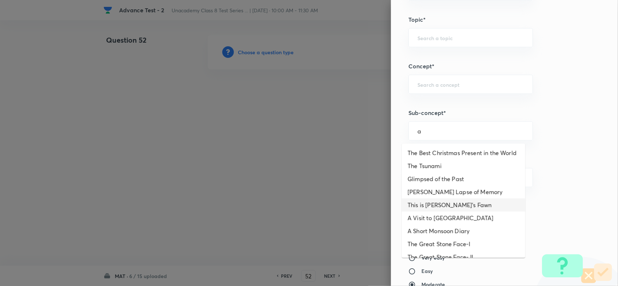
click at [438, 199] on li "Bepin Choudhury's Lapse of Memory" at bounding box center [463, 192] width 123 height 13
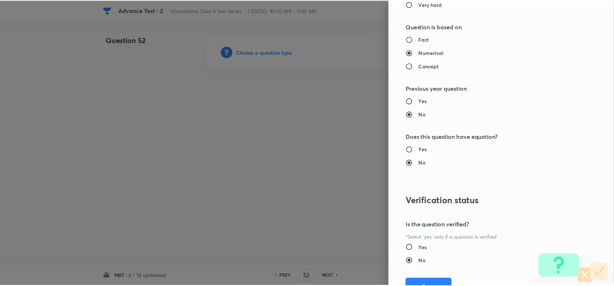
scroll to position [750, 0]
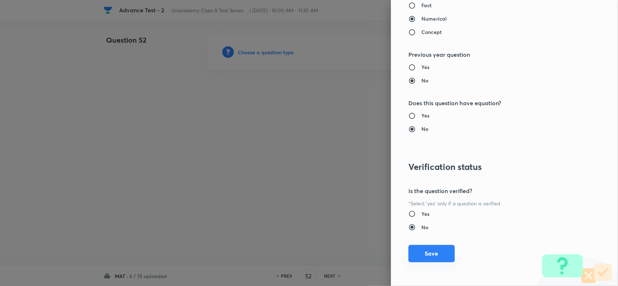
click at [414, 252] on button "Save" at bounding box center [431, 253] width 46 height 17
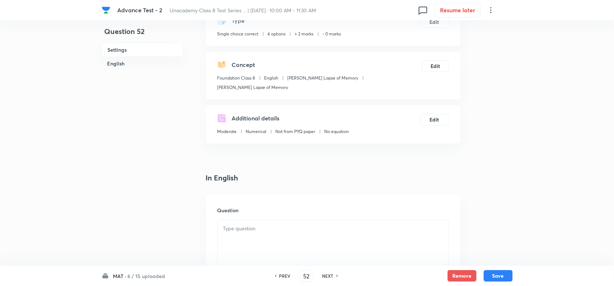
scroll to position [136, 0]
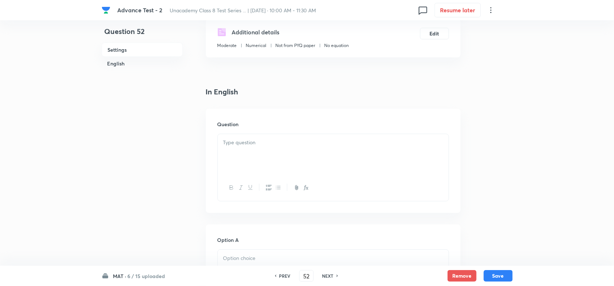
click at [291, 171] on div at bounding box center [333, 154] width 231 height 41
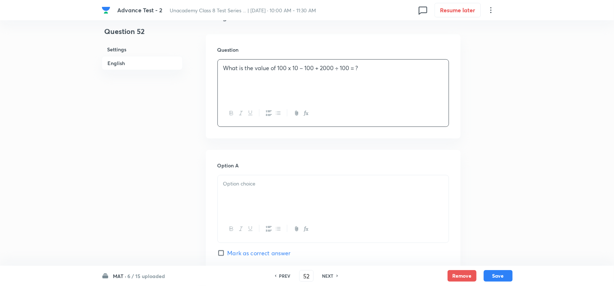
scroll to position [226, 0]
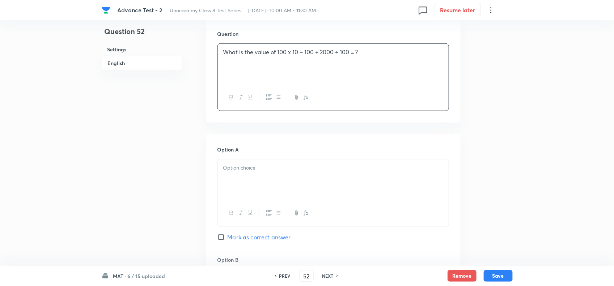
click at [290, 172] on p at bounding box center [333, 168] width 220 height 8
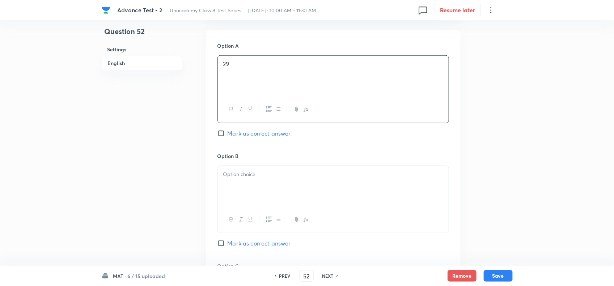
scroll to position [362, 0]
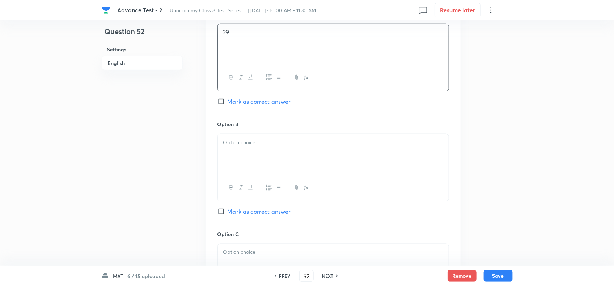
click at [290, 171] on div at bounding box center [333, 154] width 231 height 41
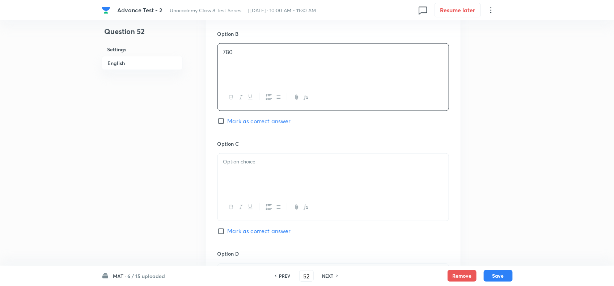
click at [288, 177] on div at bounding box center [333, 174] width 231 height 41
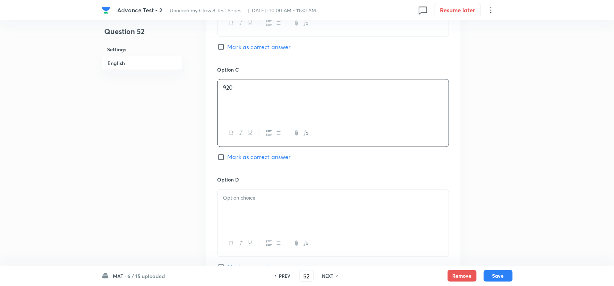
scroll to position [543, 0]
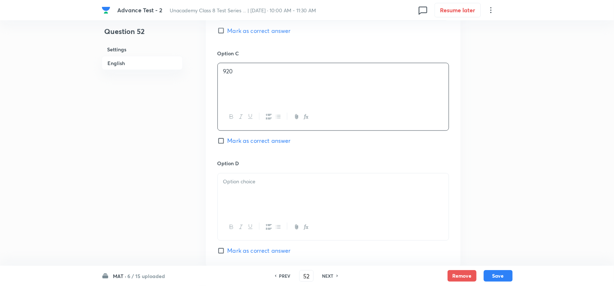
click at [239, 145] on span "Mark as correct answer" at bounding box center [259, 141] width 63 height 9
click at [228, 145] on input "Mark as correct answer" at bounding box center [223, 141] width 10 height 7
click at [253, 200] on div at bounding box center [333, 194] width 231 height 41
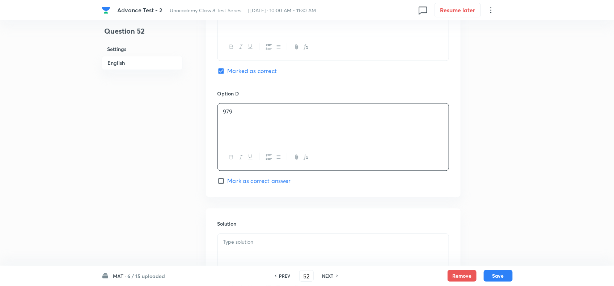
scroll to position [679, 0]
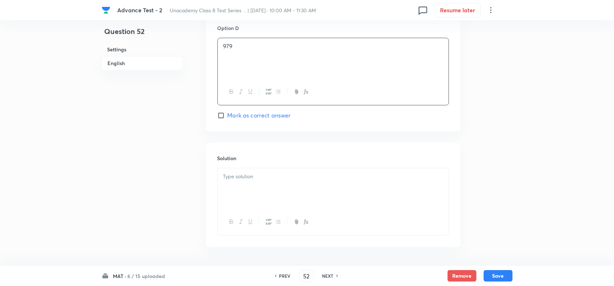
click at [279, 201] on div at bounding box center [333, 188] width 231 height 41
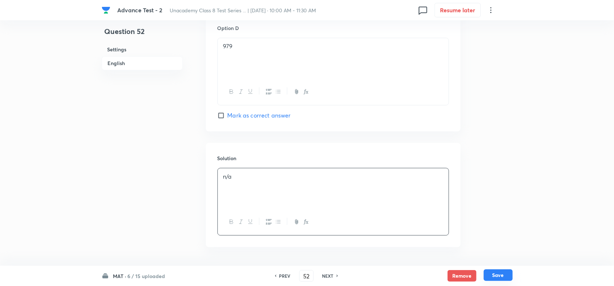
click at [491, 277] on button "Save" at bounding box center [498, 276] width 29 height 12
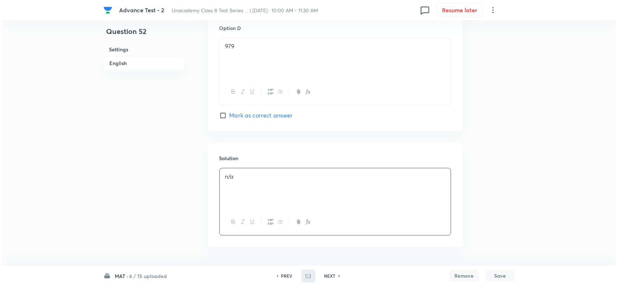
scroll to position [0, 0]
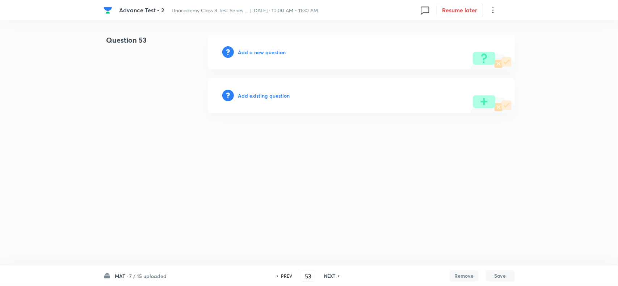
click at [268, 53] on h6 "Add a new question" at bounding box center [262, 52] width 48 height 8
click at [268, 53] on h6 "Choose a question type" at bounding box center [266, 52] width 56 height 8
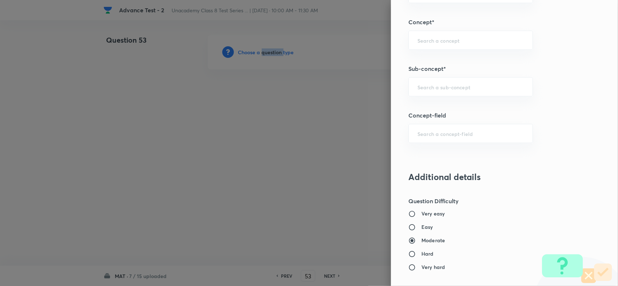
scroll to position [452, 0]
drag, startPoint x: 415, startPoint y: 97, endPoint x: 424, endPoint y: 84, distance: 15.9
click at [415, 96] on div "Question settings Question type* Single choice correct Number of options* 2 3 4…" at bounding box center [504, 143] width 227 height 286
click at [425, 83] on div "​" at bounding box center [470, 85] width 124 height 19
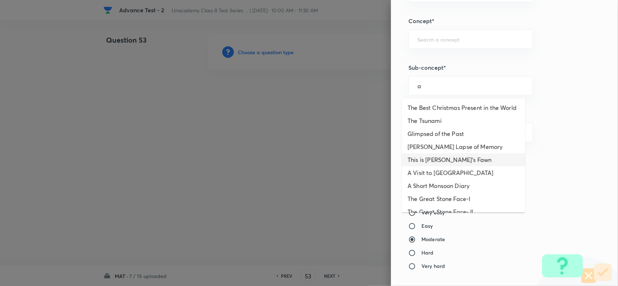
click at [448, 163] on li "This is Jody's Fawn" at bounding box center [463, 159] width 123 height 13
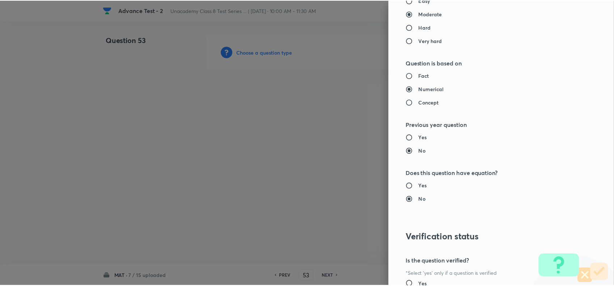
scroll to position [750, 0]
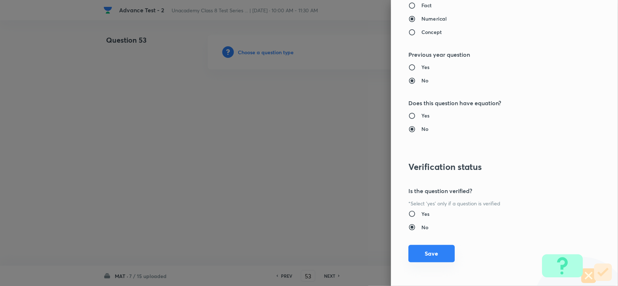
click at [431, 254] on button "Save" at bounding box center [431, 253] width 46 height 17
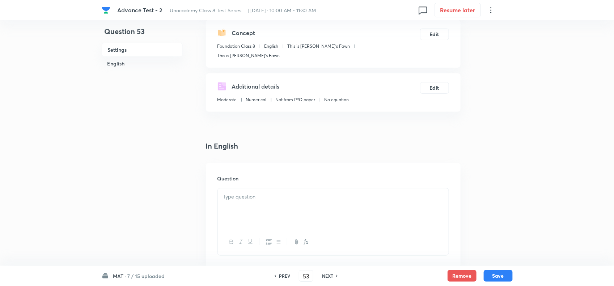
scroll to position [90, 0]
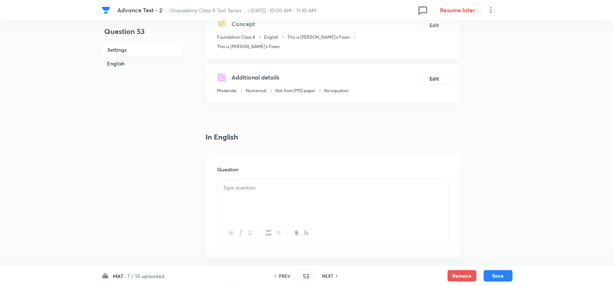
click at [274, 187] on div at bounding box center [333, 200] width 231 height 41
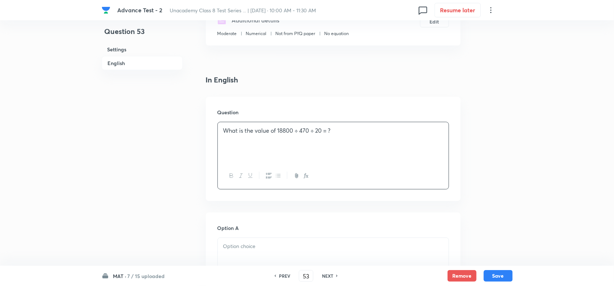
scroll to position [181, 0]
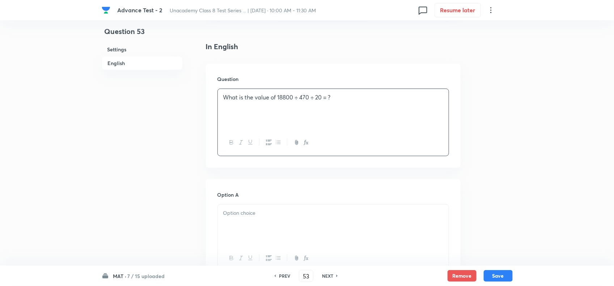
click at [274, 222] on div at bounding box center [333, 225] width 231 height 41
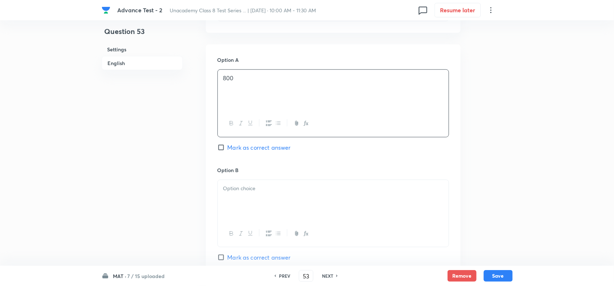
scroll to position [317, 0]
click at [283, 196] on div at bounding box center [333, 200] width 231 height 41
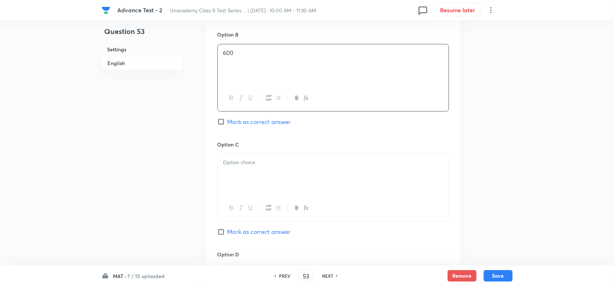
scroll to position [452, 0]
click at [284, 161] on div at bounding box center [333, 174] width 231 height 41
click at [235, 227] on span "Mark as correct answer" at bounding box center [259, 231] width 63 height 9
click at [228, 228] on input "Mark as correct answer" at bounding box center [223, 231] width 10 height 7
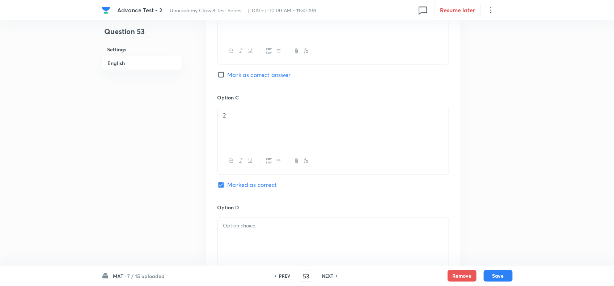
scroll to position [543, 0]
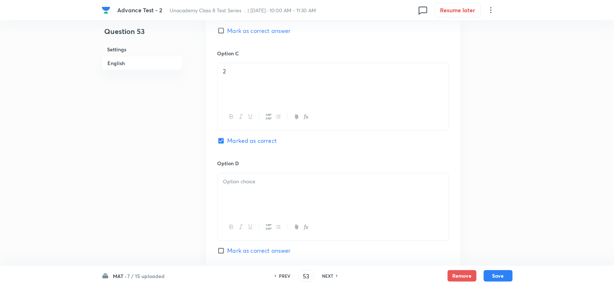
click at [267, 180] on div at bounding box center [333, 194] width 231 height 41
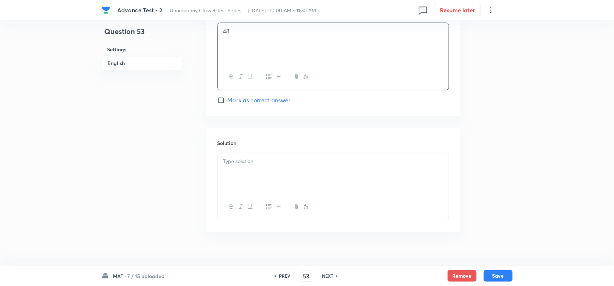
scroll to position [697, 0]
click at [259, 168] on div at bounding box center [333, 170] width 231 height 41
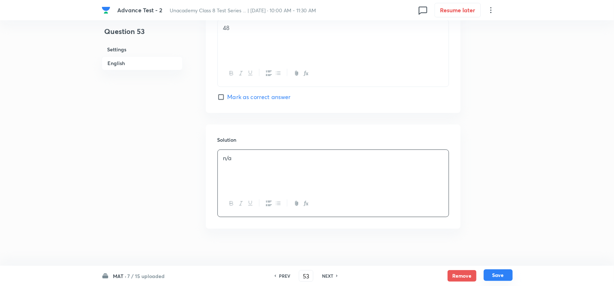
click at [502, 276] on button "Save" at bounding box center [498, 276] width 29 height 12
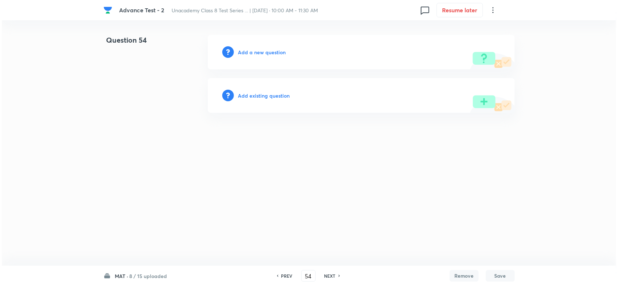
scroll to position [0, 0]
click at [257, 49] on h6 "Add a new question" at bounding box center [262, 52] width 48 height 8
click at [257, 49] on h6 "Choose a question type" at bounding box center [266, 52] width 56 height 8
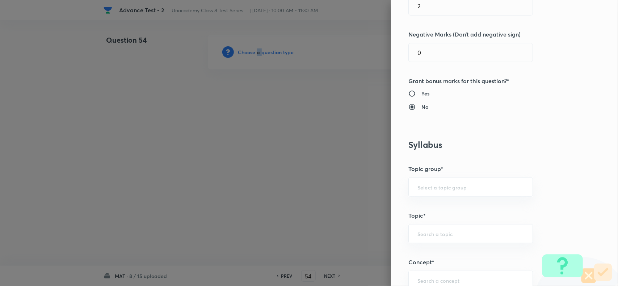
scroll to position [362, 0]
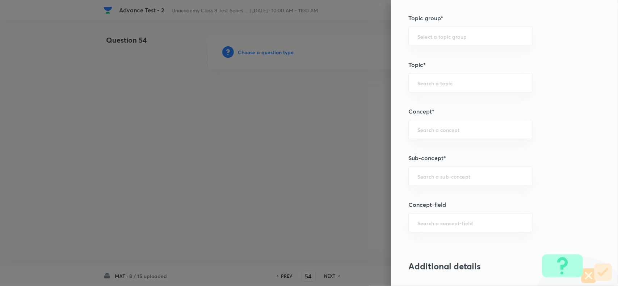
click at [425, 164] on div "Question settings Question type* Single choice correct Number of options* 2 3 4…" at bounding box center [504, 143] width 227 height 286
drag, startPoint x: 449, startPoint y: 176, endPoint x: 493, endPoint y: 186, distance: 45.1
click at [449, 176] on input "text" at bounding box center [470, 176] width 106 height 7
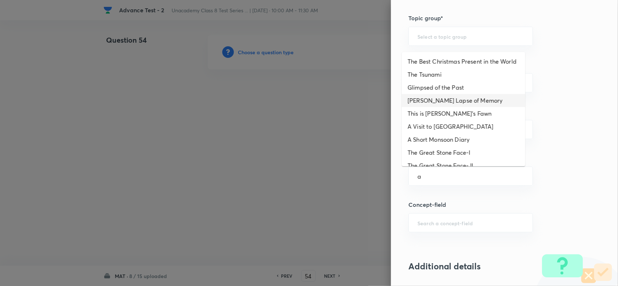
click at [436, 107] on li "Bepin Choudhury's Lapse of Memory" at bounding box center [463, 100] width 123 height 13
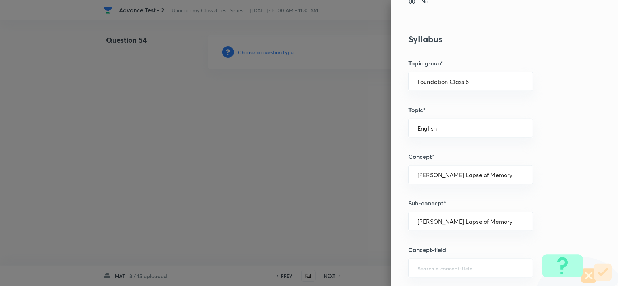
scroll to position [136, 0]
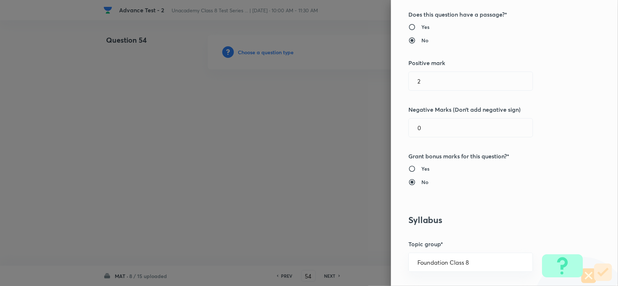
click at [408, 165] on input "Yes" at bounding box center [414, 168] width 13 height 7
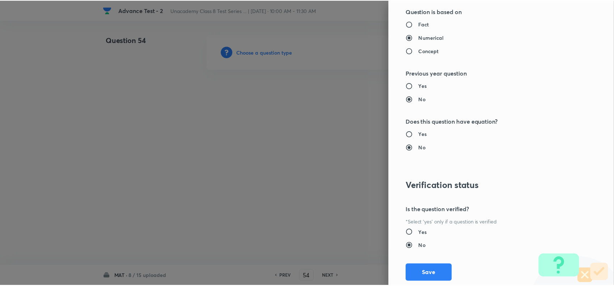
scroll to position [750, 0]
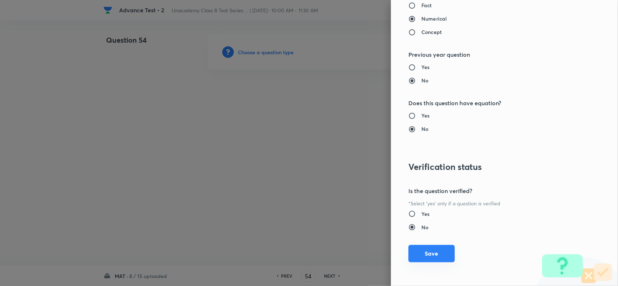
click at [433, 262] on button "Save" at bounding box center [431, 253] width 46 height 17
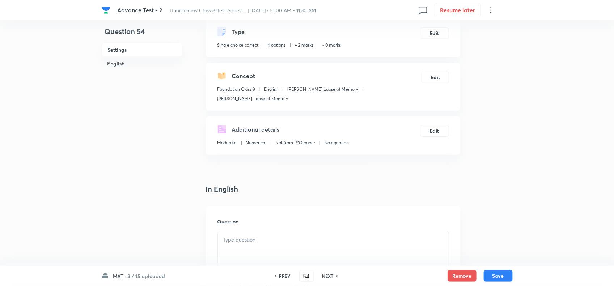
scroll to position [90, 0]
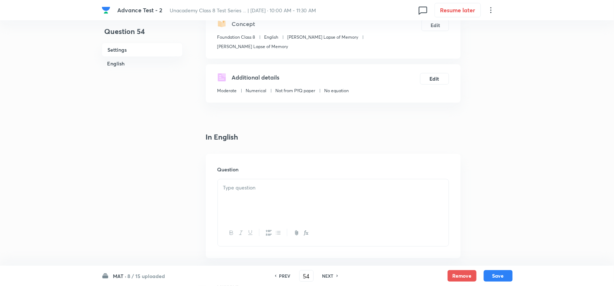
click at [273, 203] on div at bounding box center [333, 200] width 231 height 41
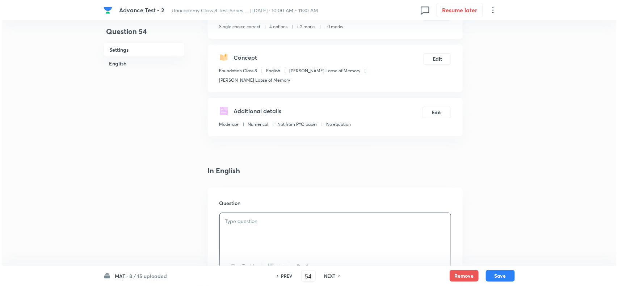
scroll to position [0, 0]
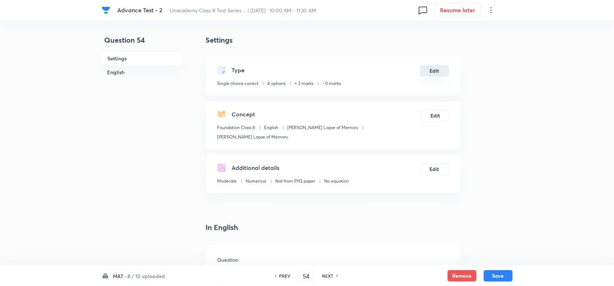
click at [431, 73] on button "Edit" at bounding box center [434, 71] width 29 height 12
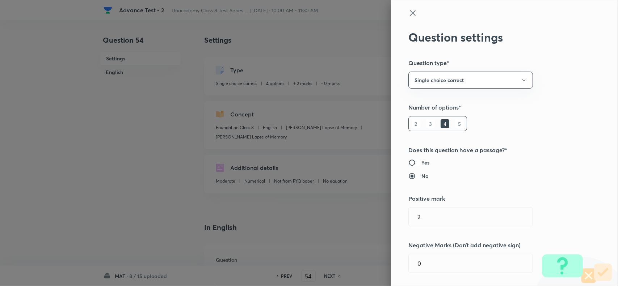
click at [414, 160] on input "Yes" at bounding box center [414, 162] width 13 height 7
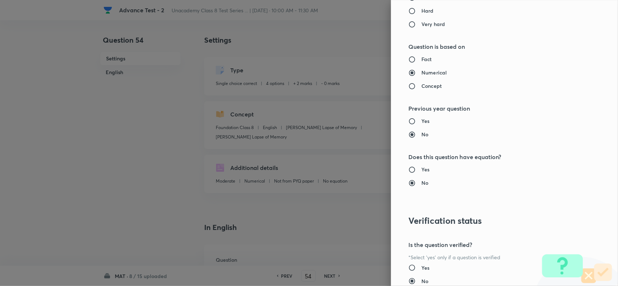
scroll to position [750, 0]
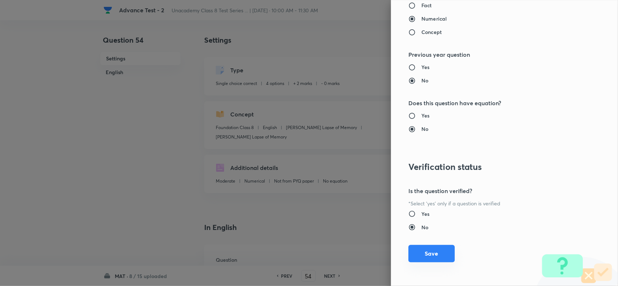
drag, startPoint x: 431, startPoint y: 256, endPoint x: 379, endPoint y: 239, distance: 54.0
click at [428, 256] on button "Save" at bounding box center [431, 254] width 46 height 17
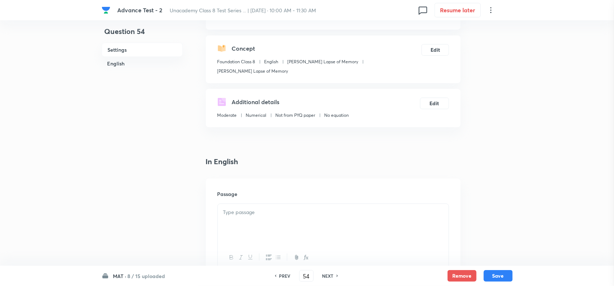
scroll to position [136, 0]
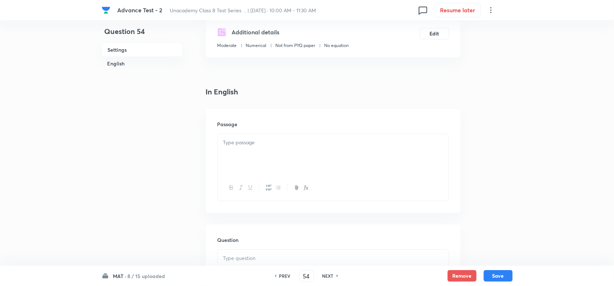
click at [273, 154] on div at bounding box center [333, 154] width 231 height 41
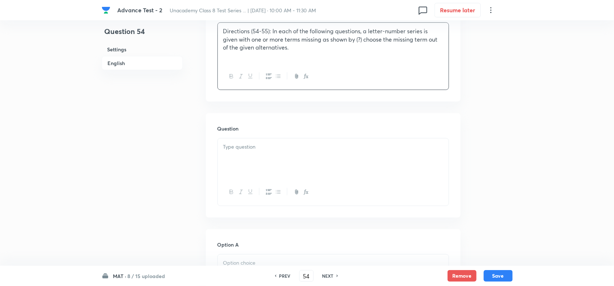
scroll to position [271, 0]
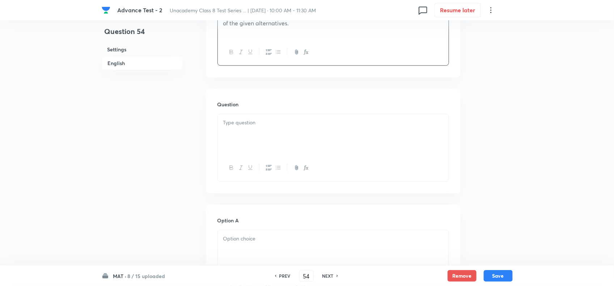
click at [295, 145] on div at bounding box center [333, 134] width 231 height 41
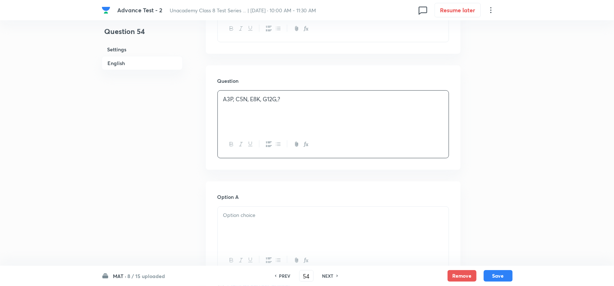
scroll to position [362, 0]
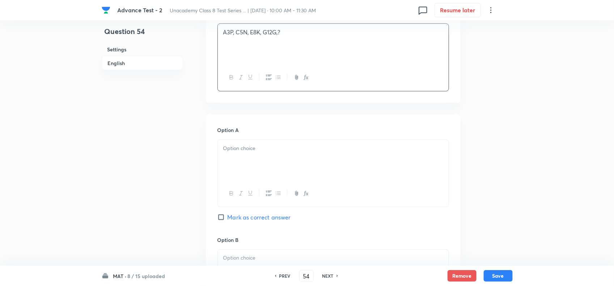
click at [277, 158] on div at bounding box center [333, 160] width 231 height 41
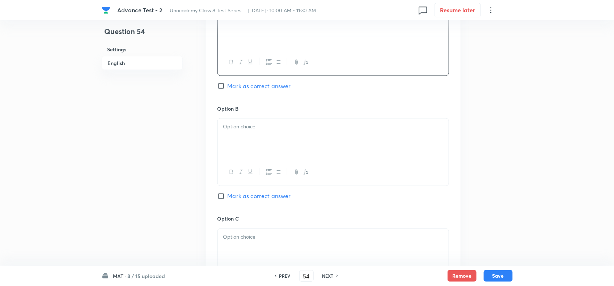
scroll to position [498, 0]
click at [289, 133] on div at bounding box center [333, 134] width 231 height 41
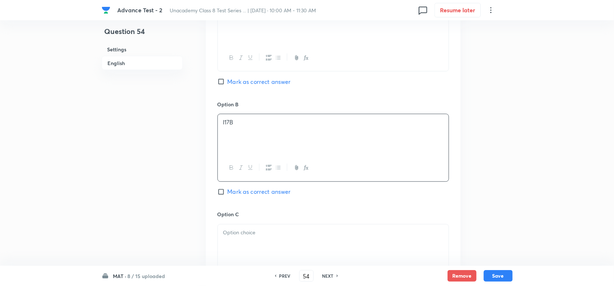
click at [233, 194] on span "Mark as correct answer" at bounding box center [259, 192] width 63 height 9
click at [228, 194] on input "Mark as correct answer" at bounding box center [223, 192] width 10 height 7
click at [236, 233] on p at bounding box center [333, 233] width 220 height 8
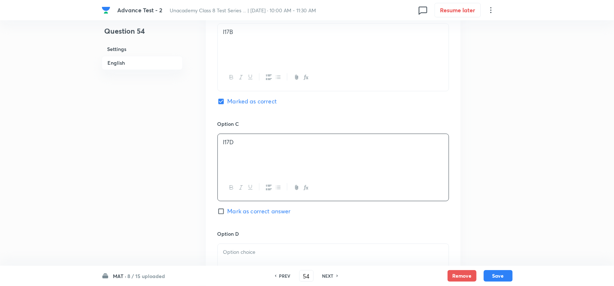
click at [270, 253] on p at bounding box center [333, 253] width 220 height 8
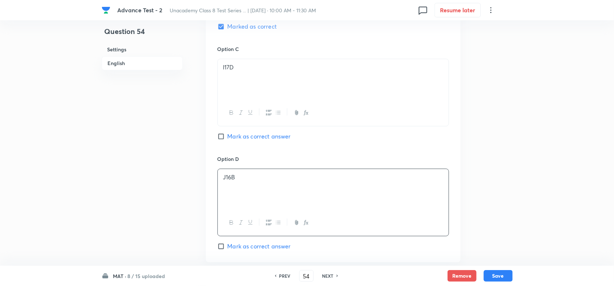
scroll to position [814, 0]
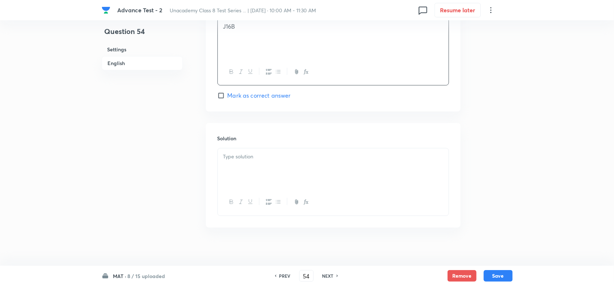
click at [262, 180] on div at bounding box center [333, 168] width 231 height 41
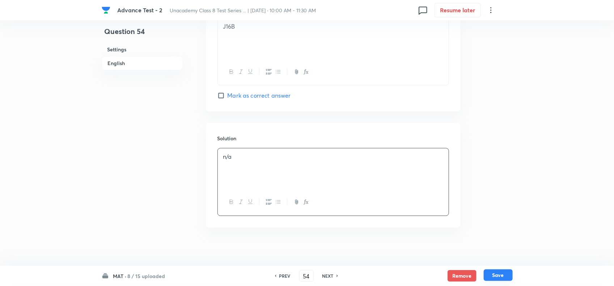
click at [499, 276] on button "Save" at bounding box center [498, 276] width 29 height 12
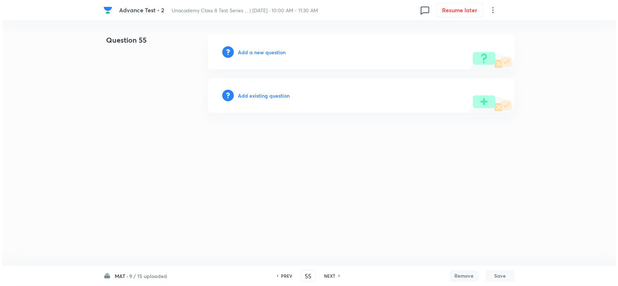
scroll to position [0, 0]
click at [267, 52] on h6 "Add a new question" at bounding box center [262, 52] width 48 height 8
click at [267, 52] on h6 "Choose a question type" at bounding box center [266, 52] width 56 height 8
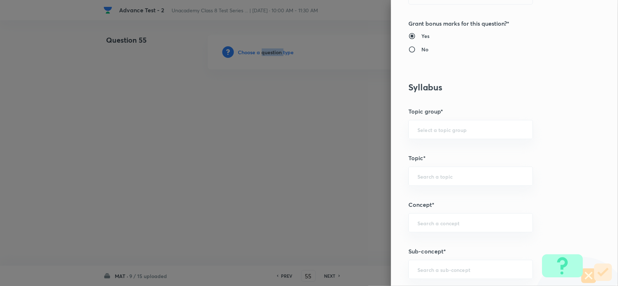
scroll to position [362, 0]
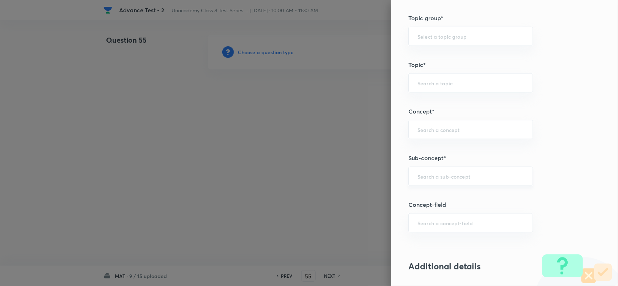
drag, startPoint x: 436, startPoint y: 181, endPoint x: 473, endPoint y: 185, distance: 36.7
click at [436, 180] on input "text" at bounding box center [470, 176] width 106 height 7
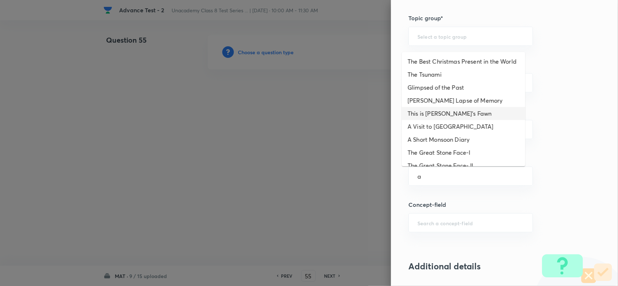
click at [427, 107] on li "Bepin Choudhury's Lapse of Memory" at bounding box center [463, 100] width 123 height 13
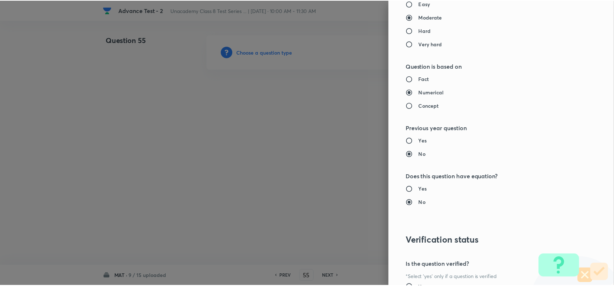
scroll to position [750, 0]
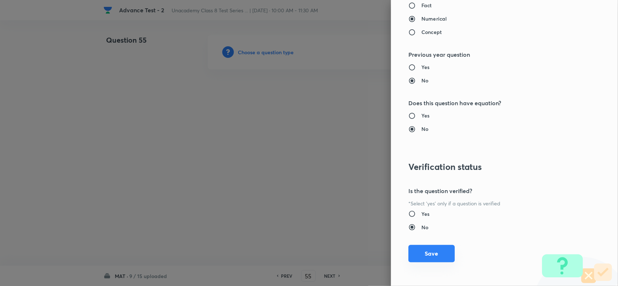
click at [438, 248] on button "Save" at bounding box center [431, 253] width 46 height 17
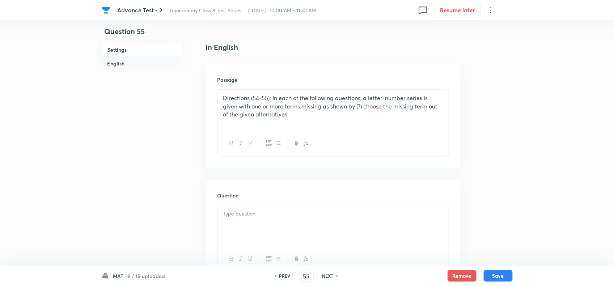
scroll to position [181, 0]
click at [278, 216] on p at bounding box center [333, 213] width 220 height 8
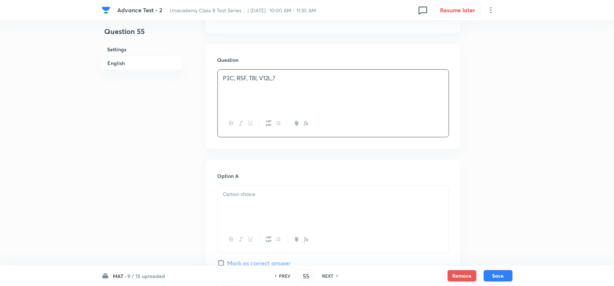
scroll to position [317, 0]
click at [263, 199] on div at bounding box center [333, 205] width 231 height 41
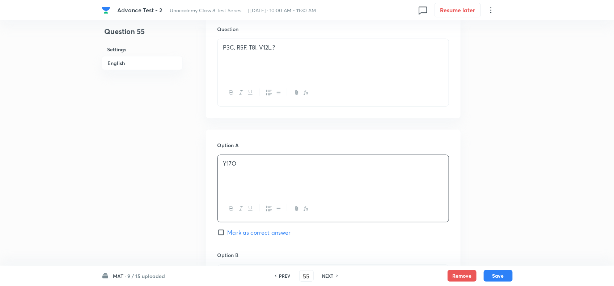
scroll to position [362, 0]
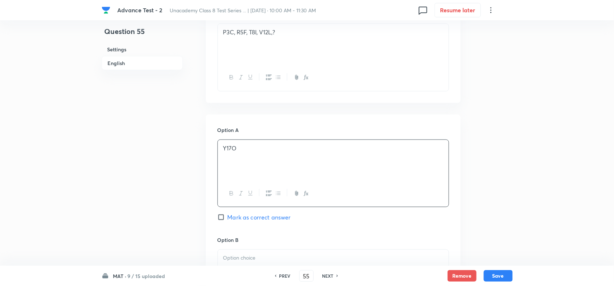
click at [255, 249] on div "Option B Mark as correct answer" at bounding box center [334, 291] width 232 height 110
click at [255, 257] on p at bounding box center [333, 258] width 220 height 8
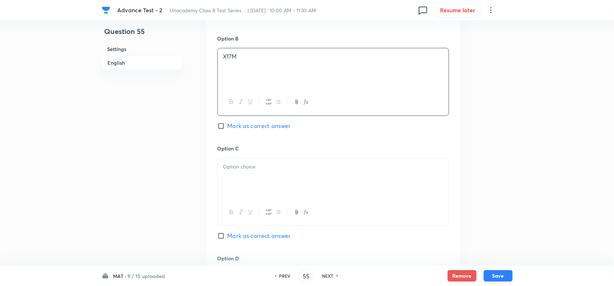
scroll to position [633, 0]
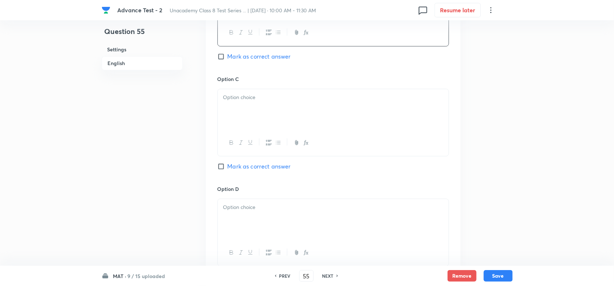
click at [281, 118] on div at bounding box center [333, 109] width 231 height 41
drag, startPoint x: 232, startPoint y: 166, endPoint x: 232, endPoint y: 189, distance: 22.8
click at [232, 167] on span "Mark as correct answer" at bounding box center [259, 166] width 63 height 9
click at [228, 167] on input "Mark as correct answer" at bounding box center [223, 166] width 10 height 7
click at [235, 203] on div at bounding box center [333, 219] width 231 height 41
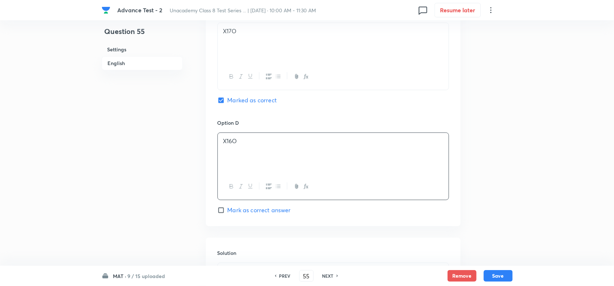
scroll to position [769, 0]
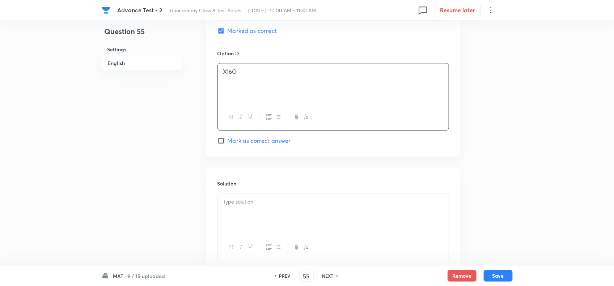
click at [288, 206] on p at bounding box center [333, 202] width 220 height 8
click at [500, 279] on button "Save" at bounding box center [498, 276] width 29 height 12
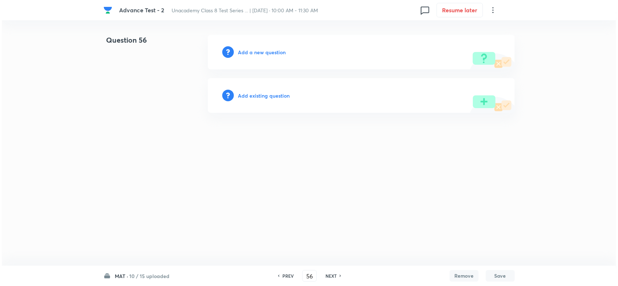
scroll to position [0, 0]
click at [264, 52] on h6 "Add a new question" at bounding box center [262, 52] width 48 height 8
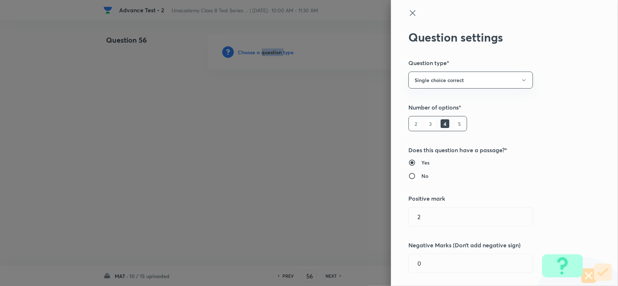
click at [414, 176] on input "No" at bounding box center [414, 176] width 13 height 7
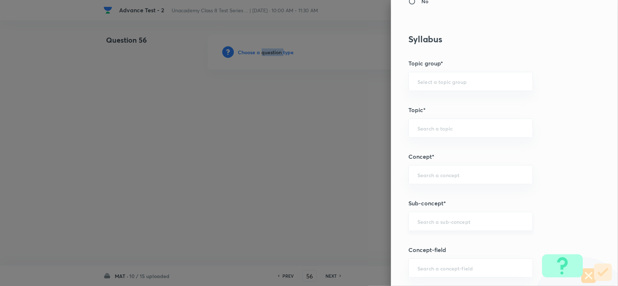
drag, startPoint x: 433, startPoint y: 215, endPoint x: 436, endPoint y: 218, distance: 4.4
click at [433, 215] on div "​" at bounding box center [470, 221] width 124 height 19
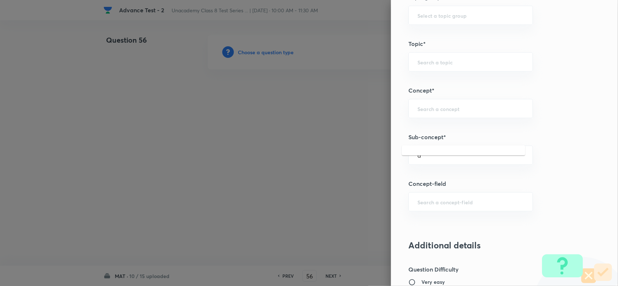
scroll to position [452, 0]
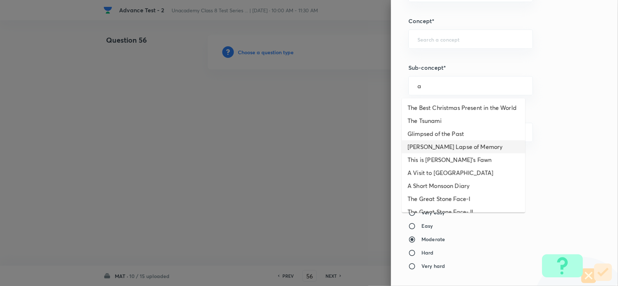
click at [439, 153] on li "Bepin Choudhury's Lapse of Memory" at bounding box center [463, 146] width 123 height 13
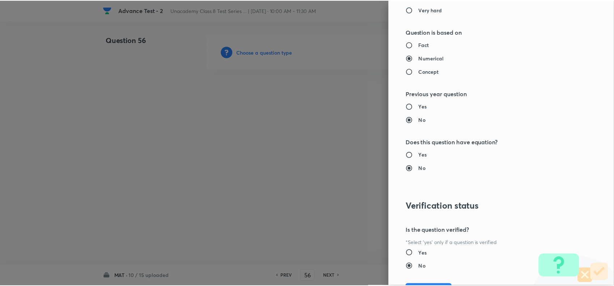
scroll to position [750, 0]
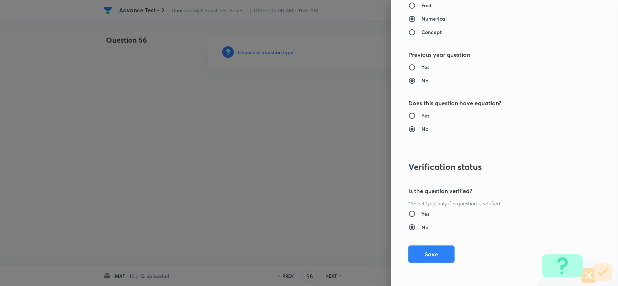
drag, startPoint x: 426, startPoint y: 252, endPoint x: 358, endPoint y: 243, distance: 69.0
click at [426, 252] on button "Save" at bounding box center [431, 254] width 46 height 17
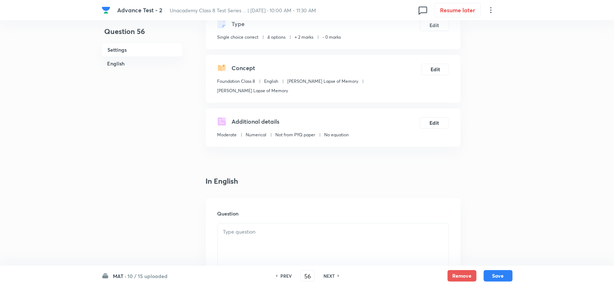
scroll to position [90, 0]
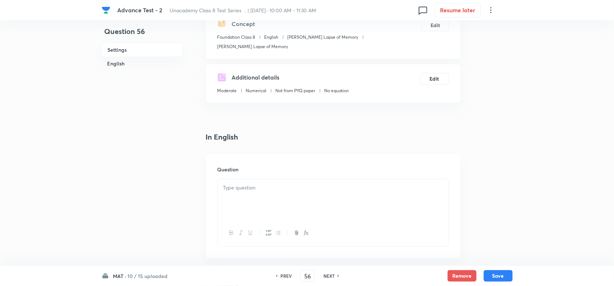
click at [270, 200] on div at bounding box center [333, 200] width 231 height 41
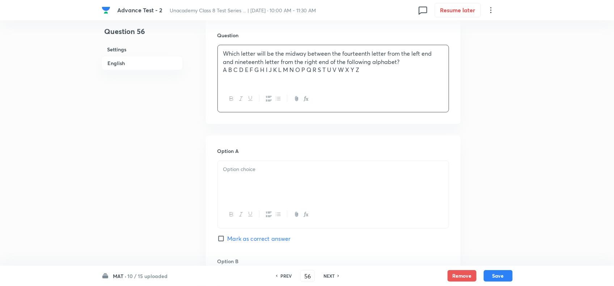
scroll to position [226, 0]
click at [291, 198] on div at bounding box center [333, 180] width 231 height 41
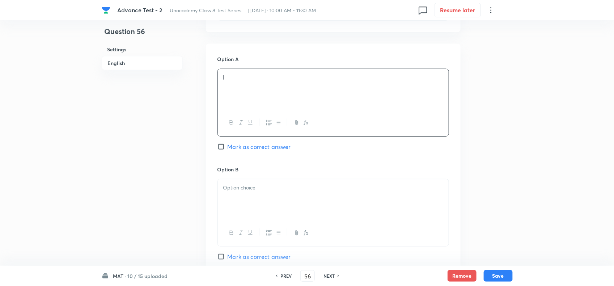
click at [275, 199] on div at bounding box center [333, 200] width 231 height 41
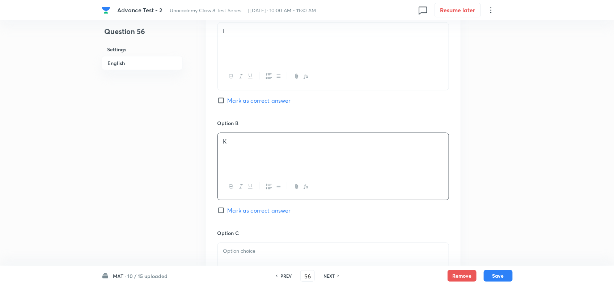
scroll to position [407, 0]
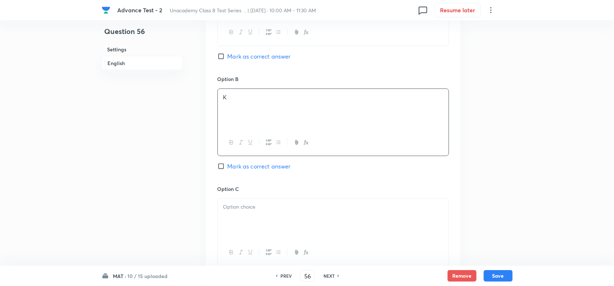
click at [241, 163] on div "Option B K Mark as correct answer" at bounding box center [334, 130] width 232 height 110
click at [232, 168] on span "Mark as correct answer" at bounding box center [259, 166] width 63 height 9
click at [228, 168] on input "Mark as correct answer" at bounding box center [223, 166] width 10 height 7
click at [243, 227] on div at bounding box center [333, 219] width 231 height 41
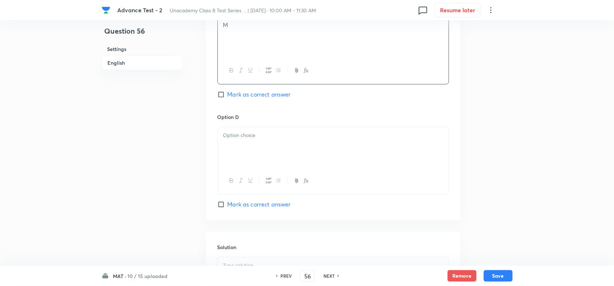
scroll to position [679, 0]
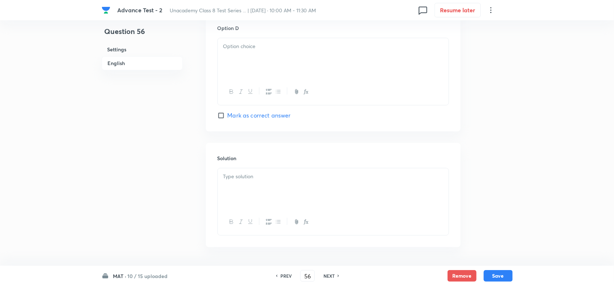
click at [269, 178] on p at bounding box center [333, 177] width 220 height 8
click at [272, 64] on div at bounding box center [333, 58] width 231 height 41
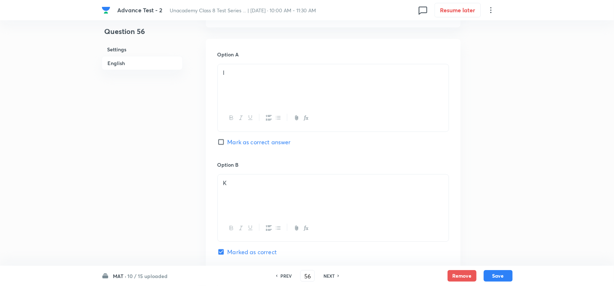
scroll to position [209, 0]
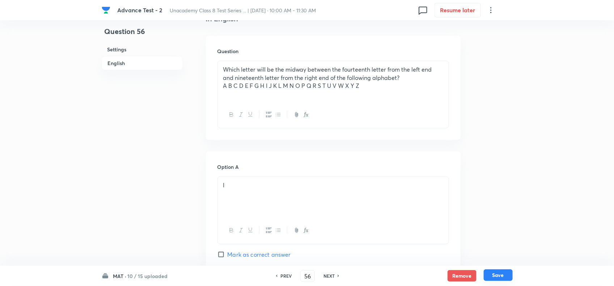
click at [489, 275] on button "Save" at bounding box center [498, 276] width 29 height 12
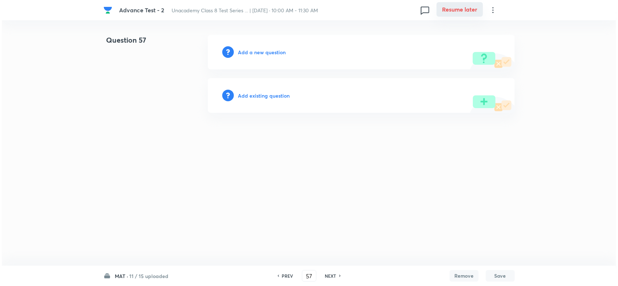
scroll to position [0, 0]
click at [254, 51] on h6 "Add a new question" at bounding box center [262, 52] width 48 height 8
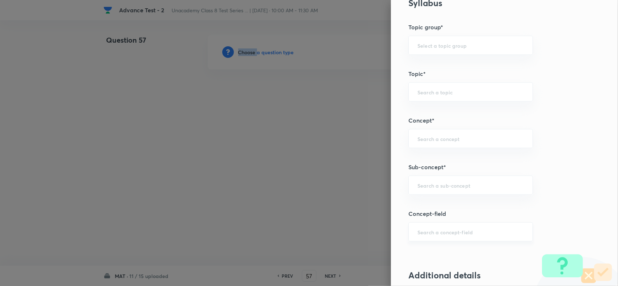
scroll to position [362, 0]
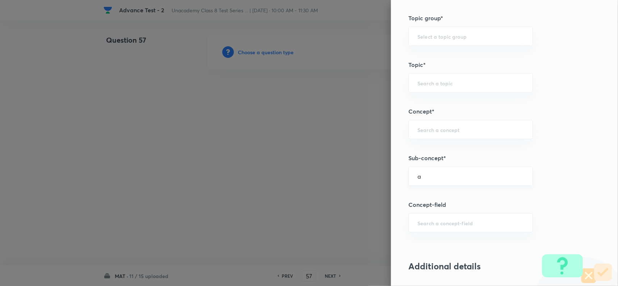
drag, startPoint x: 443, startPoint y: 176, endPoint x: 458, endPoint y: 180, distance: 16.0
click at [442, 177] on input "a" at bounding box center [470, 176] width 106 height 7
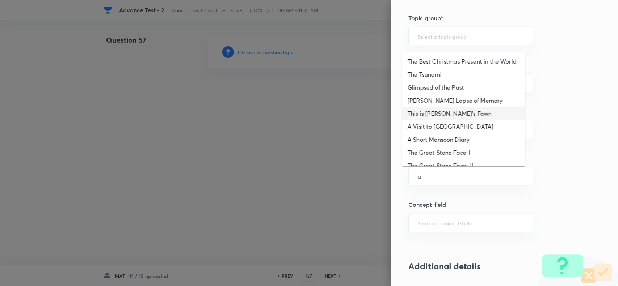
click at [430, 120] on li "This is Jody's Fawn" at bounding box center [463, 113] width 123 height 13
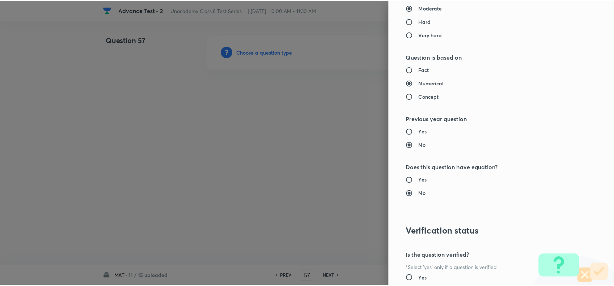
scroll to position [750, 0]
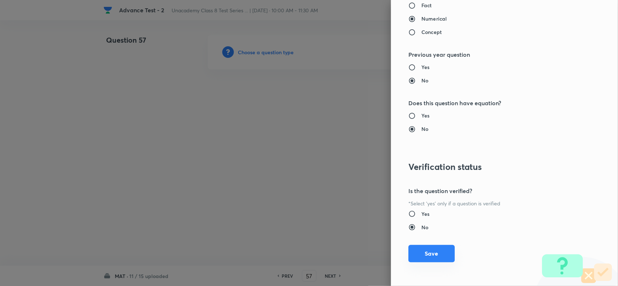
click at [436, 252] on button "Save" at bounding box center [431, 253] width 46 height 17
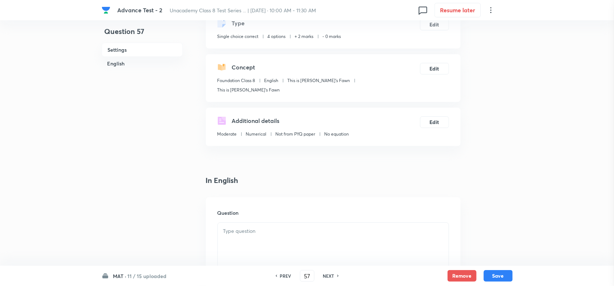
scroll to position [90, 0]
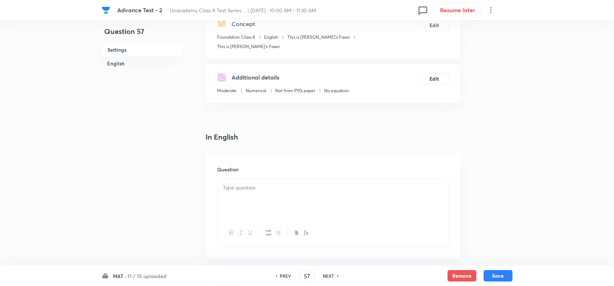
click at [269, 185] on div at bounding box center [333, 200] width 231 height 41
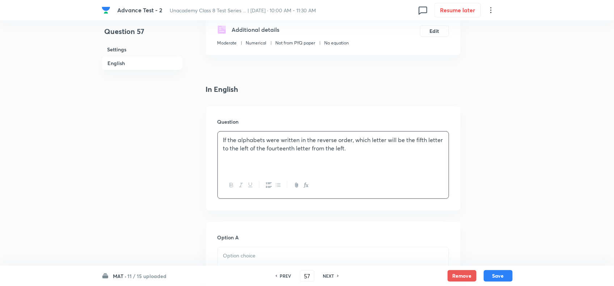
scroll to position [226, 0]
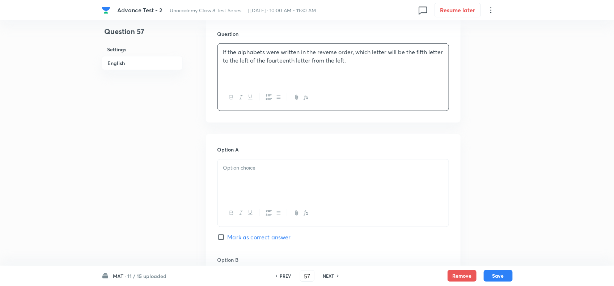
click at [285, 180] on div at bounding box center [333, 180] width 231 height 41
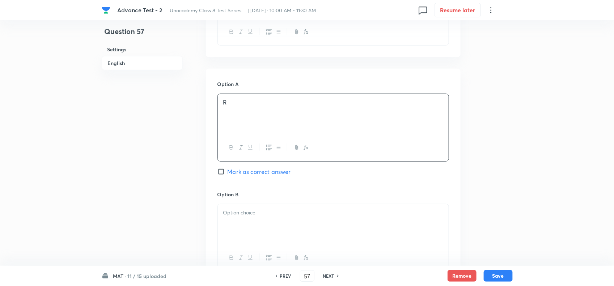
scroll to position [362, 0]
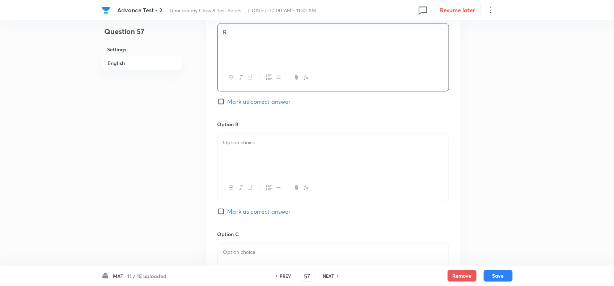
click at [307, 154] on div at bounding box center [333, 154] width 231 height 41
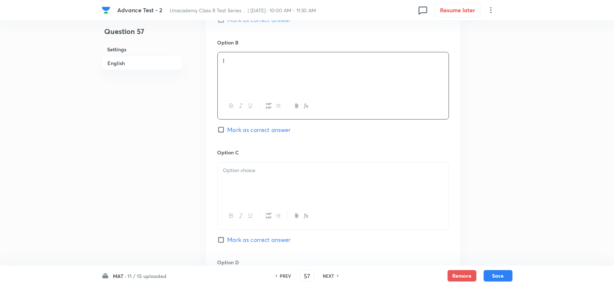
scroll to position [452, 0]
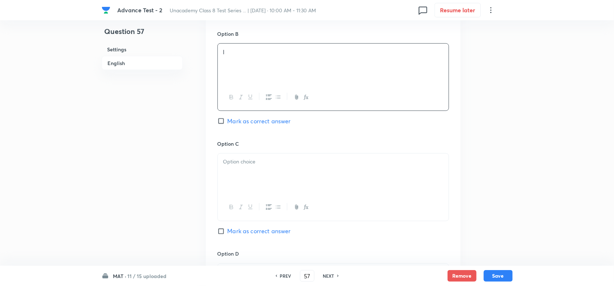
click at [299, 183] on div at bounding box center [333, 174] width 231 height 41
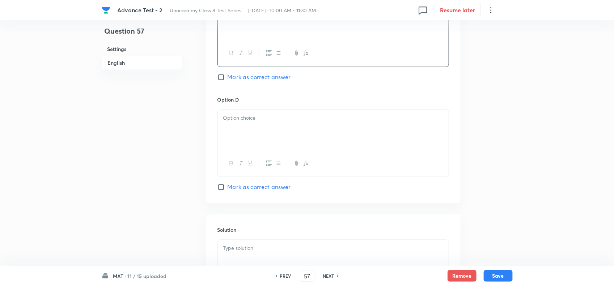
drag, startPoint x: 268, startPoint y: 131, endPoint x: 279, endPoint y: 133, distance: 11.8
click at [268, 133] on div at bounding box center [333, 130] width 231 height 41
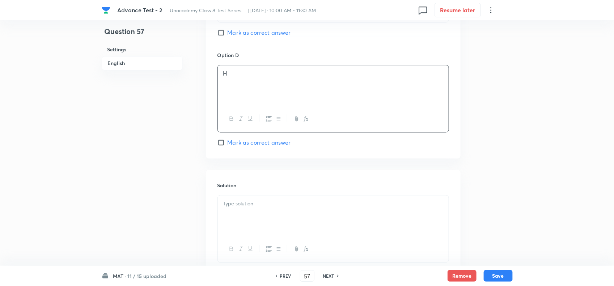
scroll to position [652, 0]
click at [285, 215] on div at bounding box center [333, 215] width 231 height 41
click at [494, 276] on button "Save" at bounding box center [498, 276] width 29 height 12
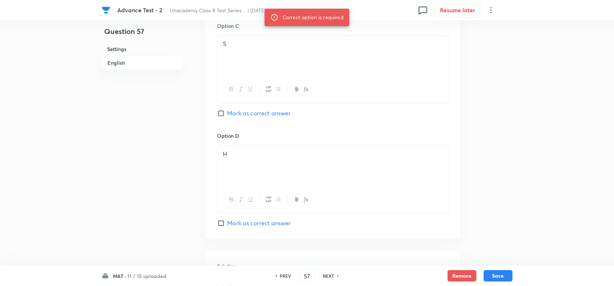
scroll to position [471, 0]
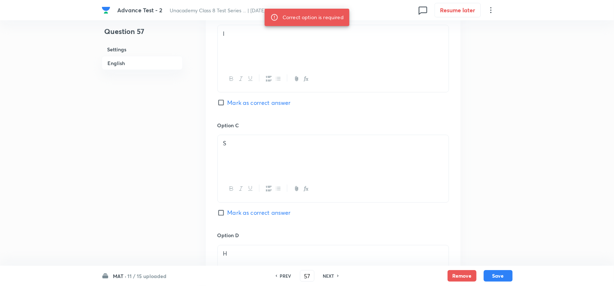
click at [225, 100] on div "Option B I Mark as correct answer" at bounding box center [334, 67] width 232 height 110
click at [227, 99] on input "Mark as correct answer" at bounding box center [223, 102] width 10 height 7
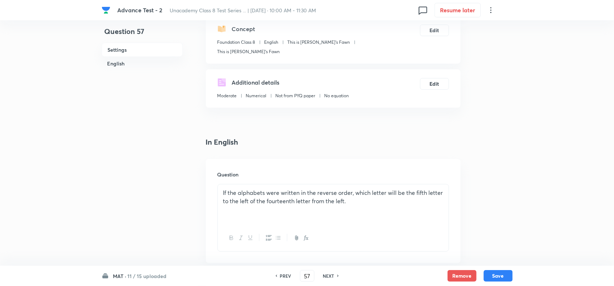
scroll to position [64, 0]
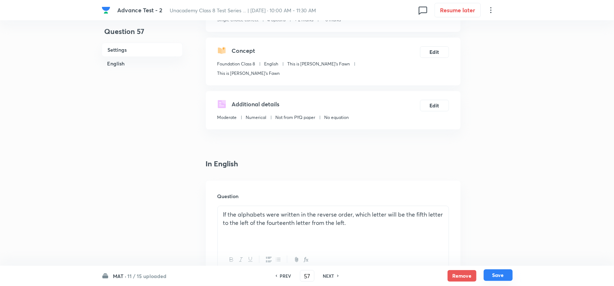
click at [498, 274] on button "Save" at bounding box center [498, 276] width 29 height 12
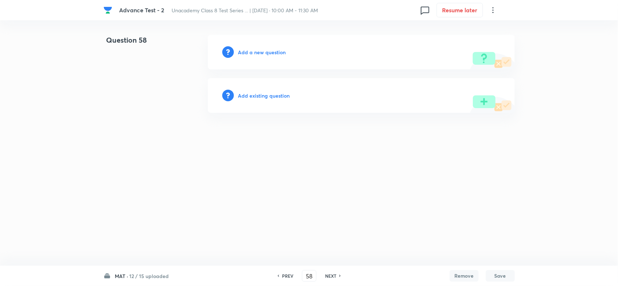
click at [284, 270] on div "MAT · 12 / 15 uploaded PREV 58 ​ NEXT Remove Save" at bounding box center [309, 276] width 411 height 20
click at [283, 276] on h6 "PREV" at bounding box center [287, 276] width 11 height 7
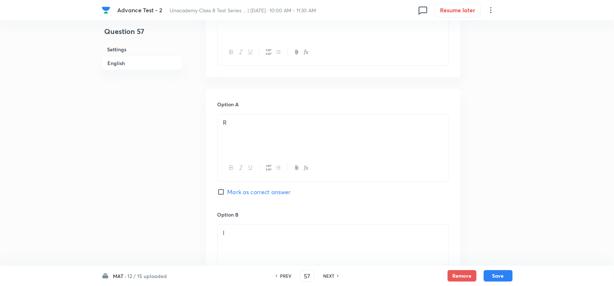
scroll to position [362, 0]
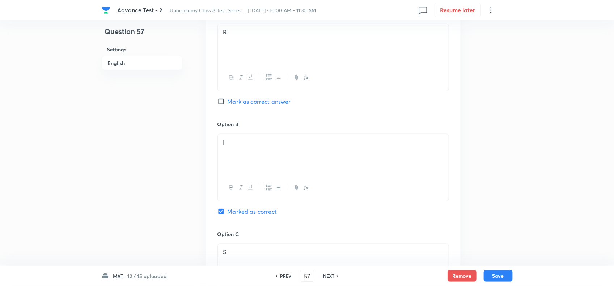
click at [219, 98] on div "Option A R Mark as correct answer" at bounding box center [334, 65] width 232 height 110
click at [229, 97] on span "Mark as correct answer" at bounding box center [259, 101] width 63 height 9
click at [228, 98] on input "Mark as correct answer" at bounding box center [223, 101] width 10 height 7
click at [502, 274] on button "Save" at bounding box center [498, 276] width 29 height 12
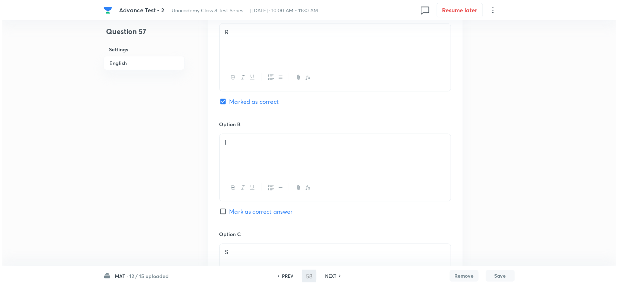
scroll to position [0, 0]
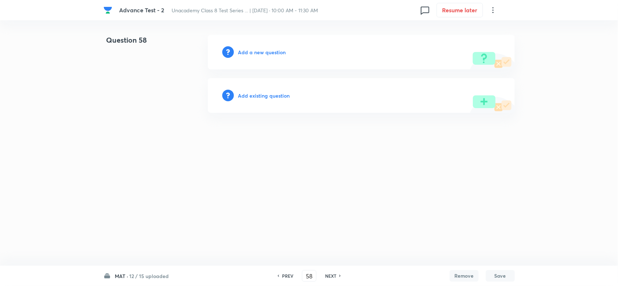
click at [250, 54] on h6 "Add a new question" at bounding box center [262, 52] width 48 height 8
click at [250, 54] on h6 "Choose a question type" at bounding box center [266, 52] width 56 height 8
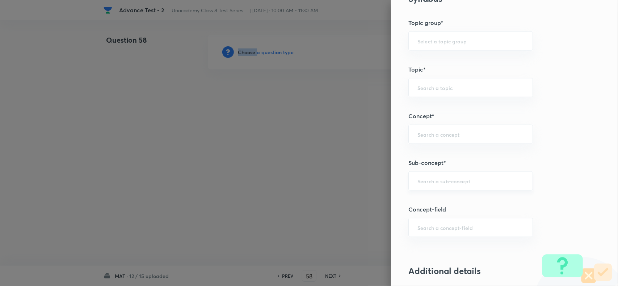
scroll to position [362, 0]
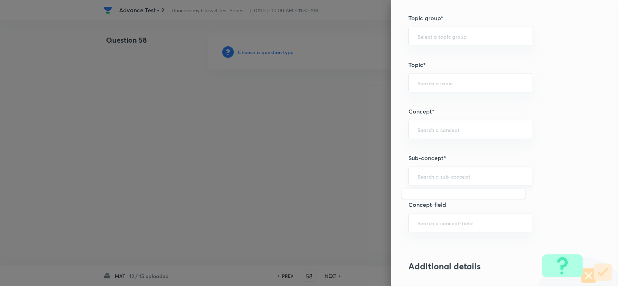
drag, startPoint x: 440, startPoint y: 180, endPoint x: 458, endPoint y: 183, distance: 18.3
click at [444, 180] on input "text" at bounding box center [470, 176] width 106 height 7
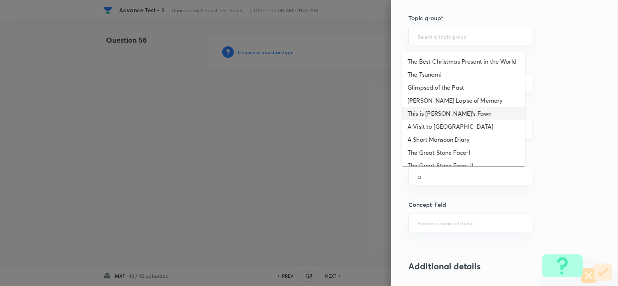
click at [426, 120] on li "This is Jody's Fawn" at bounding box center [463, 113] width 123 height 13
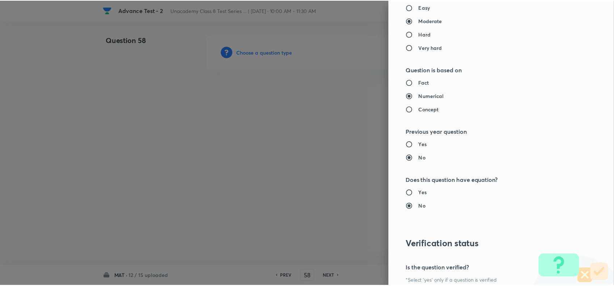
scroll to position [750, 0]
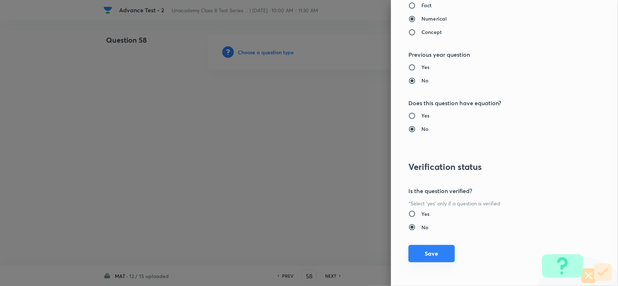
click at [421, 258] on button "Save" at bounding box center [431, 253] width 46 height 17
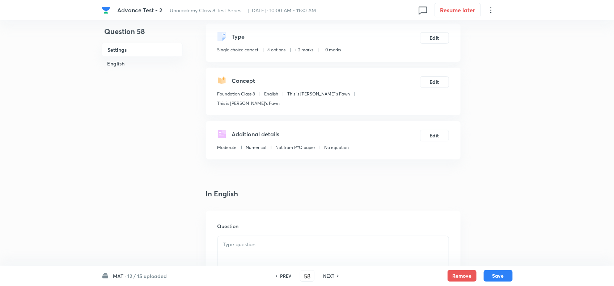
scroll to position [90, 0]
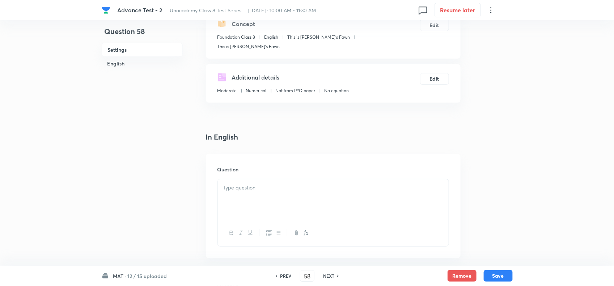
click at [268, 184] on div at bounding box center [333, 200] width 231 height 41
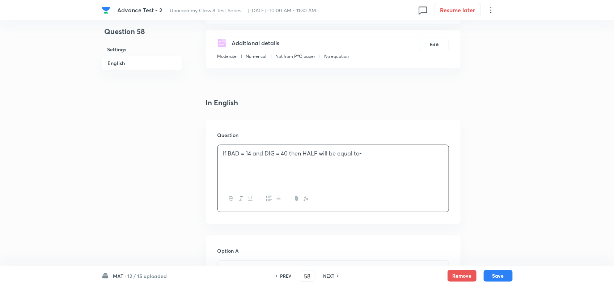
scroll to position [226, 0]
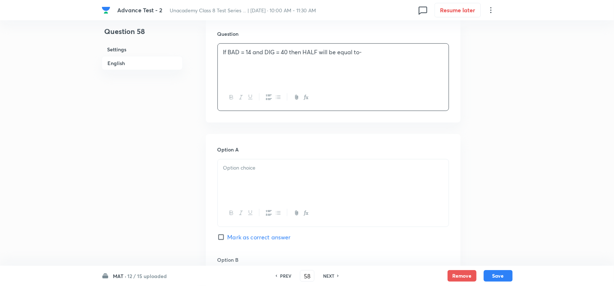
click at [288, 149] on div "Option A Mark as correct answer" at bounding box center [334, 201] width 232 height 110
click at [277, 174] on div at bounding box center [333, 180] width 231 height 41
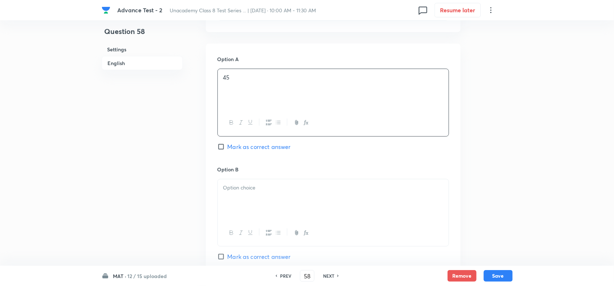
click at [279, 187] on div at bounding box center [333, 200] width 231 height 41
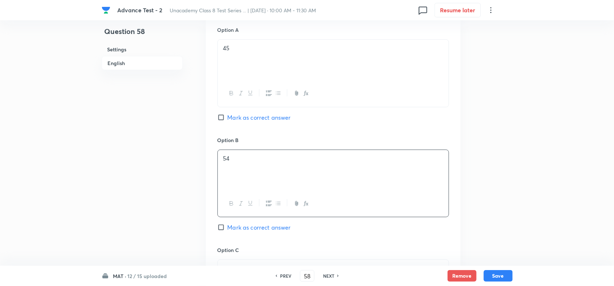
scroll to position [362, 0]
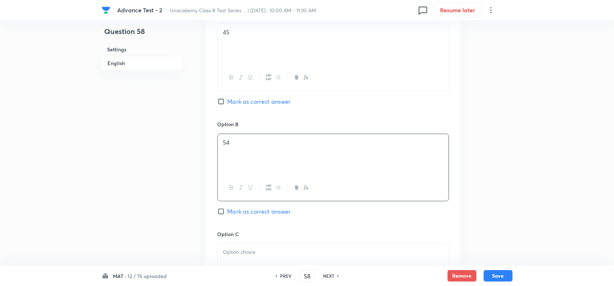
click at [229, 207] on span "Mark as correct answer" at bounding box center [259, 211] width 63 height 9
click at [228, 208] on input "Mark as correct answer" at bounding box center [223, 211] width 10 height 7
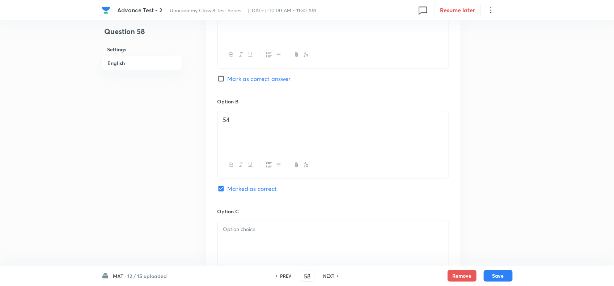
scroll to position [407, 0]
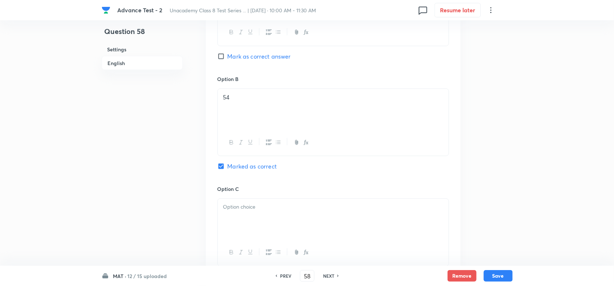
click at [271, 203] on p at bounding box center [333, 207] width 220 height 8
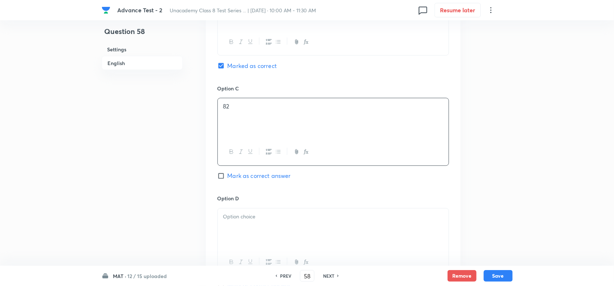
scroll to position [543, 0]
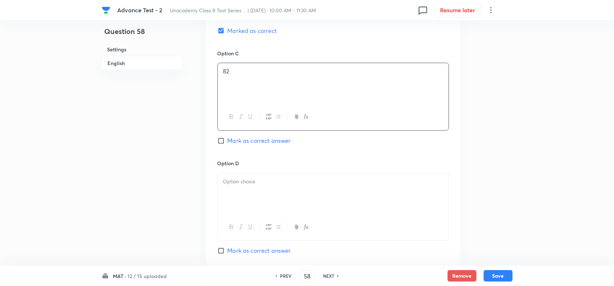
click at [292, 180] on div at bounding box center [333, 194] width 231 height 41
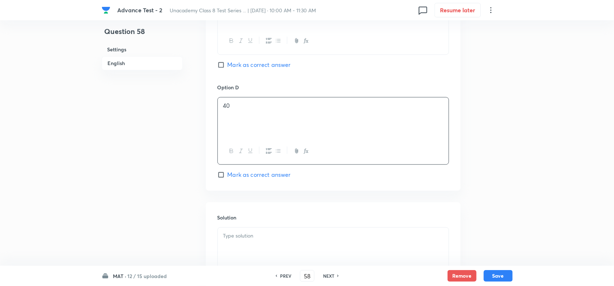
scroll to position [697, 0]
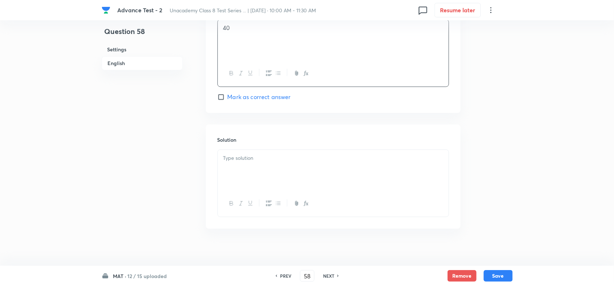
click at [280, 174] on div at bounding box center [333, 170] width 231 height 41
click at [500, 278] on button "Save" at bounding box center [498, 276] width 29 height 12
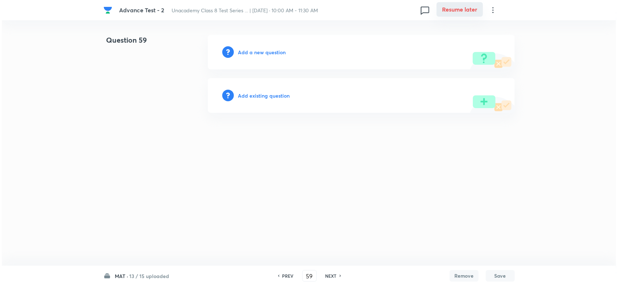
scroll to position [0, 0]
click at [262, 51] on h6 "Add a new question" at bounding box center [262, 52] width 48 height 8
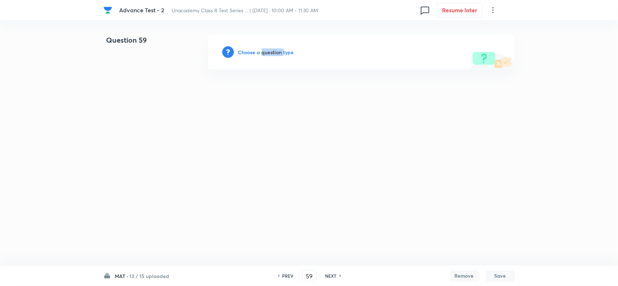
click at [262, 51] on h6 "Choose a question type" at bounding box center [266, 52] width 56 height 8
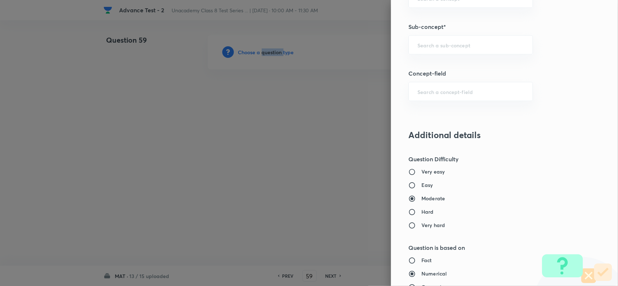
scroll to position [498, 0]
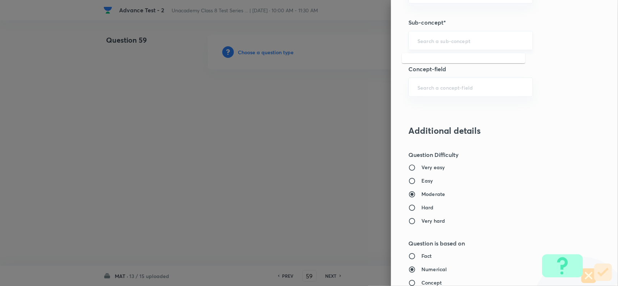
click at [435, 40] on input "text" at bounding box center [470, 40] width 106 height 7
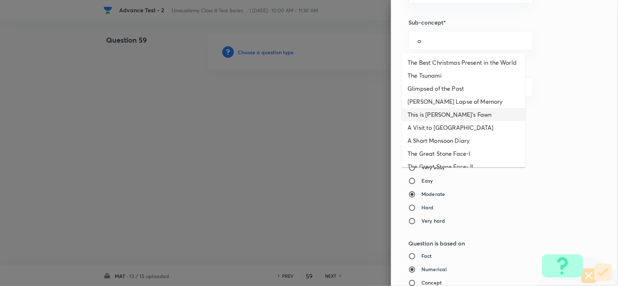
click at [435, 121] on li "This is Jody's Fawn" at bounding box center [463, 114] width 123 height 13
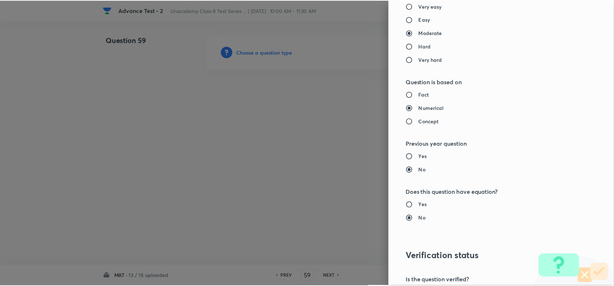
scroll to position [750, 0]
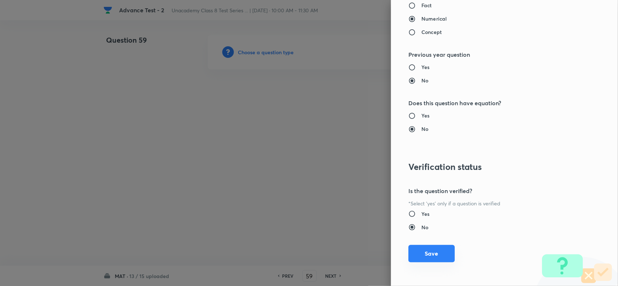
click at [432, 257] on button "Save" at bounding box center [431, 253] width 46 height 17
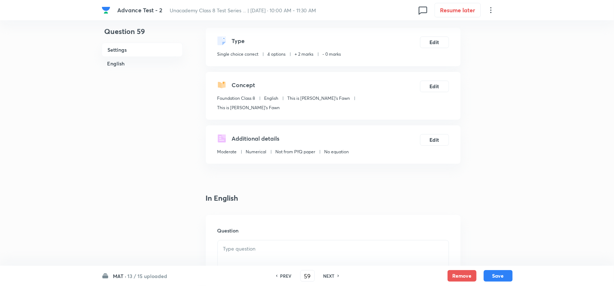
scroll to position [45, 0]
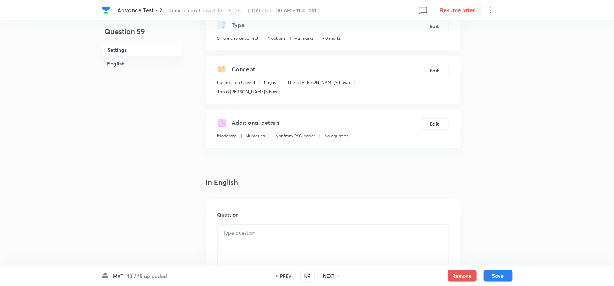
click at [262, 229] on p at bounding box center [333, 233] width 220 height 8
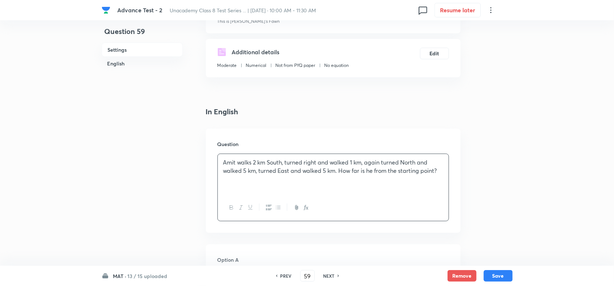
scroll to position [181, 0]
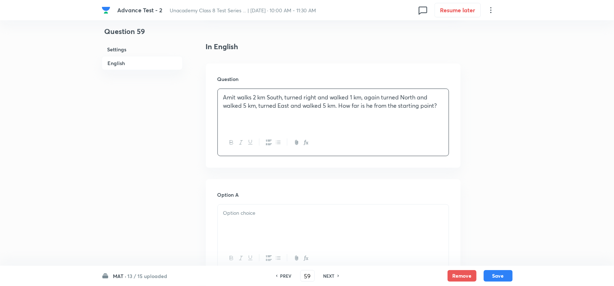
click at [280, 220] on div at bounding box center [333, 225] width 231 height 41
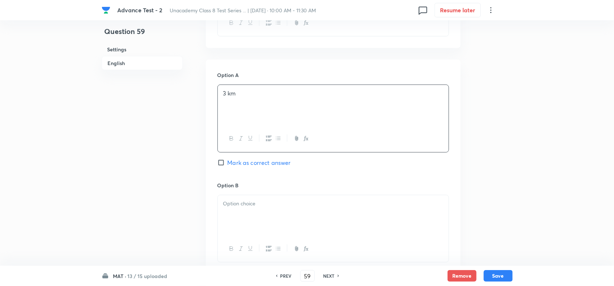
scroll to position [362, 0]
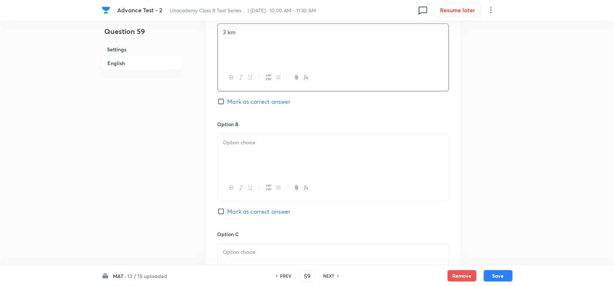
click at [328, 160] on div at bounding box center [333, 154] width 231 height 41
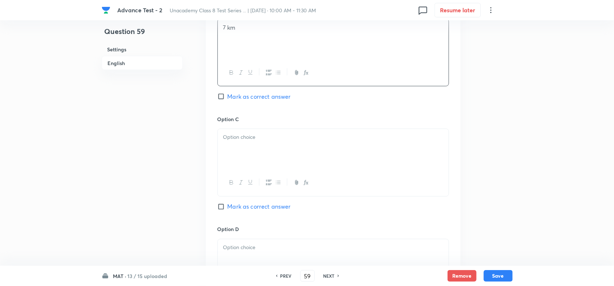
scroll to position [498, 0]
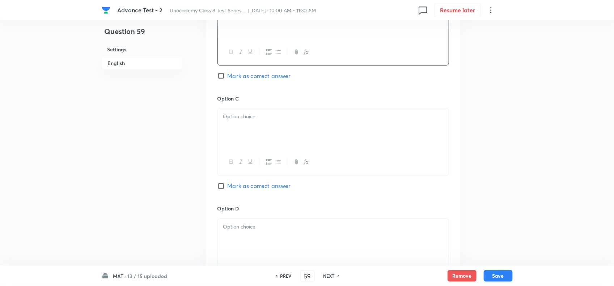
click at [255, 118] on div at bounding box center [333, 129] width 231 height 41
click at [228, 182] on span "Mark as correct answer" at bounding box center [259, 186] width 63 height 9
click at [227, 183] on input "Mark as correct answer" at bounding box center [223, 186] width 10 height 7
click at [253, 227] on div at bounding box center [333, 239] width 231 height 41
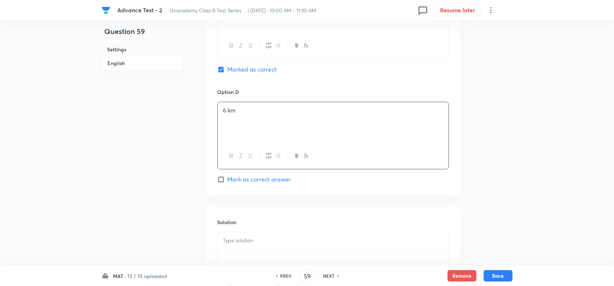
scroll to position [679, 0]
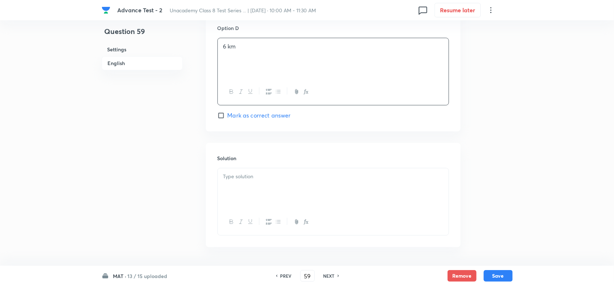
click at [282, 209] on div at bounding box center [333, 222] width 231 height 26
click at [270, 178] on div at bounding box center [333, 188] width 231 height 41
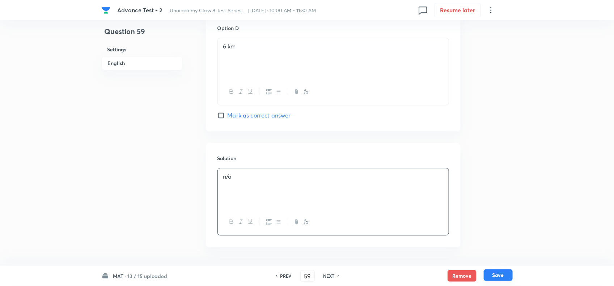
click at [497, 273] on button "Save" at bounding box center [498, 276] width 29 height 12
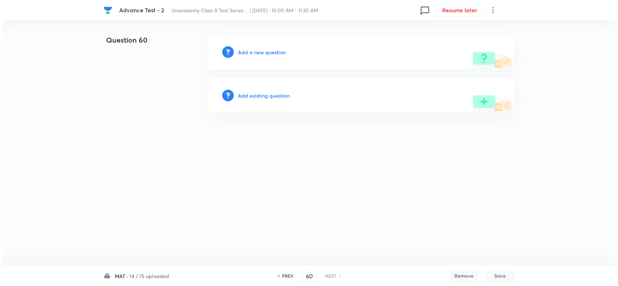
scroll to position [0, 0]
click at [256, 52] on h6 "Add a new question" at bounding box center [262, 52] width 48 height 8
click at [256, 52] on h6 "Choose a question type" at bounding box center [266, 52] width 56 height 8
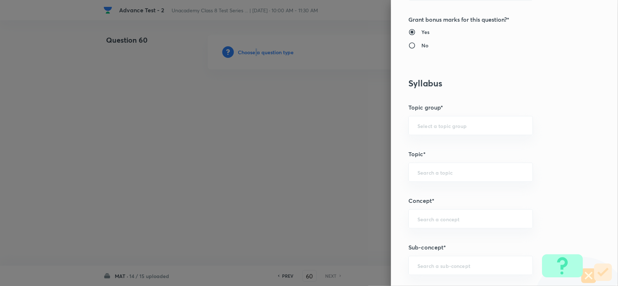
scroll to position [362, 0]
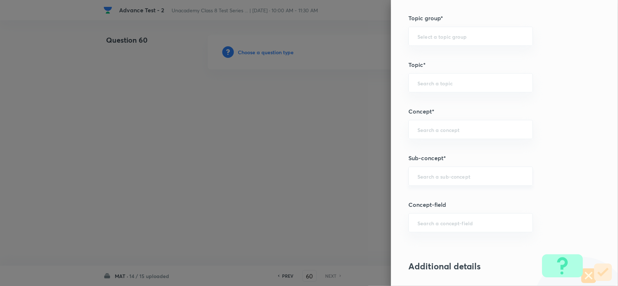
click at [423, 176] on input "text" at bounding box center [470, 176] width 106 height 7
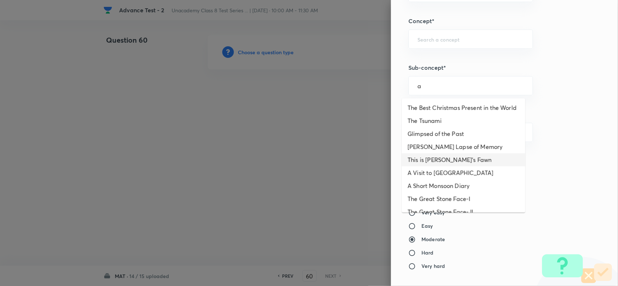
click at [434, 153] on li "Bepin Choudhury's Lapse of Memory" at bounding box center [463, 146] width 123 height 13
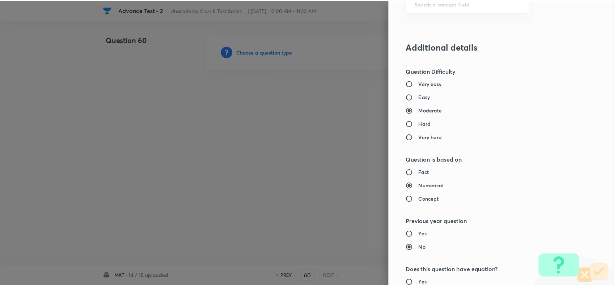
scroll to position [750, 0]
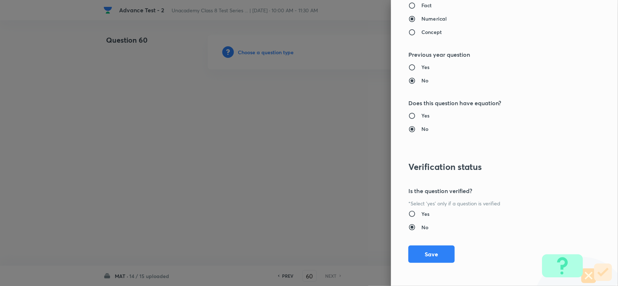
drag, startPoint x: 439, startPoint y: 251, endPoint x: 394, endPoint y: 245, distance: 44.8
click at [435, 253] on button "Save" at bounding box center [431, 254] width 46 height 17
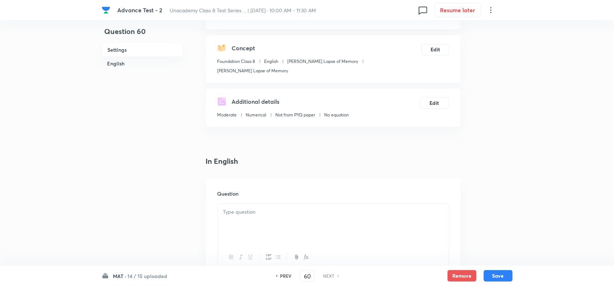
scroll to position [136, 0]
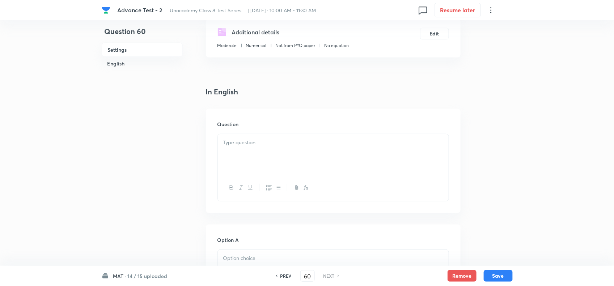
click at [277, 156] on div at bounding box center [333, 154] width 231 height 41
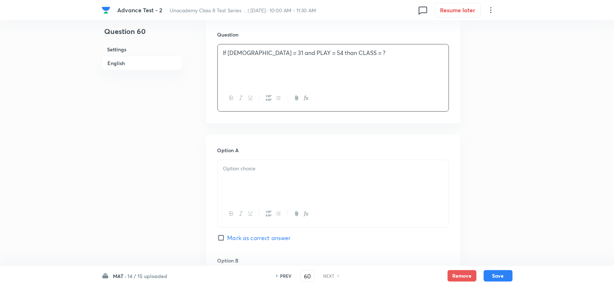
scroll to position [226, 0]
click at [269, 172] on p at bounding box center [333, 168] width 220 height 8
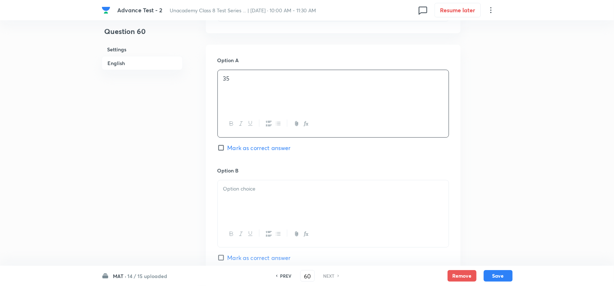
scroll to position [317, 0]
click at [309, 196] on div at bounding box center [333, 200] width 231 height 41
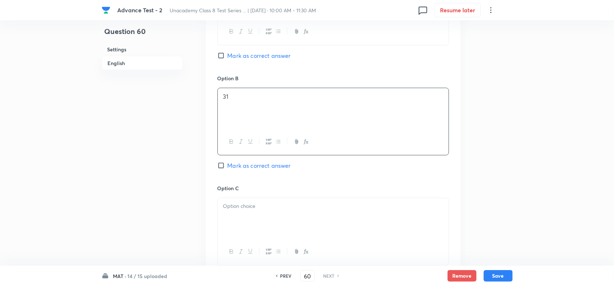
scroll to position [498, 0]
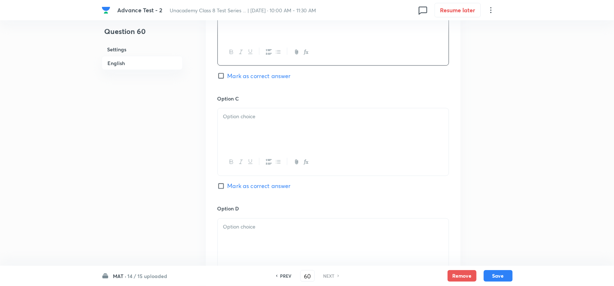
click at [266, 133] on div at bounding box center [333, 129] width 231 height 41
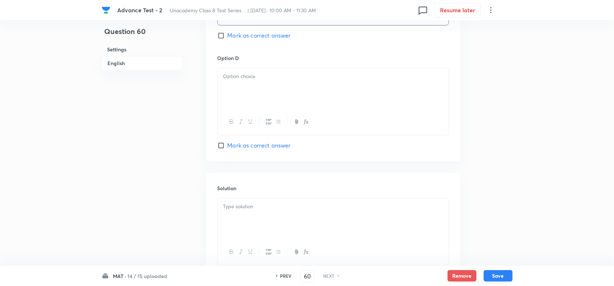
scroll to position [679, 0]
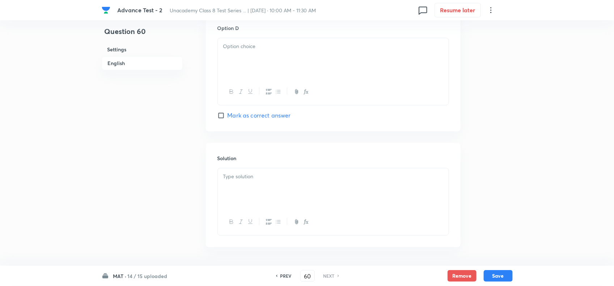
click at [227, 77] on div at bounding box center [333, 58] width 231 height 41
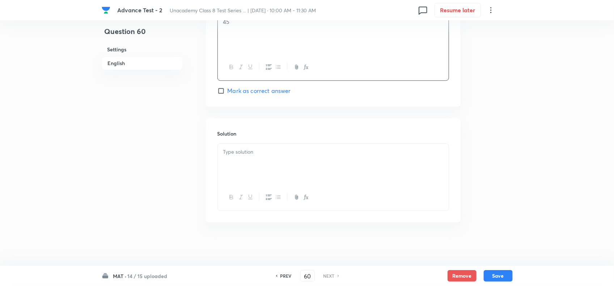
scroll to position [706, 0]
click at [234, 89] on span "Mark as correct answer" at bounding box center [259, 90] width 63 height 9
click at [228, 89] on input "Mark as correct answer" at bounding box center [223, 90] width 10 height 7
click at [247, 157] on div at bounding box center [333, 164] width 231 height 41
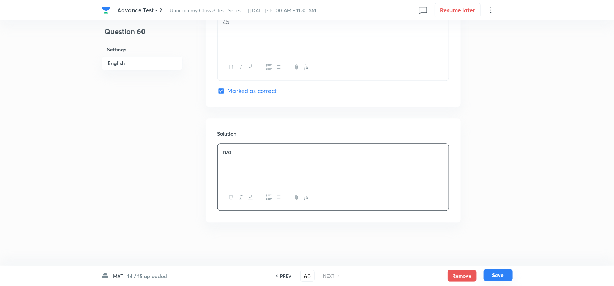
click at [499, 275] on button "Save" at bounding box center [498, 276] width 29 height 12
click at [498, 275] on button "Save" at bounding box center [498, 276] width 29 height 12
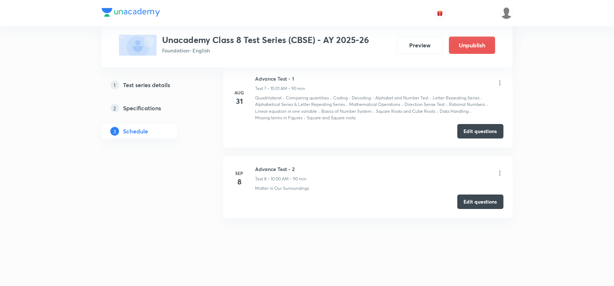
scroll to position [1052, 0]
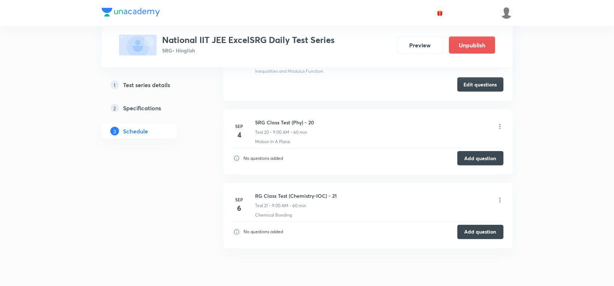
scroll to position [1672, 0]
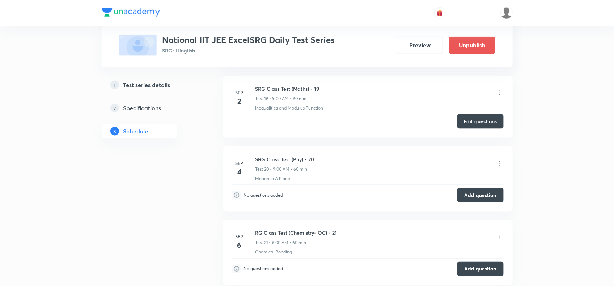
scroll to position [1582, 0]
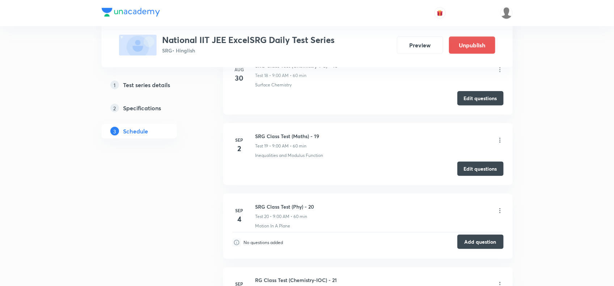
click at [490, 245] on button "Add question" at bounding box center [480, 242] width 46 height 14
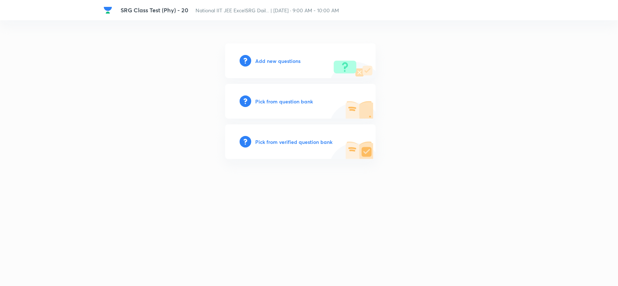
click at [273, 57] on h6 "Add new questions" at bounding box center [278, 61] width 45 height 8
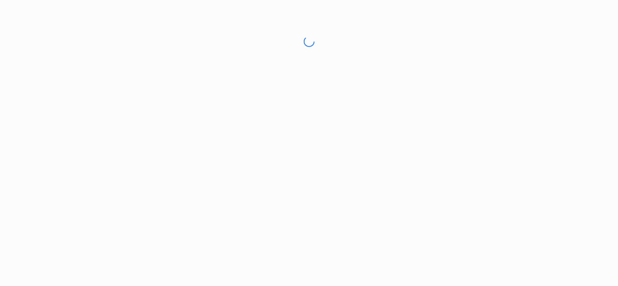
click at [273, 57] on html "No internet connection SRG Class Test (Phy) - 20 | Unacademy" at bounding box center [309, 41] width 618 height 83
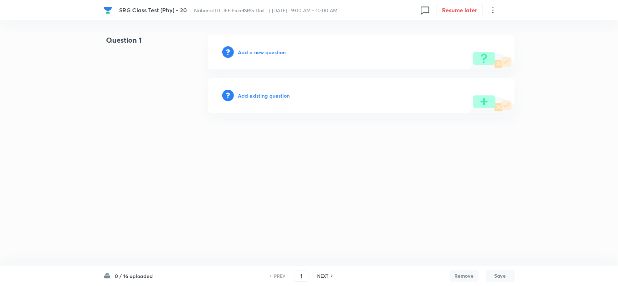
click at [251, 51] on h6 "Add a new question" at bounding box center [262, 52] width 48 height 8
click at [251, 51] on h6 "Choose a question type" at bounding box center [266, 52] width 56 height 8
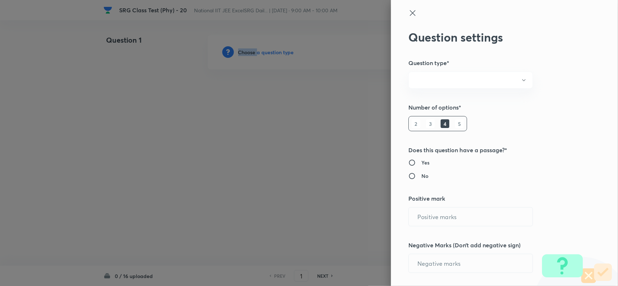
radio input "true"
type input "1"
type input "0"
radio input "true"
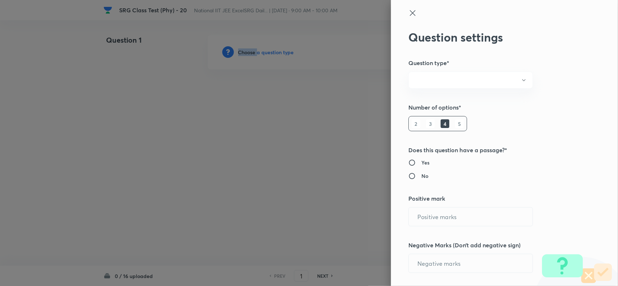
radio input "true"
click at [424, 216] on input "1" at bounding box center [471, 217] width 124 height 18
type input "3"
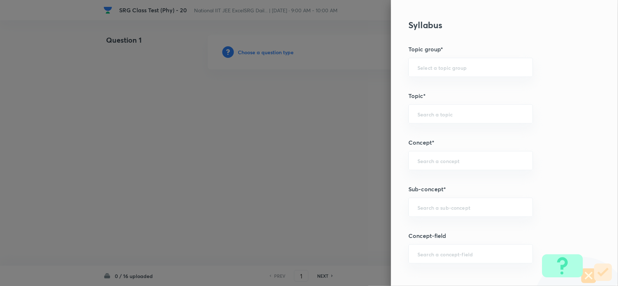
scroll to position [362, 0]
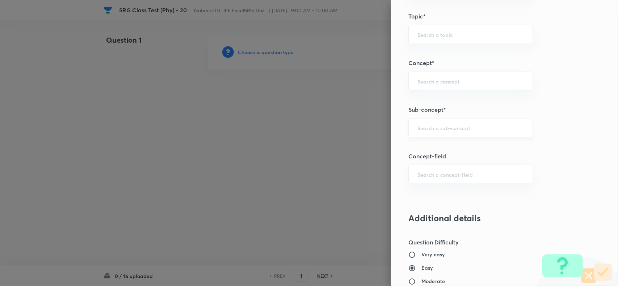
click at [417, 122] on div "​" at bounding box center [470, 127] width 124 height 19
type input "1"
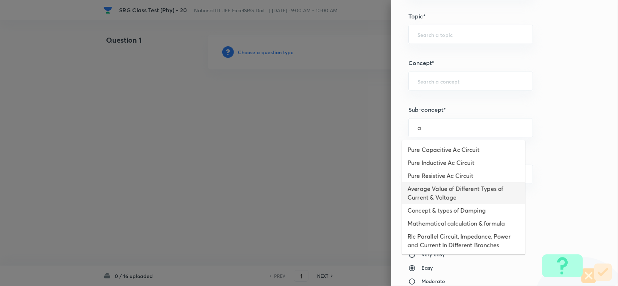
click at [446, 192] on li "Average Value of Different Types of Current & Voltage" at bounding box center [463, 193] width 123 height 22
type input "Average Value of Different Types of Current & Voltage"
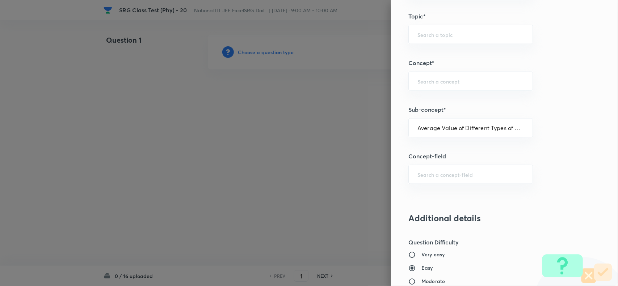
type input "Physics"
type input "Alternating Current"
type input "Average Value"
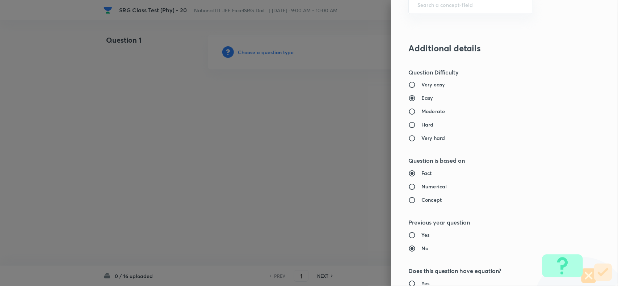
scroll to position [543, 0]
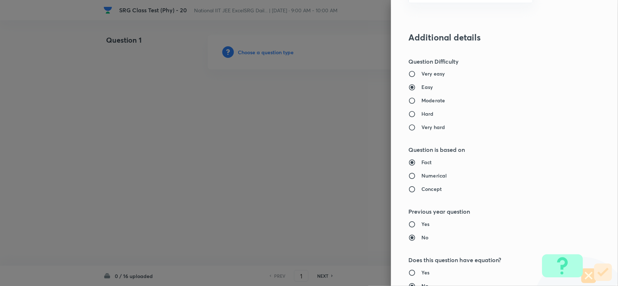
click at [421, 100] on h6 "Moderate" at bounding box center [433, 101] width 24 height 8
click at [417, 100] on input "Moderate" at bounding box center [414, 100] width 13 height 7
radio input "true"
radio input "false"
click at [421, 177] on h6 "Numerical" at bounding box center [433, 176] width 25 height 8
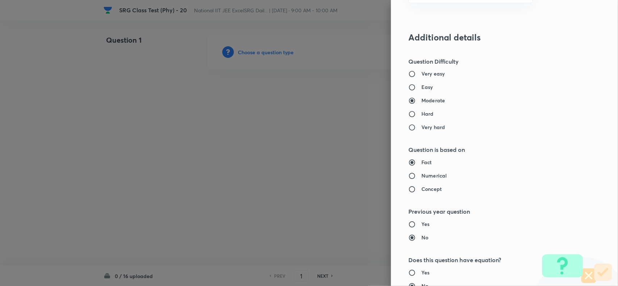
click at [420, 177] on input "Numerical" at bounding box center [414, 176] width 13 height 7
radio input "true"
radio input "false"
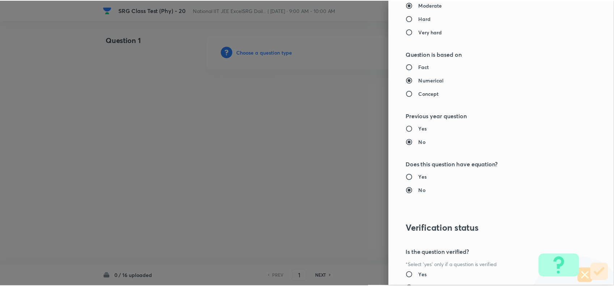
scroll to position [701, 0]
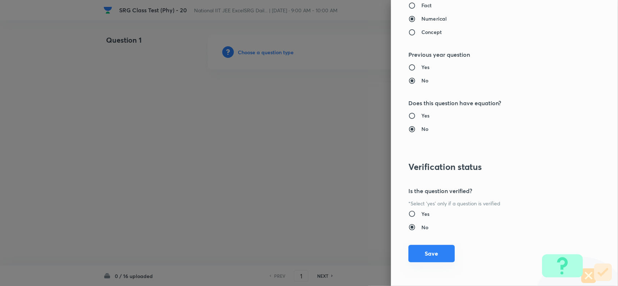
drag, startPoint x: 436, startPoint y: 250, endPoint x: 417, endPoint y: 252, distance: 19.3
click at [435, 250] on button "Save" at bounding box center [431, 253] width 46 height 17
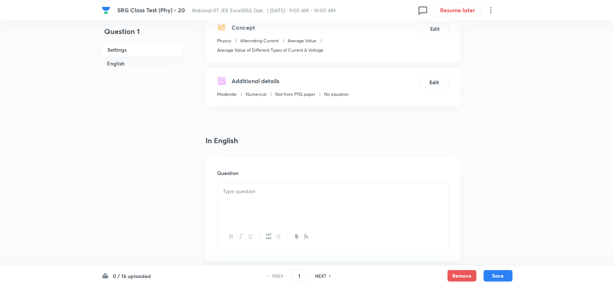
scroll to position [90, 0]
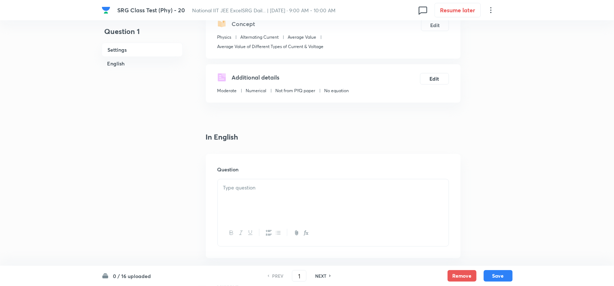
click at [286, 210] on div at bounding box center [333, 200] width 231 height 41
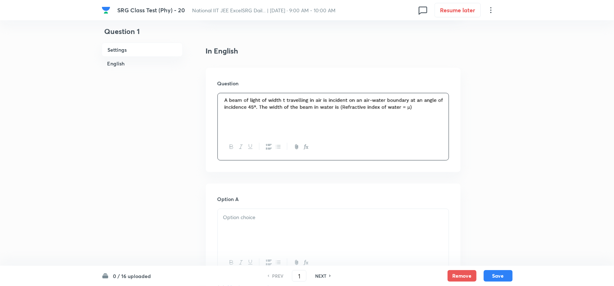
scroll to position [181, 0]
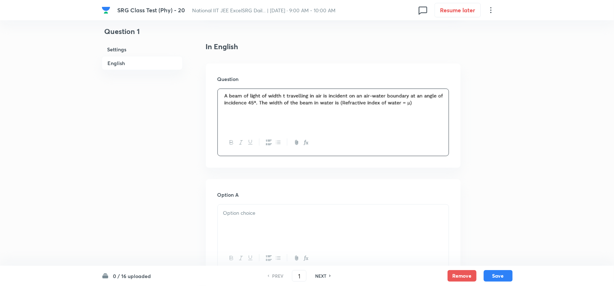
click at [269, 218] on p at bounding box center [333, 213] width 220 height 8
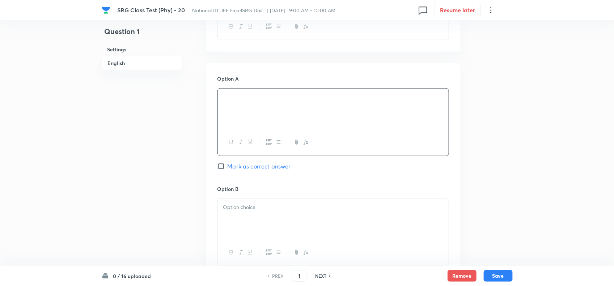
scroll to position [317, 0]
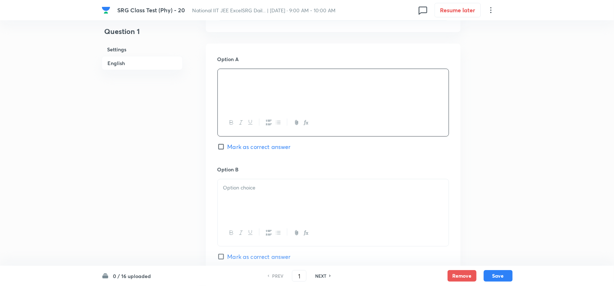
click at [274, 190] on p at bounding box center [333, 188] width 220 height 8
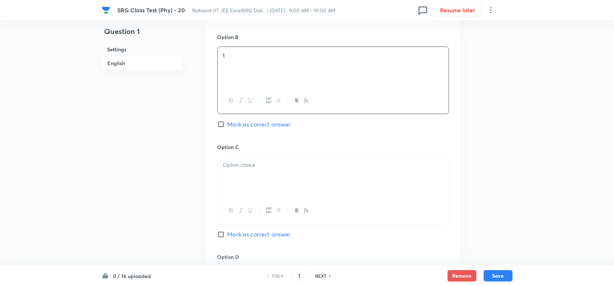
scroll to position [452, 0]
click at [225, 235] on input "Mark as correct answer" at bounding box center [223, 231] width 10 height 7
checkbox input "true"
click at [253, 172] on div at bounding box center [333, 174] width 231 height 41
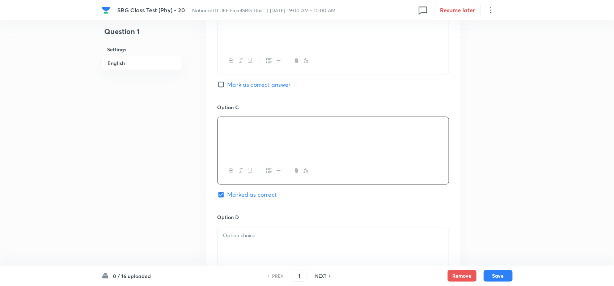
scroll to position [543, 0]
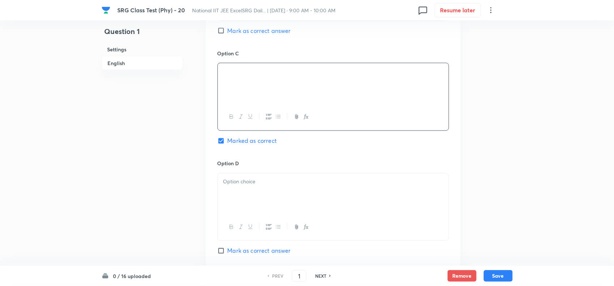
click at [226, 195] on div at bounding box center [333, 194] width 231 height 41
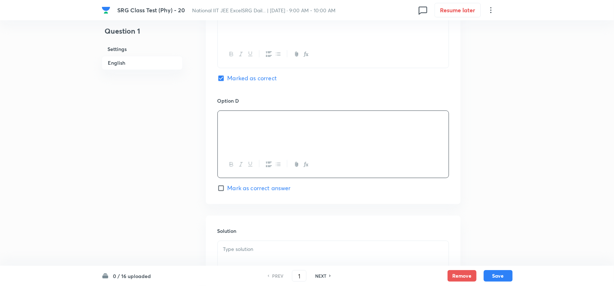
scroll to position [706, 0]
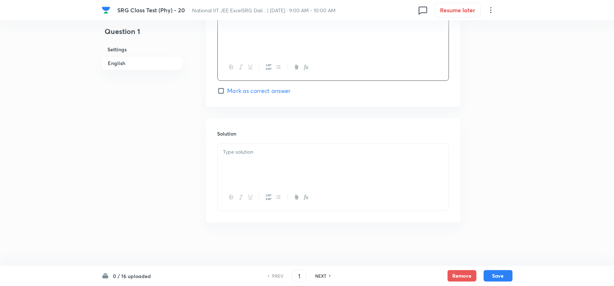
click at [270, 150] on p at bounding box center [333, 152] width 220 height 8
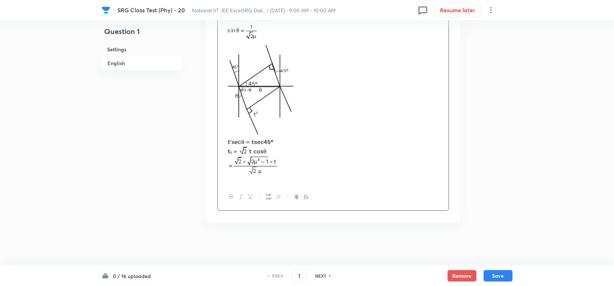
scroll to position [675, 0]
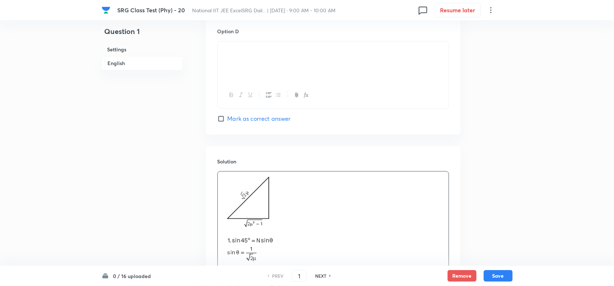
click at [504, 286] on div "0 / 16 uploaded PREV 1 ​ NEXT Remove Save" at bounding box center [307, 276] width 411 height 20
click at [500, 276] on button "Save" at bounding box center [498, 276] width 29 height 12
type input "2"
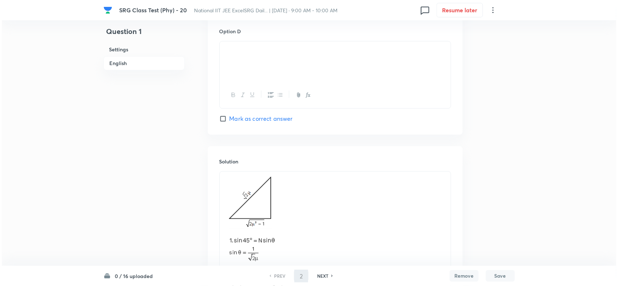
scroll to position [0, 0]
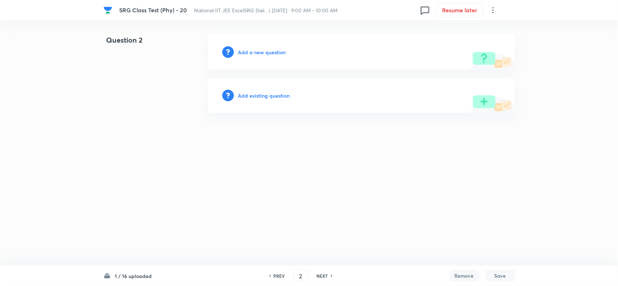
click at [258, 50] on h6 "Add a new question" at bounding box center [262, 52] width 48 height 8
click at [258, 50] on h6 "Choose a question type" at bounding box center [266, 52] width 56 height 8
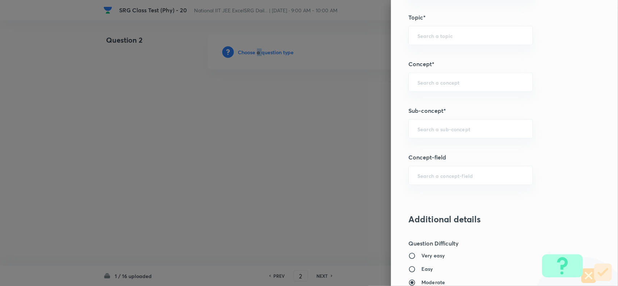
scroll to position [362, 0]
drag, startPoint x: 431, startPoint y: 131, endPoint x: 434, endPoint y: 130, distance: 3.6
click at [431, 130] on input "text" at bounding box center [470, 127] width 106 height 7
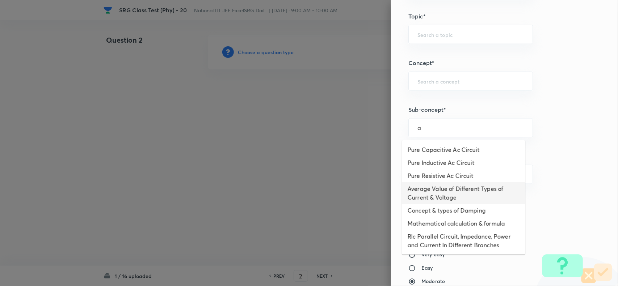
click at [438, 192] on li "Average Value of Different Types of Current & Voltage" at bounding box center [463, 193] width 123 height 22
type input "Average Value of Different Types of Current & Voltage"
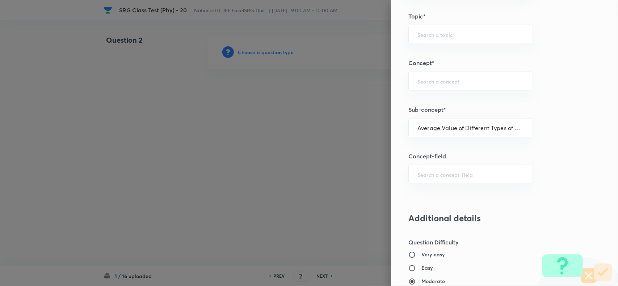
type input "Physics"
type input "Alternating Current"
type input "Average Value"
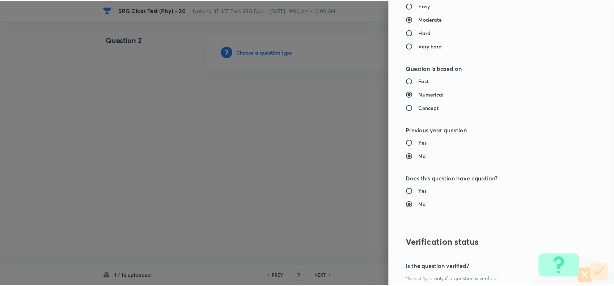
scroll to position [701, 0]
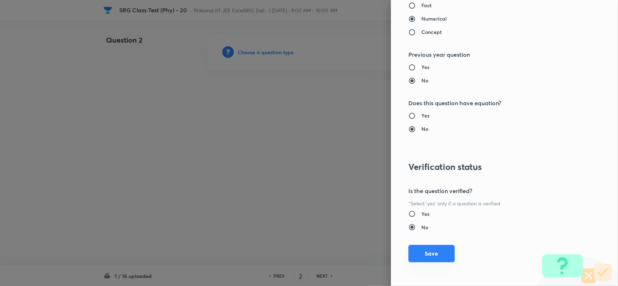
click at [426, 262] on button "Save" at bounding box center [431, 253] width 46 height 17
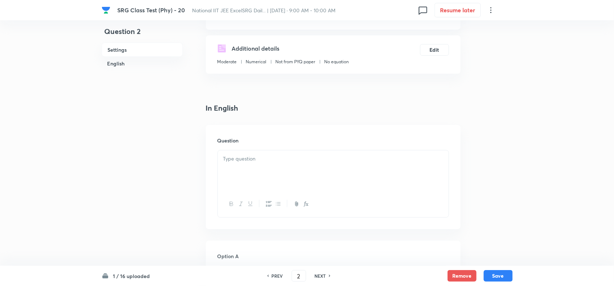
scroll to position [136, 0]
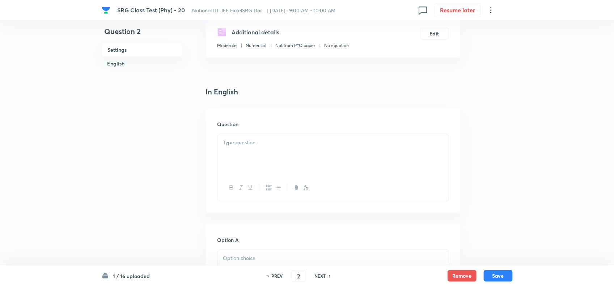
click at [250, 149] on div at bounding box center [333, 154] width 231 height 41
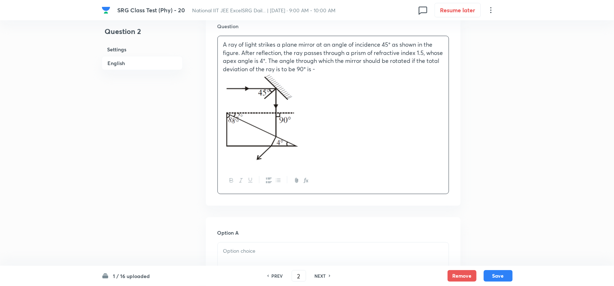
scroll to position [271, 0]
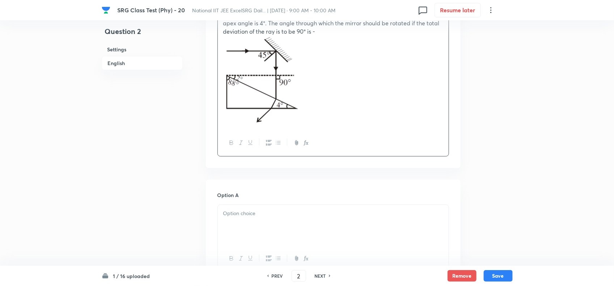
click at [272, 227] on div at bounding box center [333, 225] width 231 height 41
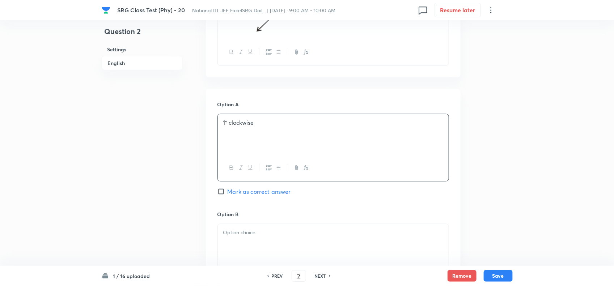
scroll to position [407, 0]
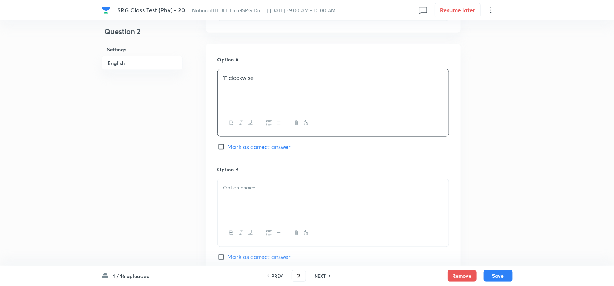
click at [292, 200] on div at bounding box center [333, 200] width 231 height 41
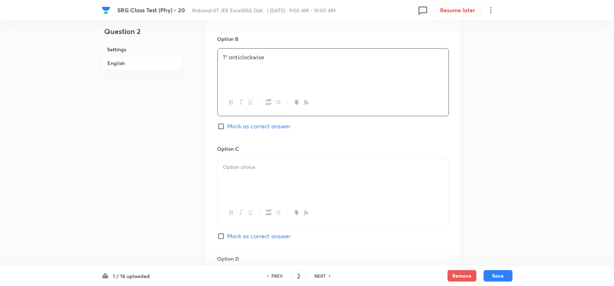
scroll to position [543, 0]
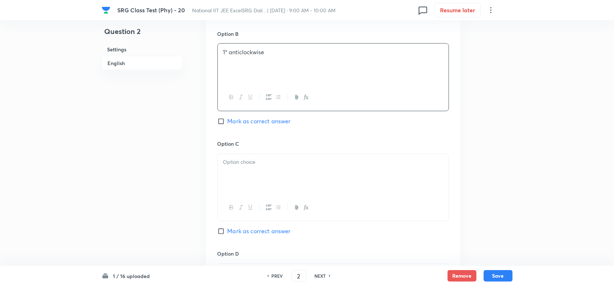
click at [262, 167] on p at bounding box center [333, 163] width 220 height 8
click at [228, 126] on span "Mark as correct answer" at bounding box center [259, 121] width 63 height 9
click at [228, 125] on input "Mark as correct answer" at bounding box center [223, 121] width 10 height 7
checkbox input "true"
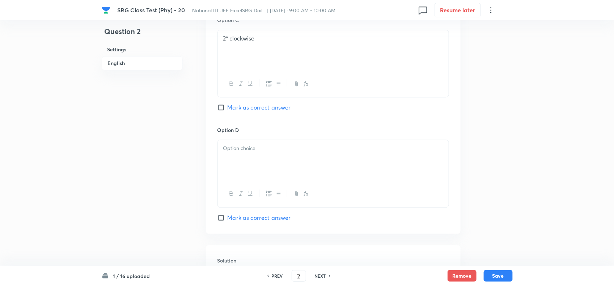
scroll to position [679, 0]
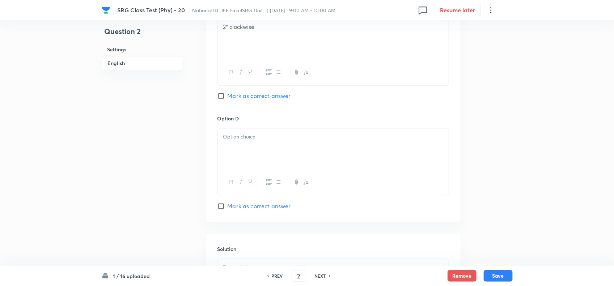
click at [285, 151] on div at bounding box center [333, 148] width 231 height 41
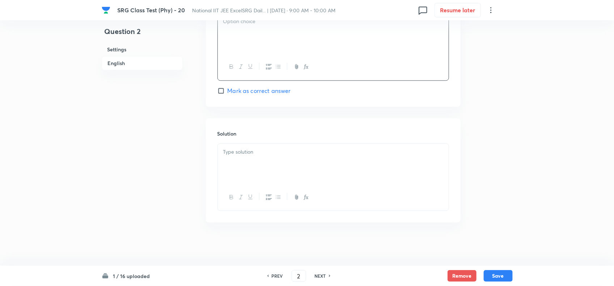
click at [281, 153] on p at bounding box center [333, 152] width 220 height 8
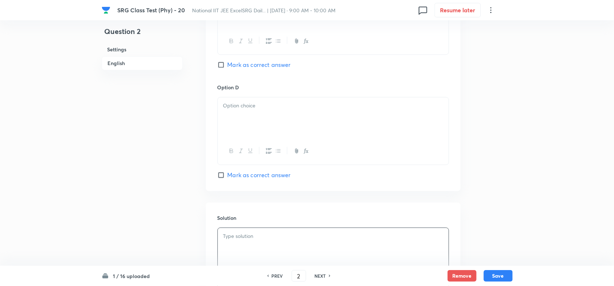
scroll to position [707, 0]
click at [273, 129] on div at bounding box center [333, 120] width 231 height 41
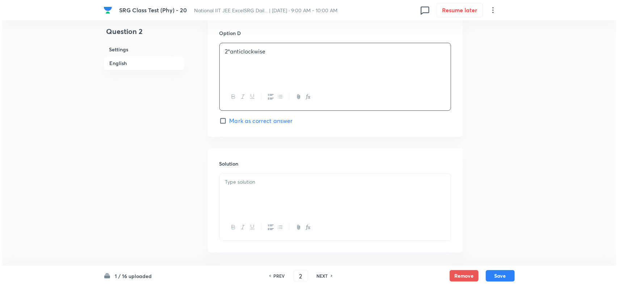
scroll to position [797, 0]
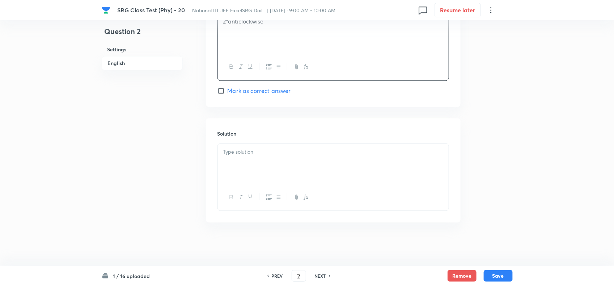
click at [303, 167] on div at bounding box center [333, 164] width 231 height 41
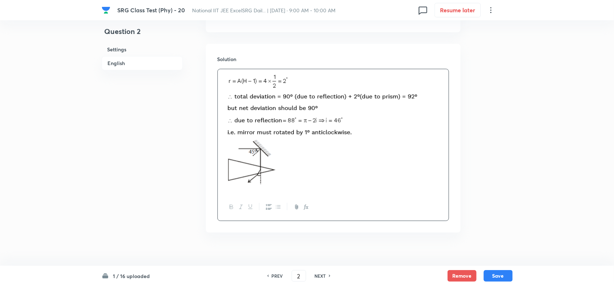
scroll to position [882, 0]
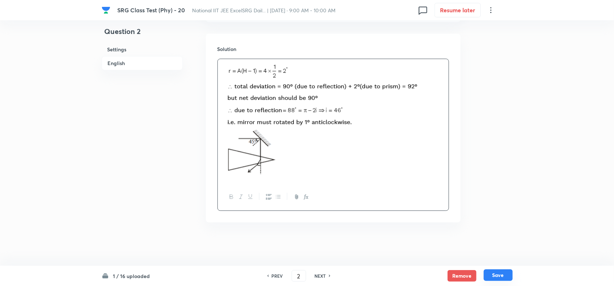
click at [499, 271] on button "Save" at bounding box center [498, 276] width 29 height 12
type input "3"
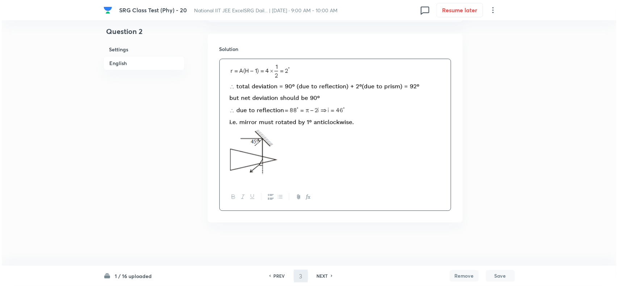
scroll to position [0, 0]
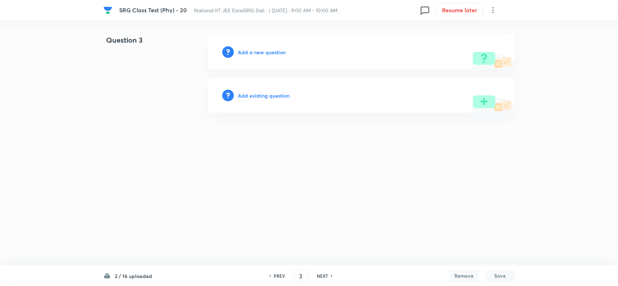
click at [257, 53] on h6 "Add a new question" at bounding box center [262, 52] width 48 height 8
click at [257, 53] on h6 "Choose a question type" at bounding box center [266, 52] width 56 height 8
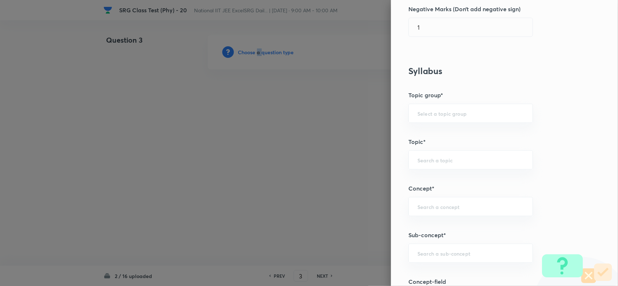
scroll to position [317, 0]
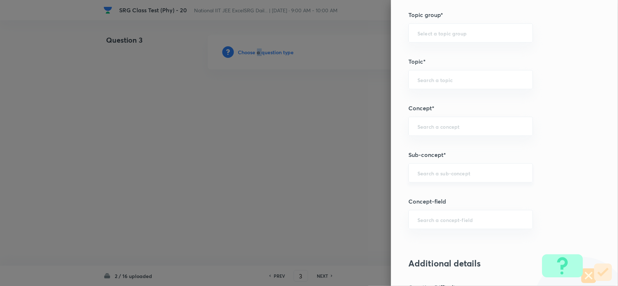
click at [426, 183] on div "​" at bounding box center [470, 173] width 124 height 19
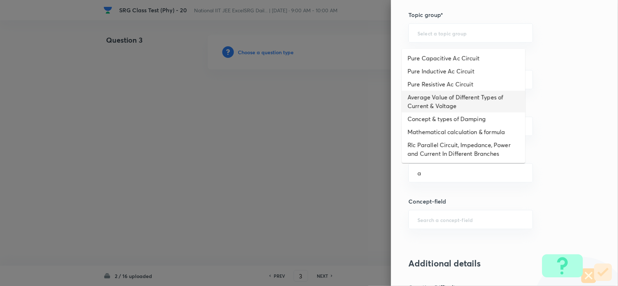
click at [426, 109] on li "Average Value of Different Types of Current & Voltage" at bounding box center [463, 102] width 123 height 22
type input "Average Value of Different Types of Current & Voltage"
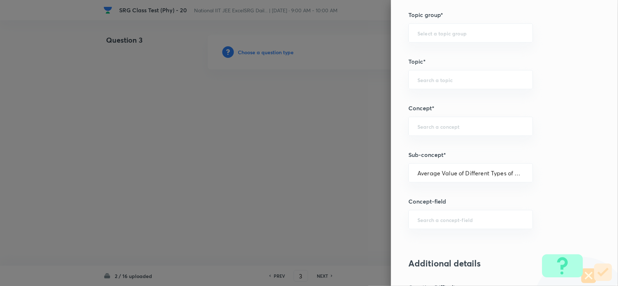
type input "Physics"
type input "Alternating Current"
type input "Average Value"
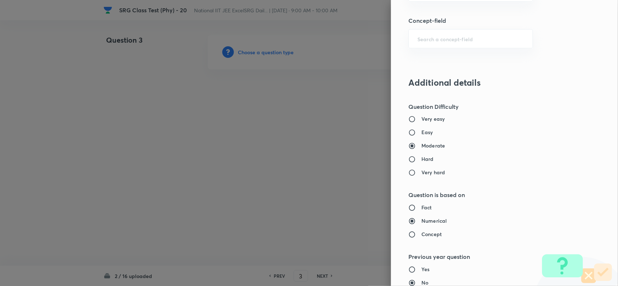
scroll to position [701, 0]
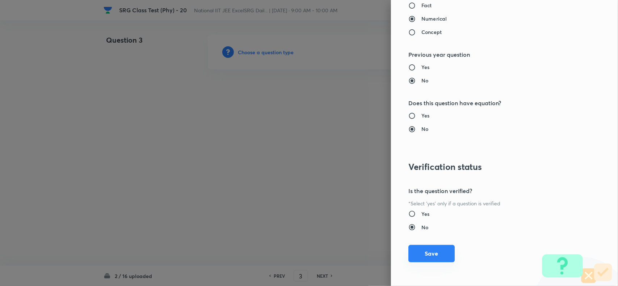
drag, startPoint x: 438, startPoint y: 255, endPoint x: 368, endPoint y: 247, distance: 70.0
click at [436, 255] on button "Save" at bounding box center [431, 253] width 46 height 17
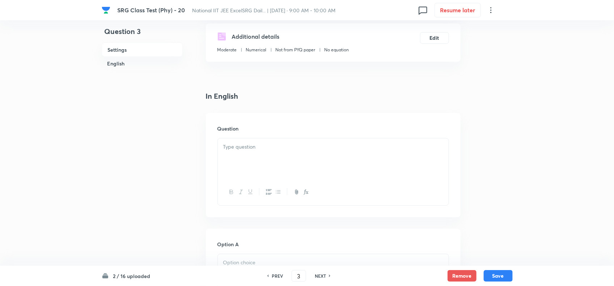
scroll to position [136, 0]
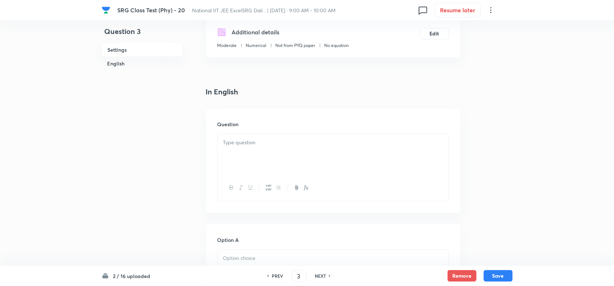
click at [268, 176] on div at bounding box center [333, 188] width 231 height 26
click at [259, 151] on div at bounding box center [333, 154] width 231 height 41
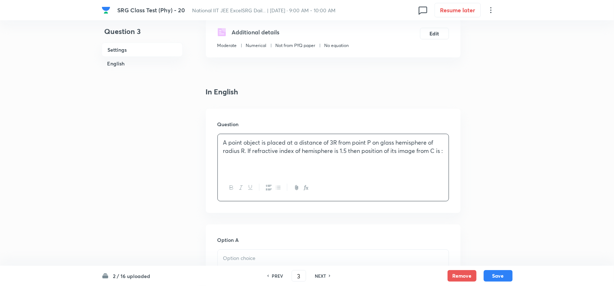
click at [278, 151] on p "A point object is placed at a distance of 3R from point P on glass hemisphere o…" at bounding box center [333, 147] width 220 height 16
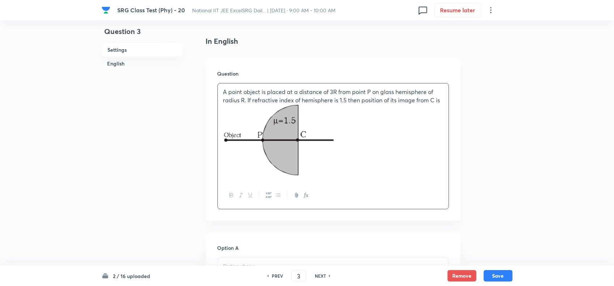
scroll to position [271, 0]
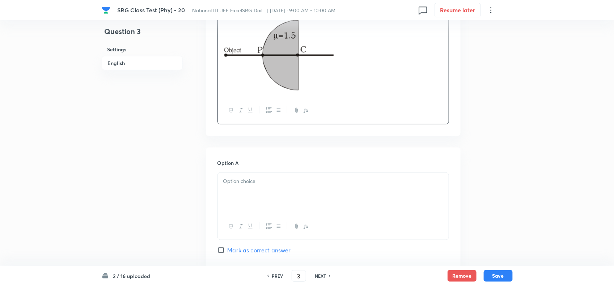
click at [290, 177] on div at bounding box center [333, 193] width 231 height 41
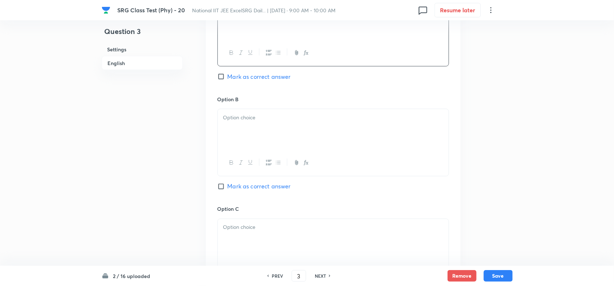
scroll to position [452, 0]
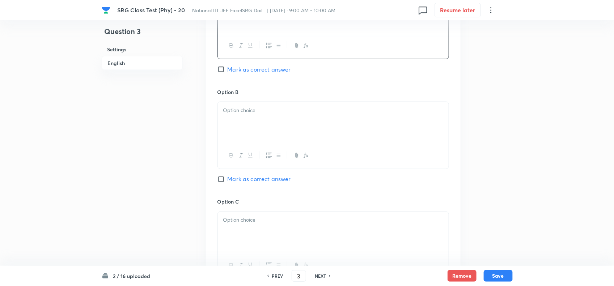
click at [240, 118] on div at bounding box center [333, 122] width 231 height 41
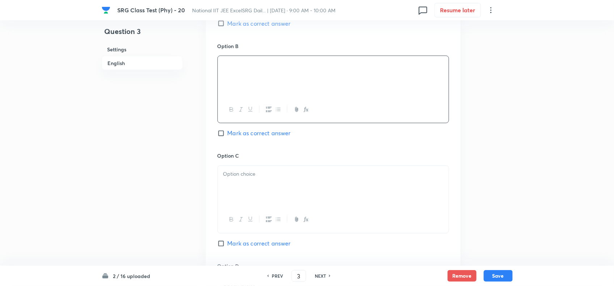
scroll to position [543, 0]
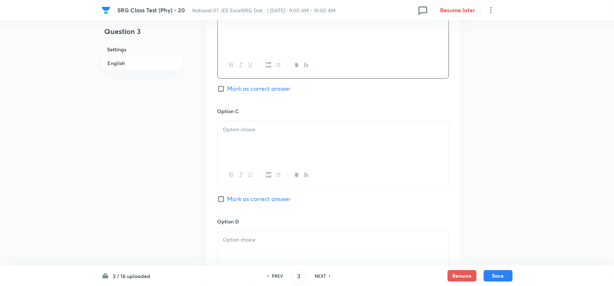
click at [223, 89] on input "Mark as correct answer" at bounding box center [223, 88] width 10 height 7
checkbox input "true"
click at [249, 138] on div at bounding box center [333, 142] width 231 height 41
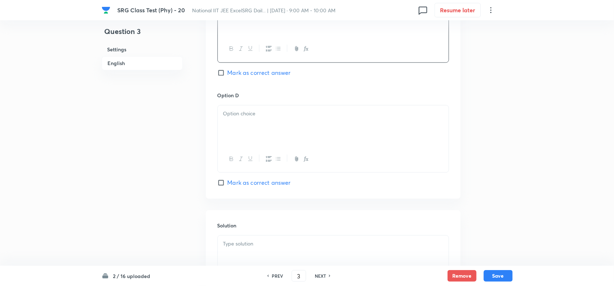
scroll to position [679, 0]
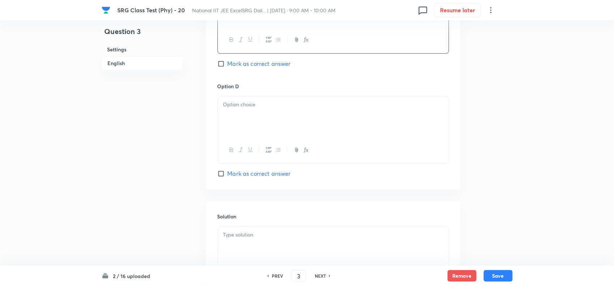
click at [268, 119] on div at bounding box center [333, 116] width 231 height 41
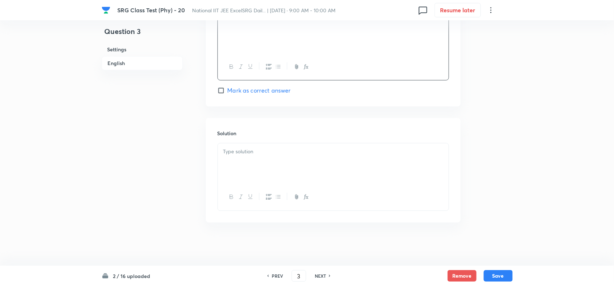
scroll to position [765, 0]
click at [278, 145] on div at bounding box center [333, 163] width 231 height 41
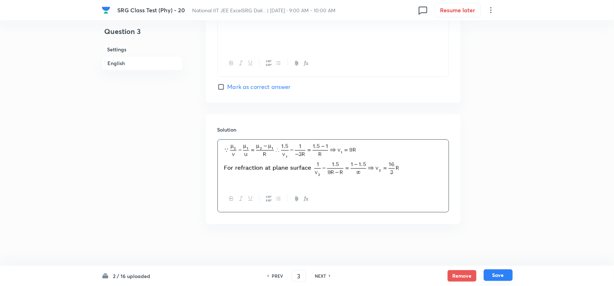
click at [501, 271] on button "Save" at bounding box center [498, 276] width 29 height 12
type input "4"
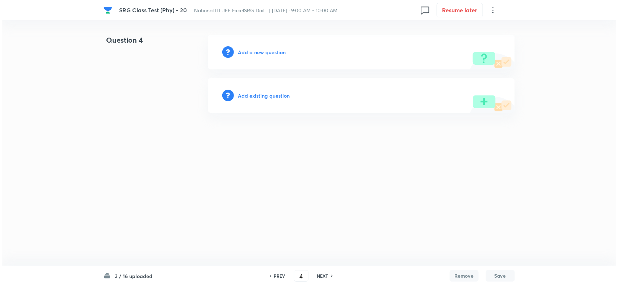
scroll to position [0, 0]
click at [263, 54] on h6 "Add a new question" at bounding box center [262, 52] width 48 height 8
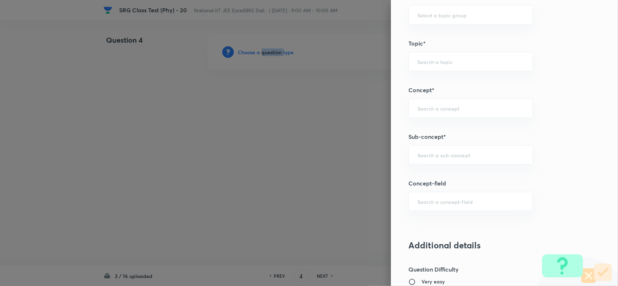
scroll to position [407, 0]
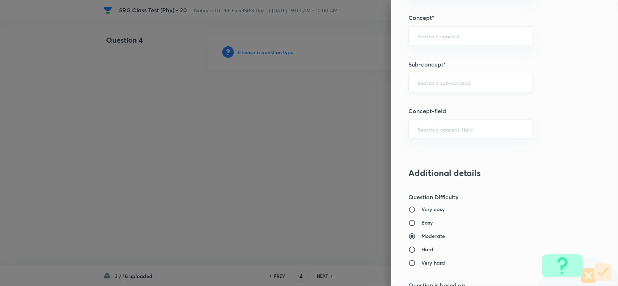
drag, startPoint x: 428, startPoint y: 82, endPoint x: 498, endPoint y: 93, distance: 71.0
click at [429, 82] on input "text" at bounding box center [470, 82] width 106 height 7
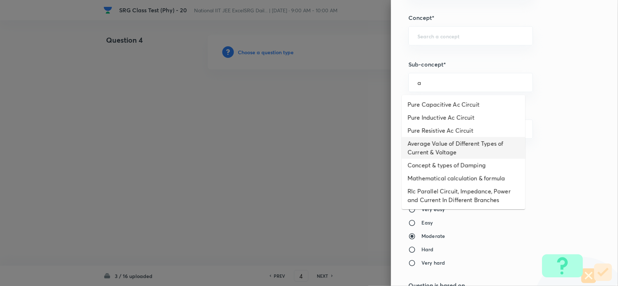
click at [438, 150] on li "Average Value of Different Types of Current & Voltage" at bounding box center [463, 148] width 123 height 22
type input "Average Value of Different Types of Current & Voltage"
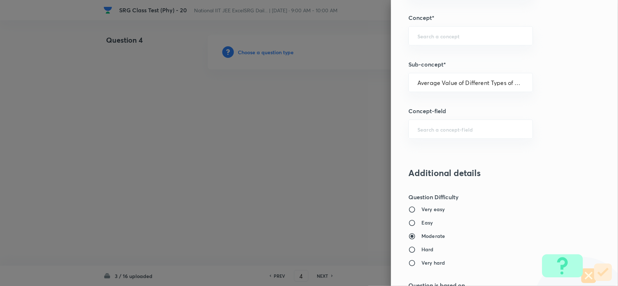
type input "Physics"
type input "Alternating Current"
type input "Average Value"
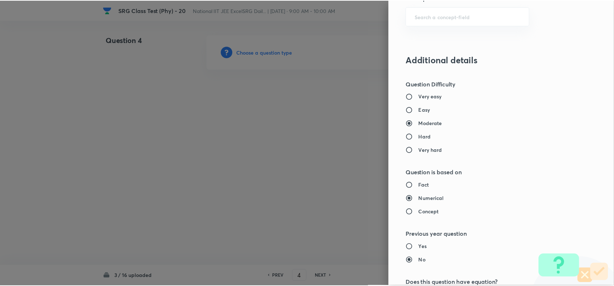
scroll to position [701, 0]
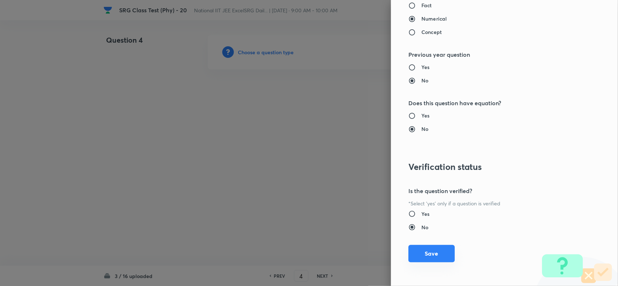
drag, startPoint x: 430, startPoint y: 247, endPoint x: 406, endPoint y: 249, distance: 24.3
click at [430, 250] on button "Save" at bounding box center [431, 253] width 46 height 17
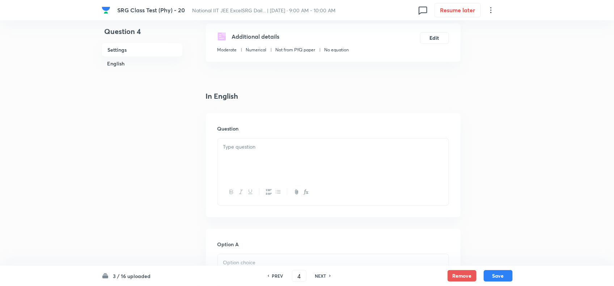
scroll to position [136, 0]
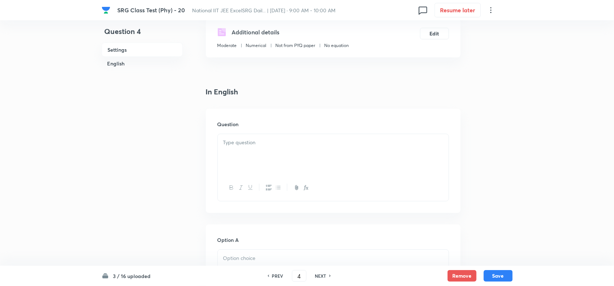
click at [259, 162] on div at bounding box center [333, 154] width 231 height 41
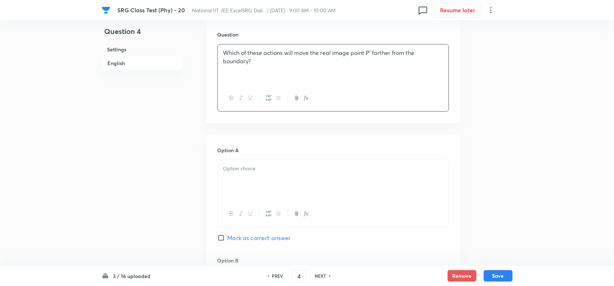
scroll to position [226, 0]
click at [319, 168] on p at bounding box center [333, 168] width 220 height 8
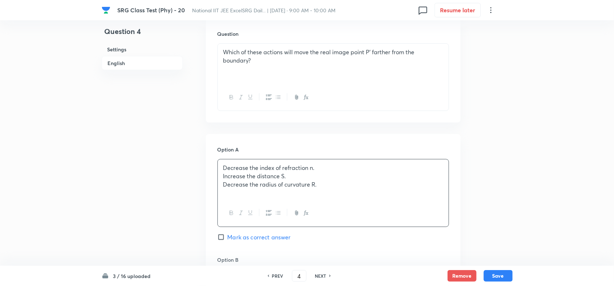
click at [382, 167] on p "Decrease the index of refraction n." at bounding box center [333, 168] width 220 height 8
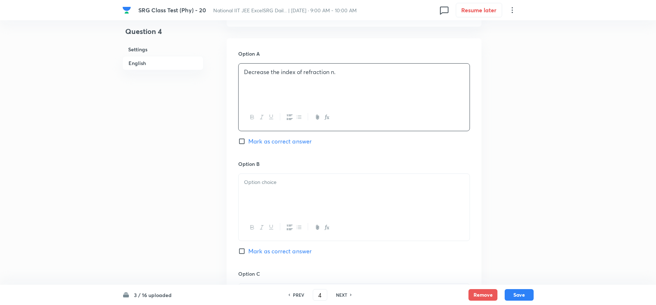
scroll to position [323, 0]
click at [332, 187] on div at bounding box center [353, 193] width 231 height 41
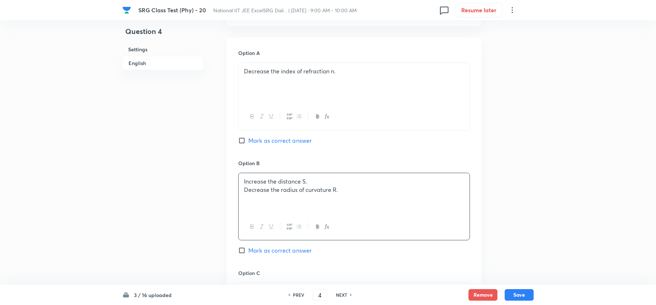
click at [378, 178] on p "Increase the distance S." at bounding box center [354, 182] width 220 height 8
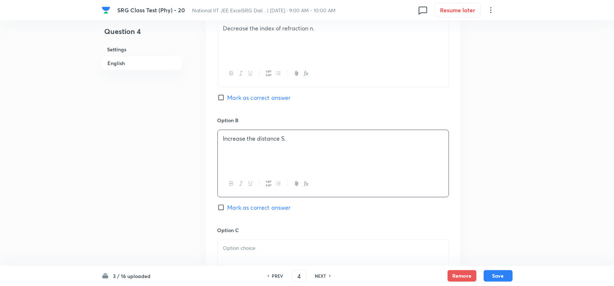
scroll to position [413, 0]
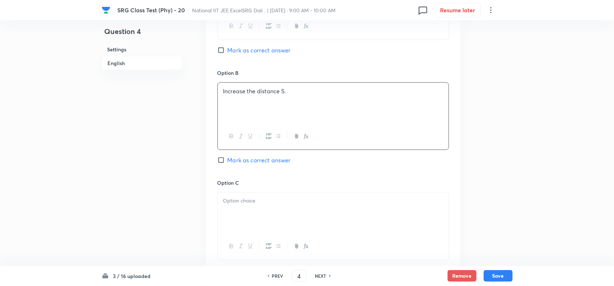
click at [305, 202] on p at bounding box center [333, 201] width 220 height 8
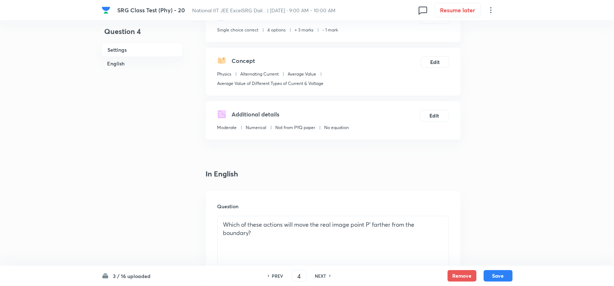
scroll to position [136, 0]
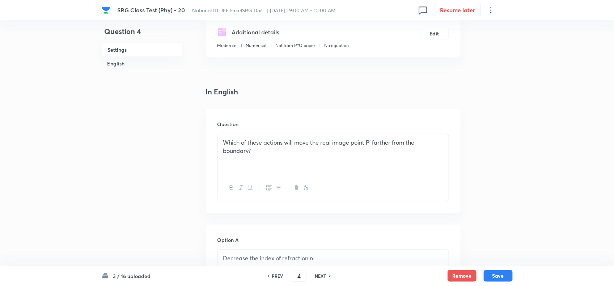
click at [255, 152] on p "Which of these actions will move the real image point P' farther from the bound…" at bounding box center [333, 147] width 220 height 16
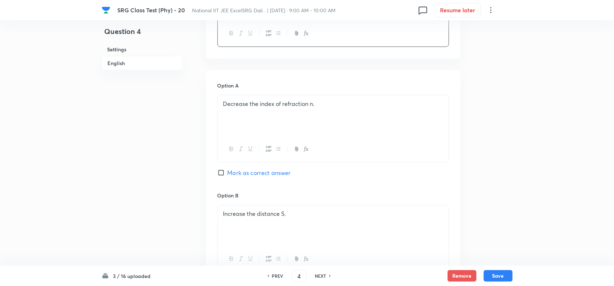
scroll to position [317, 0]
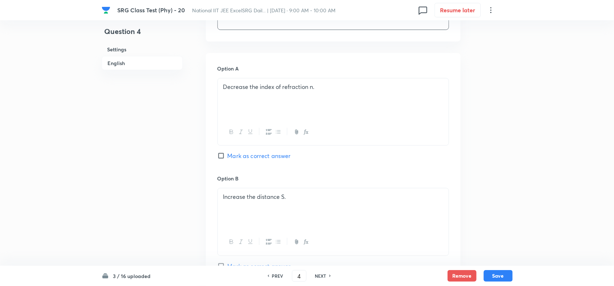
click at [299, 102] on div "Decrease the index of refraction n." at bounding box center [333, 99] width 231 height 41
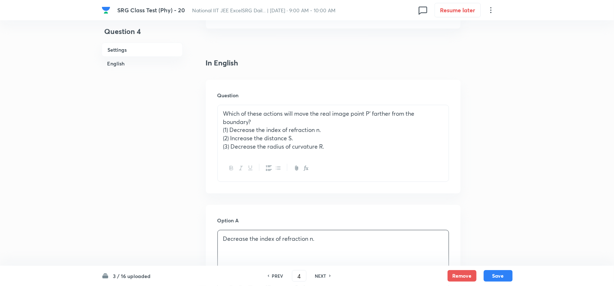
scroll to position [136, 0]
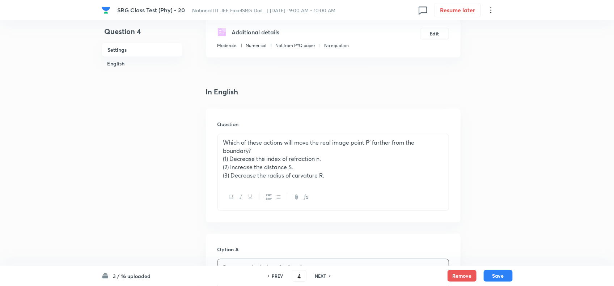
click at [350, 173] on p "(3) Decrease the radius of curvature R." at bounding box center [333, 176] width 220 height 8
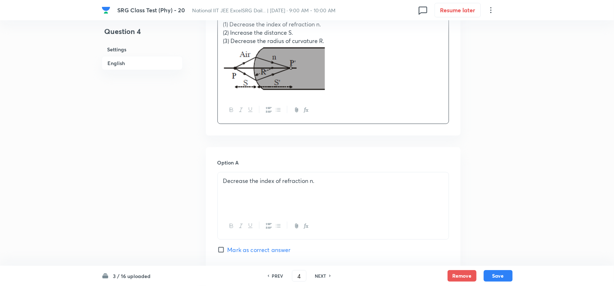
scroll to position [271, 0]
click at [349, 182] on p "Decrease the index of refraction n." at bounding box center [333, 180] width 220 height 8
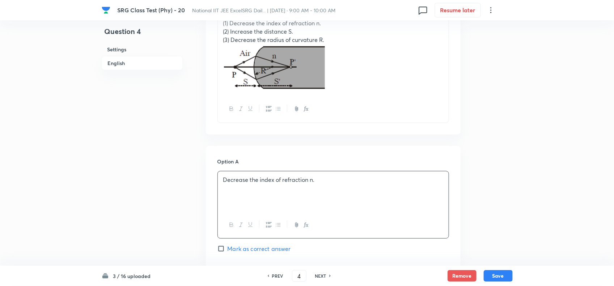
click at [324, 182] on p "Decrease the index of refraction n." at bounding box center [333, 180] width 220 height 8
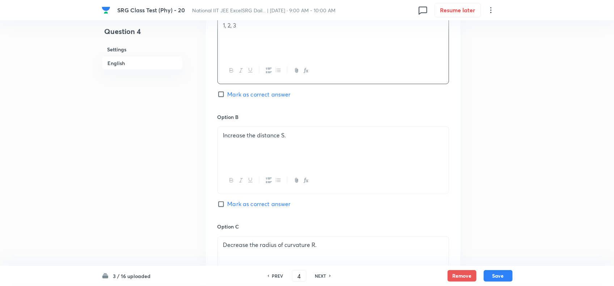
scroll to position [452, 0]
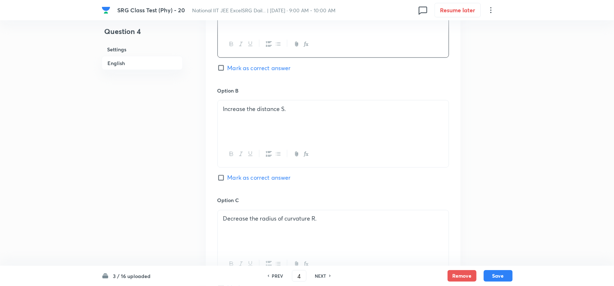
click at [332, 137] on div "Increase the distance S." at bounding box center [333, 121] width 231 height 41
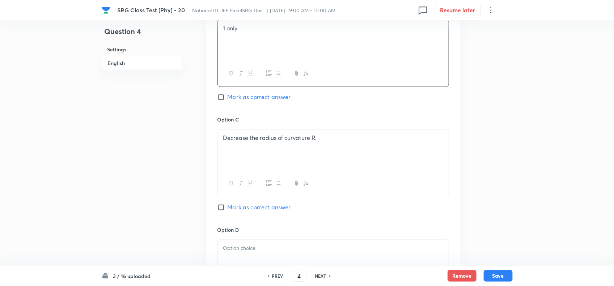
scroll to position [543, 0]
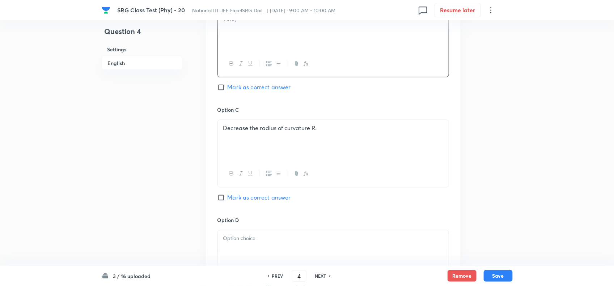
click at [219, 82] on div "Option B 1 only [PERSON_NAME] as correct answer" at bounding box center [334, 51] width 232 height 110
click at [225, 86] on input "Mark as correct answer" at bounding box center [223, 87] width 10 height 7
checkbox input "true"
click at [323, 133] on p "Decrease the radius of curvature R." at bounding box center [333, 128] width 220 height 8
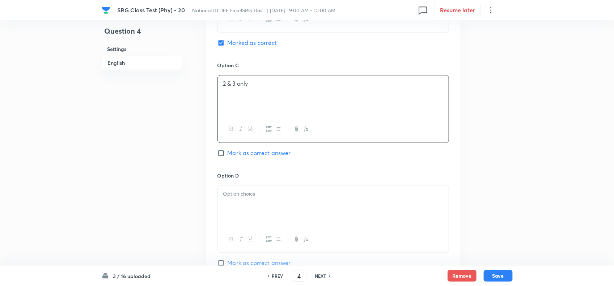
scroll to position [588, 0]
click at [309, 203] on div at bounding box center [333, 205] width 231 height 41
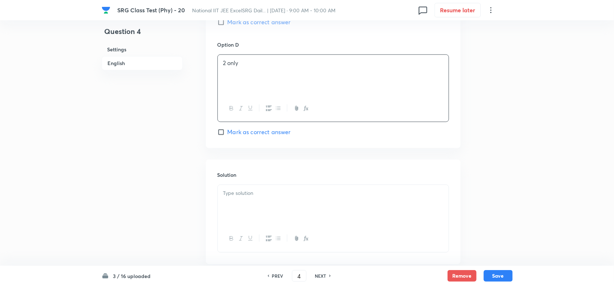
scroll to position [724, 0]
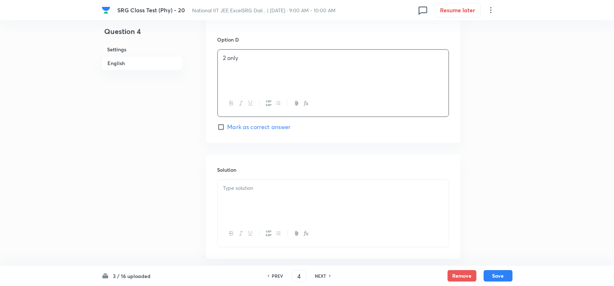
click at [270, 190] on p at bounding box center [333, 188] width 220 height 8
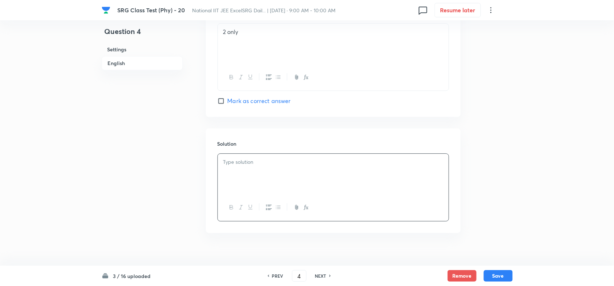
scroll to position [764, 0]
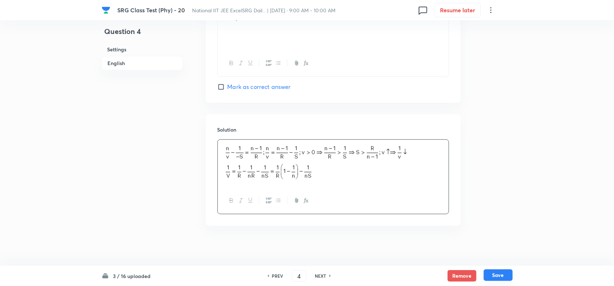
click at [496, 275] on button "Save" at bounding box center [498, 276] width 29 height 12
type input "5"
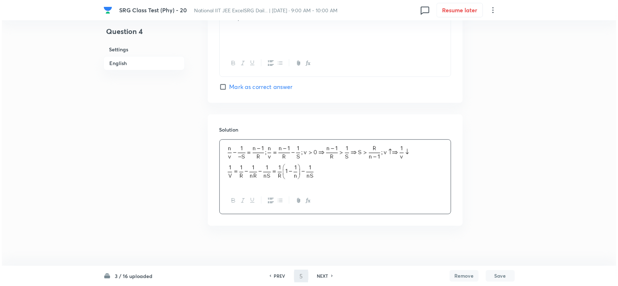
scroll to position [0, 0]
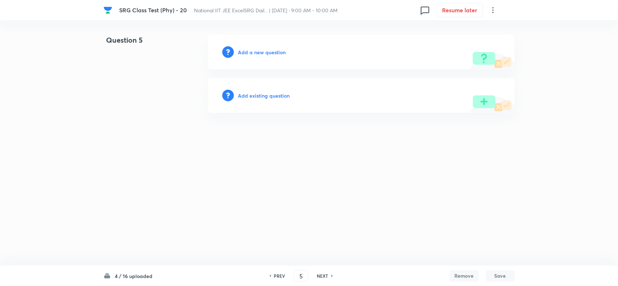
click at [274, 50] on h6 "Add a new question" at bounding box center [262, 52] width 48 height 8
click at [274, 50] on h6 "Choose a question type" at bounding box center [266, 52] width 56 height 8
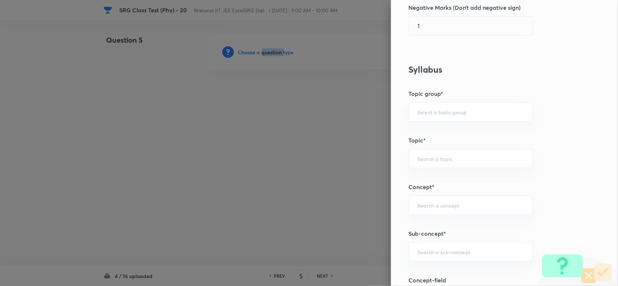
scroll to position [317, 0]
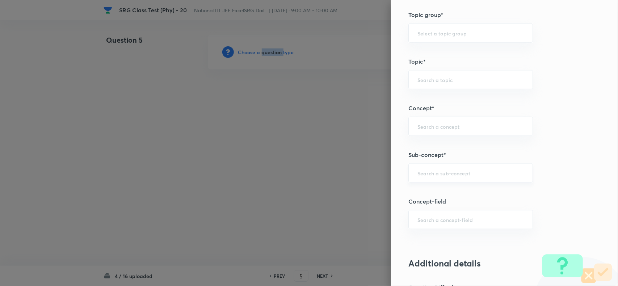
click at [426, 165] on div "​" at bounding box center [470, 173] width 124 height 19
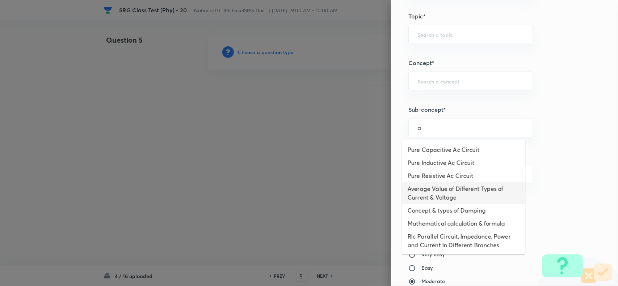
click at [455, 189] on li "Average Value of Different Types of Current & Voltage" at bounding box center [463, 193] width 123 height 22
type input "Average Value of Different Types of Current & Voltage"
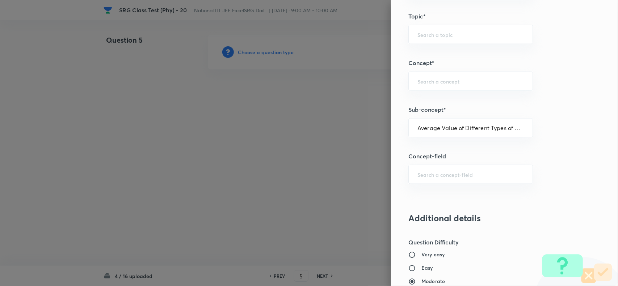
type input "Physics"
type input "Alternating Current"
type input "Average Value"
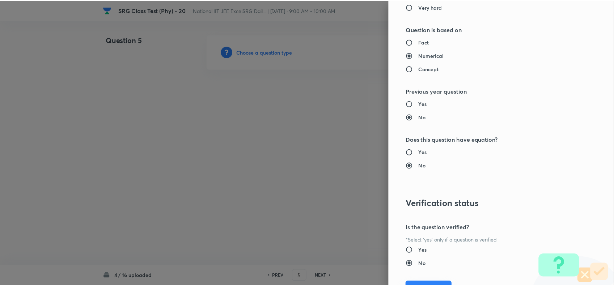
scroll to position [701, 0]
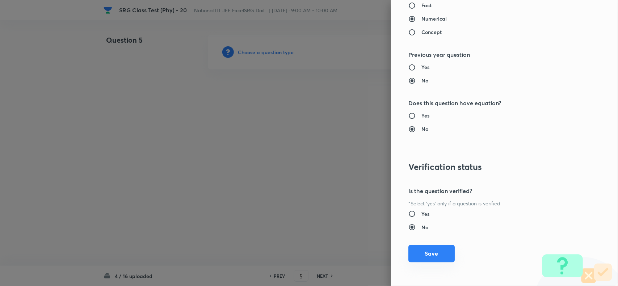
click at [424, 261] on button "Save" at bounding box center [431, 253] width 46 height 17
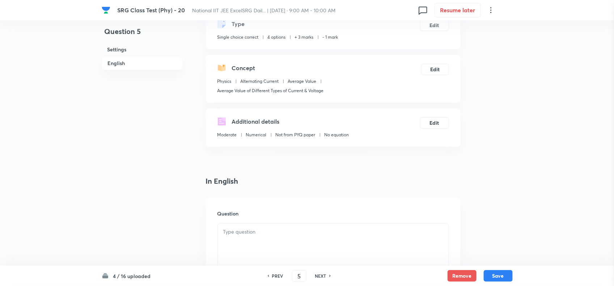
scroll to position [90, 0]
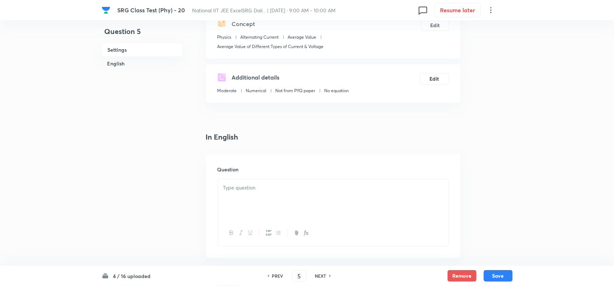
click at [261, 199] on div at bounding box center [333, 200] width 231 height 41
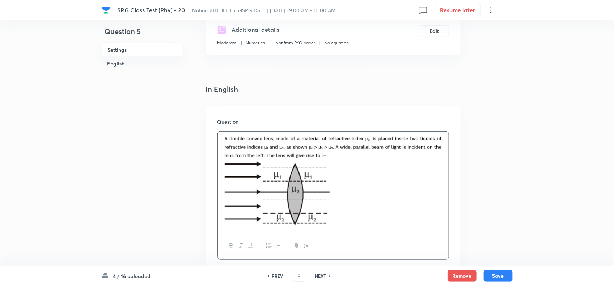
scroll to position [226, 0]
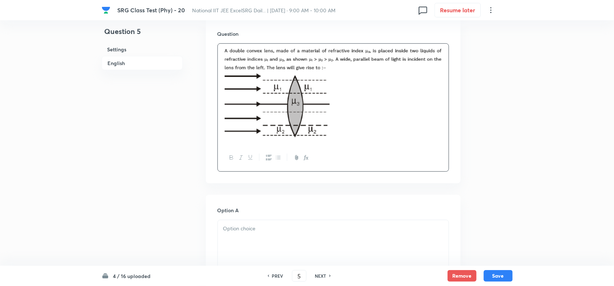
click at [301, 236] on div at bounding box center [333, 240] width 231 height 41
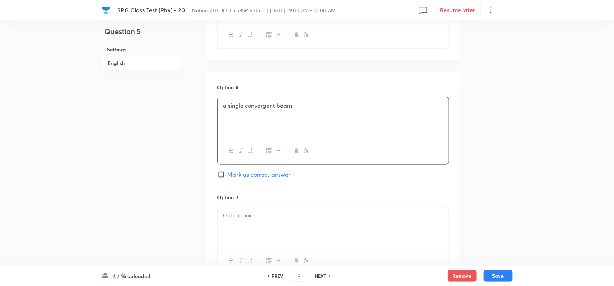
scroll to position [362, 0]
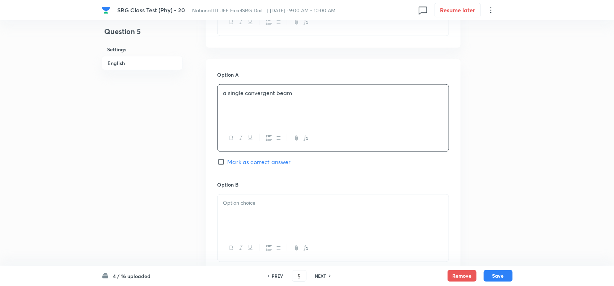
click at [283, 207] on p at bounding box center [333, 203] width 220 height 8
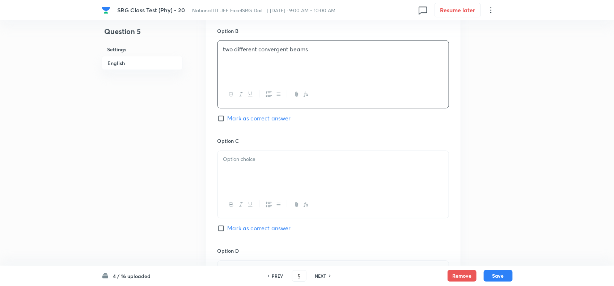
scroll to position [543, 0]
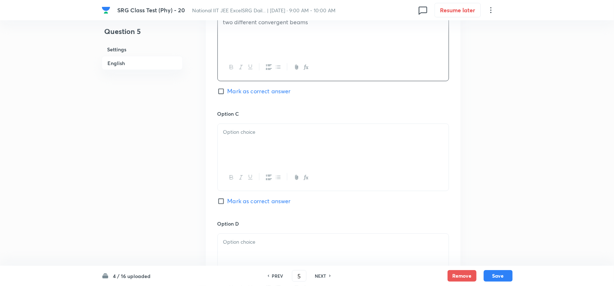
click at [267, 144] on div at bounding box center [333, 144] width 231 height 41
click at [265, 40] on div "two different convergent beams" at bounding box center [333, 34] width 231 height 41
click at [270, 141] on div at bounding box center [333, 144] width 231 height 41
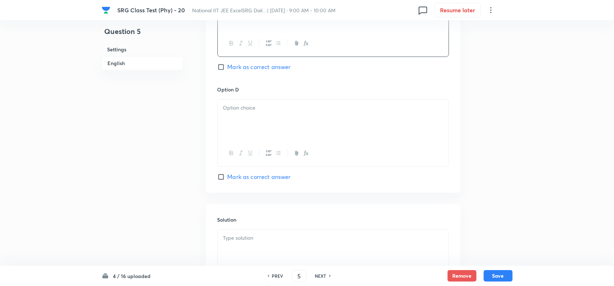
scroll to position [679, 0]
click at [225, 176] on input "Mark as correct answer" at bounding box center [223, 175] width 10 height 7
checkbox input "true"
click at [256, 123] on div at bounding box center [333, 118] width 231 height 41
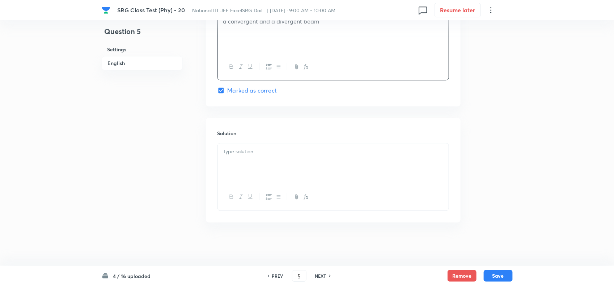
scroll to position [768, 0]
click at [275, 187] on div at bounding box center [333, 197] width 231 height 26
click at [271, 175] on div at bounding box center [333, 163] width 231 height 41
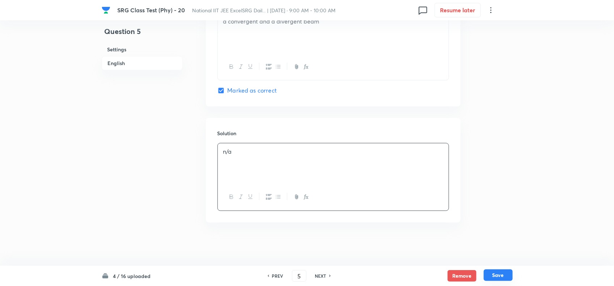
click at [499, 271] on button "Save" at bounding box center [498, 276] width 29 height 12
type input "6"
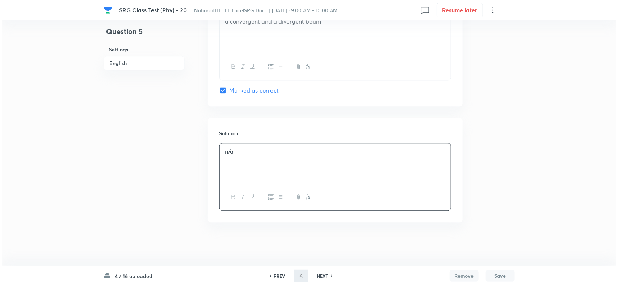
scroll to position [0, 0]
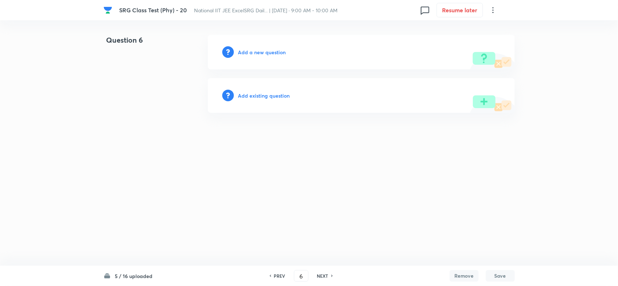
click at [249, 50] on h6 "Add a new question" at bounding box center [262, 52] width 48 height 8
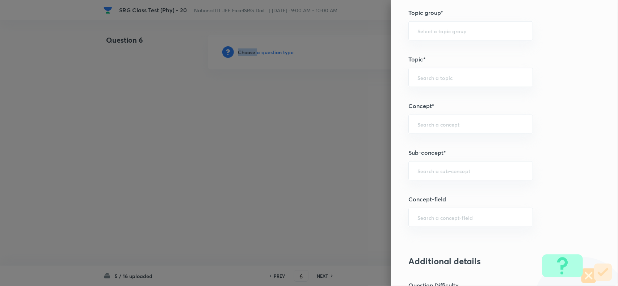
scroll to position [407, 0]
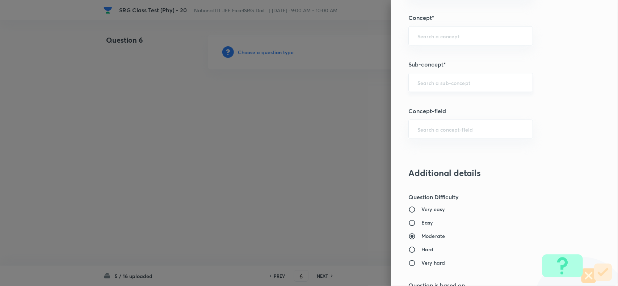
drag, startPoint x: 423, startPoint y: 86, endPoint x: 449, endPoint y: 88, distance: 26.1
click at [425, 85] on input "text" at bounding box center [470, 82] width 106 height 7
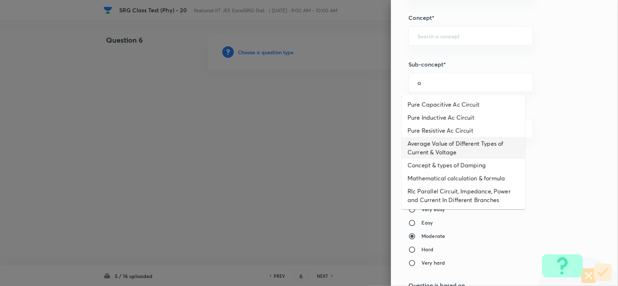
click at [435, 148] on li "Average Value of Different Types of Current & Voltage" at bounding box center [463, 148] width 123 height 22
type input "Average Value of Different Types of Current & Voltage"
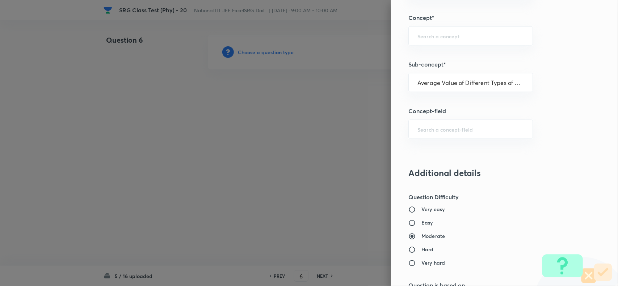
type input "Physics"
type input "Alternating Current"
type input "Average Value"
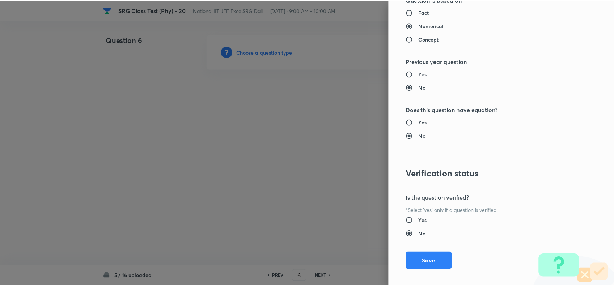
scroll to position [701, 0]
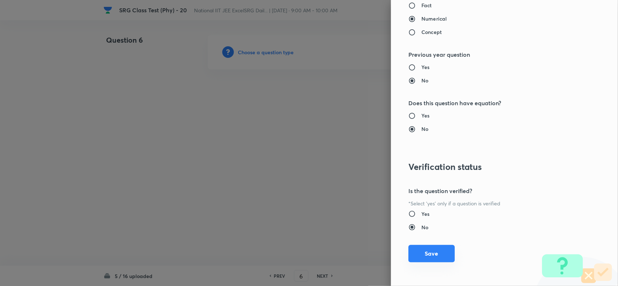
click at [428, 255] on button "Save" at bounding box center [431, 253] width 46 height 17
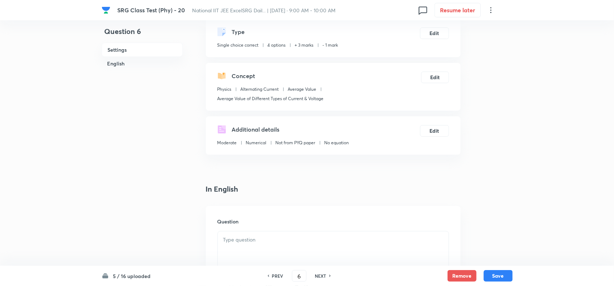
scroll to position [90, 0]
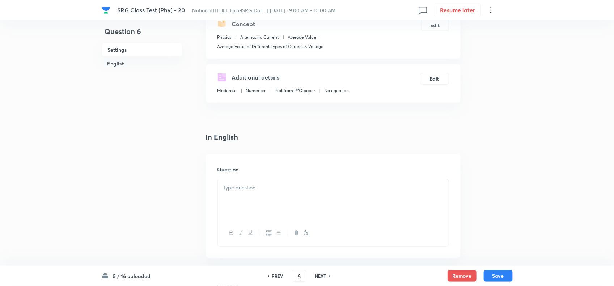
click at [265, 190] on p at bounding box center [333, 188] width 220 height 8
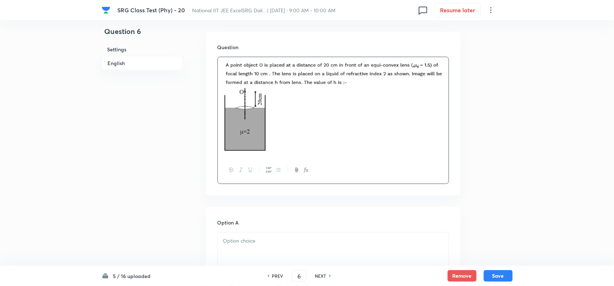
scroll to position [226, 0]
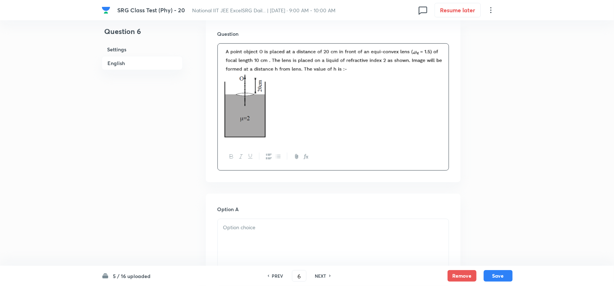
click at [267, 229] on p at bounding box center [333, 228] width 220 height 8
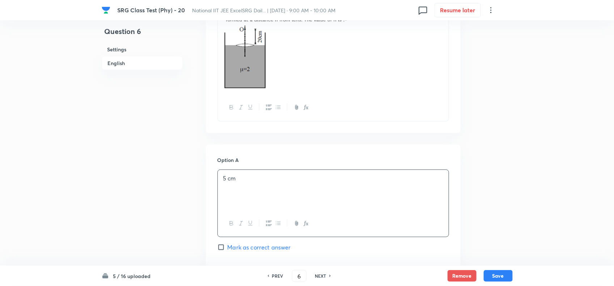
scroll to position [362, 0]
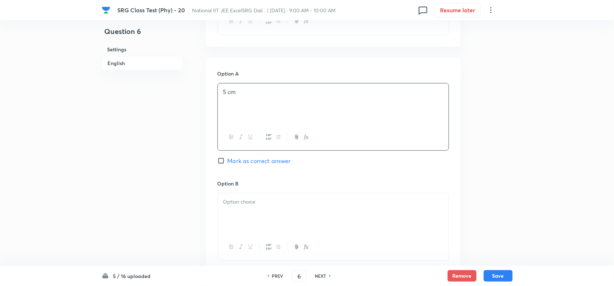
click at [286, 209] on div at bounding box center [333, 214] width 231 height 41
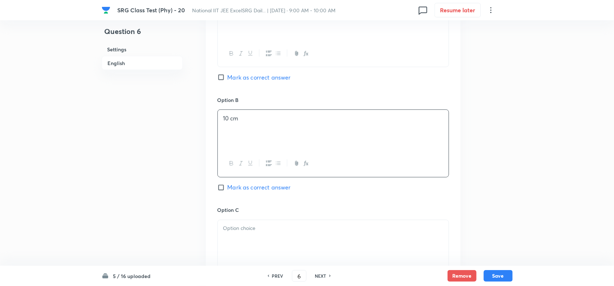
scroll to position [452, 0]
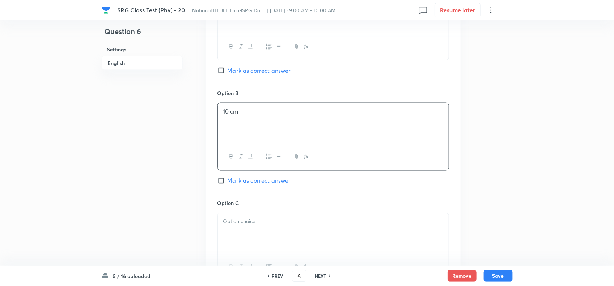
click at [274, 216] on div at bounding box center [333, 234] width 231 height 41
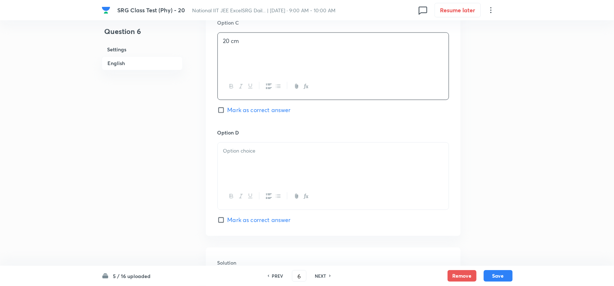
click at [259, 169] on div at bounding box center [333, 163] width 231 height 41
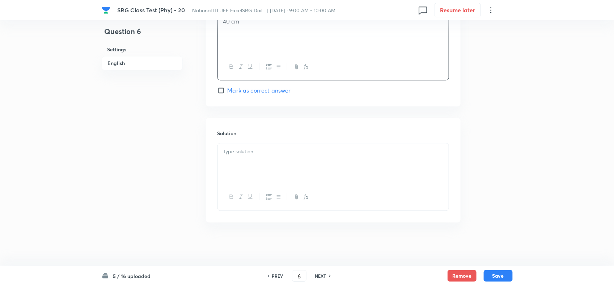
scroll to position [767, 0]
drag, startPoint x: 236, startPoint y: 93, endPoint x: 237, endPoint y: 102, distance: 9.1
click at [236, 92] on span "Mark as correct answer" at bounding box center [259, 90] width 63 height 9
click at [228, 92] on input "Mark as correct answer" at bounding box center [223, 90] width 10 height 7
checkbox input "true"
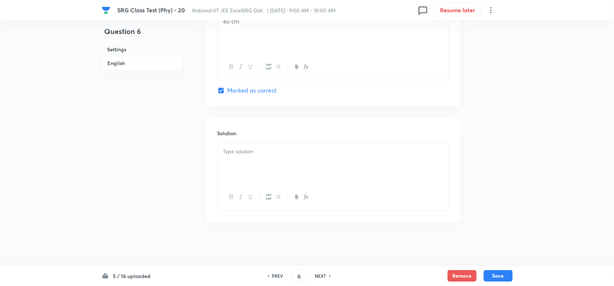
click at [257, 159] on div at bounding box center [333, 163] width 231 height 41
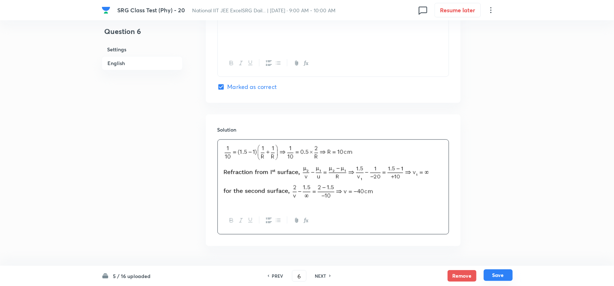
click at [507, 280] on button "Save" at bounding box center [498, 276] width 29 height 12
type input "7"
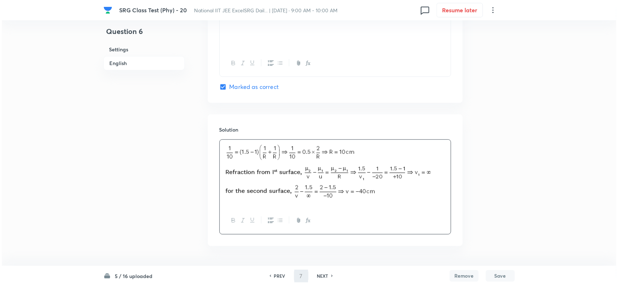
scroll to position [0, 0]
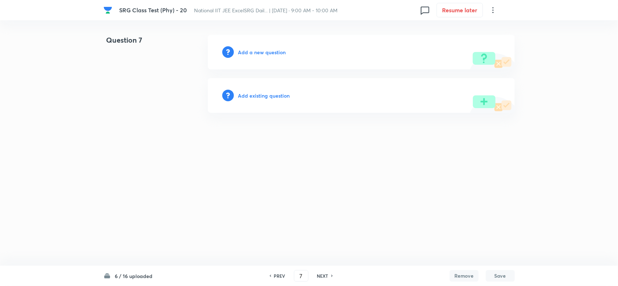
click at [261, 50] on h6 "Add a new question" at bounding box center [262, 52] width 48 height 8
click at [261, 50] on h6 "Choose a question type" at bounding box center [266, 52] width 56 height 8
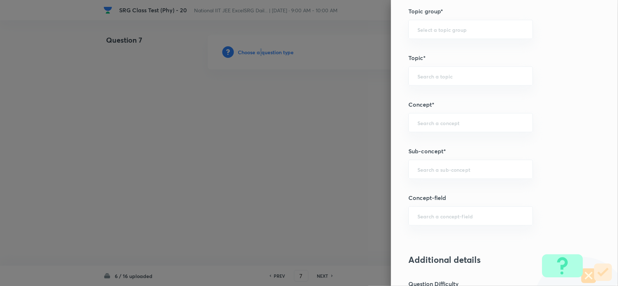
scroll to position [407, 0]
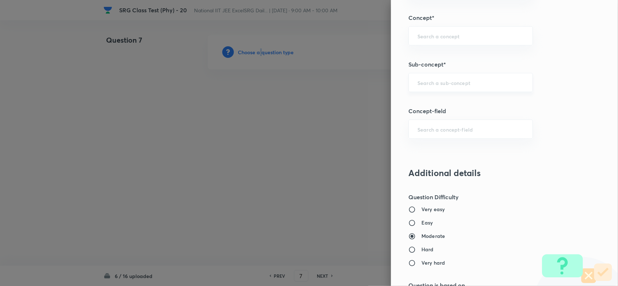
drag, startPoint x: 408, startPoint y: 82, endPoint x: 468, endPoint y: 93, distance: 61.5
click at [409, 81] on div "​" at bounding box center [470, 82] width 124 height 19
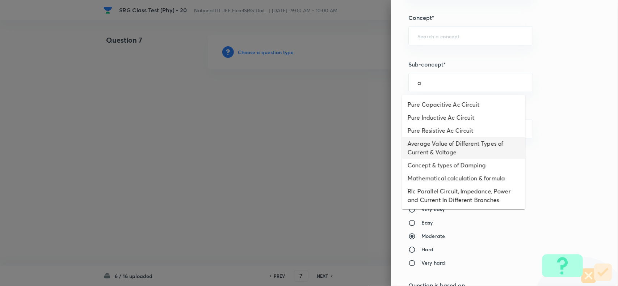
click at [438, 140] on li "Average Value of Different Types of Current & Voltage" at bounding box center [463, 148] width 123 height 22
type input "Average Value of Different Types of Current & Voltage"
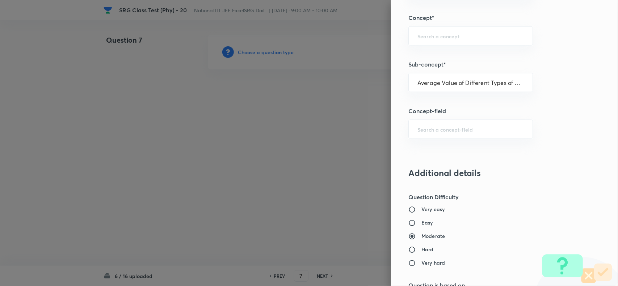
type input "Physics"
type input "Alternating Current"
type input "Average Value"
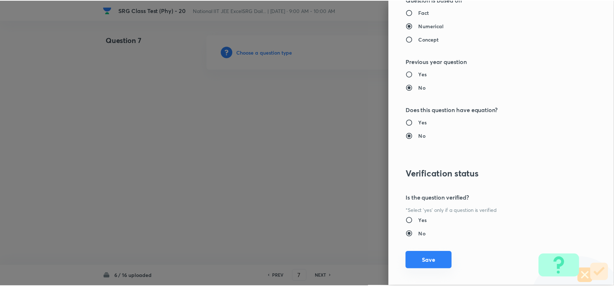
scroll to position [701, 0]
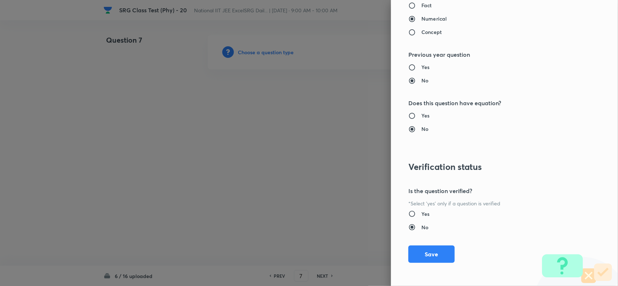
drag, startPoint x: 431, startPoint y: 259, endPoint x: 371, endPoint y: 244, distance: 61.8
click at [431, 259] on button "Save" at bounding box center [431, 254] width 46 height 17
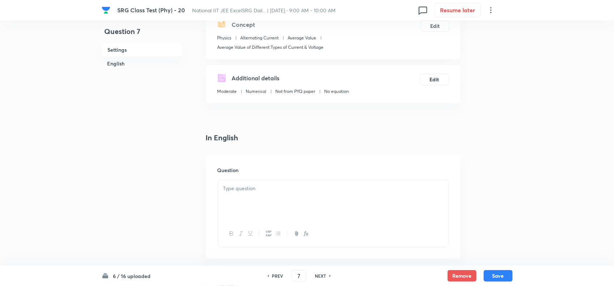
scroll to position [90, 0]
click at [278, 189] on p at bounding box center [333, 188] width 220 height 8
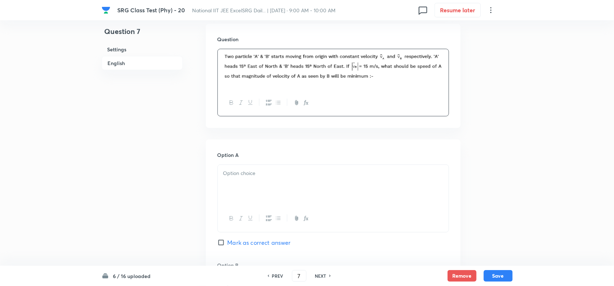
scroll to position [226, 0]
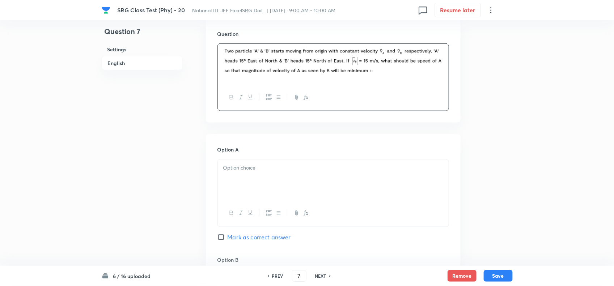
click at [276, 182] on div at bounding box center [333, 180] width 231 height 41
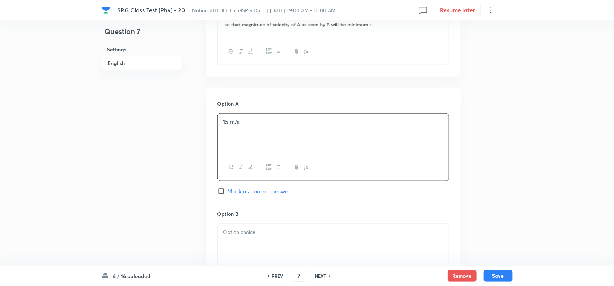
scroll to position [317, 0]
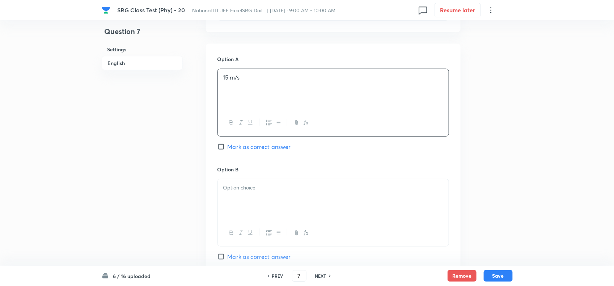
click at [275, 183] on div at bounding box center [333, 200] width 231 height 41
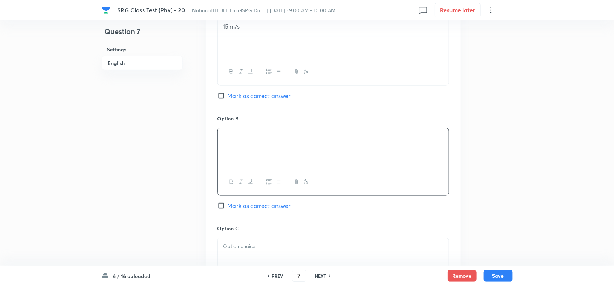
scroll to position [452, 0]
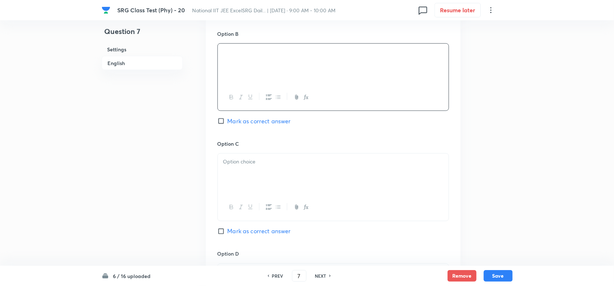
click at [226, 122] on input "Mark as correct answer" at bounding box center [223, 121] width 10 height 7
checkbox input "true"
click at [249, 174] on div at bounding box center [333, 174] width 231 height 41
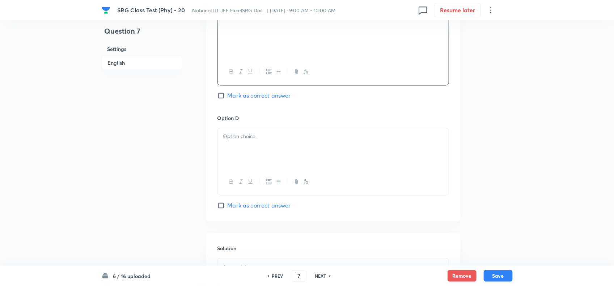
click at [297, 164] on div at bounding box center [333, 148] width 231 height 41
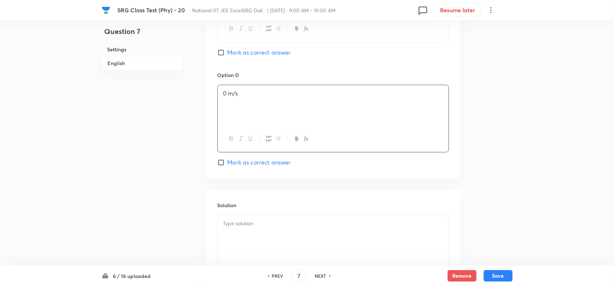
scroll to position [679, 0]
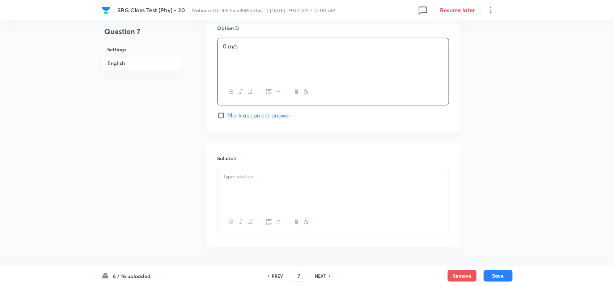
click at [247, 180] on p at bounding box center [333, 177] width 220 height 8
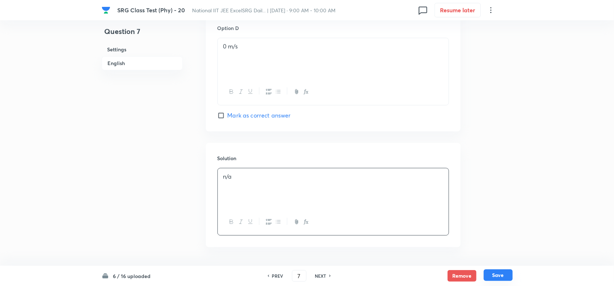
click at [502, 275] on button "Save" at bounding box center [498, 276] width 29 height 12
type input "8"
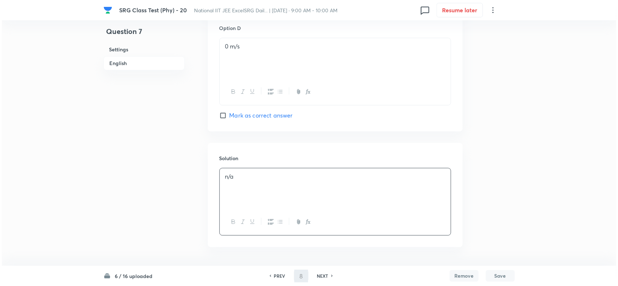
scroll to position [0, 0]
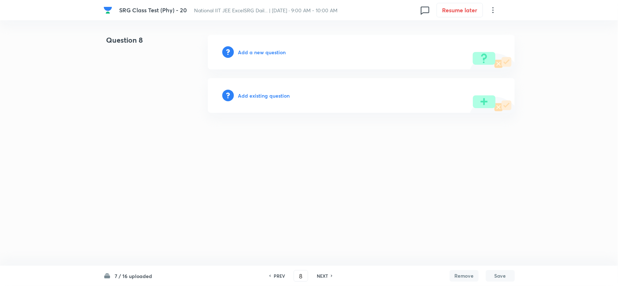
click at [268, 50] on h6 "Add a new question" at bounding box center [262, 52] width 48 height 8
click at [268, 50] on h6 "Choose a question type" at bounding box center [266, 52] width 56 height 8
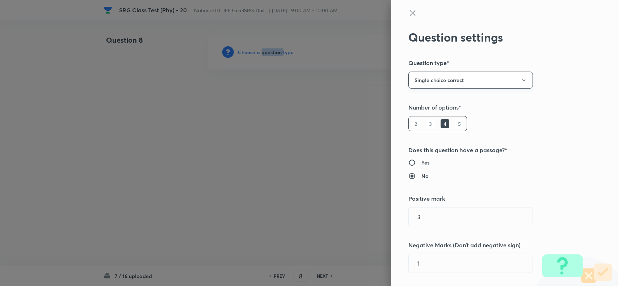
click at [425, 82] on button "Single choice correct" at bounding box center [470, 80] width 124 height 17
click at [429, 111] on li "Multiple choice correct" at bounding box center [464, 115] width 124 height 13
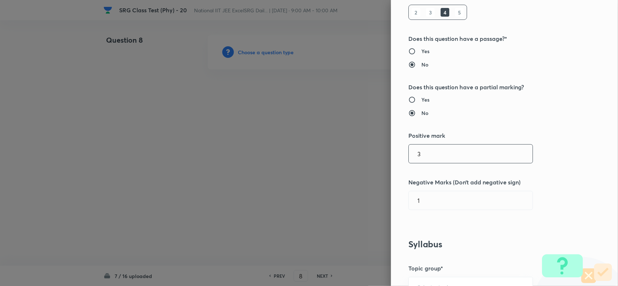
scroll to position [136, 0]
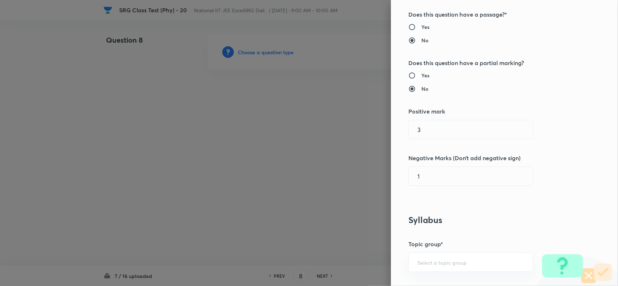
click at [413, 75] on input "Yes" at bounding box center [414, 75] width 13 height 7
radio input "true"
radio input "false"
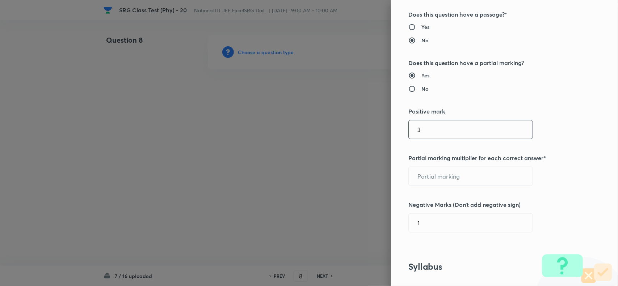
click at [429, 131] on input "3" at bounding box center [471, 130] width 124 height 18
type input "4"
type input "1"
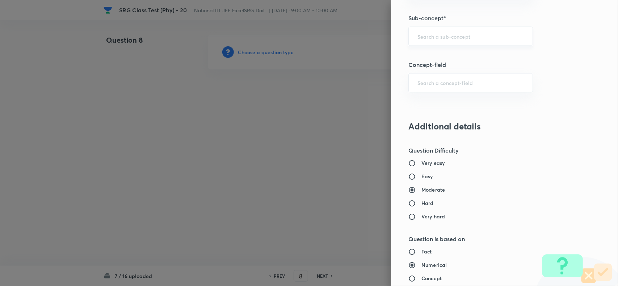
scroll to position [498, 0]
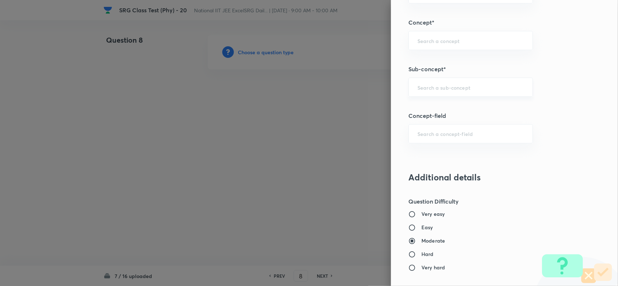
type input "2"
click at [436, 85] on input "text" at bounding box center [470, 87] width 106 height 7
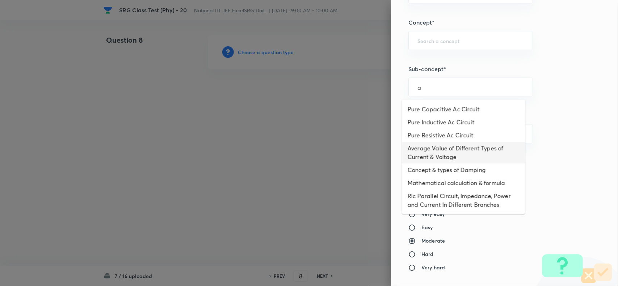
click at [436, 153] on li "Average Value of Different Types of Current & Voltage" at bounding box center [463, 153] width 123 height 22
type input "Average Value of Different Types of Current & Voltage"
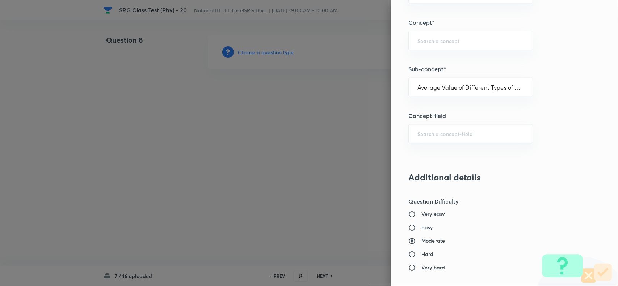
type input "Physics"
type input "Alternating Current"
type input "Average Value"
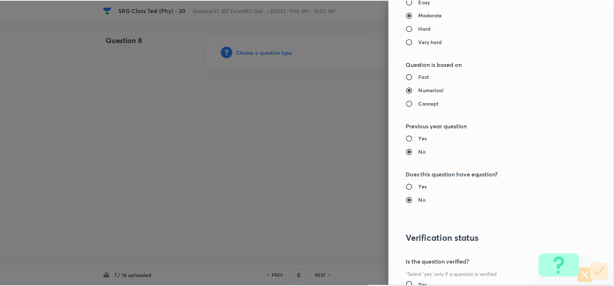
scroll to position [797, 0]
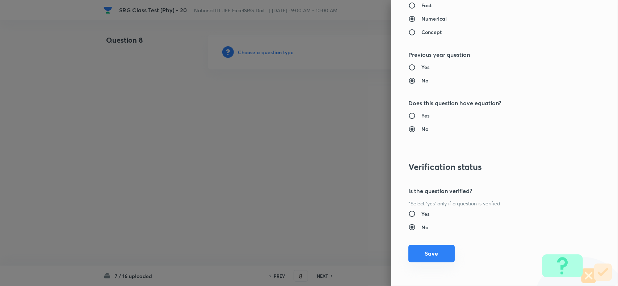
click at [430, 254] on button "Save" at bounding box center [431, 253] width 46 height 17
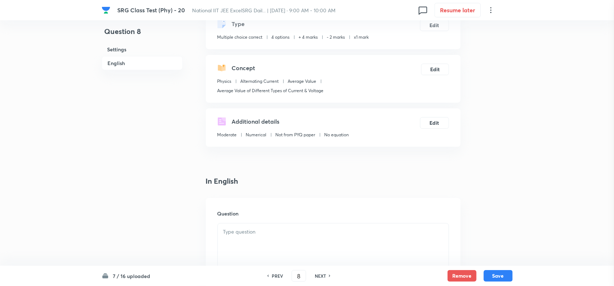
scroll to position [90, 0]
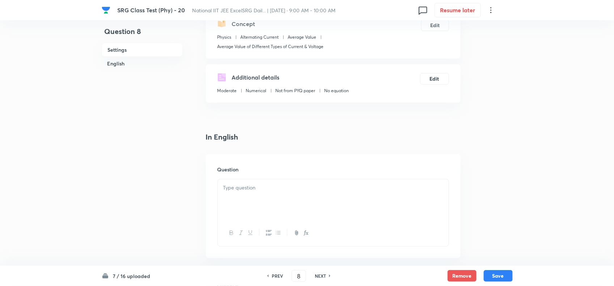
click at [284, 176] on div "Question" at bounding box center [333, 206] width 255 height 104
click at [296, 199] on div at bounding box center [333, 200] width 231 height 41
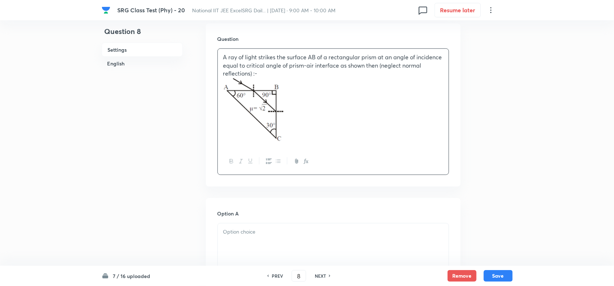
scroll to position [271, 0]
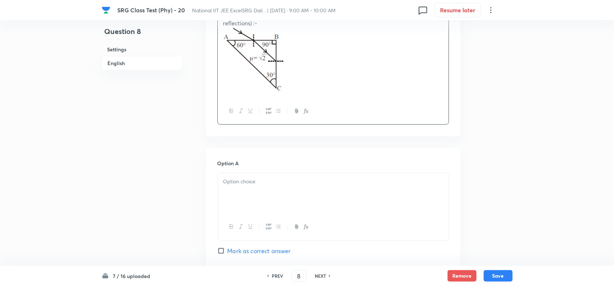
click at [301, 219] on div at bounding box center [333, 227] width 231 height 26
click at [286, 189] on div at bounding box center [333, 193] width 231 height 41
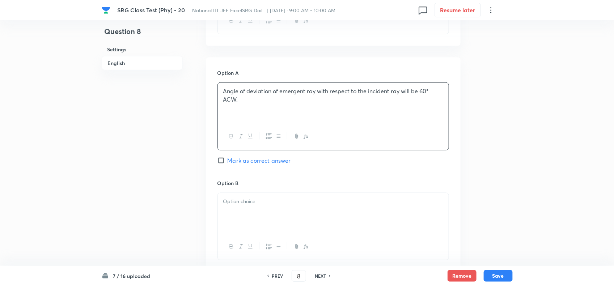
click at [308, 195] on div at bounding box center [333, 213] width 231 height 41
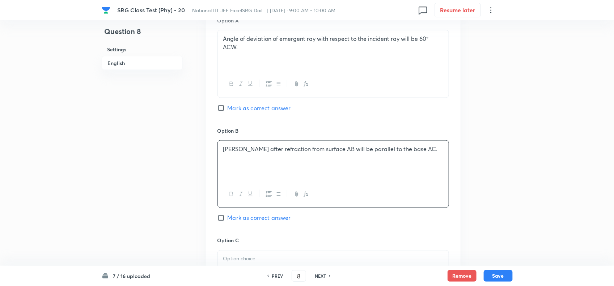
scroll to position [498, 0]
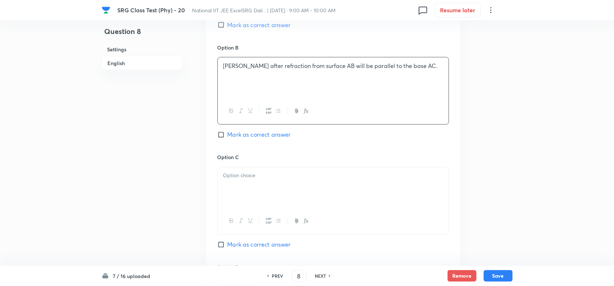
click at [240, 134] on span "Mark as correct answer" at bounding box center [259, 135] width 63 height 9
click at [228, 134] on input "Mark as correct answer" at bounding box center [223, 134] width 10 height 7
checkbox input "true"
click at [252, 180] on p at bounding box center [333, 176] width 220 height 8
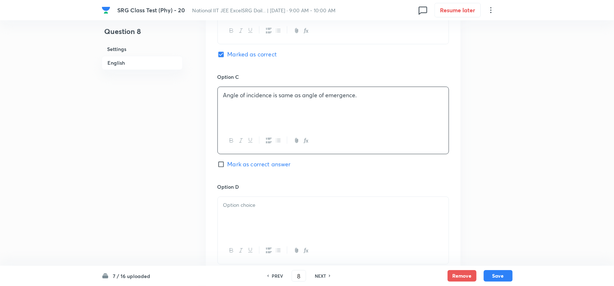
scroll to position [679, 0]
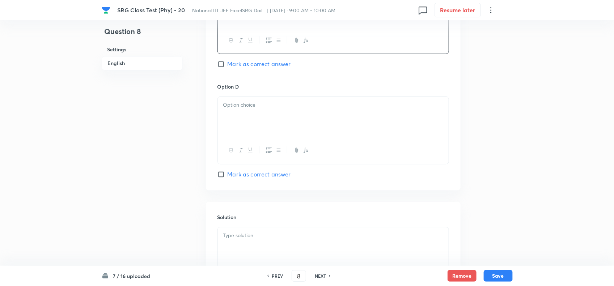
click at [273, 130] on div at bounding box center [333, 117] width 231 height 41
click at [240, 72] on div "Option C Angle of incidence is same as angle of emergence. [PERSON_NAME] as cor…" at bounding box center [334, 28] width 232 height 110
click at [232, 66] on span "Mark as correct answer" at bounding box center [259, 64] width 63 height 9
click at [228, 66] on input "Mark as correct answer" at bounding box center [223, 63] width 10 height 7
checkbox input "true"
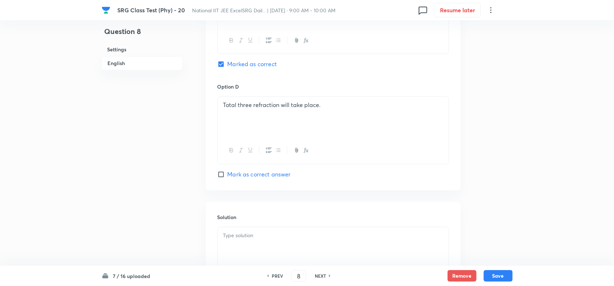
click at [250, 240] on p at bounding box center [333, 236] width 220 height 8
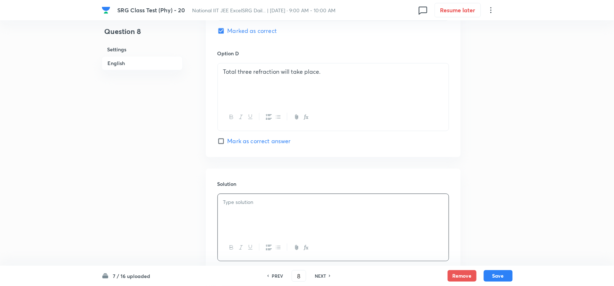
scroll to position [766, 0]
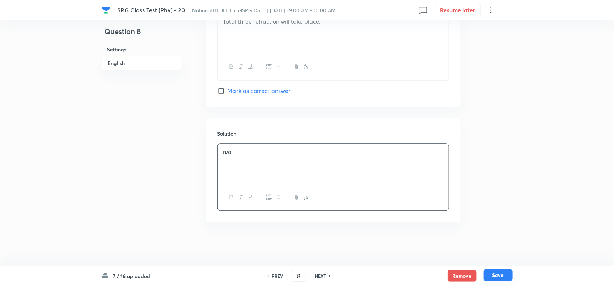
drag, startPoint x: 505, startPoint y: 269, endPoint x: 505, endPoint y: 274, distance: 4.7
click at [505, 270] on div "7 / 16 uploaded PREV 8 ​ NEXT Remove Save" at bounding box center [307, 276] width 411 height 20
click at [505, 274] on button "Save" at bounding box center [498, 276] width 29 height 12
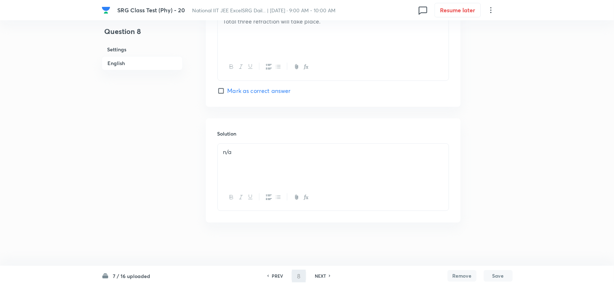
type input "9"
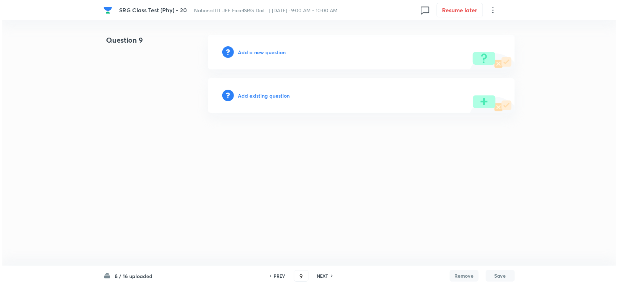
scroll to position [0, 0]
click at [269, 51] on h6 "Add a new question" at bounding box center [262, 52] width 48 height 8
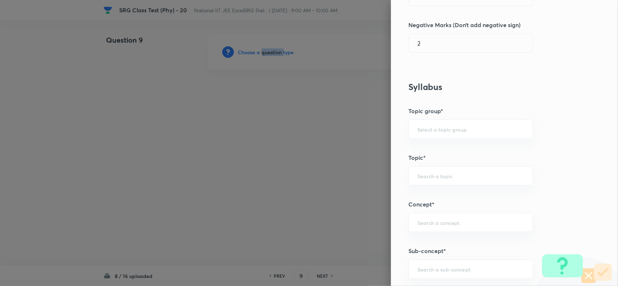
scroll to position [452, 0]
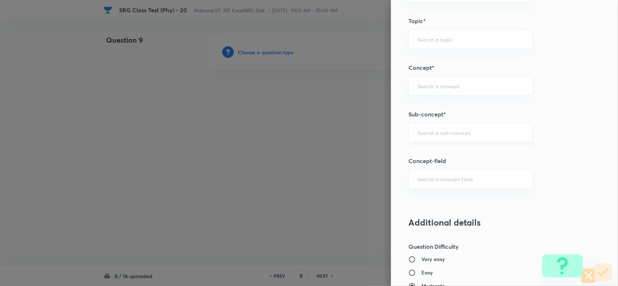
drag, startPoint x: 423, startPoint y: 137, endPoint x: 520, endPoint y: 166, distance: 101.1
click at [424, 136] on input "text" at bounding box center [470, 132] width 106 height 7
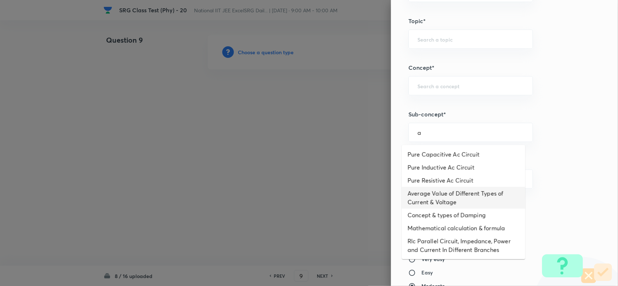
click at [451, 202] on li "Average Value of Different Types of Current & Voltage" at bounding box center [463, 198] width 123 height 22
type input "Average Value of Different Types of Current & Voltage"
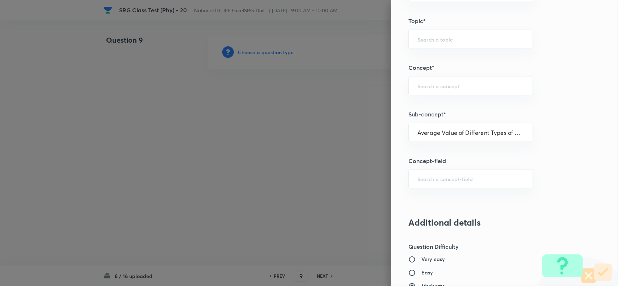
type input "Physics"
type input "Alternating Current"
type input "Average Value"
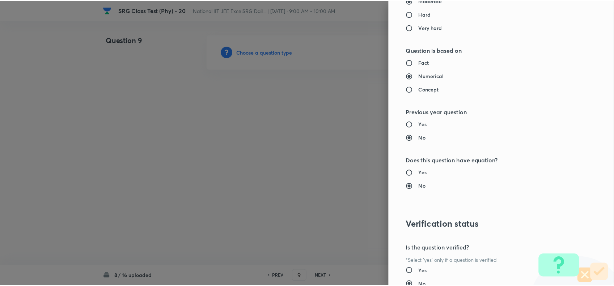
scroll to position [797, 0]
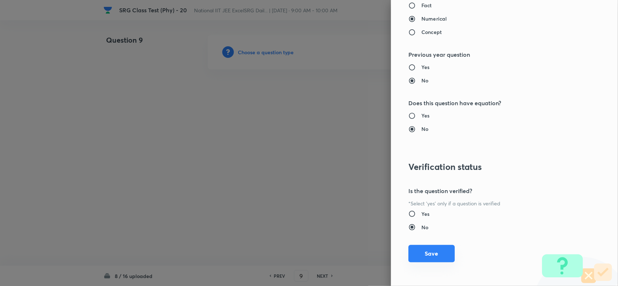
click at [427, 247] on button "Save" at bounding box center [431, 253] width 46 height 17
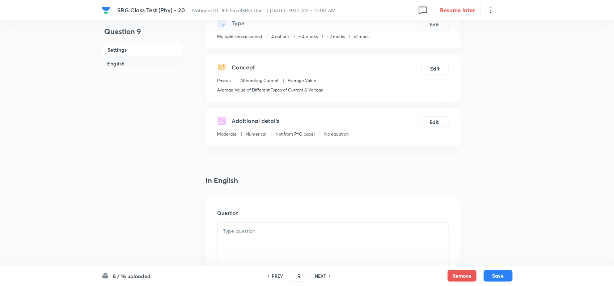
scroll to position [90, 0]
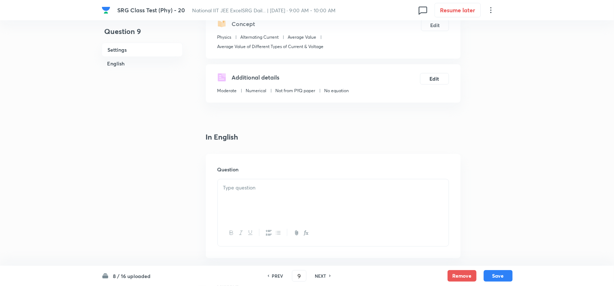
click at [261, 196] on div at bounding box center [333, 200] width 231 height 41
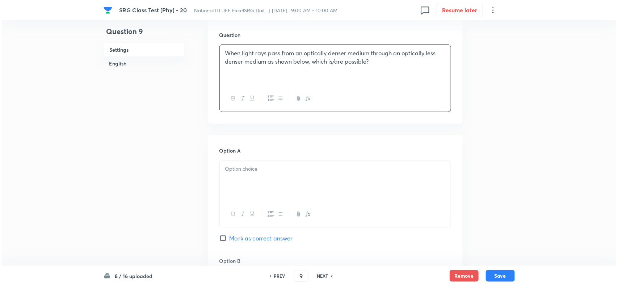
scroll to position [226, 0]
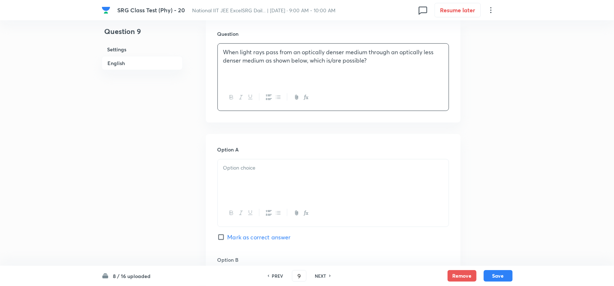
click at [287, 187] on div at bounding box center [333, 180] width 231 height 41
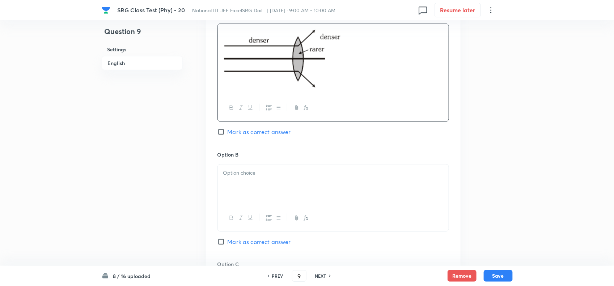
click at [288, 165] on div at bounding box center [333, 185] width 231 height 41
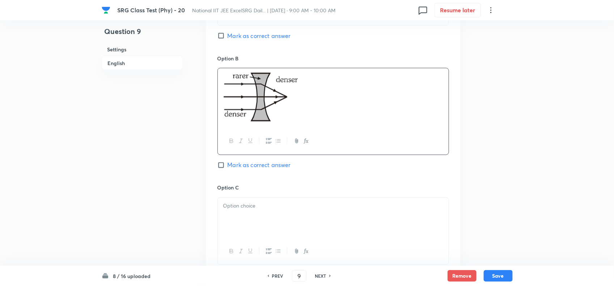
scroll to position [483, 0]
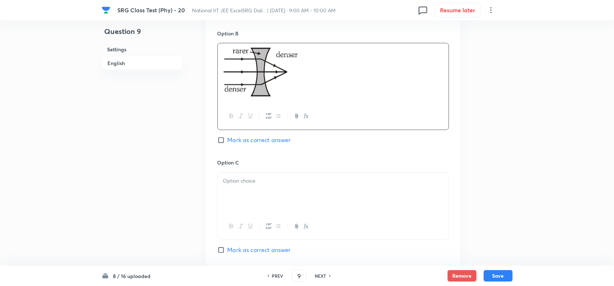
click at [297, 186] on p at bounding box center [333, 181] width 220 height 8
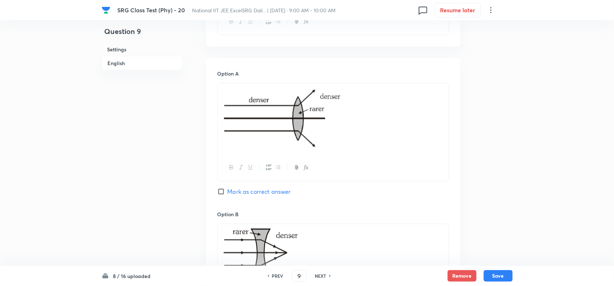
click at [232, 189] on span "Mark as correct answer" at bounding box center [259, 191] width 63 height 9
click at [228, 189] on input "Mark as correct answer" at bounding box center [223, 191] width 10 height 7
checkbox input "true"
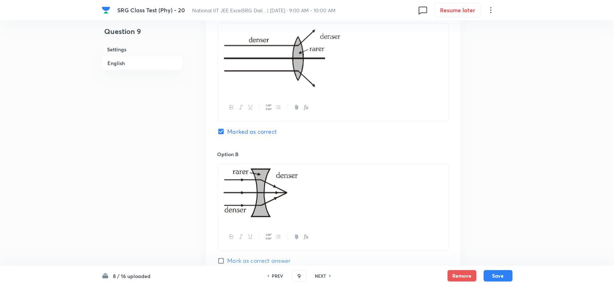
scroll to position [393, 0]
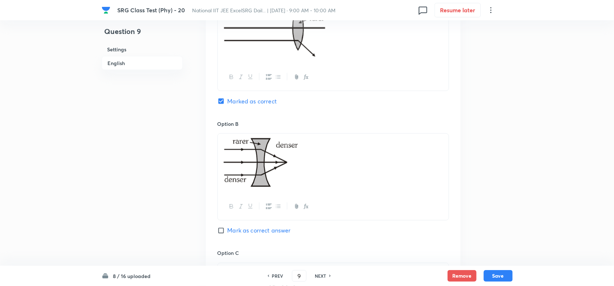
click at [229, 231] on span "Mark as correct answer" at bounding box center [259, 231] width 63 height 9
click at [228, 231] on input "Mark as correct answer" at bounding box center [223, 230] width 10 height 7
checkbox input "true"
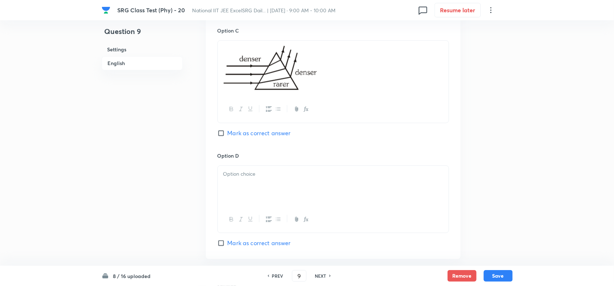
scroll to position [619, 0]
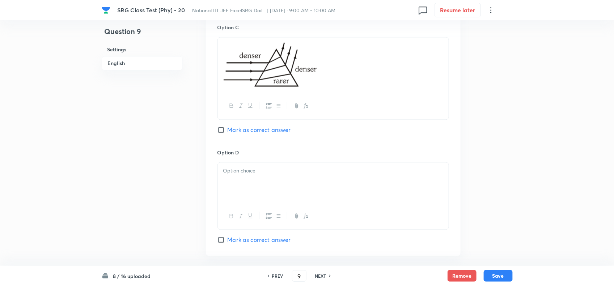
click at [268, 194] on div at bounding box center [333, 182] width 231 height 41
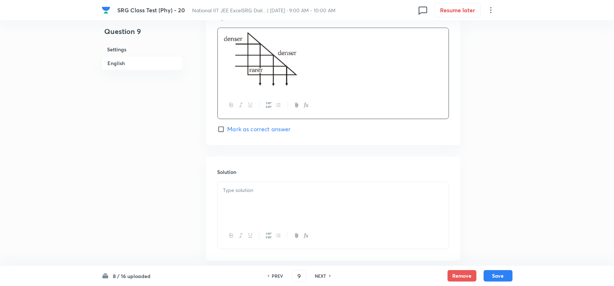
scroll to position [772, 0]
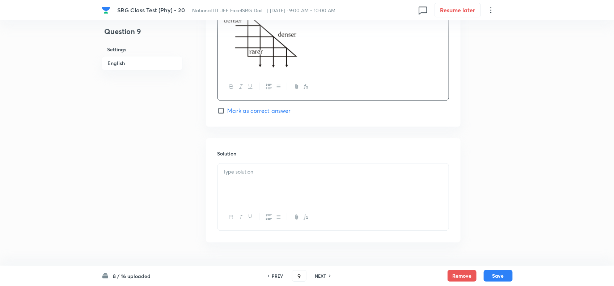
click at [318, 161] on div "Solution" at bounding box center [333, 190] width 255 height 104
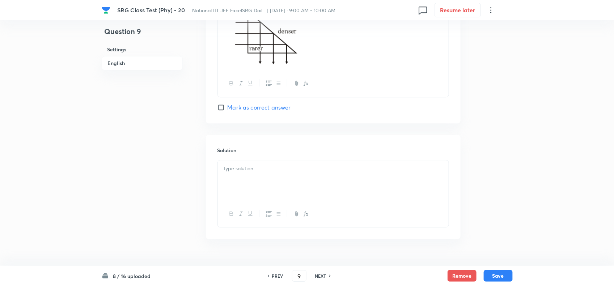
scroll to position [796, 0]
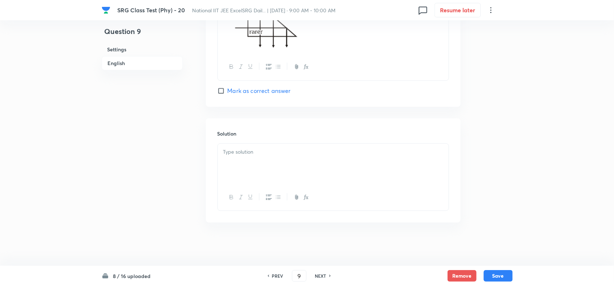
click at [305, 156] on div at bounding box center [333, 164] width 231 height 41
click at [498, 277] on button "Save" at bounding box center [498, 276] width 29 height 12
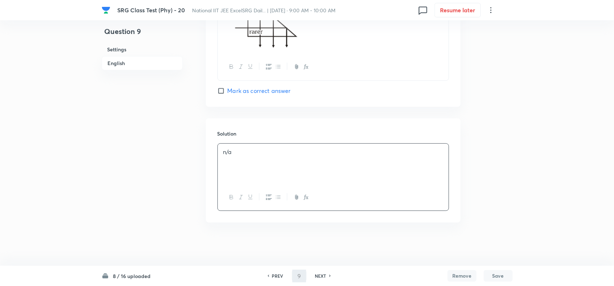
type input "10"
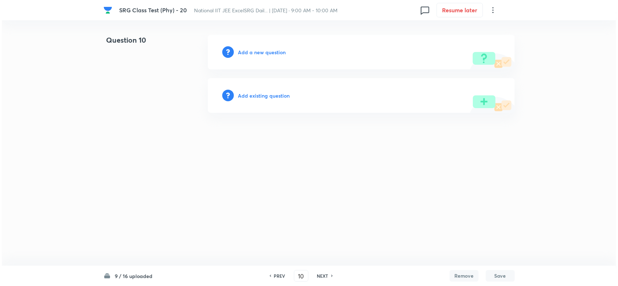
scroll to position [0, 0]
click at [258, 50] on h6 "Add a new question" at bounding box center [262, 52] width 48 height 8
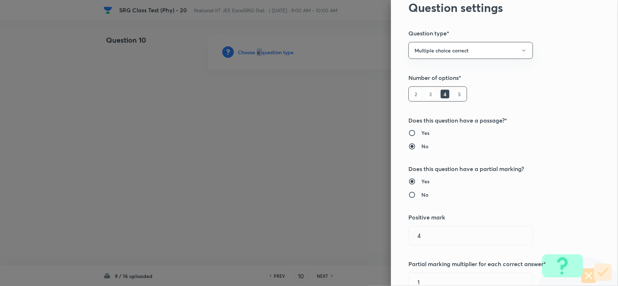
scroll to position [45, 0]
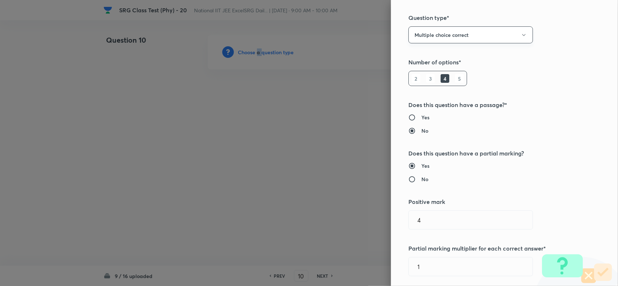
click at [419, 37] on button "Multiple choice correct" at bounding box center [470, 34] width 124 height 17
click at [421, 55] on span "Single choice correct" at bounding box center [463, 57] width 115 height 8
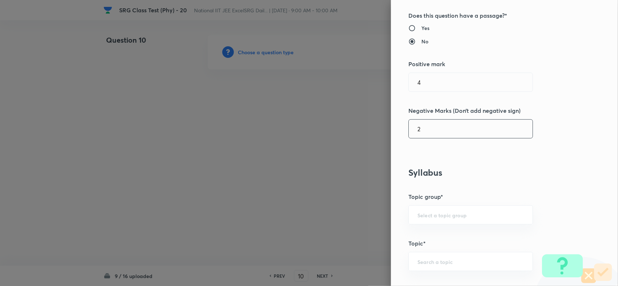
scroll to position [136, 0]
click at [424, 81] on input "4" at bounding box center [471, 81] width 124 height 18
type input "3"
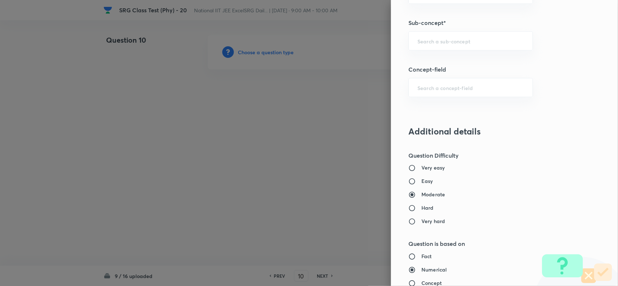
scroll to position [452, 0]
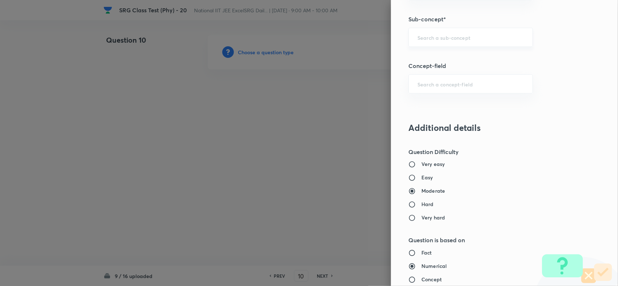
drag, startPoint x: 417, startPoint y: 42, endPoint x: 481, endPoint y: 45, distance: 64.1
click at [422, 42] on div "​" at bounding box center [470, 37] width 124 height 19
type input "1"
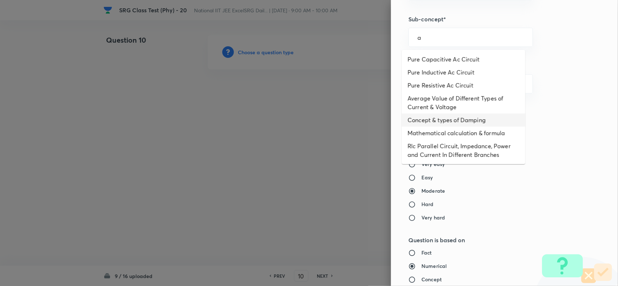
click at [433, 114] on li "Concept & types of Damping" at bounding box center [463, 120] width 123 height 13
type input "Concept & types of Damping"
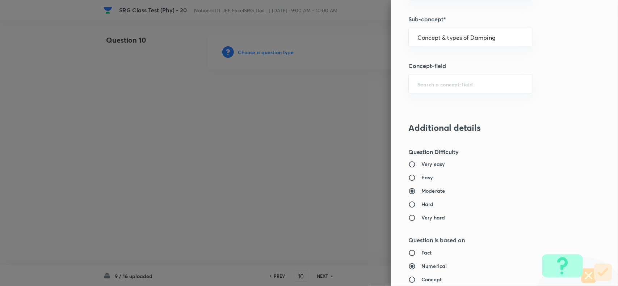
type input "Physics"
type input "Alternating Current"
type input "Damped and Forced Oscillation"
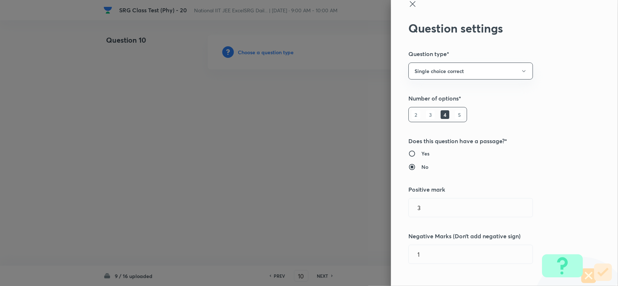
scroll to position [0, 0]
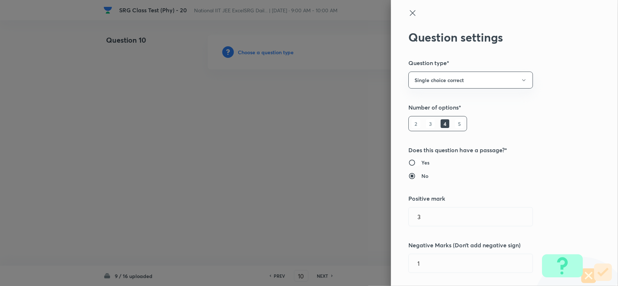
click at [411, 165] on input "Yes" at bounding box center [414, 162] width 13 height 7
radio input "true"
radio input "false"
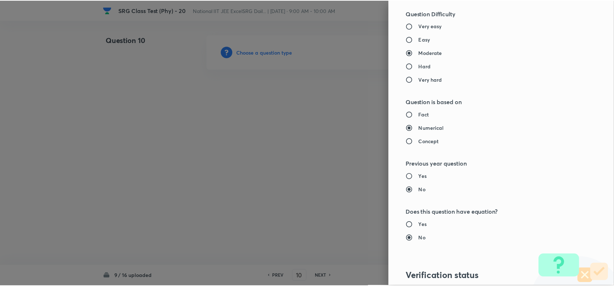
scroll to position [701, 0]
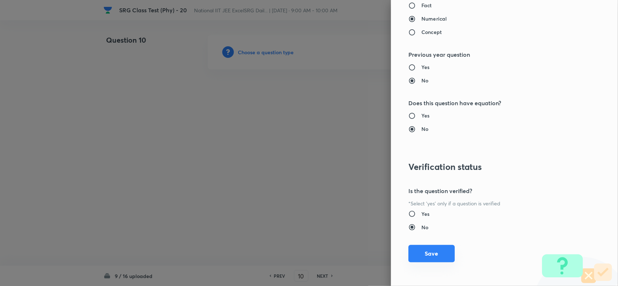
click at [446, 253] on button "Save" at bounding box center [431, 253] width 46 height 17
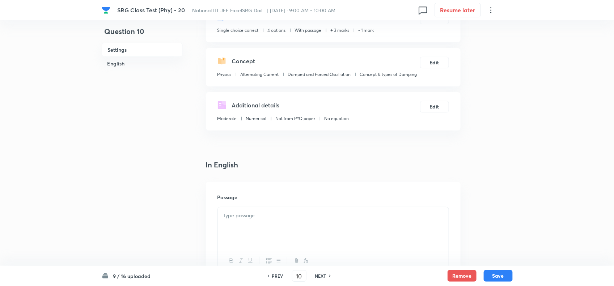
scroll to position [136, 0]
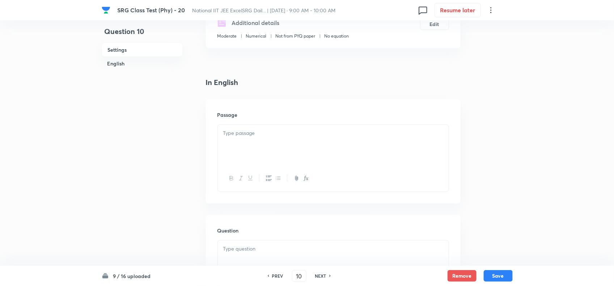
click at [265, 151] on div at bounding box center [333, 145] width 231 height 41
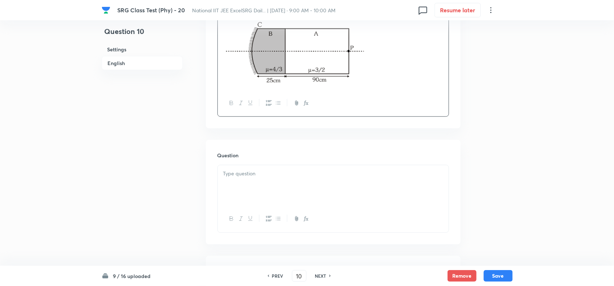
scroll to position [271, 0]
click at [304, 202] on div at bounding box center [333, 185] width 231 height 41
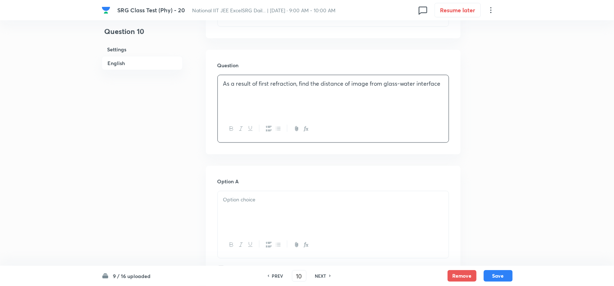
scroll to position [362, 0]
click at [261, 208] on div at bounding box center [333, 210] width 231 height 41
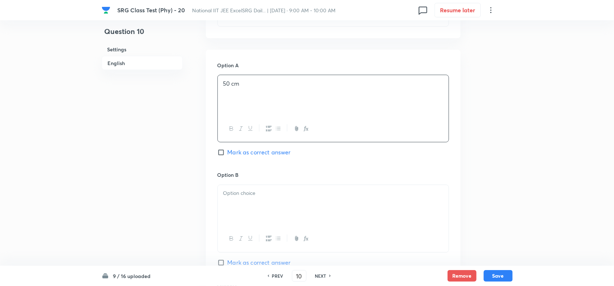
scroll to position [498, 0]
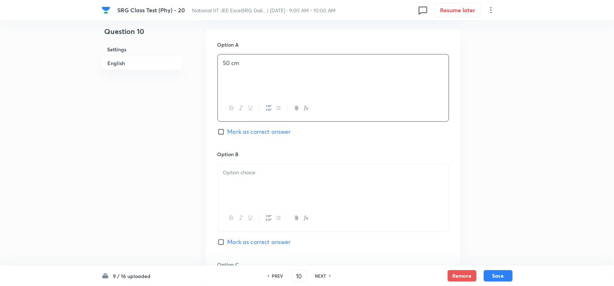
click at [306, 190] on div at bounding box center [333, 185] width 231 height 41
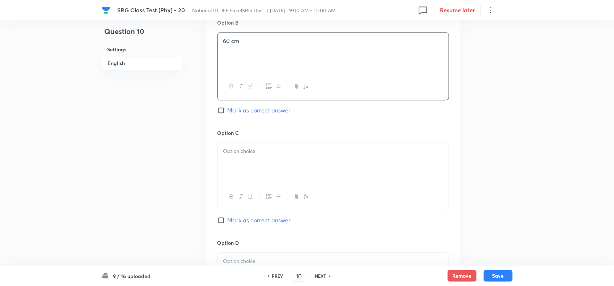
scroll to position [633, 0]
click at [284, 173] on div at bounding box center [333, 159] width 231 height 41
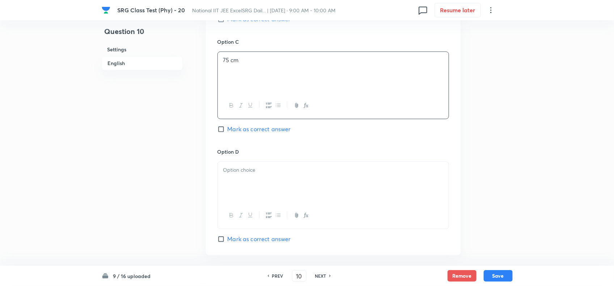
scroll to position [724, 0]
click at [311, 170] on p at bounding box center [333, 167] width 220 height 8
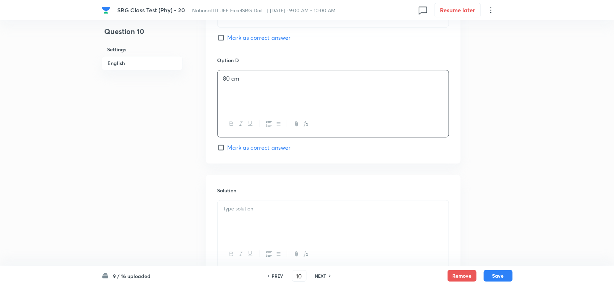
scroll to position [814, 0]
click at [230, 150] on span "Mark as correct answer" at bounding box center [259, 146] width 63 height 9
click at [228, 149] on input "Mark as correct answer" at bounding box center [223, 145] width 10 height 7
checkbox input "true"
click at [249, 211] on p at bounding box center [333, 207] width 220 height 8
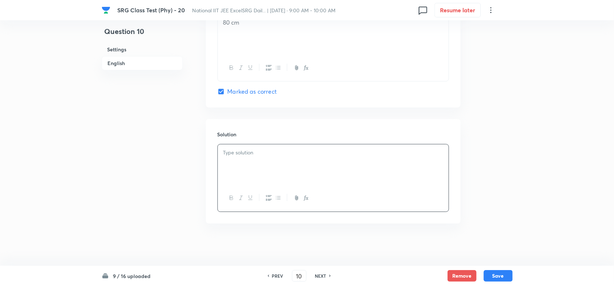
scroll to position [874, 0]
click at [498, 271] on button "Save" at bounding box center [498, 276] width 29 height 12
type input "11"
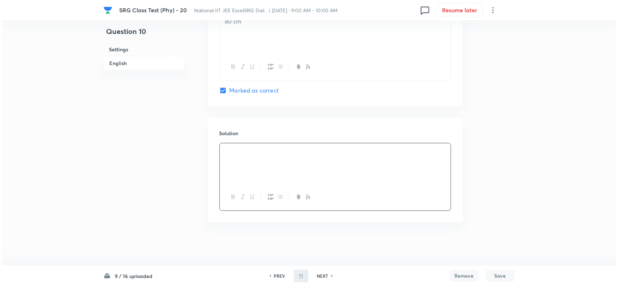
scroll to position [0, 0]
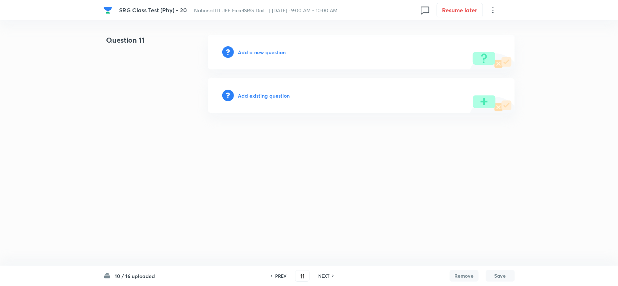
click at [261, 51] on h6 "Add a new question" at bounding box center [262, 52] width 48 height 8
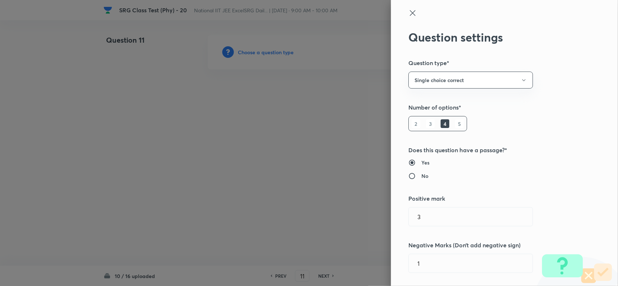
type input "Physics"
type input "Alternating Current"
type input "Damped and Forced Oscillation"
type input "Concept & types of Damping"
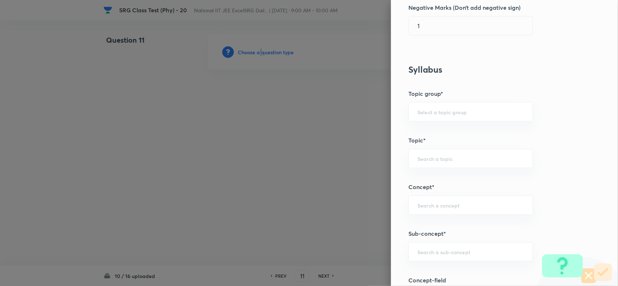
scroll to position [362, 0]
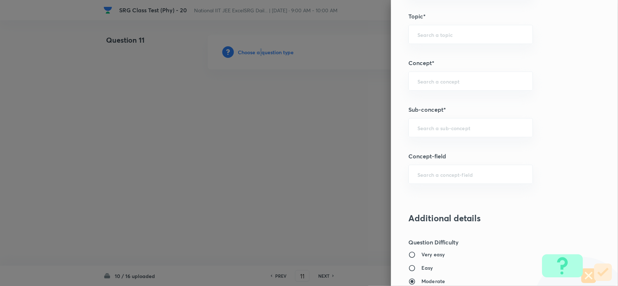
drag, startPoint x: 430, startPoint y: 135, endPoint x: 469, endPoint y: 140, distance: 39.7
click at [430, 135] on div "​" at bounding box center [470, 127] width 124 height 19
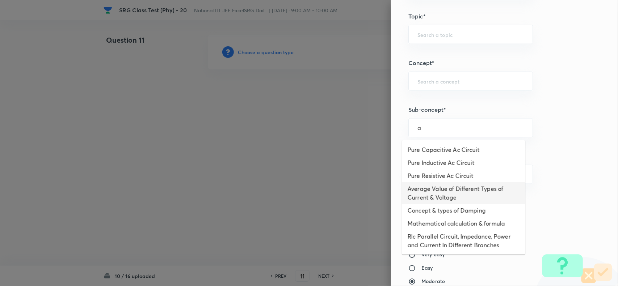
click at [435, 186] on li "Average Value of Different Types of Current & Voltage" at bounding box center [463, 193] width 123 height 22
type input "Average Value of Different Types of Current & Voltage"
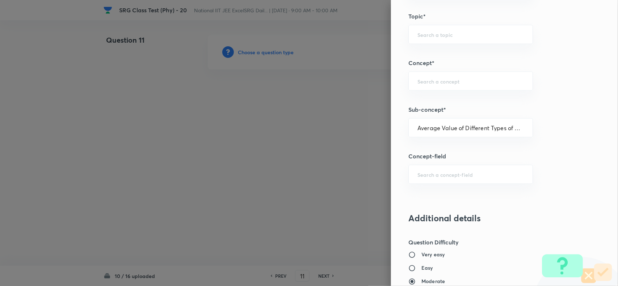
type input "Physics"
type input "Alternating Current"
type input "Average Value"
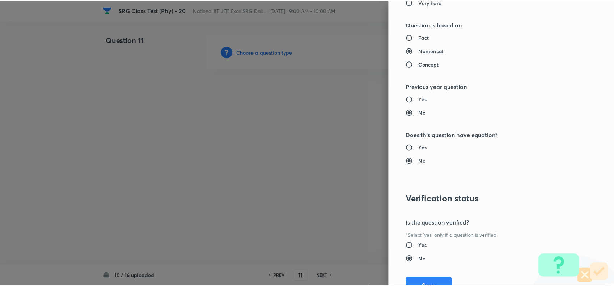
scroll to position [701, 0]
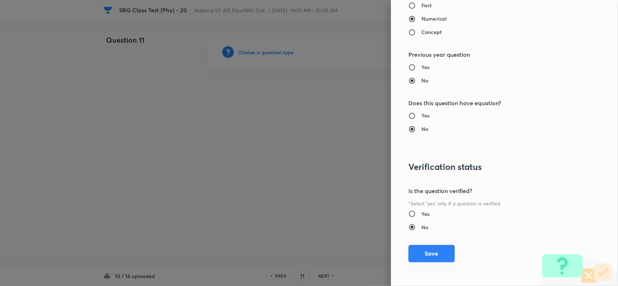
click at [432, 262] on button "Save" at bounding box center [431, 253] width 46 height 17
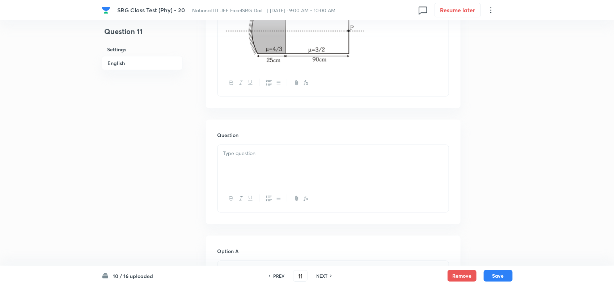
scroll to position [317, 0]
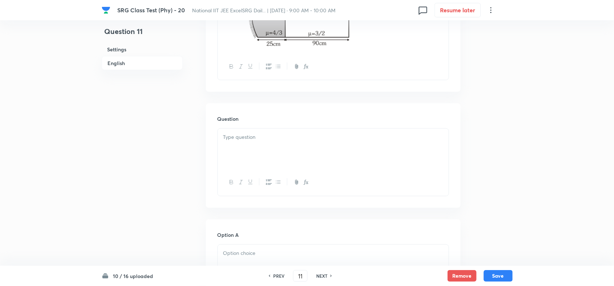
click at [282, 165] on div at bounding box center [333, 149] width 231 height 41
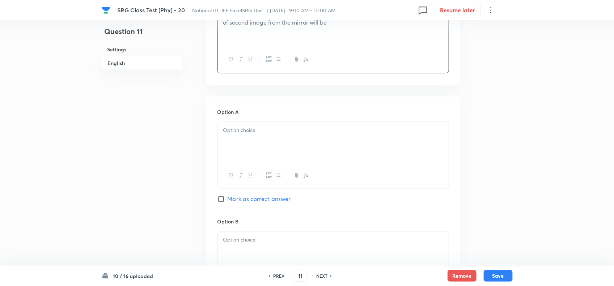
scroll to position [452, 0]
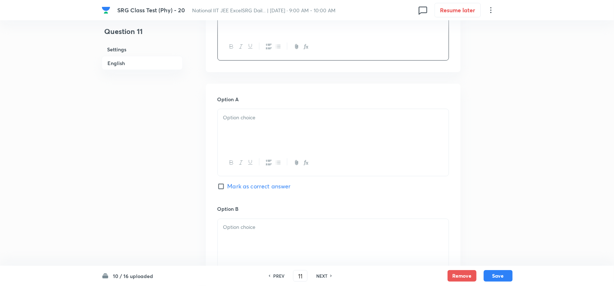
click at [261, 132] on div at bounding box center [333, 129] width 231 height 41
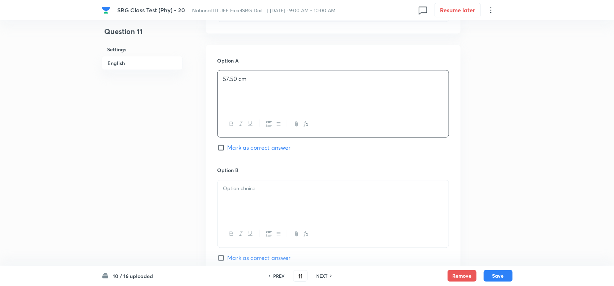
scroll to position [543, 0]
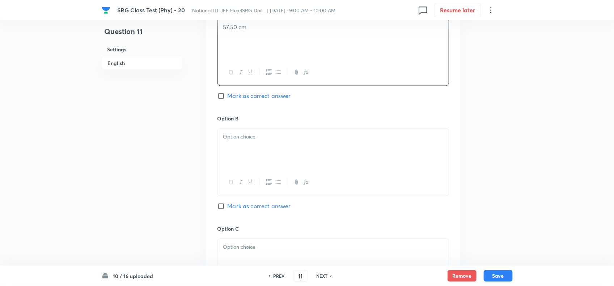
click at [264, 158] on div at bounding box center [333, 149] width 231 height 41
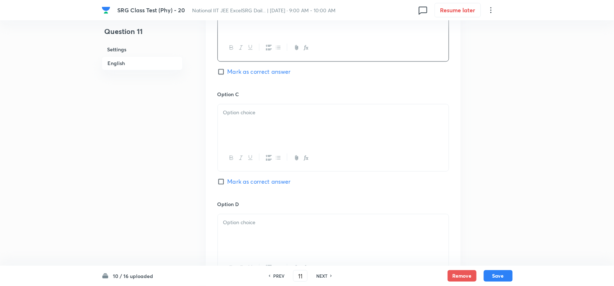
scroll to position [679, 0]
click at [243, 120] on div at bounding box center [333, 124] width 231 height 41
click at [234, 72] on span "Mark as correct answer" at bounding box center [259, 71] width 63 height 9
click at [228, 72] on input "Mark as correct answer" at bounding box center [223, 70] width 10 height 7
checkbox input "true"
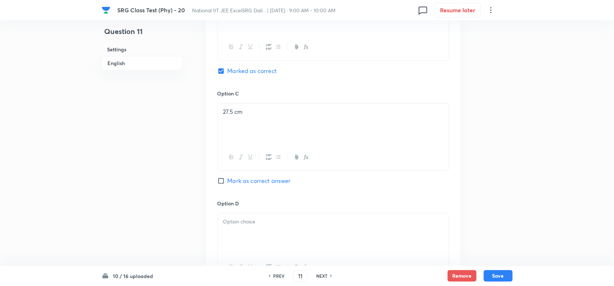
click at [276, 225] on p at bounding box center [333, 222] width 220 height 8
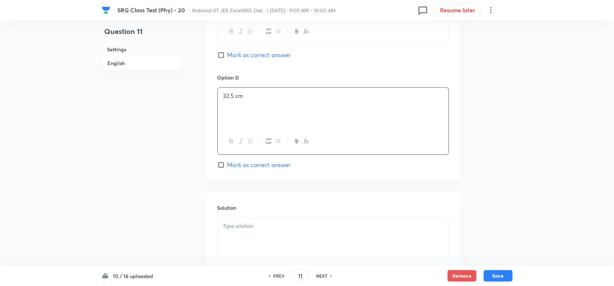
scroll to position [860, 0]
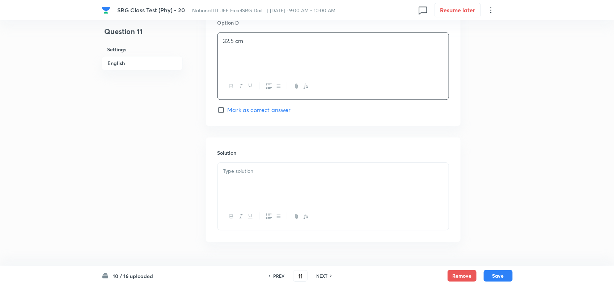
click at [273, 176] on p at bounding box center [333, 171] width 220 height 8
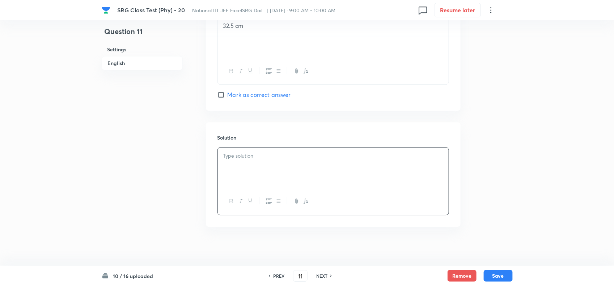
scroll to position [883, 0]
click at [504, 281] on button "Save" at bounding box center [498, 276] width 29 height 12
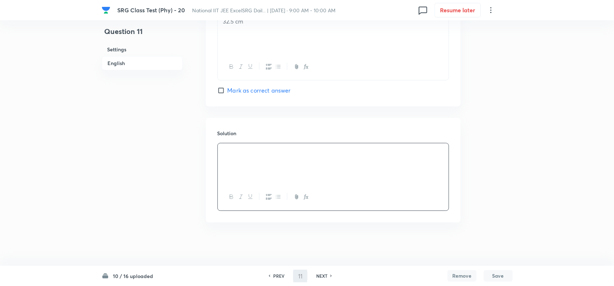
type input "12"
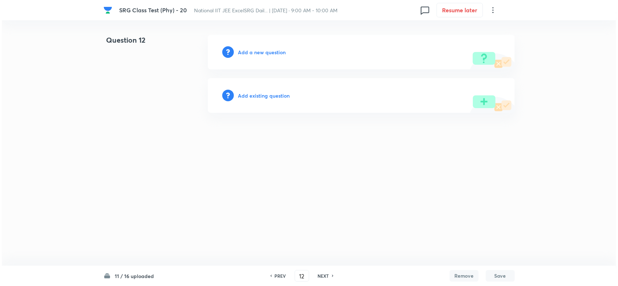
scroll to position [0, 0]
click at [259, 53] on h6 "Add a new question" at bounding box center [262, 52] width 48 height 8
click at [259, 53] on h6 "Choose a question type" at bounding box center [266, 52] width 56 height 8
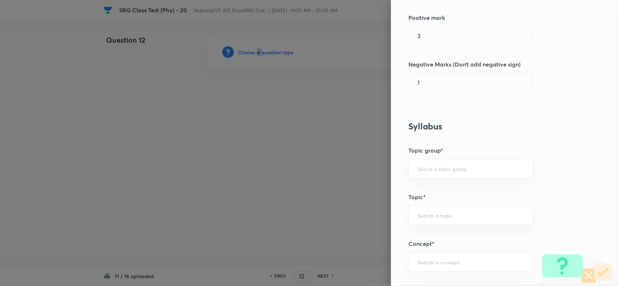
scroll to position [317, 0]
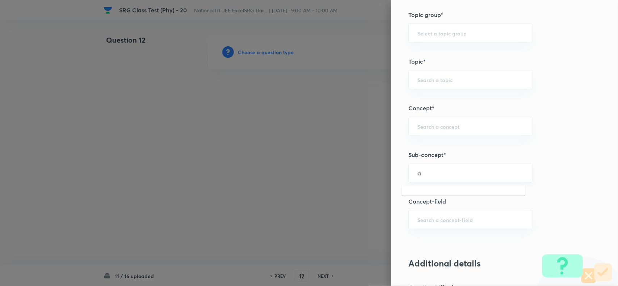
click at [422, 171] on input "a" at bounding box center [470, 173] width 106 height 7
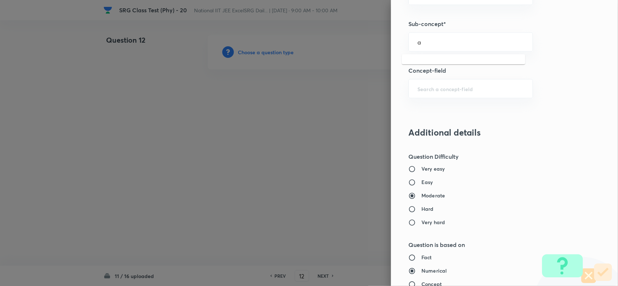
scroll to position [452, 0]
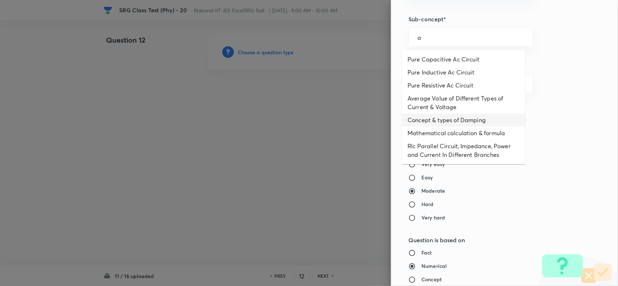
click at [432, 114] on li "Concept & types of Damping" at bounding box center [463, 120] width 123 height 13
type input "Concept & types of Damping"
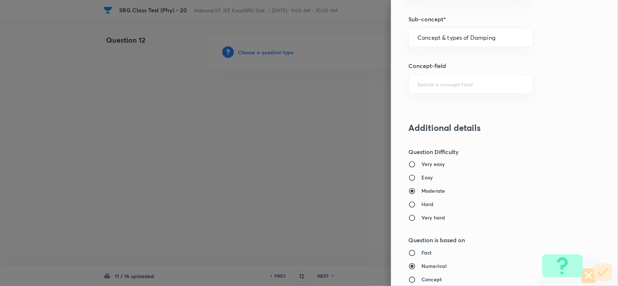
type input "Physics"
type input "Alternating Current"
type input "Damped and Forced Oscillation"
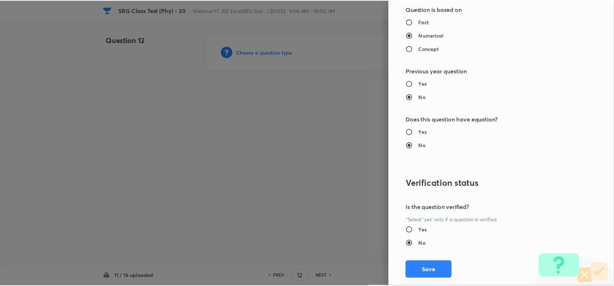
scroll to position [701, 0]
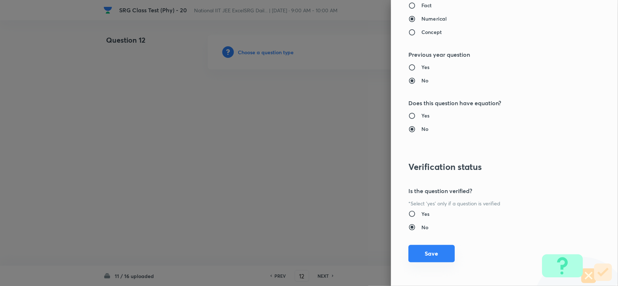
click at [426, 261] on button "Save" at bounding box center [431, 253] width 46 height 17
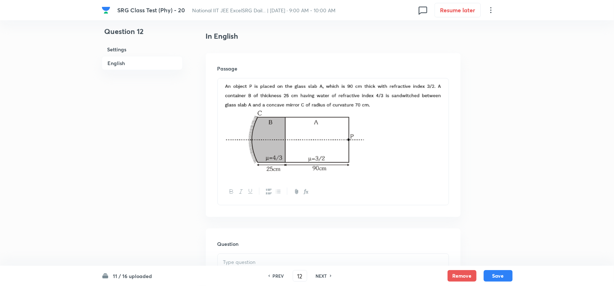
scroll to position [226, 0]
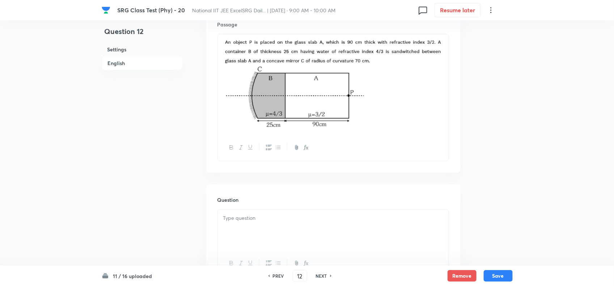
click at [279, 234] on div at bounding box center [333, 230] width 231 height 41
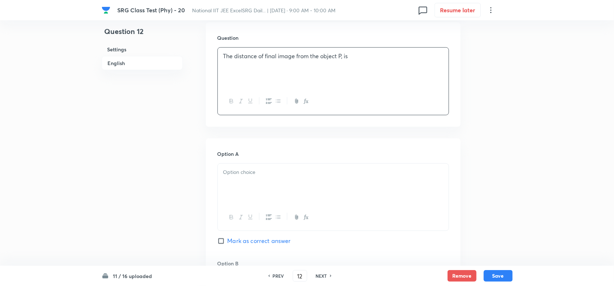
scroll to position [407, 0]
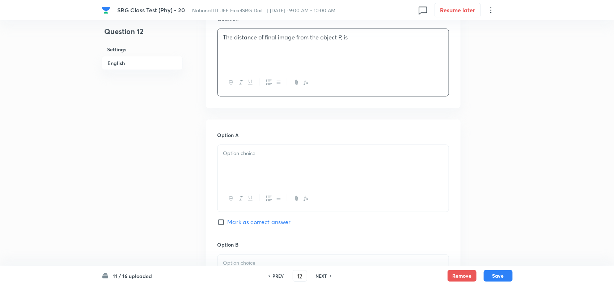
click at [291, 186] on div at bounding box center [333, 165] width 231 height 41
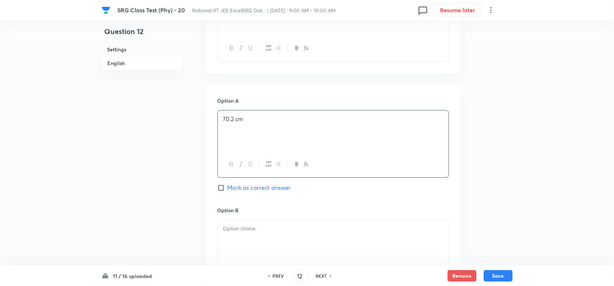
scroll to position [498, 0]
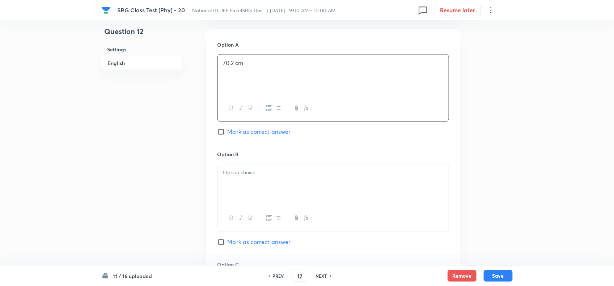
click at [292, 177] on p at bounding box center [333, 173] width 220 height 8
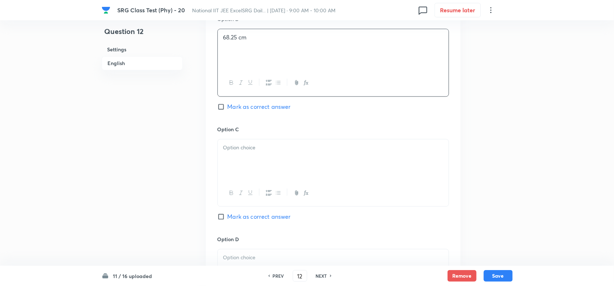
click at [294, 178] on div at bounding box center [333, 159] width 231 height 41
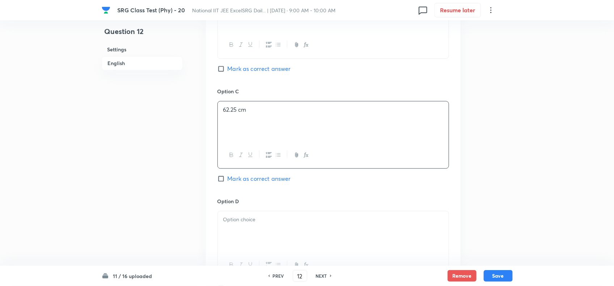
scroll to position [724, 0]
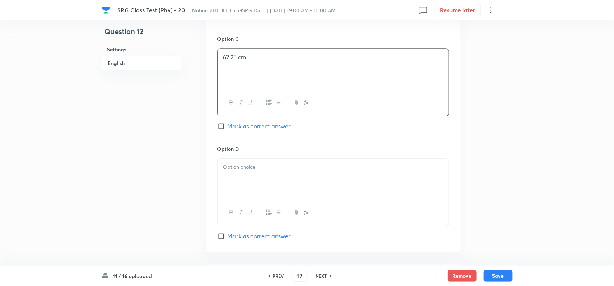
click at [292, 177] on div at bounding box center [333, 179] width 231 height 41
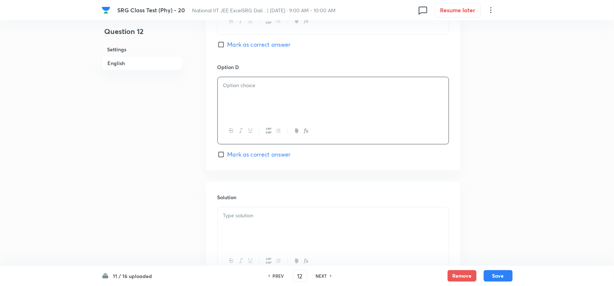
scroll to position [814, 0]
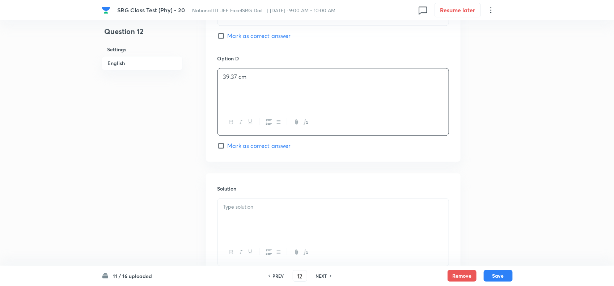
click at [228, 150] on span "Mark as correct answer" at bounding box center [259, 146] width 63 height 9
click at [228, 149] on input "Mark as correct answer" at bounding box center [223, 145] width 10 height 7
checkbox input "true"
click at [250, 218] on div at bounding box center [333, 219] width 231 height 41
click at [496, 277] on button "Save" at bounding box center [498, 276] width 29 height 12
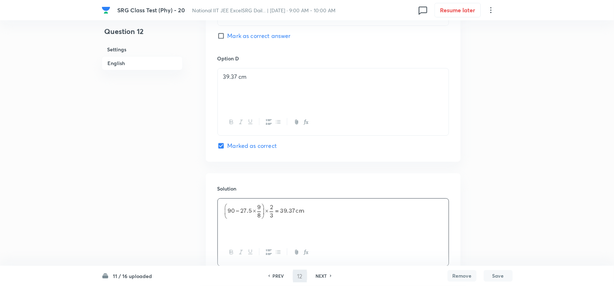
type input "13"
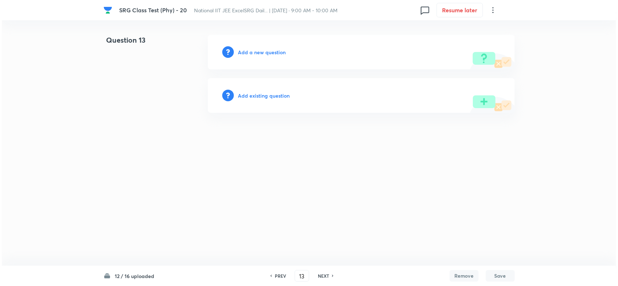
scroll to position [0, 0]
click at [260, 51] on h6 "Add a new question" at bounding box center [262, 52] width 48 height 8
click at [260, 51] on h6 "Choose a question type" at bounding box center [266, 52] width 56 height 8
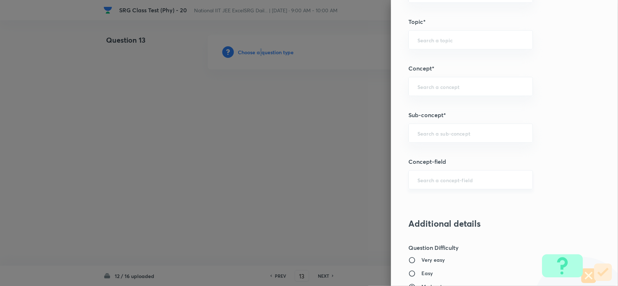
scroll to position [362, 0]
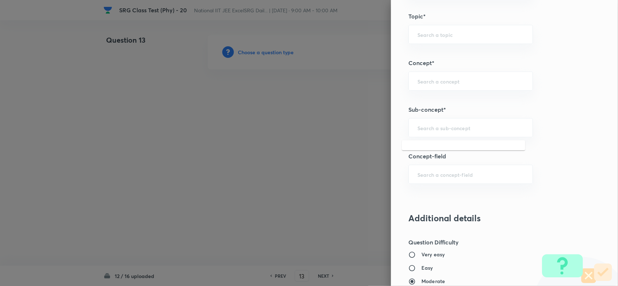
drag, startPoint x: 417, startPoint y: 127, endPoint x: 495, endPoint y: 155, distance: 83.0
click at [422, 127] on input "text" at bounding box center [470, 127] width 106 height 7
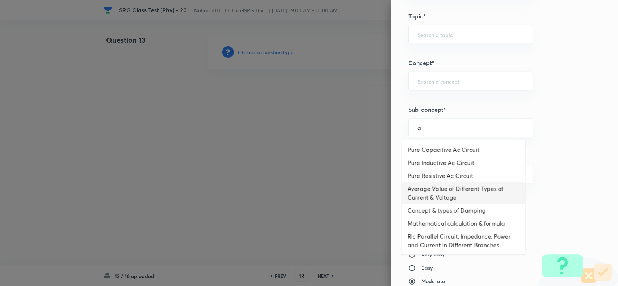
click at [442, 187] on li "Average Value of Different Types of Current & Voltage" at bounding box center [463, 193] width 123 height 22
type input "Average Value of Different Types of Current & Voltage"
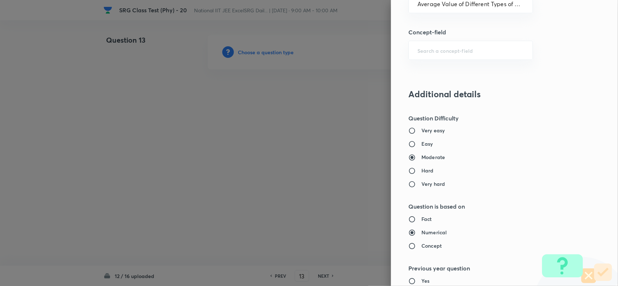
type input "Physics"
type input "Alternating Current"
type input "Average Value"
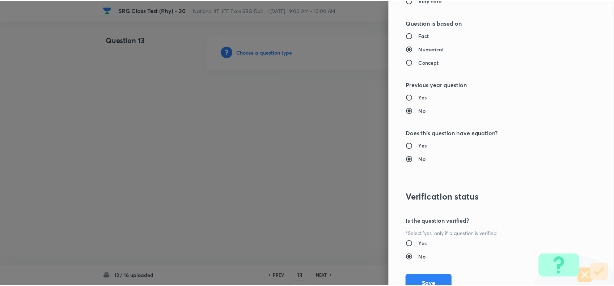
scroll to position [701, 0]
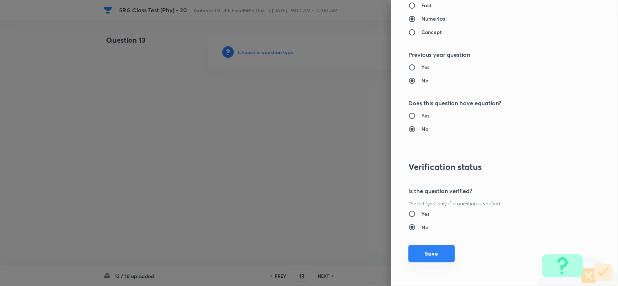
click at [433, 254] on button "Save" at bounding box center [431, 253] width 46 height 17
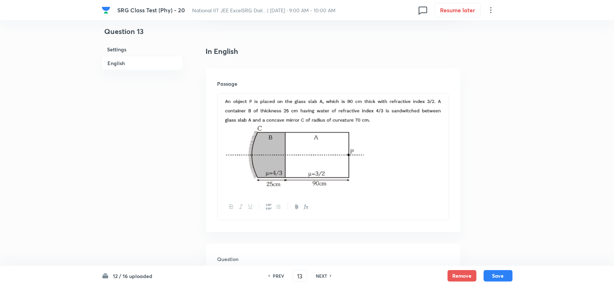
scroll to position [181, 0]
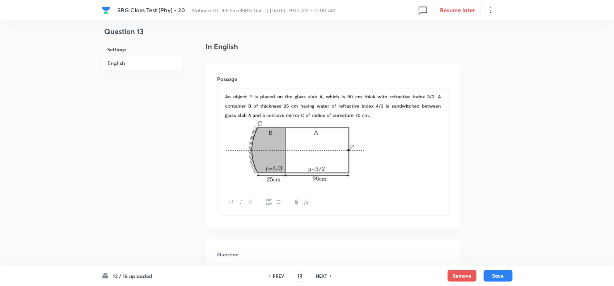
click at [380, 155] on p at bounding box center [333, 153] width 220 height 64
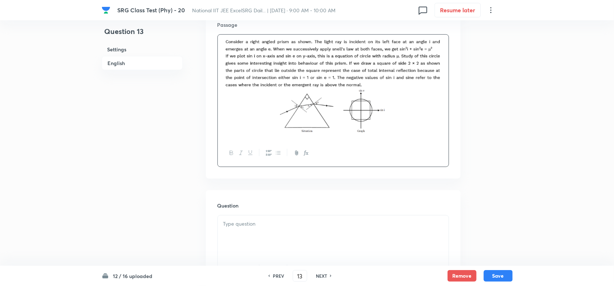
scroll to position [362, 0]
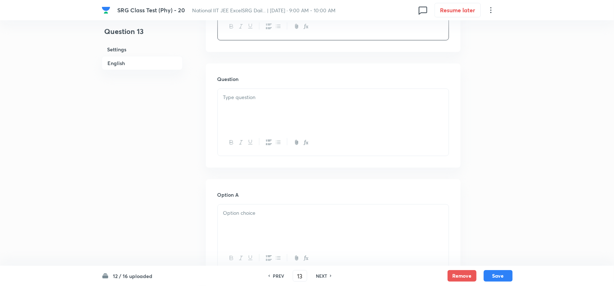
click at [265, 104] on div at bounding box center [333, 109] width 231 height 41
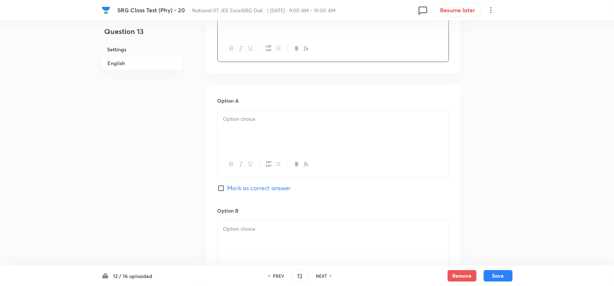
scroll to position [452, 0]
click at [259, 154] on div at bounding box center [333, 134] width 231 height 41
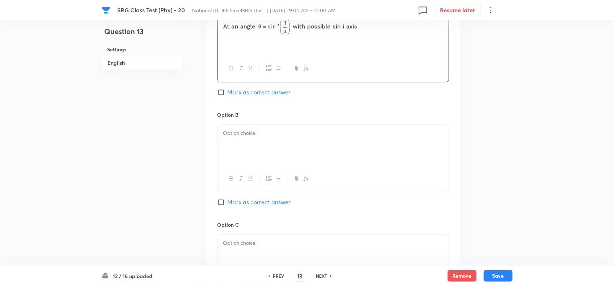
scroll to position [588, 0]
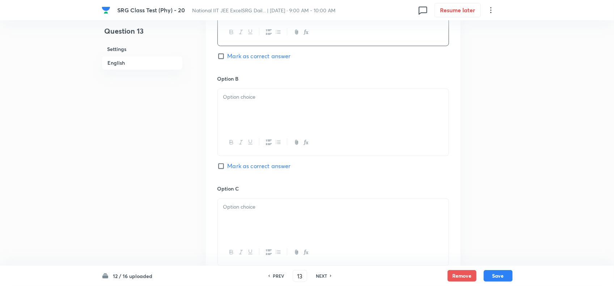
click at [254, 121] on div at bounding box center [333, 109] width 231 height 41
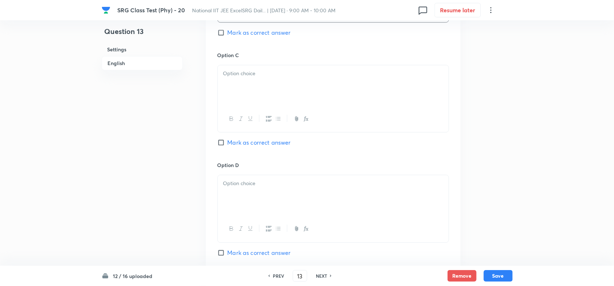
scroll to position [724, 0]
click at [252, 88] on div at bounding box center [333, 83] width 231 height 41
click at [265, 218] on div at bounding box center [334, 207] width 232 height 68
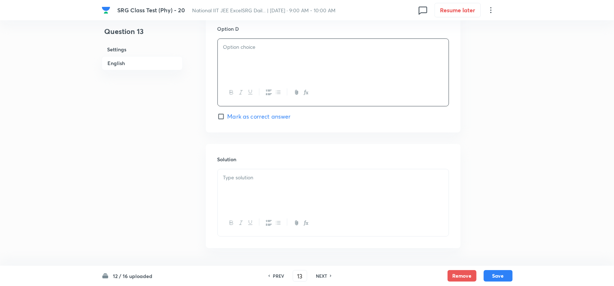
scroll to position [860, 0]
click at [236, 118] on span "Mark as correct answer" at bounding box center [259, 115] width 63 height 9
click at [228, 118] on input "Mark as correct answer" at bounding box center [223, 115] width 10 height 7
checkbox input "true"
click at [236, 69] on div at bounding box center [333, 58] width 231 height 41
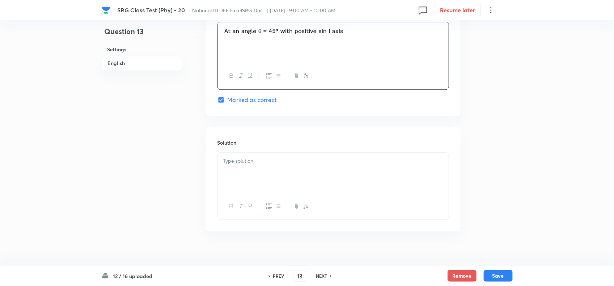
scroll to position [888, 0]
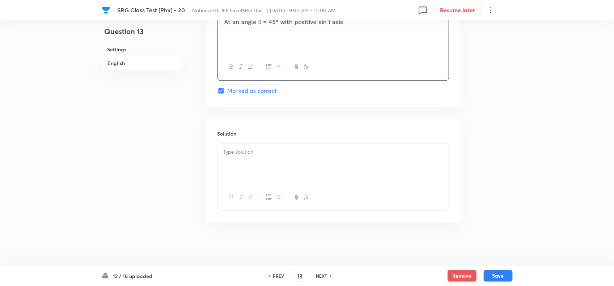
click at [300, 151] on p at bounding box center [333, 152] width 220 height 8
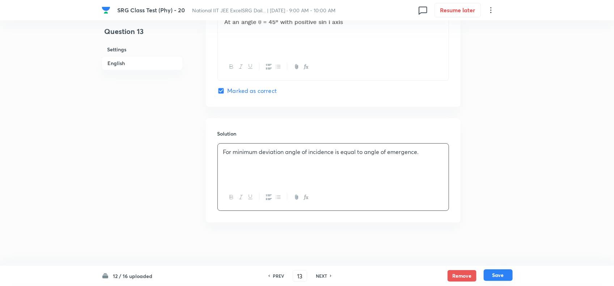
click at [500, 273] on button "Save" at bounding box center [498, 276] width 29 height 12
type input "14"
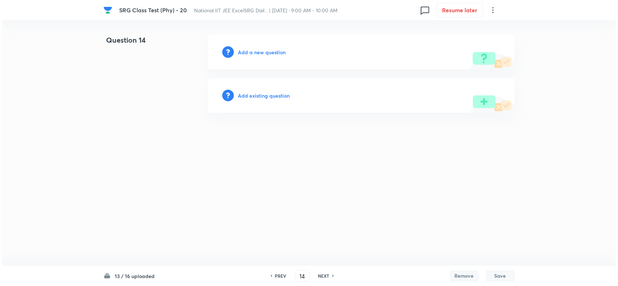
scroll to position [0, 0]
click at [249, 50] on h6 "Add a new question" at bounding box center [262, 52] width 48 height 8
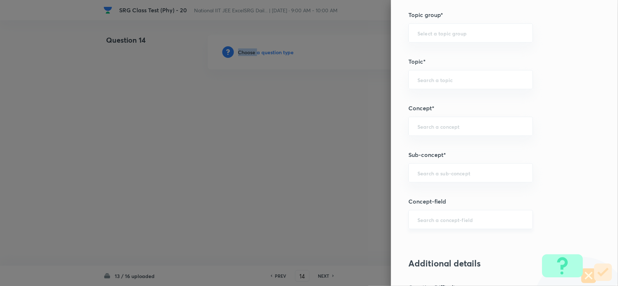
scroll to position [452, 0]
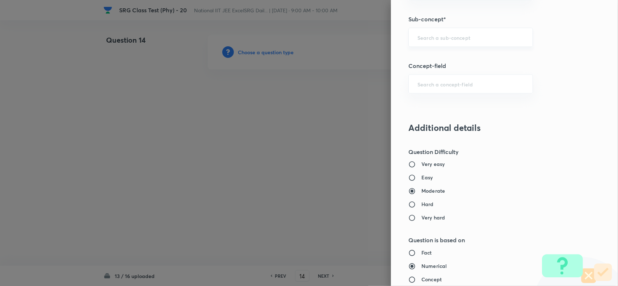
drag, startPoint x: 423, startPoint y: 49, endPoint x: 436, endPoint y: 43, distance: 13.9
click at [425, 49] on div "Question settings Question type* Single choice correct Number of options* 2 3 4…" at bounding box center [504, 143] width 227 height 286
drag, startPoint x: 439, startPoint y: 41, endPoint x: 474, endPoint y: 43, distance: 35.6
click at [440, 41] on input "text" at bounding box center [470, 37] width 106 height 7
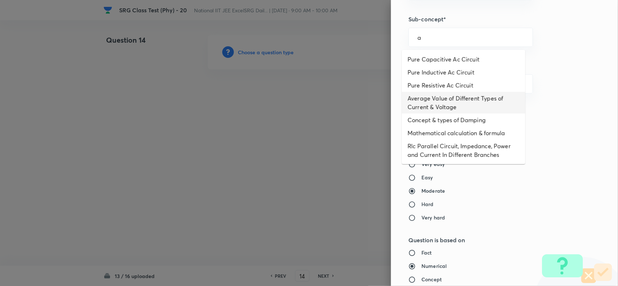
click at [440, 111] on li "Average Value of Different Types of Current & Voltage" at bounding box center [463, 103] width 123 height 22
type input "Average Value of Different Types of Current & Voltage"
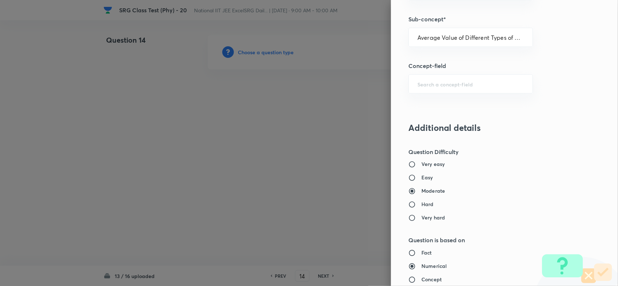
type input "Physics"
type input "Alternating Current"
type input "Average Value"
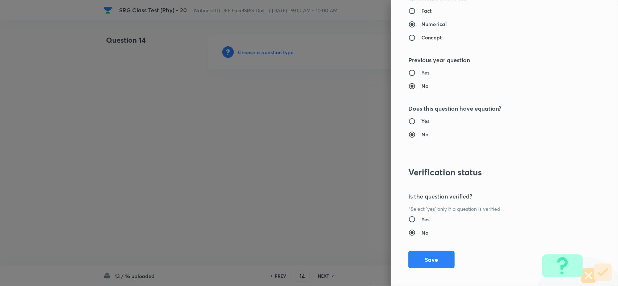
scroll to position [701, 0]
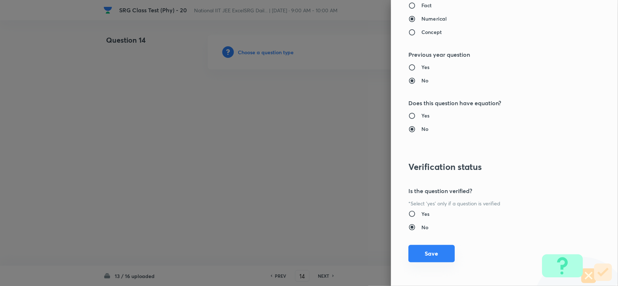
click at [423, 247] on button "Save" at bounding box center [431, 253] width 46 height 17
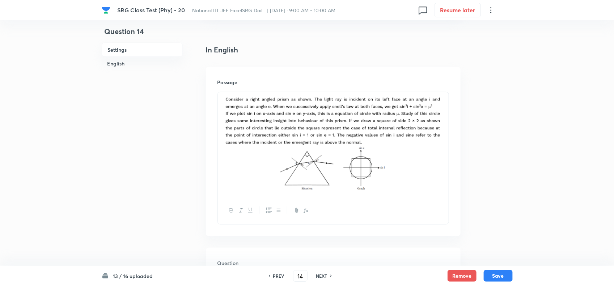
scroll to position [271, 0]
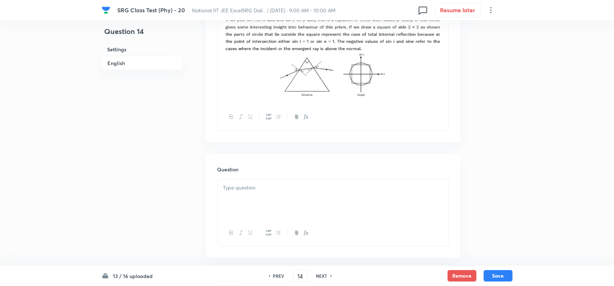
click at [284, 187] on p at bounding box center [333, 188] width 220 height 8
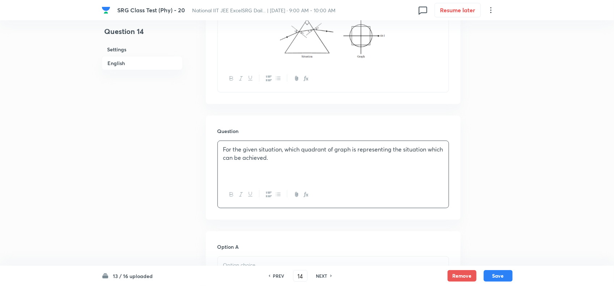
scroll to position [362, 0]
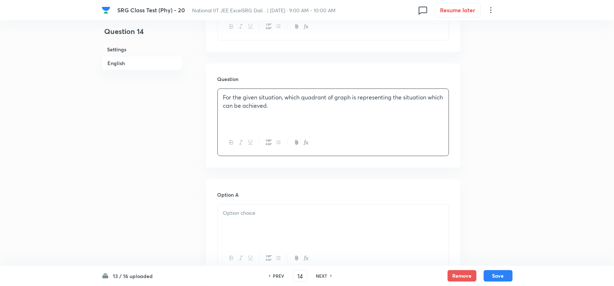
click at [254, 217] on p at bounding box center [333, 213] width 220 height 8
click at [227, 210] on p ") 1 st qudrant" at bounding box center [333, 213] width 220 height 8
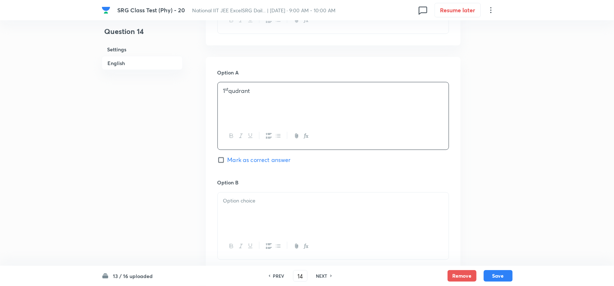
scroll to position [498, 0]
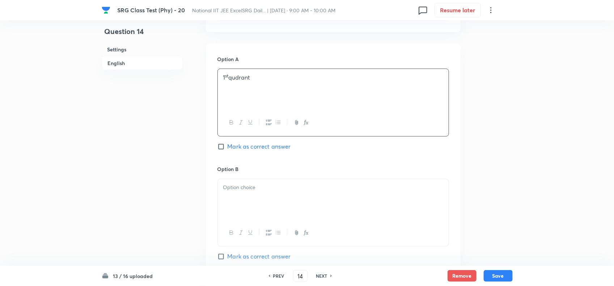
click at [242, 145] on span "Mark as correct answer" at bounding box center [259, 147] width 63 height 9
click at [228, 145] on input "Mark as correct answer" at bounding box center [223, 146] width 10 height 7
checkbox input "true"
click at [258, 199] on div at bounding box center [333, 200] width 231 height 41
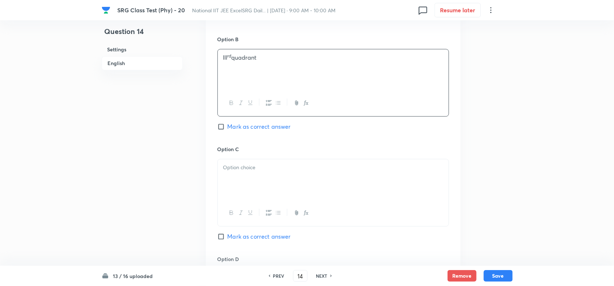
scroll to position [633, 0]
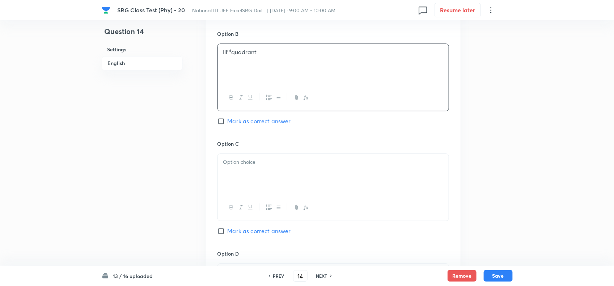
click at [294, 187] on div at bounding box center [333, 174] width 231 height 41
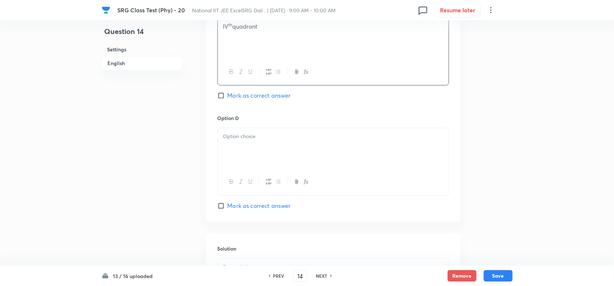
click at [274, 155] on div at bounding box center [333, 148] width 231 height 41
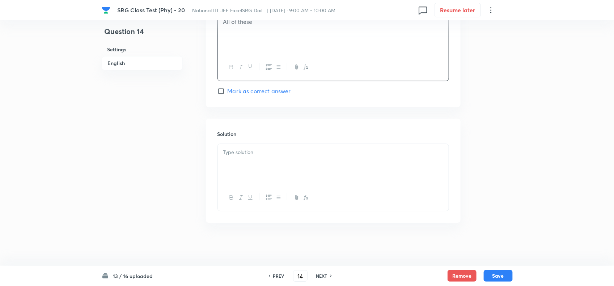
scroll to position [888, 0]
click at [275, 159] on div at bounding box center [333, 164] width 231 height 41
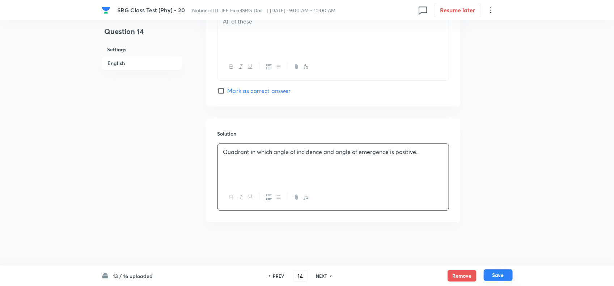
click at [497, 275] on button "Save" at bounding box center [498, 276] width 29 height 12
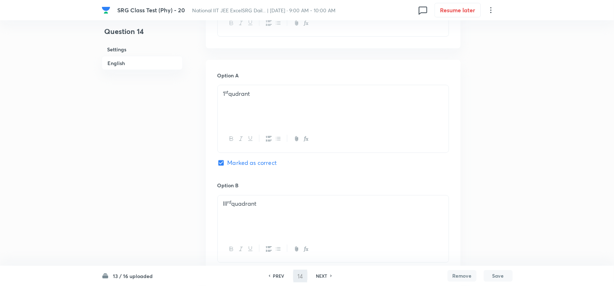
scroll to position [300, 0]
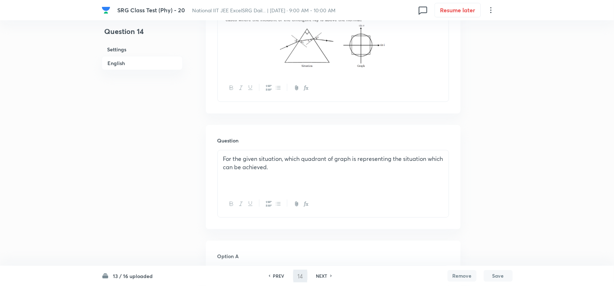
type input "15"
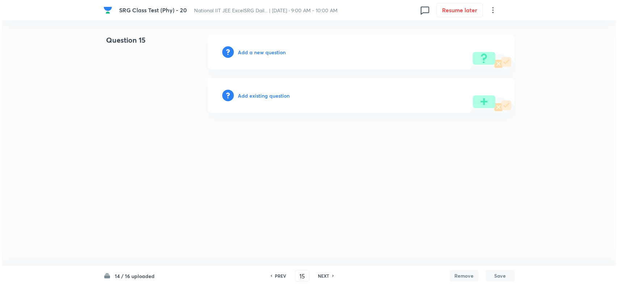
scroll to position [0, 0]
click at [259, 52] on h6 "Add a new question" at bounding box center [262, 52] width 48 height 8
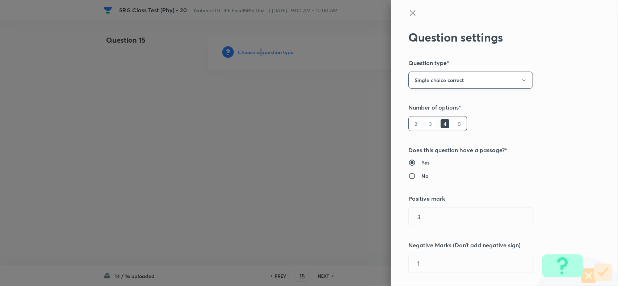
click at [435, 76] on button "Single choice correct" at bounding box center [470, 80] width 124 height 17
click at [431, 102] on span "Single choice correct" at bounding box center [463, 102] width 115 height 8
click at [421, 174] on h6 "No" at bounding box center [424, 176] width 7 height 8
click at [417, 174] on input "No" at bounding box center [414, 176] width 13 height 7
radio input "true"
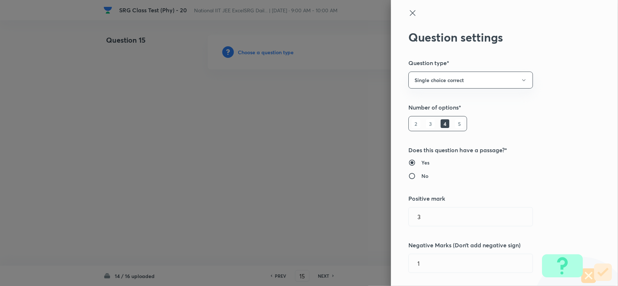
radio input "false"
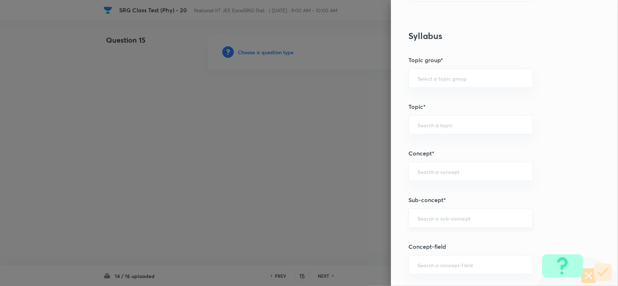
drag, startPoint x: 437, startPoint y: 225, endPoint x: 455, endPoint y: 212, distance: 22.5
click at [438, 224] on div "​" at bounding box center [470, 218] width 124 height 19
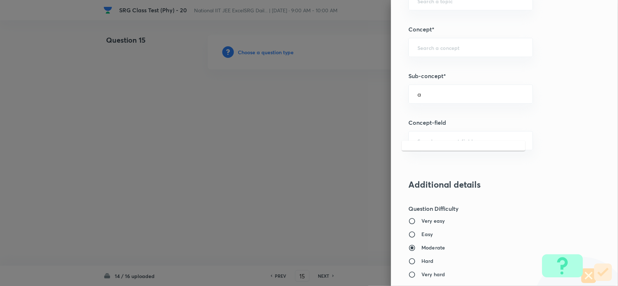
scroll to position [407, 0]
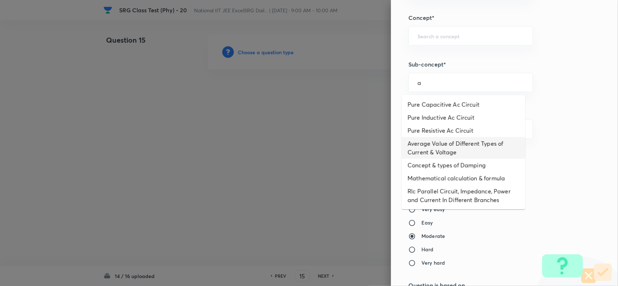
click at [436, 152] on li "Average Value of Different Types of Current & Voltage" at bounding box center [463, 148] width 123 height 22
type input "Average Value of Different Types of Current & Voltage"
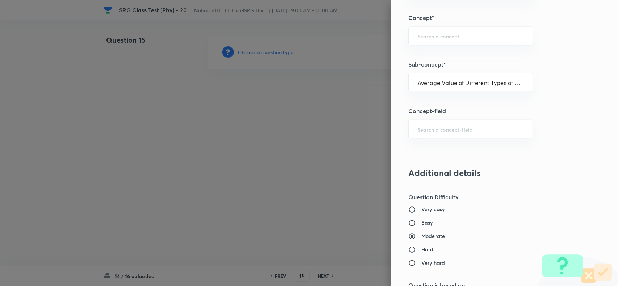
type input "Physics"
type input "Alternating Current"
type input "Average Value"
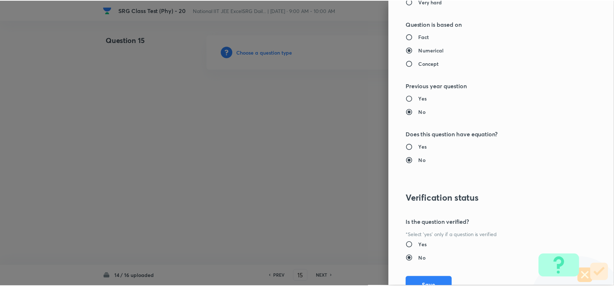
scroll to position [701, 0]
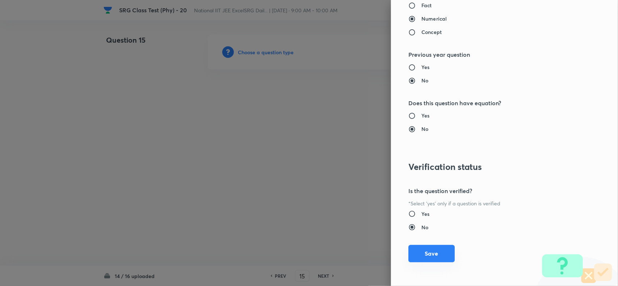
drag, startPoint x: 433, startPoint y: 253, endPoint x: 395, endPoint y: 251, distance: 37.7
click at [432, 253] on button "Save" at bounding box center [431, 253] width 46 height 17
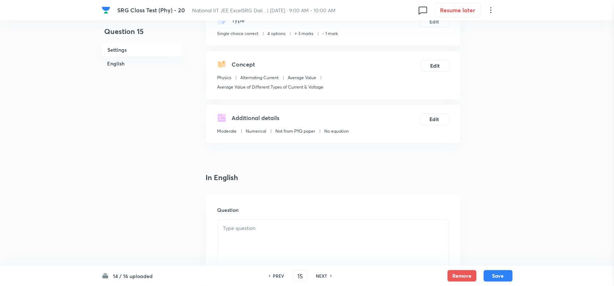
scroll to position [136, 0]
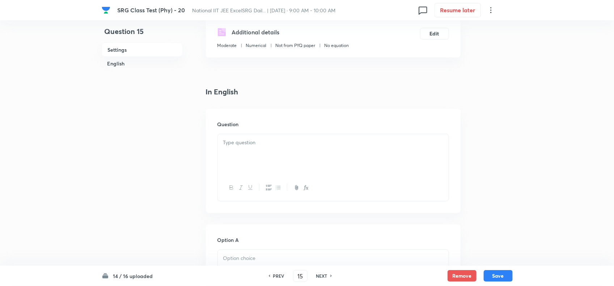
click at [259, 158] on div at bounding box center [333, 154] width 231 height 41
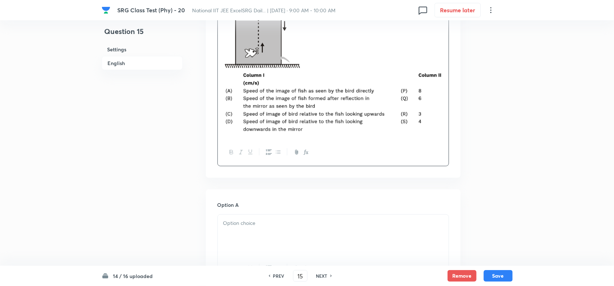
scroll to position [317, 0]
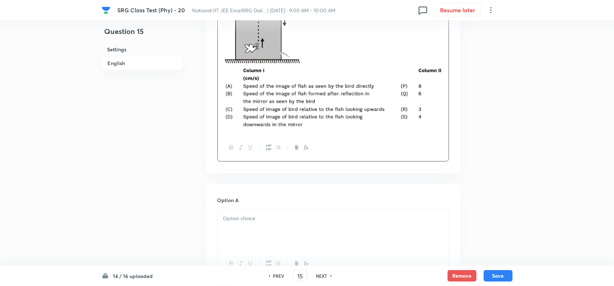
click at [310, 233] on div at bounding box center [333, 230] width 231 height 41
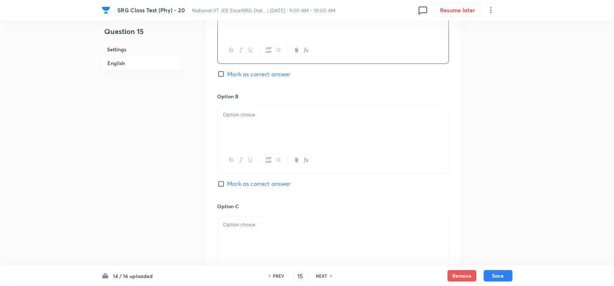
scroll to position [543, 0]
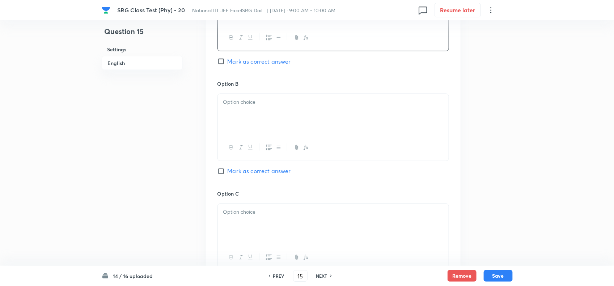
click at [227, 64] on input "Mark as correct answer" at bounding box center [223, 61] width 10 height 7
checkbox input "true"
click at [248, 107] on p at bounding box center [333, 102] width 220 height 8
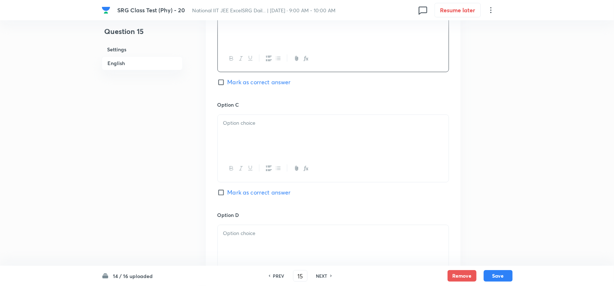
scroll to position [633, 0]
click at [300, 138] on div at bounding box center [333, 134] width 231 height 41
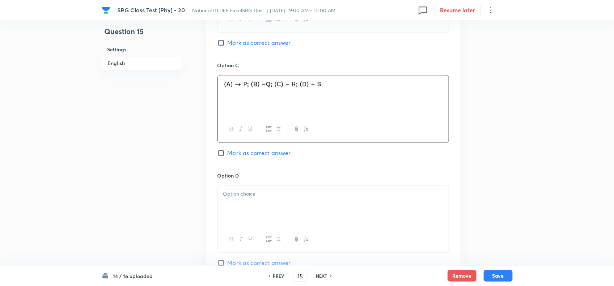
scroll to position [724, 0]
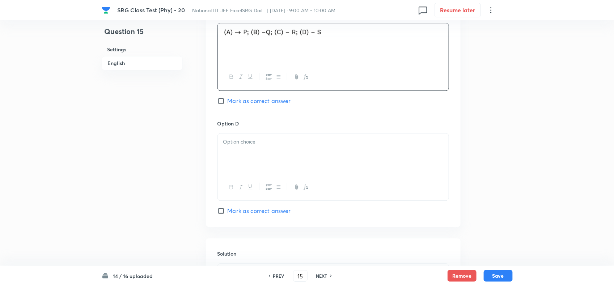
click at [274, 155] on div at bounding box center [333, 154] width 231 height 41
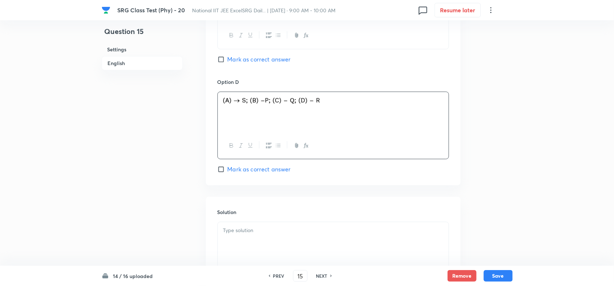
scroll to position [769, 0]
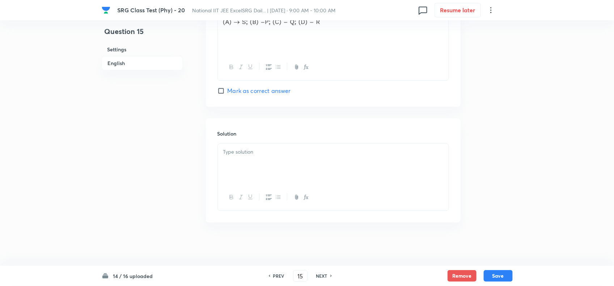
scroll to position [848, 0]
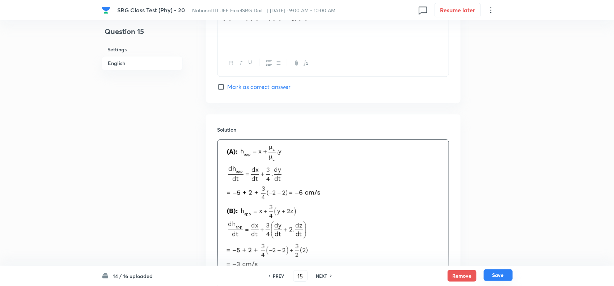
drag, startPoint x: 509, startPoint y: 274, endPoint x: 520, endPoint y: 274, distance: 10.9
click at [509, 273] on button "Save" at bounding box center [498, 276] width 29 height 12
type input "16"
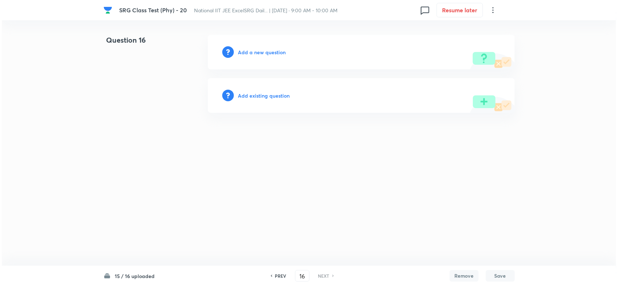
scroll to position [0, 0]
click at [260, 53] on h6 "Add a new question" at bounding box center [262, 52] width 48 height 8
click at [260, 53] on h6 "Choose a question type" at bounding box center [266, 52] width 56 height 8
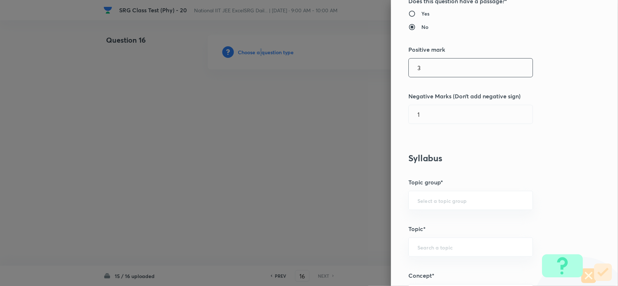
scroll to position [90, 0]
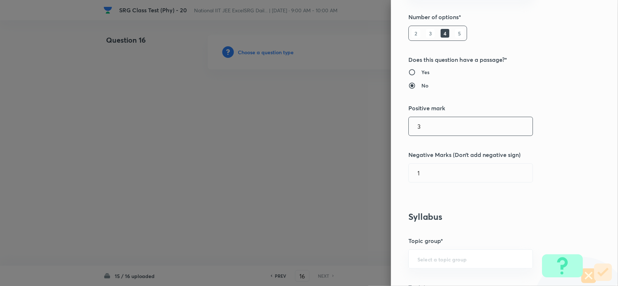
click at [422, 124] on input "3" at bounding box center [471, 126] width 124 height 18
type input "4"
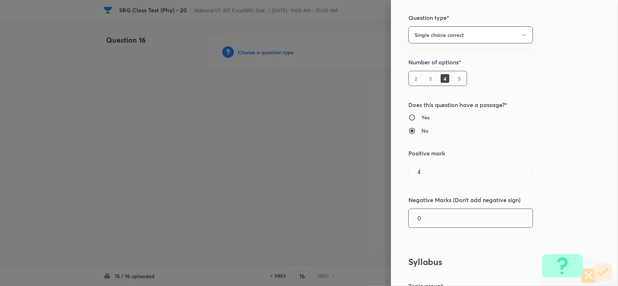
scroll to position [0, 0]
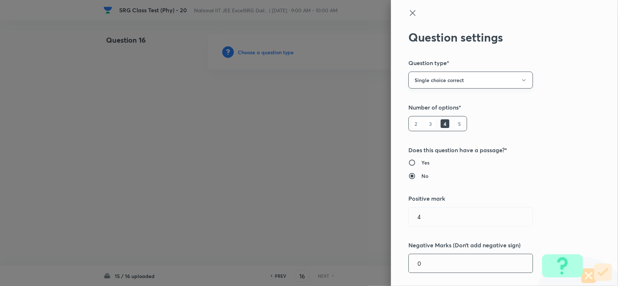
type input "0"
click at [426, 82] on button "Single choice correct" at bounding box center [470, 80] width 124 height 17
click at [425, 128] on span "Integer" at bounding box center [463, 129] width 115 height 8
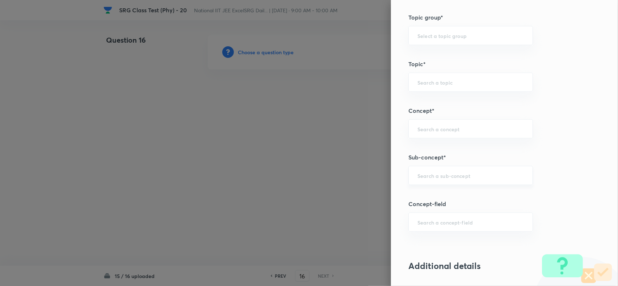
drag, startPoint x: 444, startPoint y: 181, endPoint x: 478, endPoint y: 183, distance: 33.3
click at [444, 183] on div "​" at bounding box center [470, 175] width 124 height 19
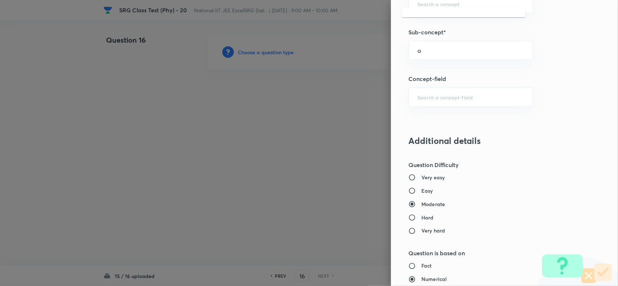
scroll to position [452, 0]
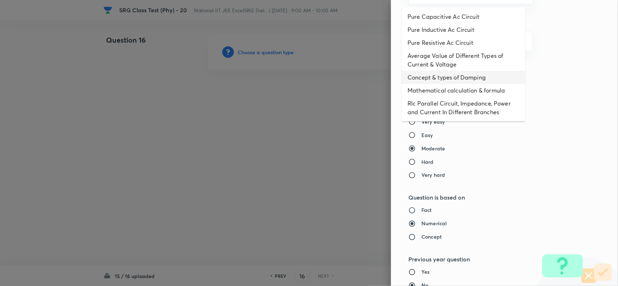
click at [435, 73] on li "Concept & types of Damping" at bounding box center [463, 77] width 123 height 13
type input "Concept & types of Damping"
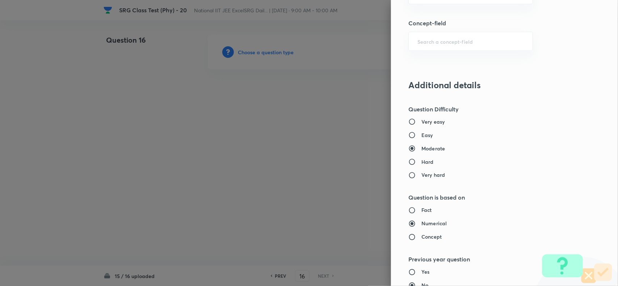
type input "Physics"
type input "Alternating Current"
type input "Damped and Forced Oscillation"
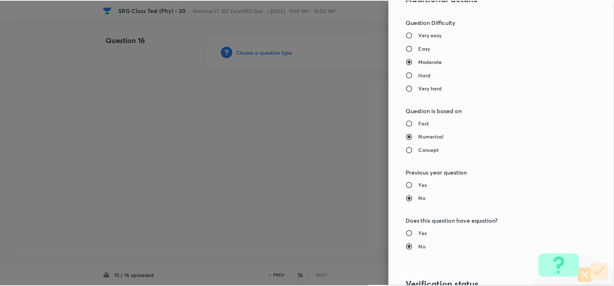
scroll to position [659, 0]
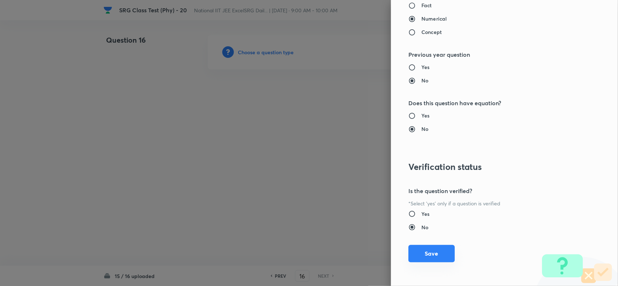
drag, startPoint x: 432, startPoint y: 251, endPoint x: 419, endPoint y: 249, distance: 13.9
click at [433, 251] on button "Save" at bounding box center [431, 253] width 46 height 17
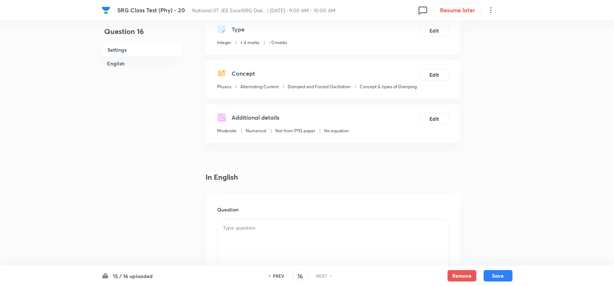
scroll to position [90, 0]
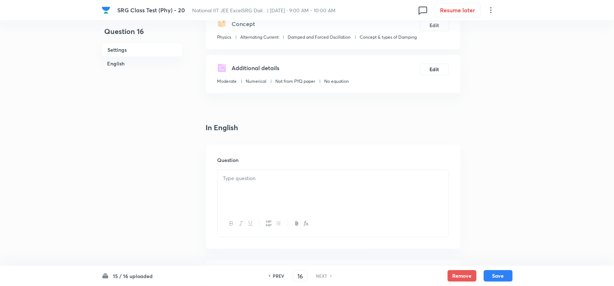
click at [275, 203] on div at bounding box center [333, 190] width 231 height 41
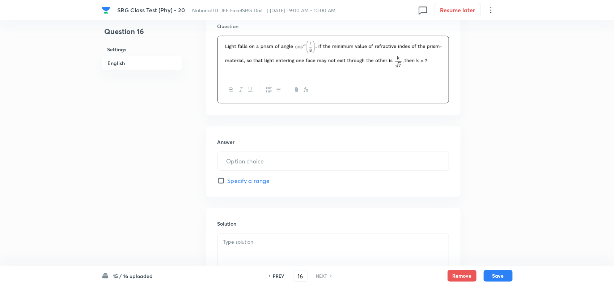
scroll to position [226, 0]
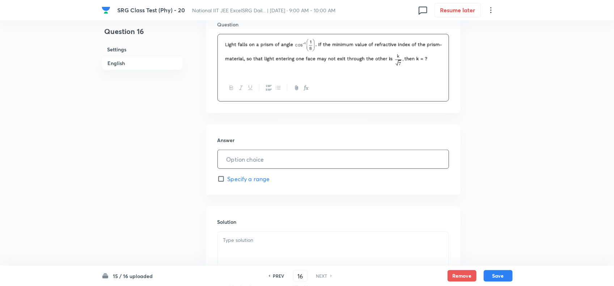
click at [257, 165] on input "text" at bounding box center [333, 159] width 231 height 18
click at [265, 248] on div at bounding box center [333, 252] width 231 height 41
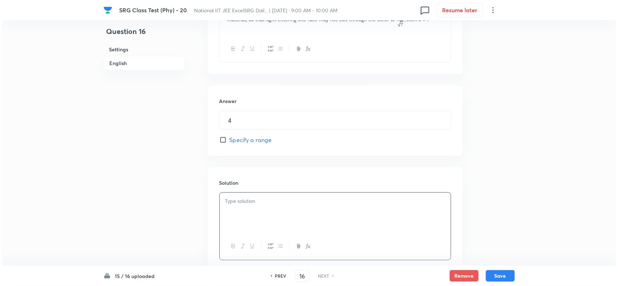
scroll to position [316, 0]
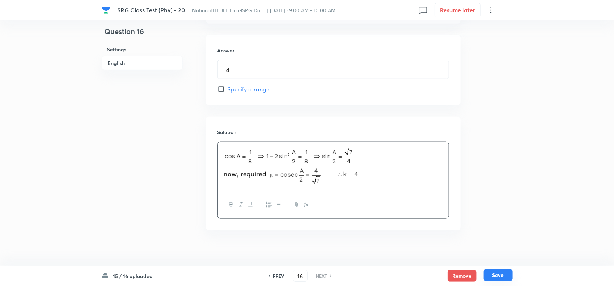
click at [505, 272] on button "Save" at bounding box center [498, 276] width 29 height 12
click at [502, 274] on button "Save" at bounding box center [498, 276] width 29 height 12
type input "4"
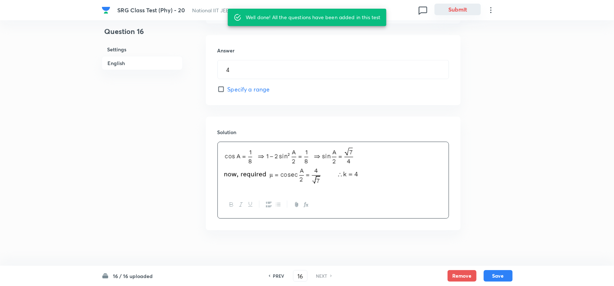
click at [459, 8] on button "Submit" at bounding box center [458, 10] width 46 height 12
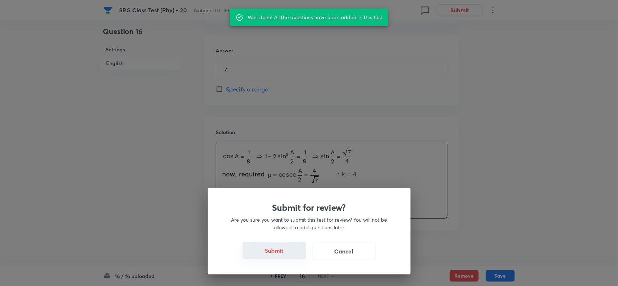
click at [287, 253] on button "Submit" at bounding box center [274, 250] width 64 height 17
